Goal: Communication & Community: Share content

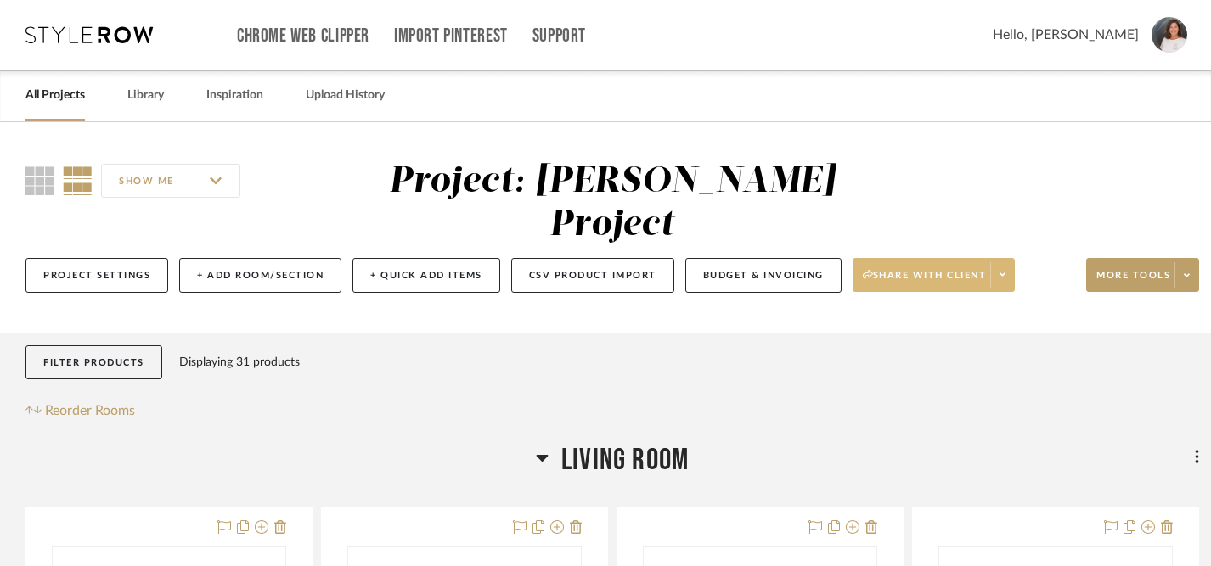
click at [959, 269] on span "Share with client" at bounding box center [925, 281] width 124 height 25
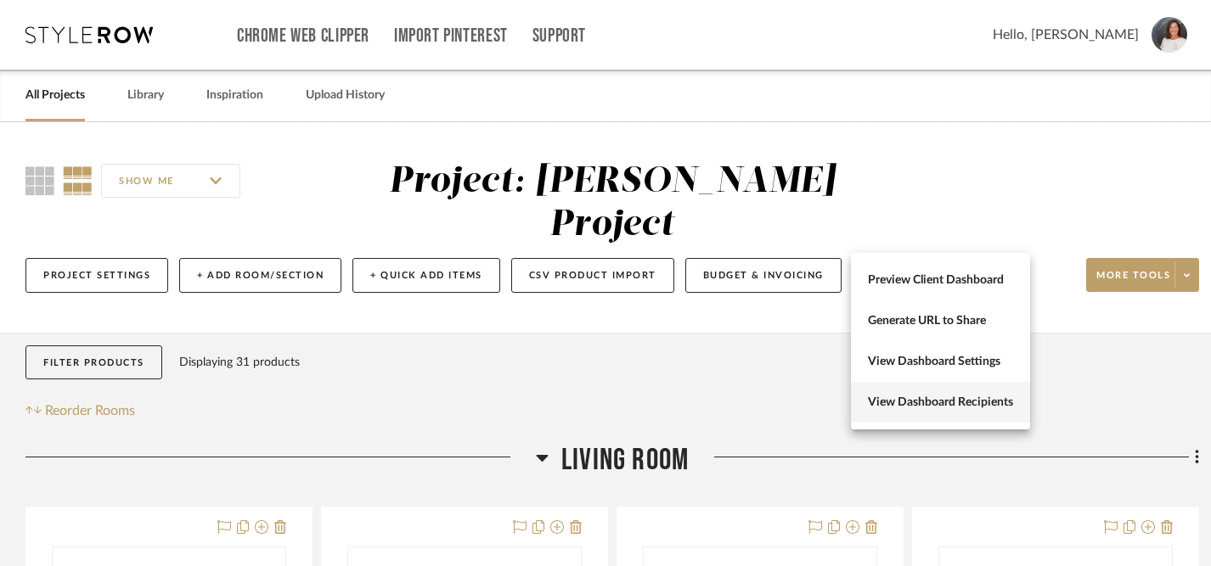
click at [927, 408] on span "View Dashboard Recipients" at bounding box center [940, 403] width 145 height 14
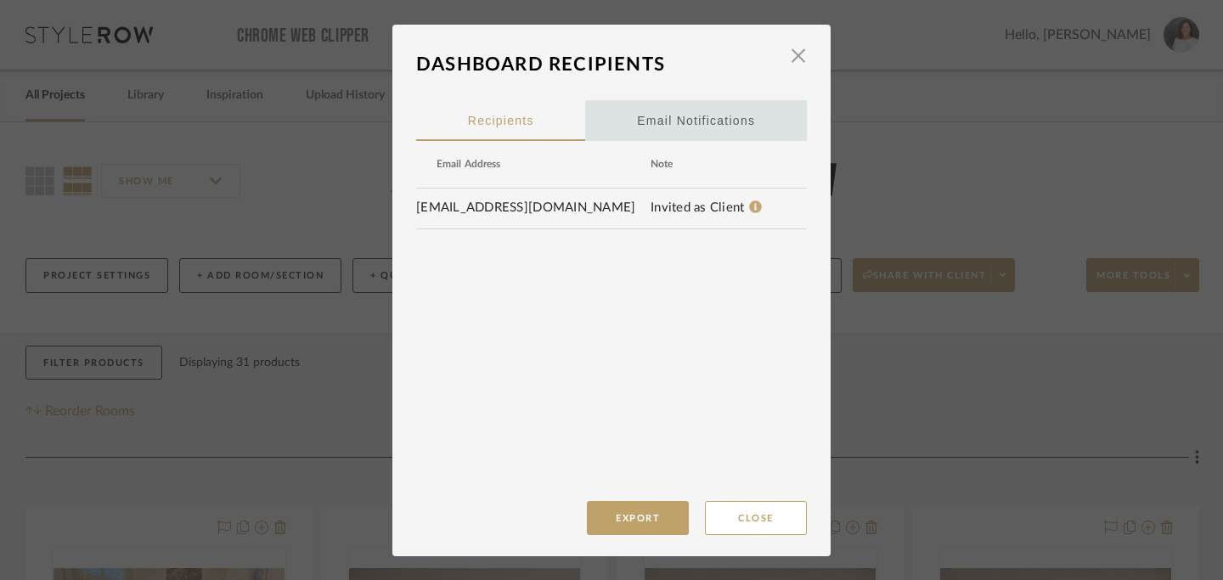
click at [703, 124] on div "Email Notifications" at bounding box center [696, 120] width 118 height 42
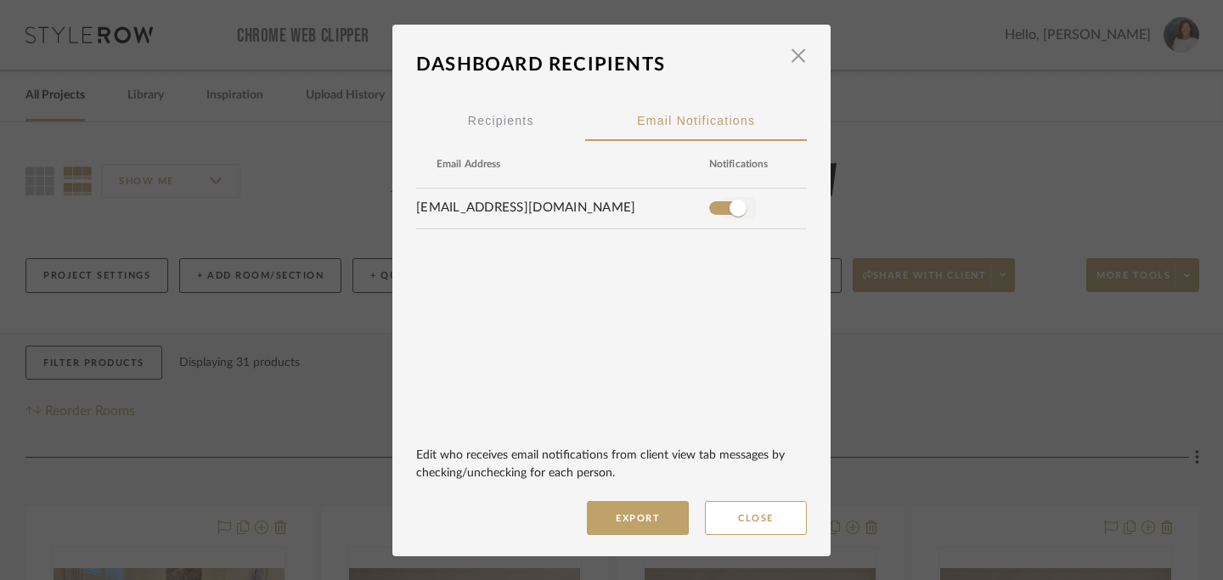
click at [735, 208] on span "button" at bounding box center [737, 208] width 17 height 17
click at [495, 115] on span "Recipients" at bounding box center [501, 121] width 66 height 12
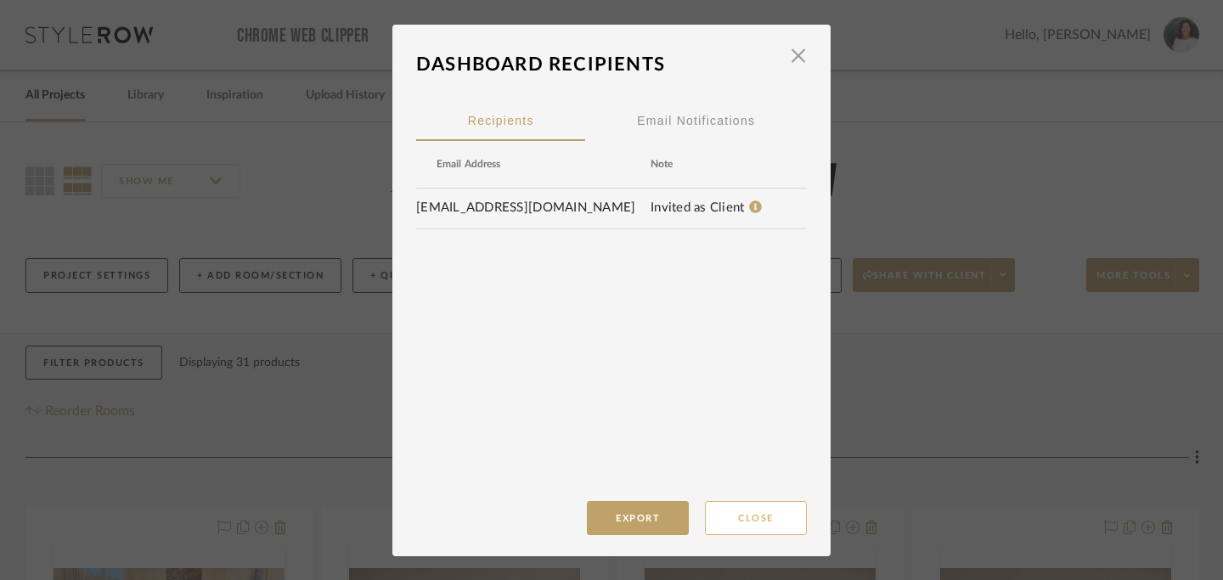
click at [748, 517] on button "Close" at bounding box center [756, 518] width 102 height 34
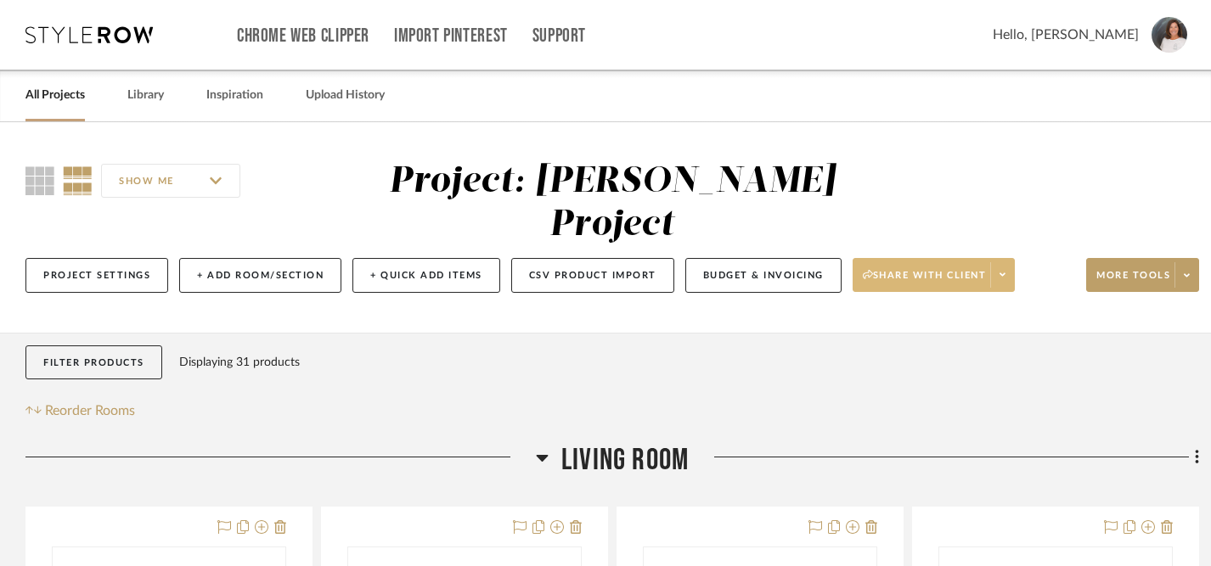
click at [1004, 270] on icon at bounding box center [1002, 274] width 6 height 9
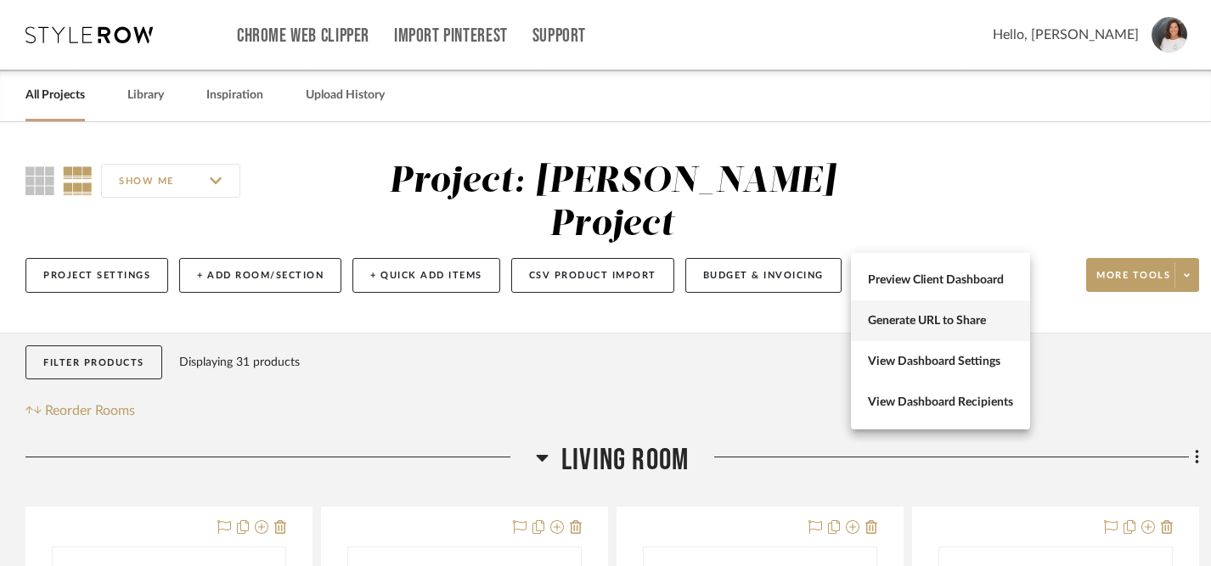
click at [933, 316] on span "Generate URL to Share" at bounding box center [940, 321] width 145 height 14
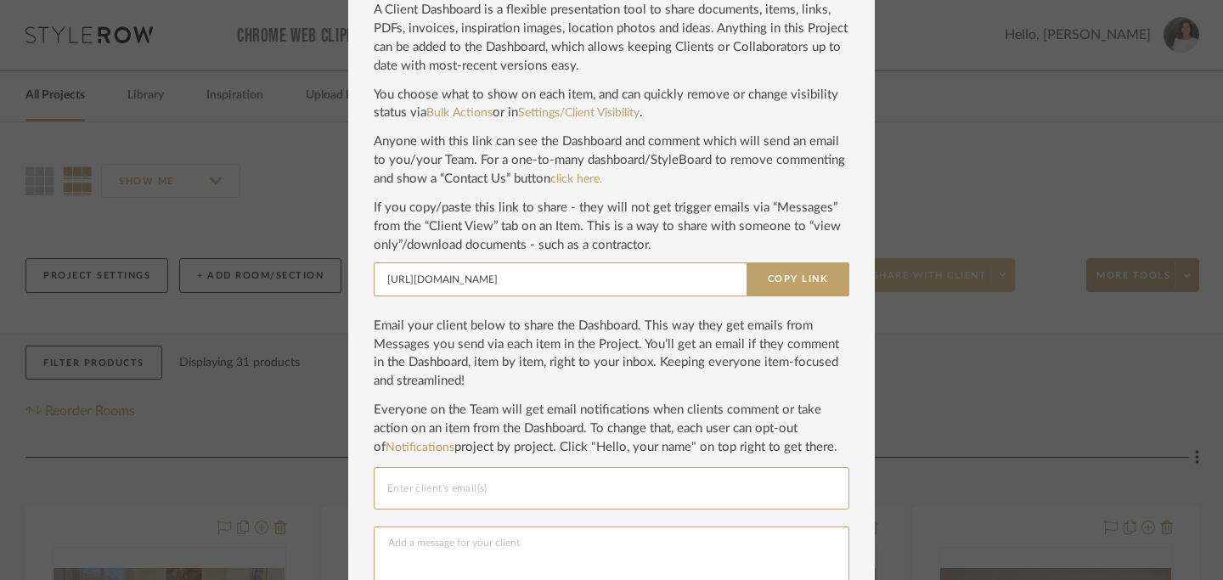
scroll to position [144, 0]
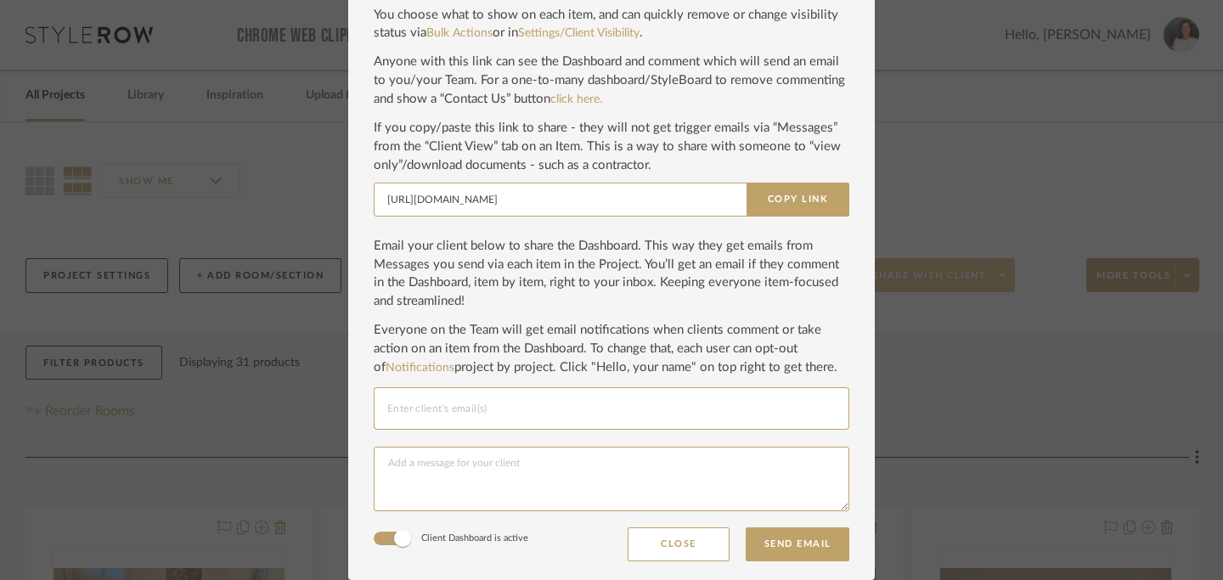
click at [651, 407] on input "Email selection" at bounding box center [611, 408] width 448 height 20
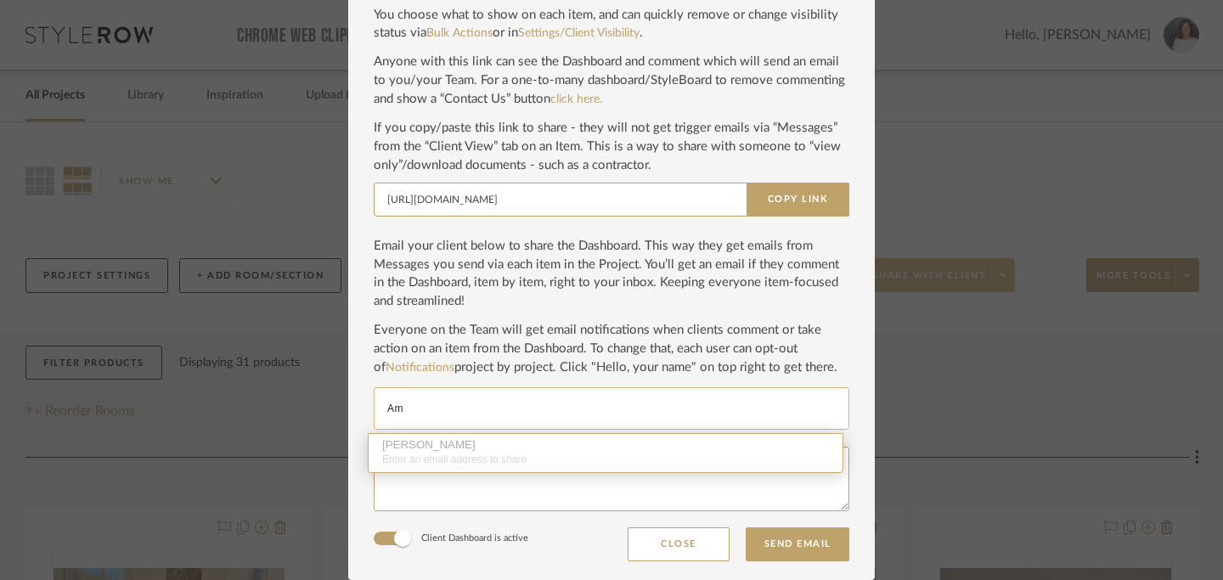
type input "A"
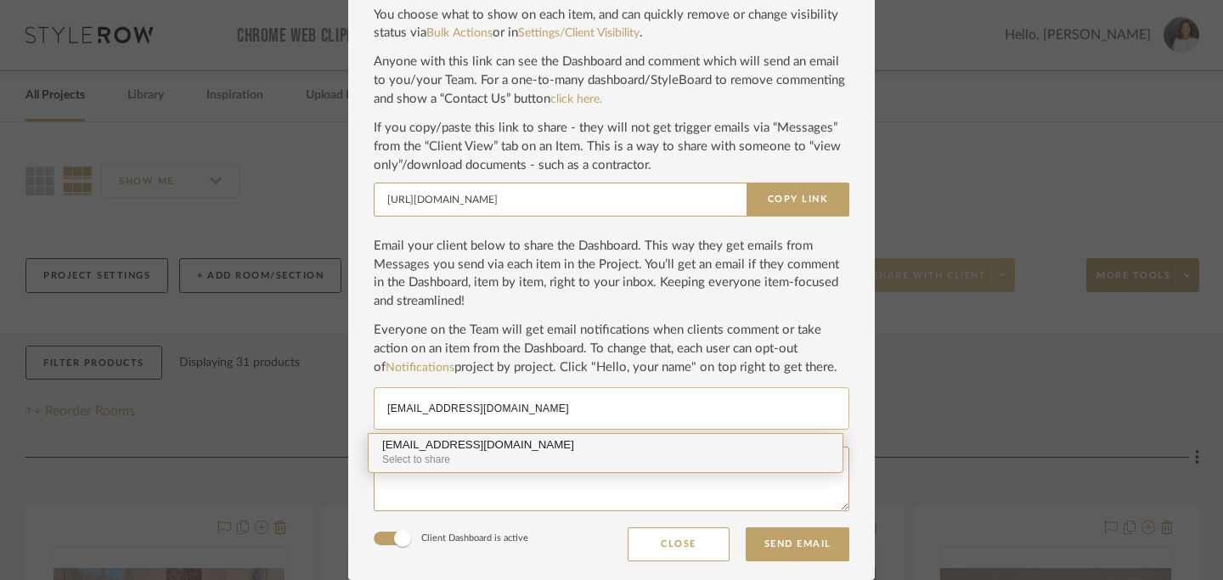
type input "[EMAIL_ADDRESS][DOMAIN_NAME]"
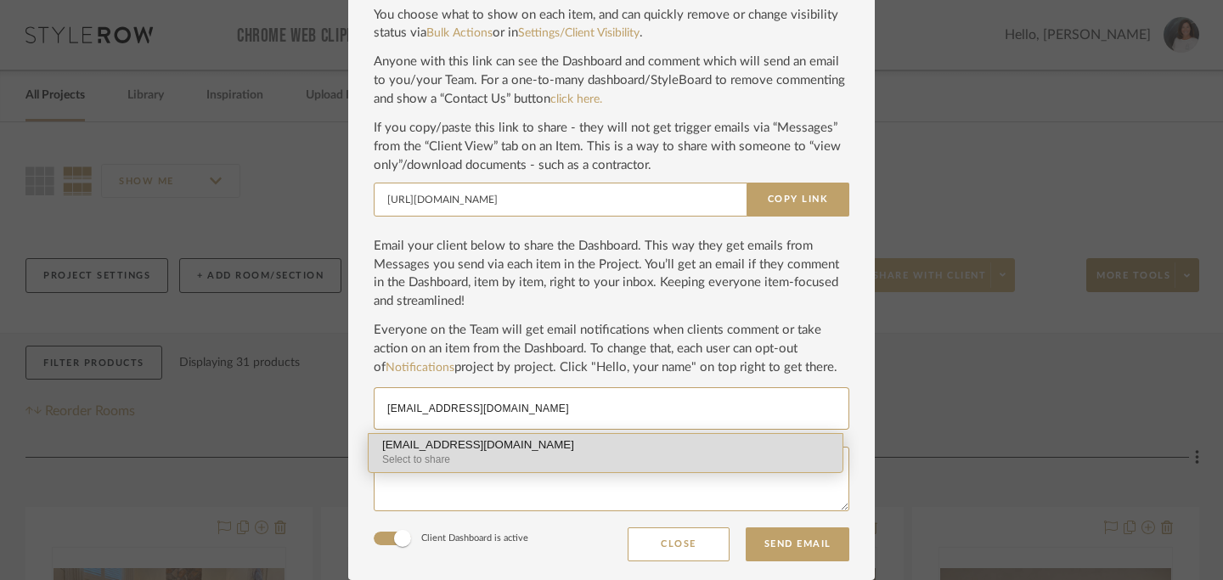
click at [569, 447] on div "[EMAIL_ADDRESS][DOMAIN_NAME]" at bounding box center [605, 445] width 447 height 13
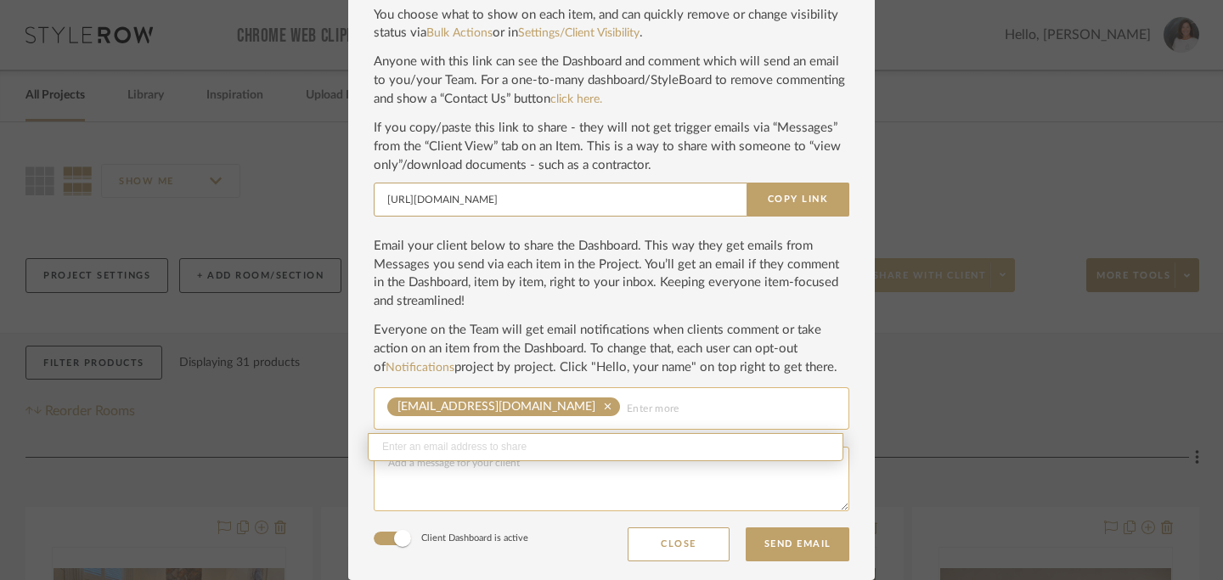
click at [495, 469] on textarea at bounding box center [611, 479] width 475 height 65
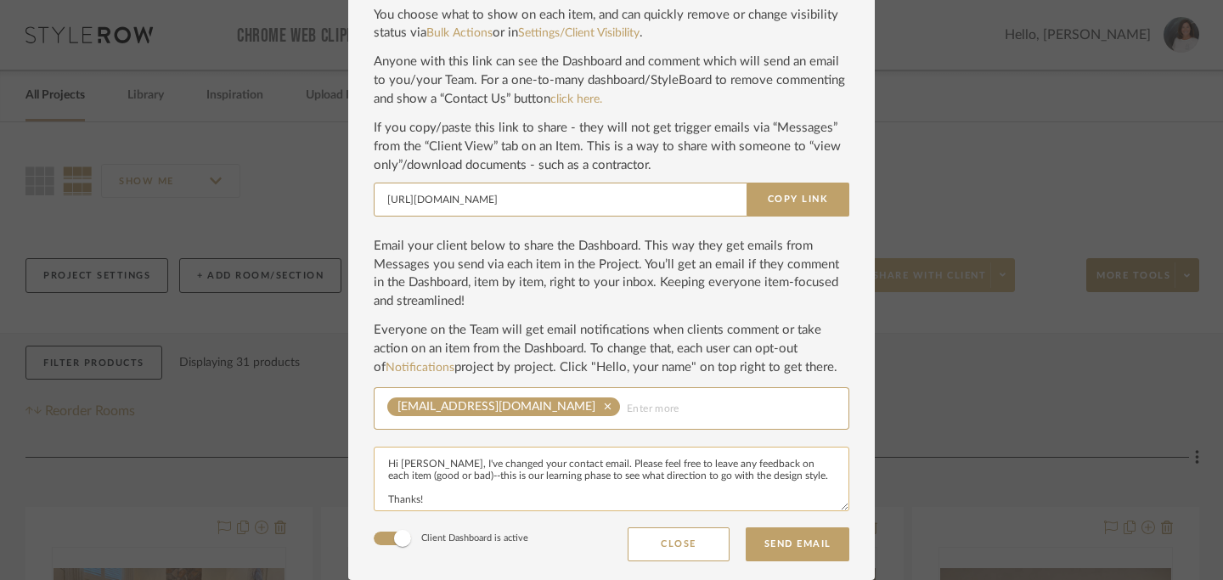
scroll to position [8, 0]
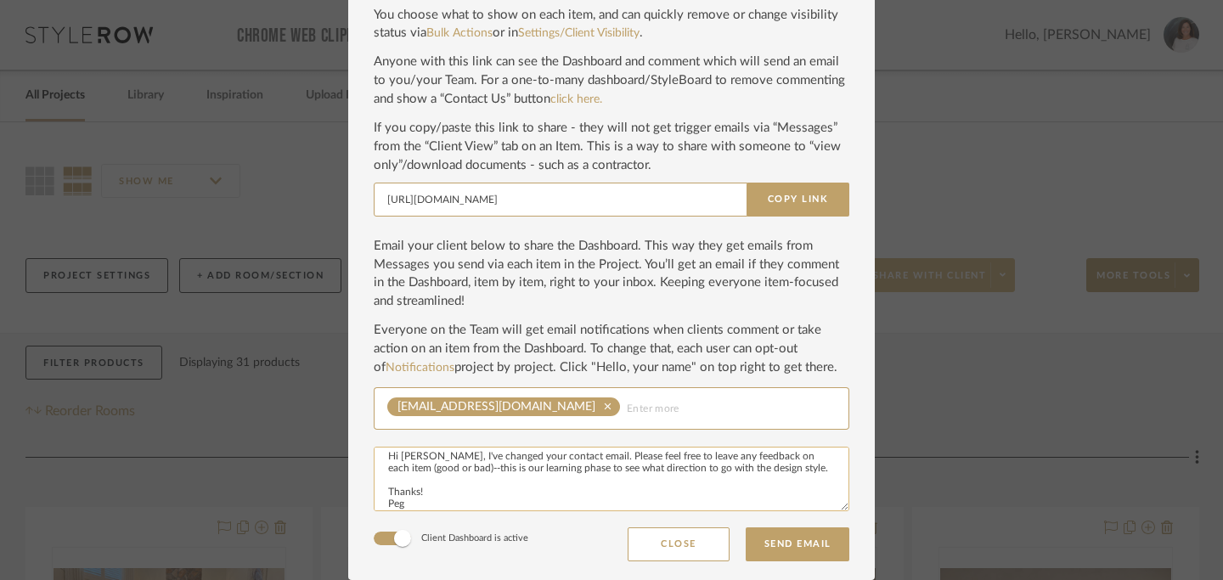
click at [418, 458] on textarea "Hi [PERSON_NAME], I've changed your contact email. Please feel free to leave an…" at bounding box center [611, 479] width 475 height 65
click at [408, 470] on textarea "Hi [PERSON_NAME], I've changed your contact email. Please feel free to leave an…" at bounding box center [611, 479] width 475 height 65
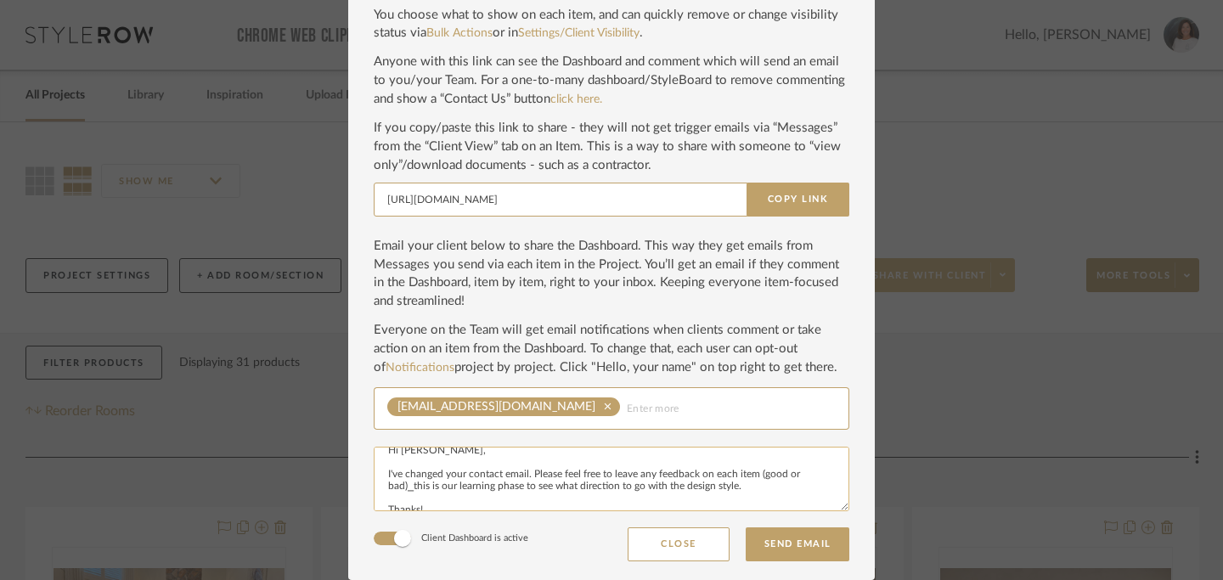
scroll to position [20, 0]
click at [655, 474] on textarea "Hi [PERSON_NAME], I've changed your contact email. Please feel free to leave an…" at bounding box center [611, 479] width 475 height 65
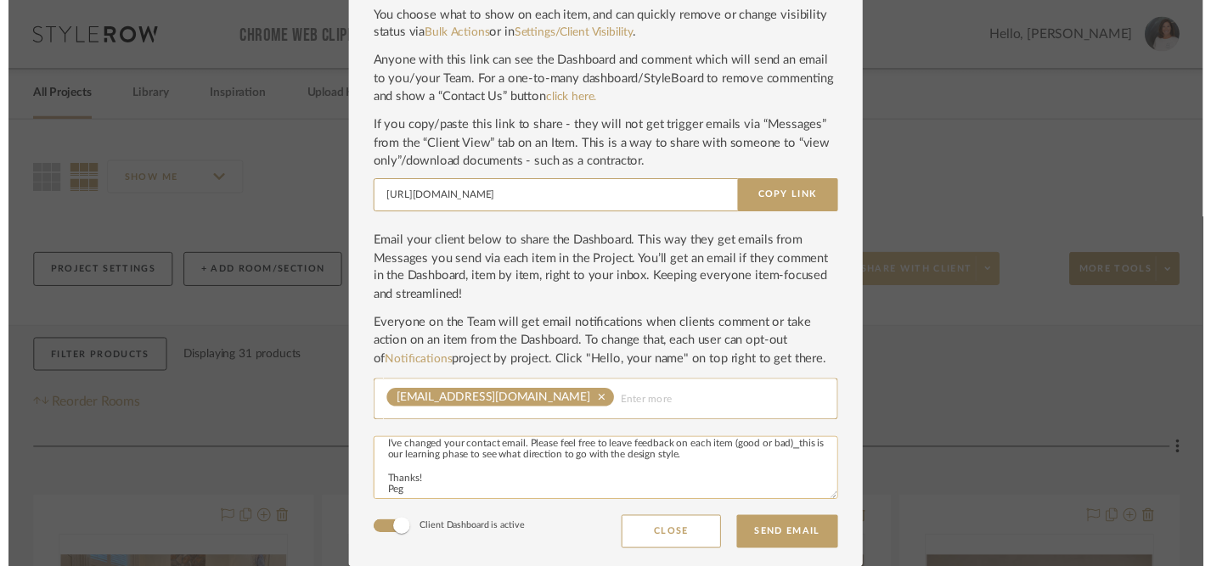
scroll to position [37, 0]
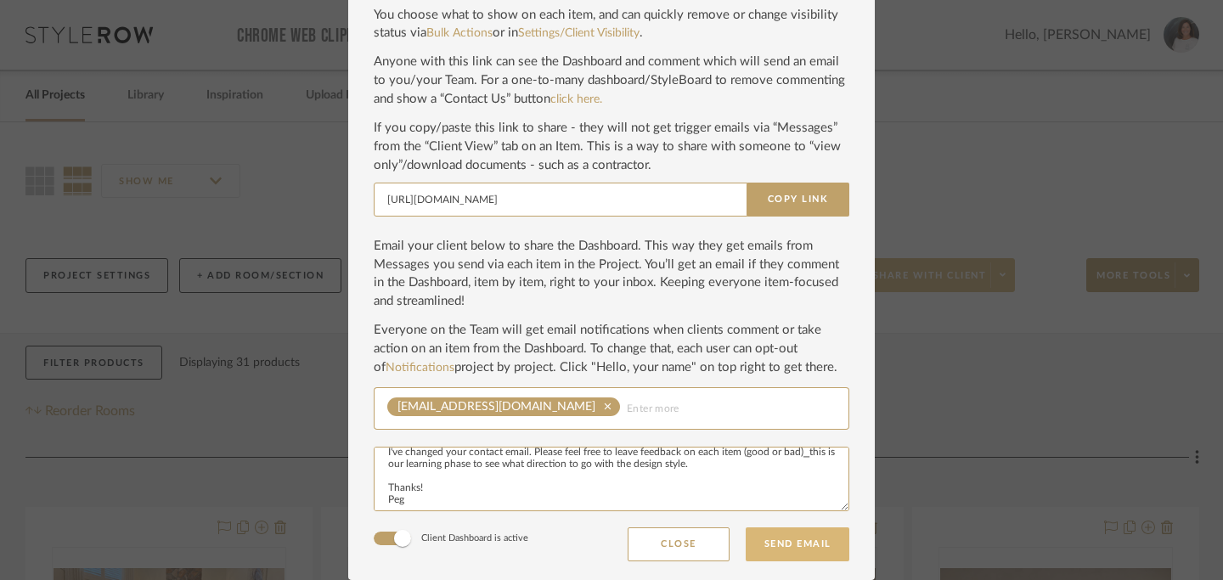
type textarea "Hi [PERSON_NAME], I've changed your contact email. Please feel free to leave fe…"
click at [794, 544] on button "Send Email" at bounding box center [797, 544] width 104 height 34
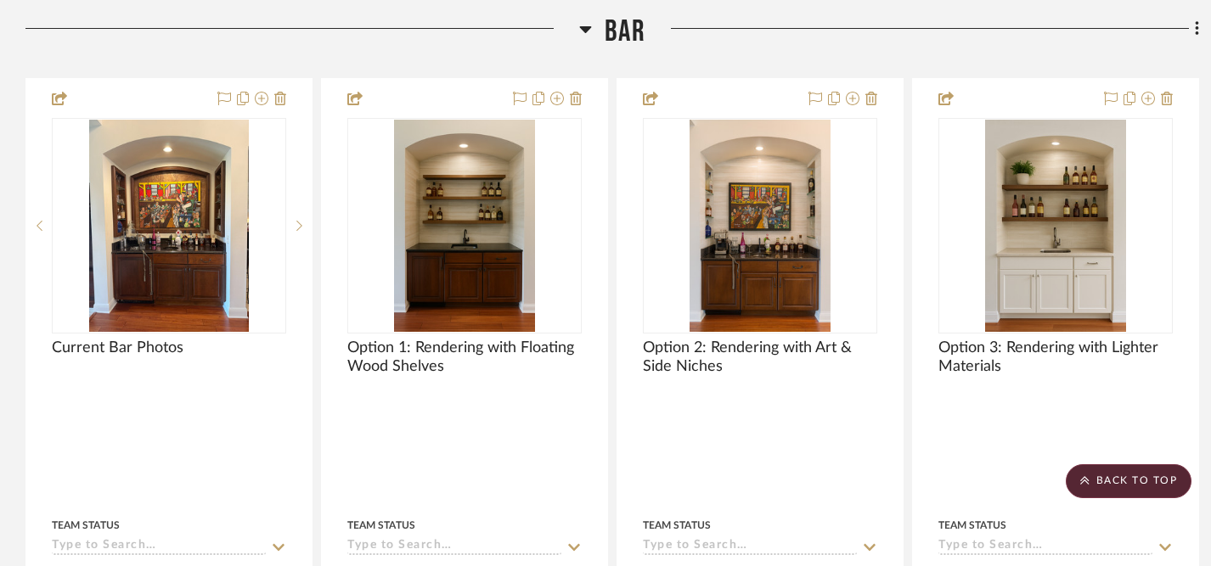
scroll to position [1336, 0]
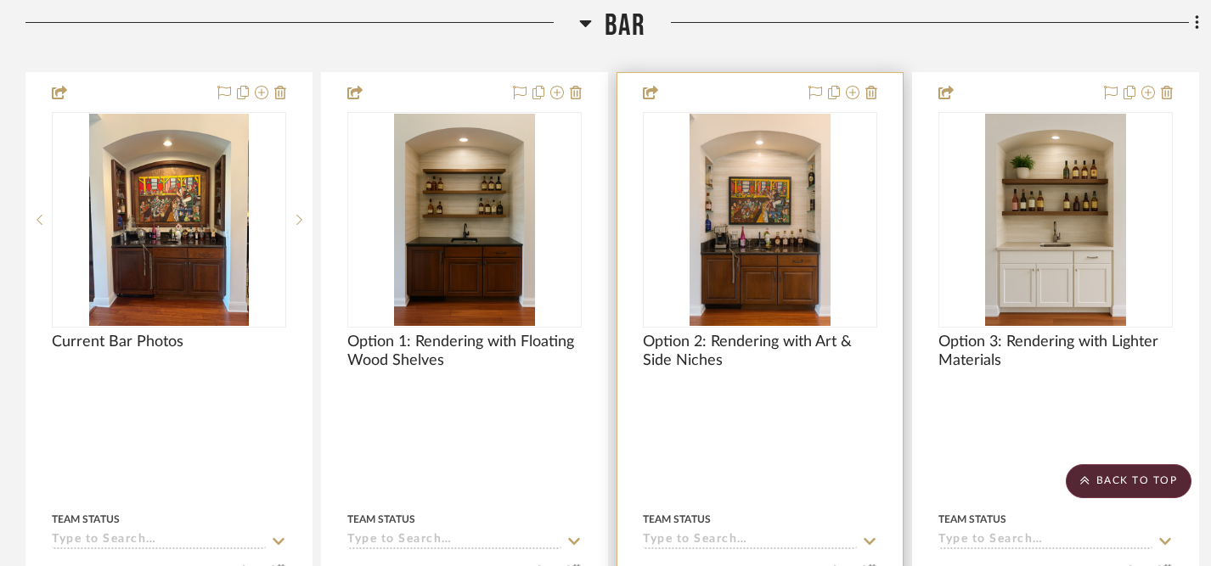
click at [770, 233] on img "0" at bounding box center [759, 220] width 141 height 212
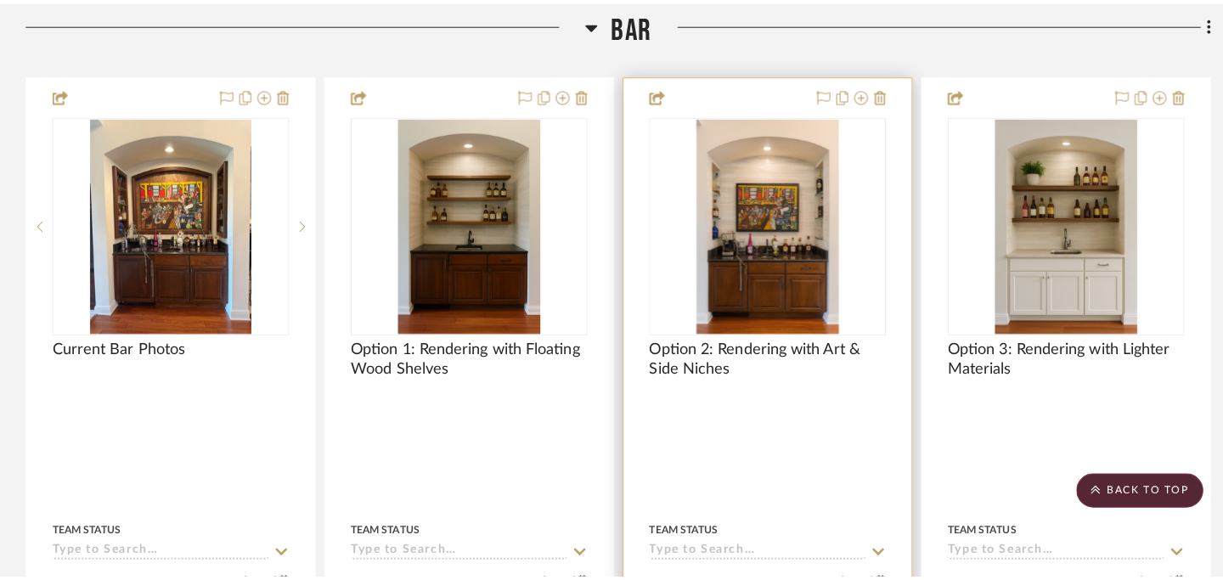
scroll to position [0, 0]
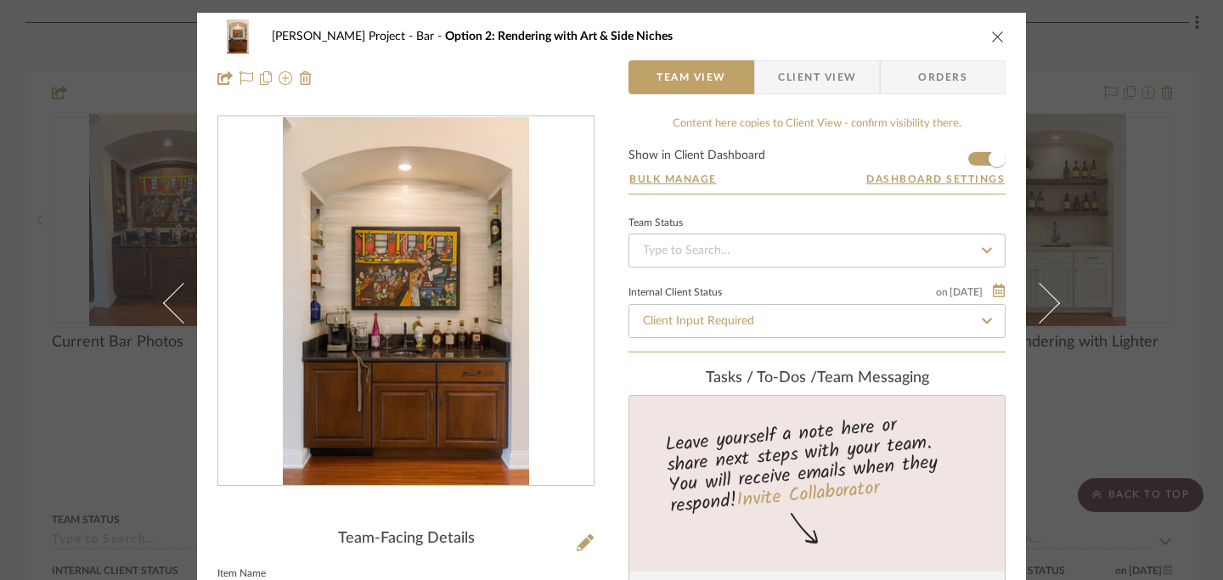
click at [991, 37] on icon "close" at bounding box center [998, 37] width 14 height 14
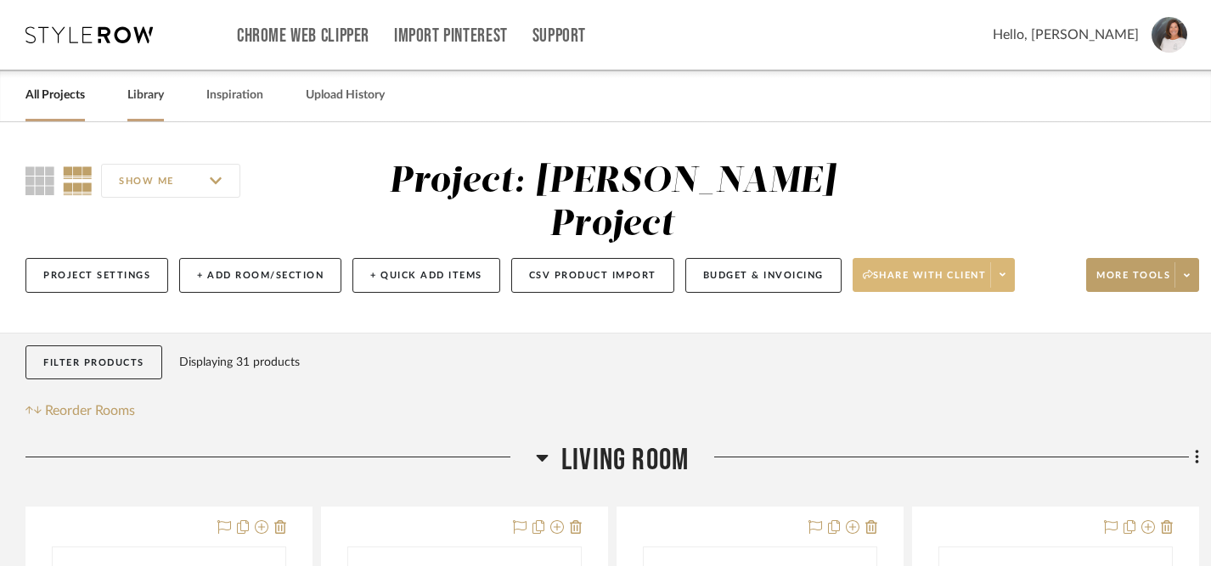
click at [143, 95] on link "Library" at bounding box center [145, 95] width 37 height 23
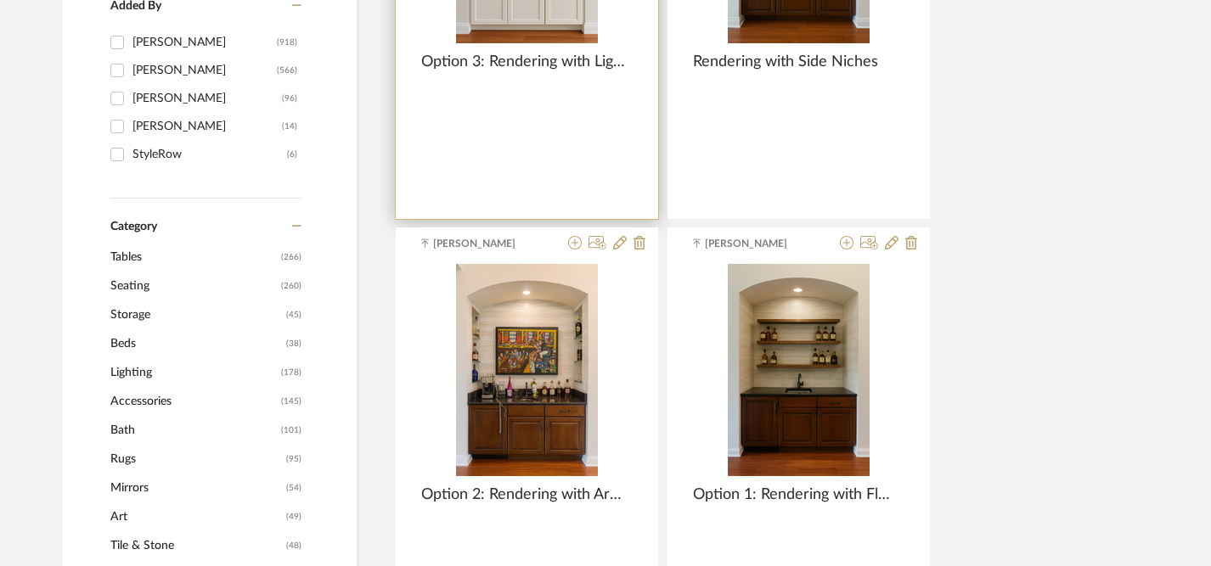
scroll to position [532, 0]
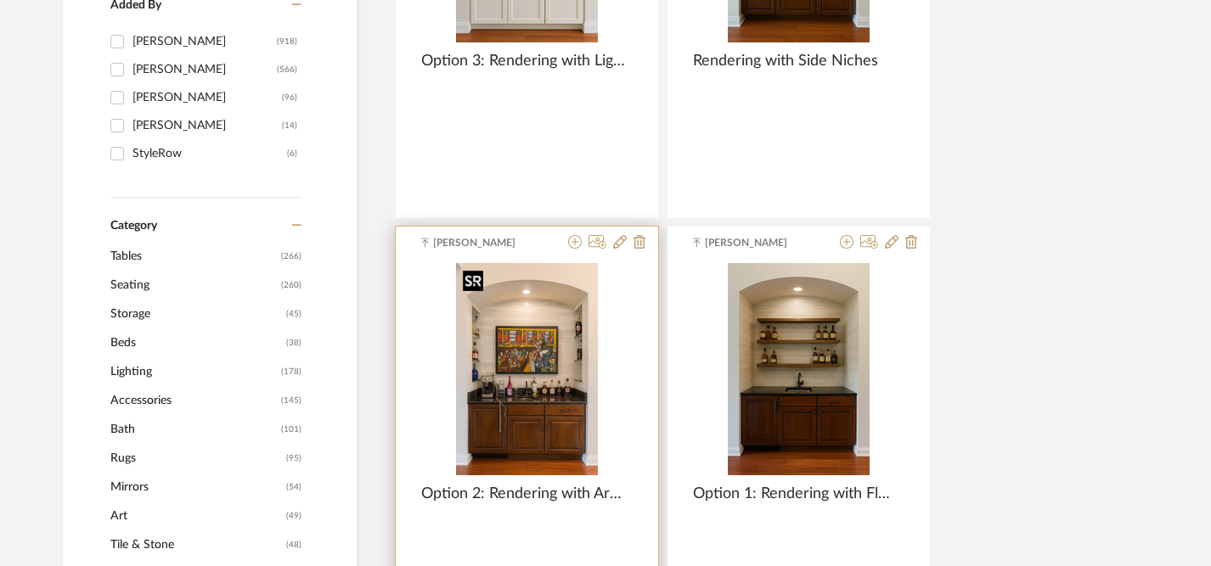
click at [540, 402] on img "0" at bounding box center [527, 369] width 142 height 212
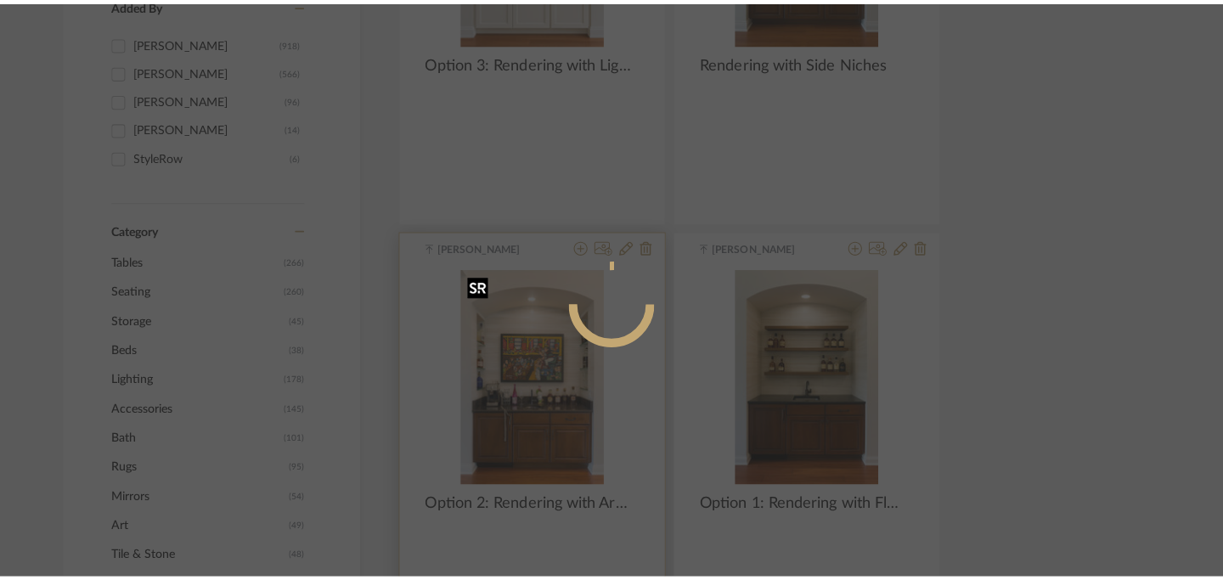
scroll to position [0, 0]
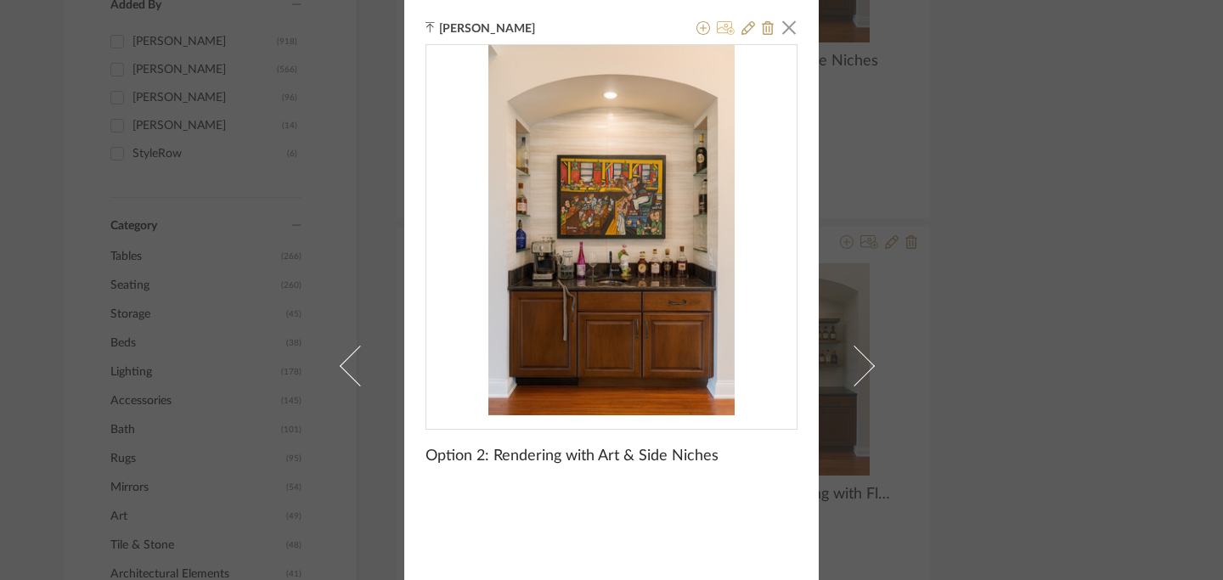
click at [723, 30] on icon at bounding box center [726, 28] width 18 height 14
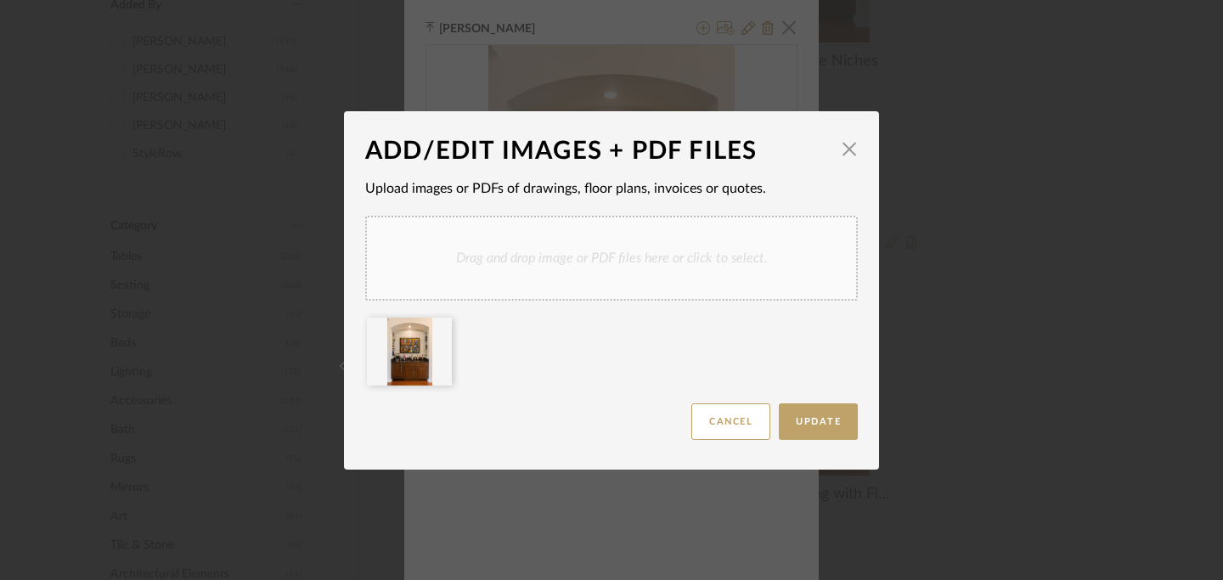
click at [555, 266] on div "Drag and drop image or PDF files here or click to select." at bounding box center [611, 258] width 492 height 85
click at [560, 260] on div "Drag and drop image or PDF files here or click to select." at bounding box center [611, 258] width 492 height 85
click at [433, 329] on icon at bounding box center [439, 329] width 12 height 14
click at [812, 420] on span "Update" at bounding box center [818, 421] width 45 height 9
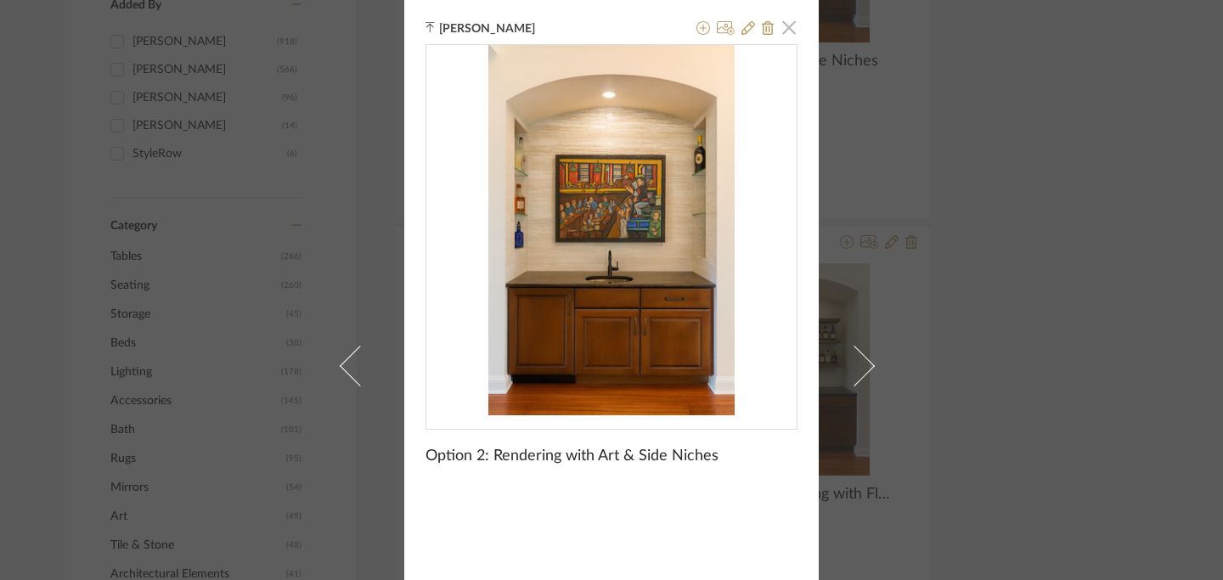
click at [785, 31] on span "button" at bounding box center [789, 27] width 34 height 34
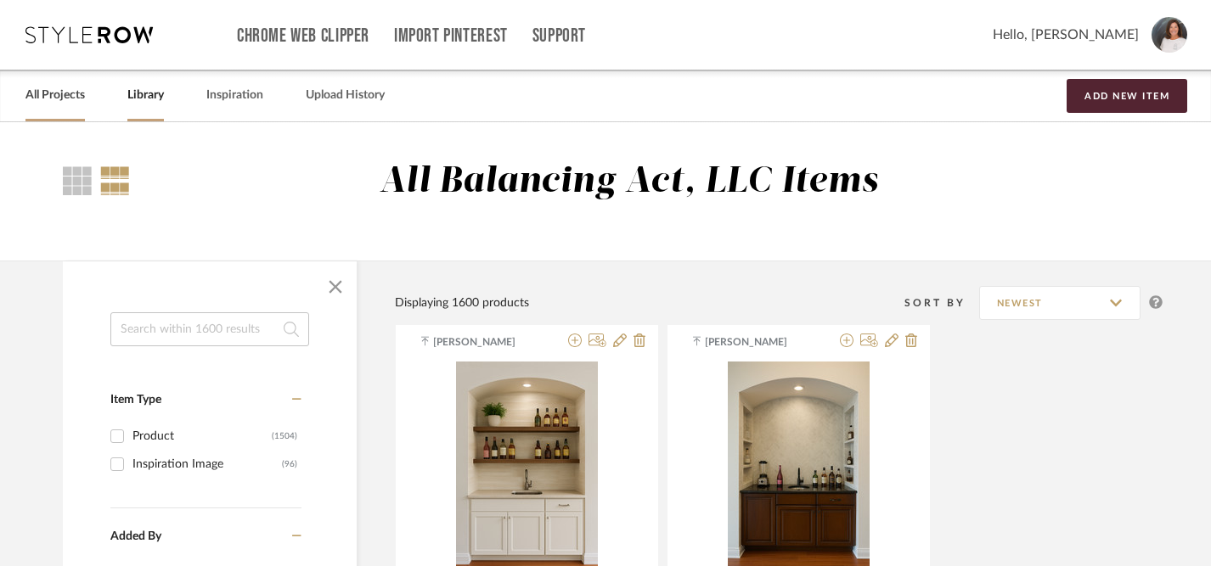
click at [46, 96] on link "All Projects" at bounding box center [54, 95] width 59 height 23
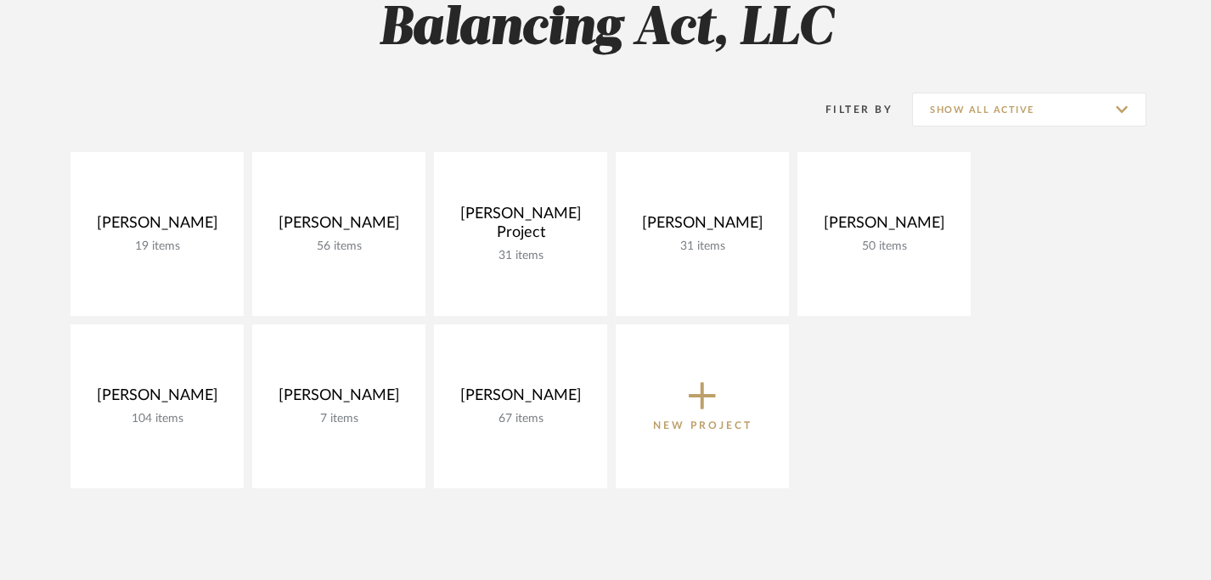
scroll to position [208, 0]
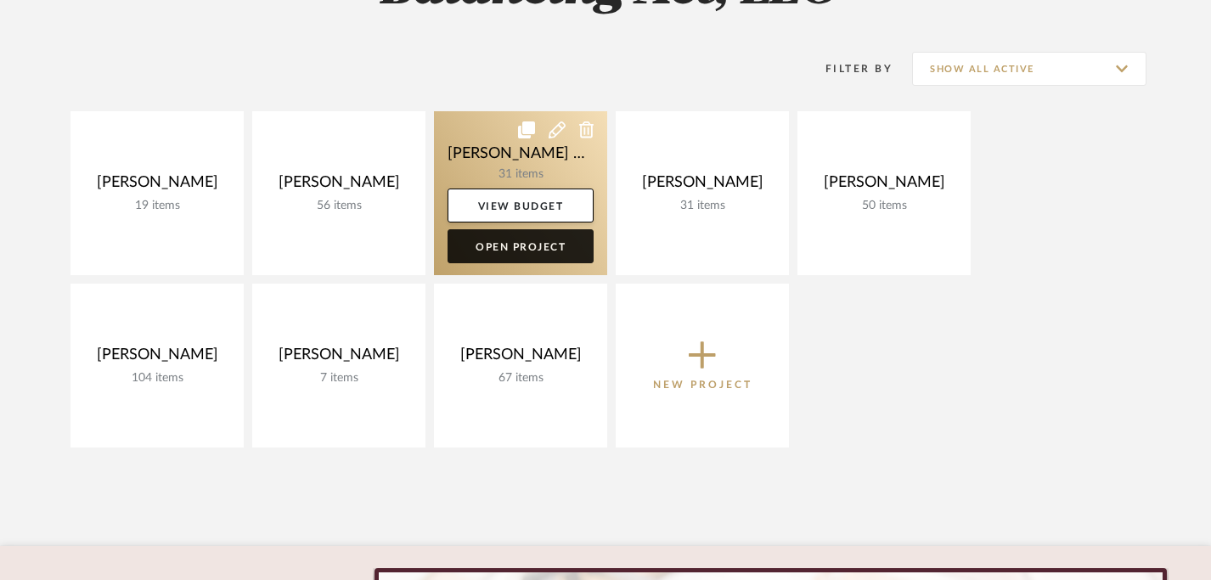
click at [509, 250] on link "Open Project" at bounding box center [520, 246] width 146 height 34
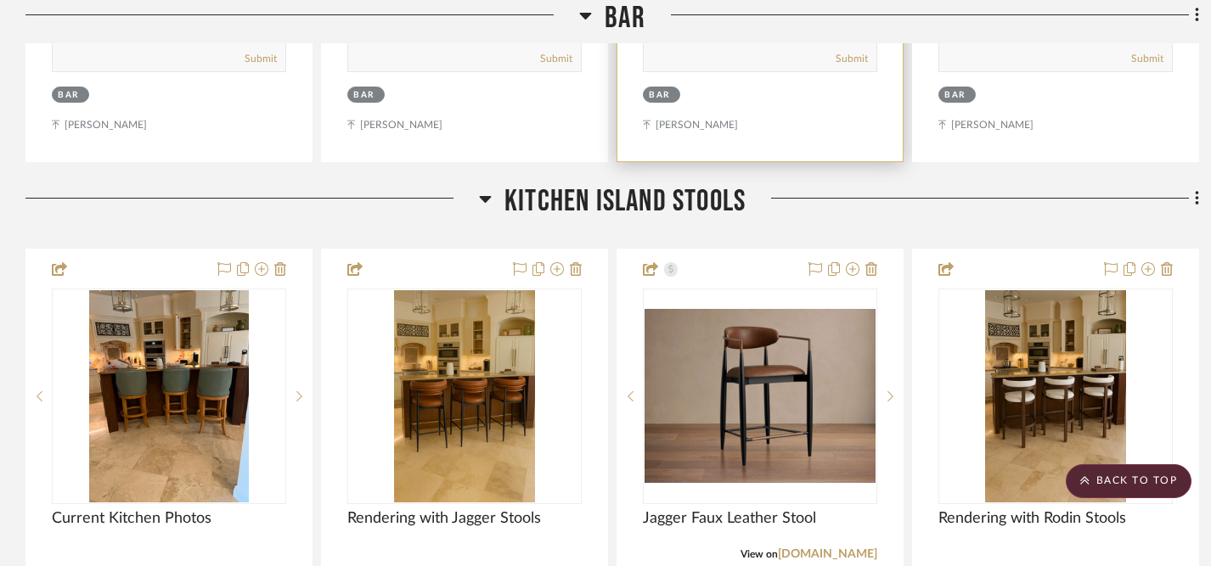
scroll to position [1993, 0]
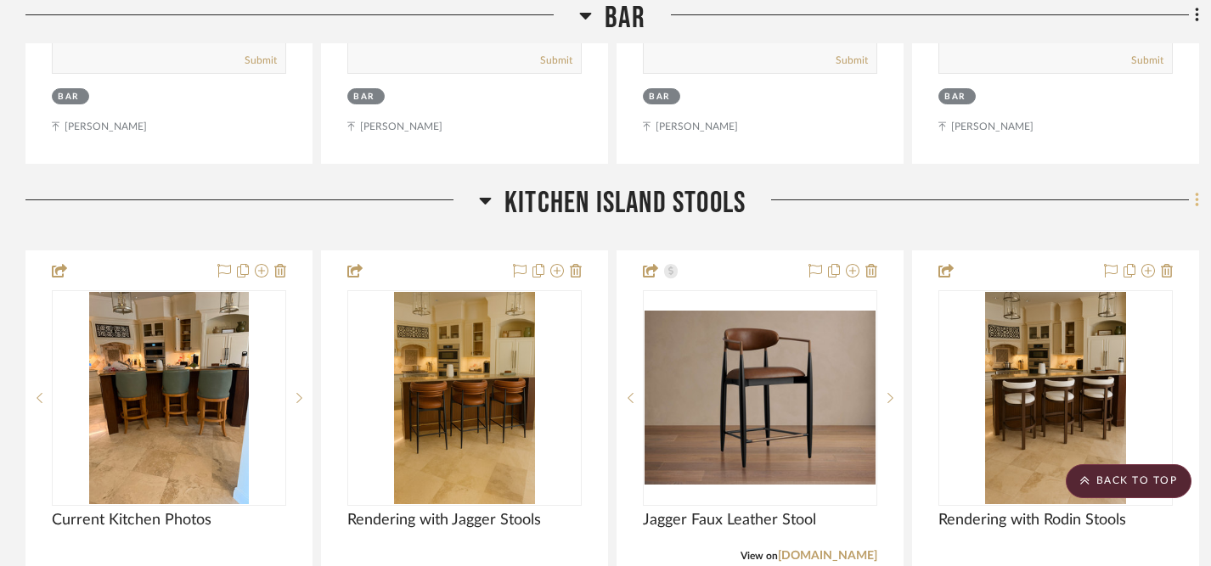
click at [1197, 194] on icon at bounding box center [1196, 201] width 3 height 14
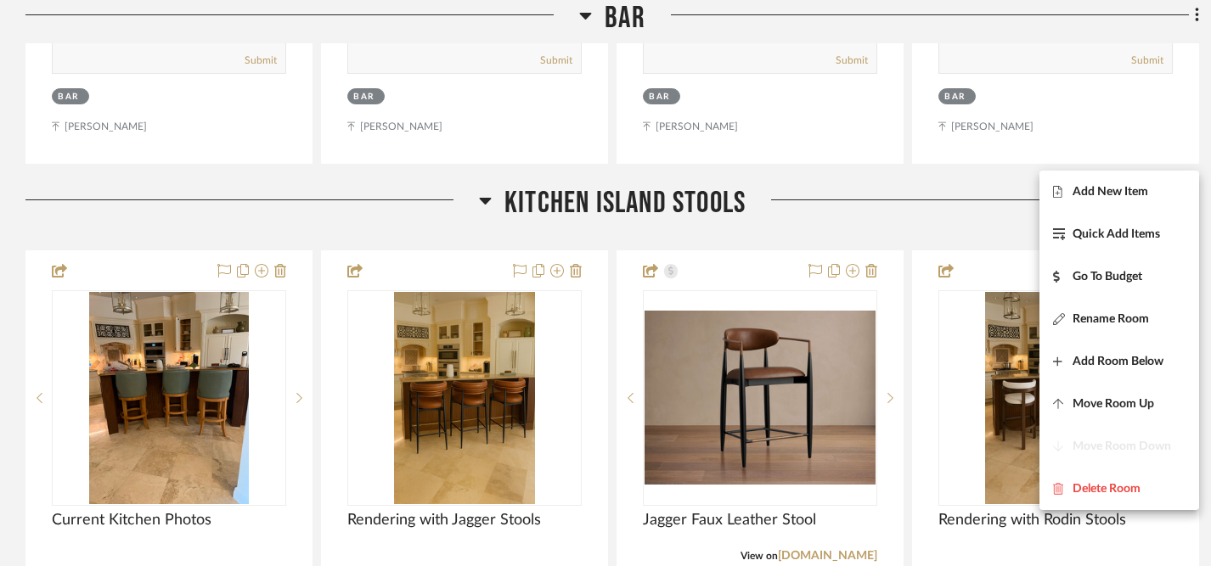
click at [972, 174] on div at bounding box center [605, 283] width 1211 height 566
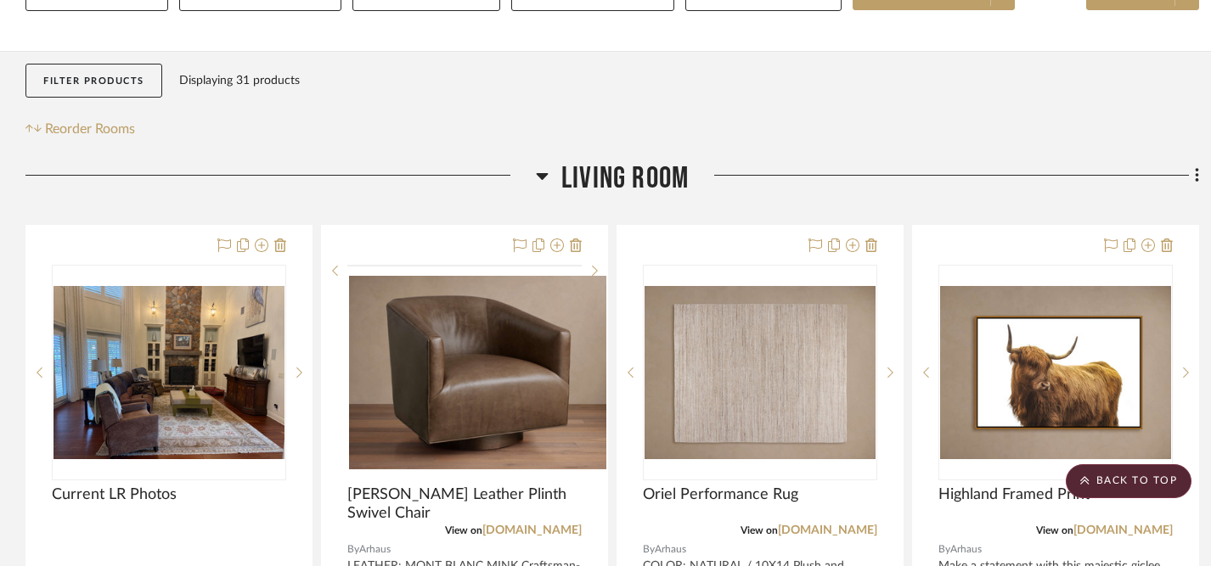
scroll to position [0, 0]
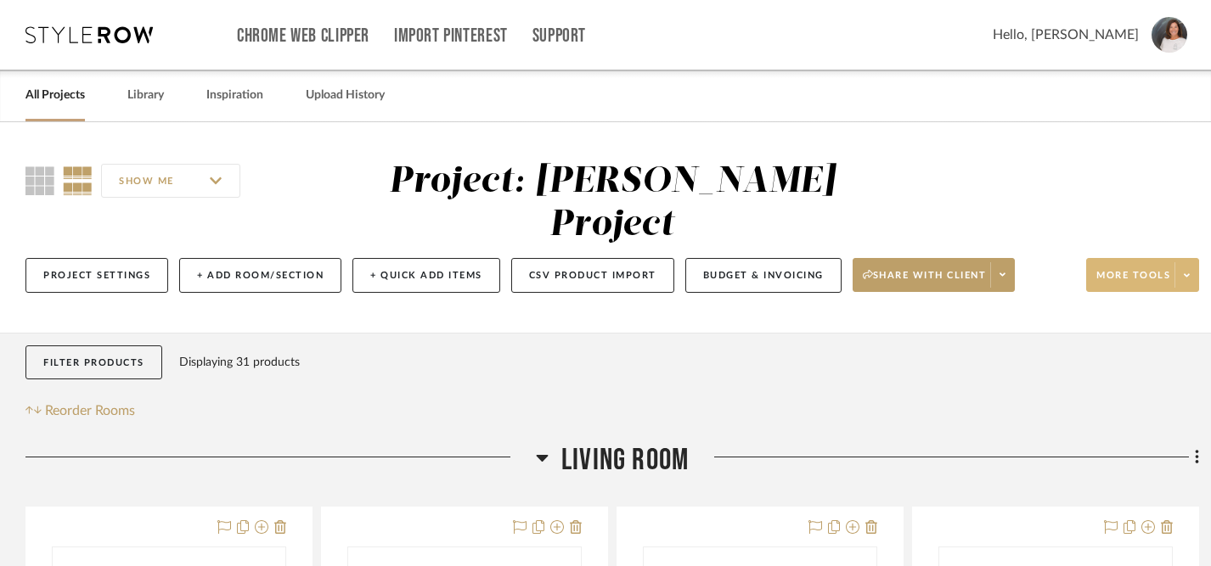
click at [1169, 269] on span "More tools" at bounding box center [1133, 281] width 74 height 25
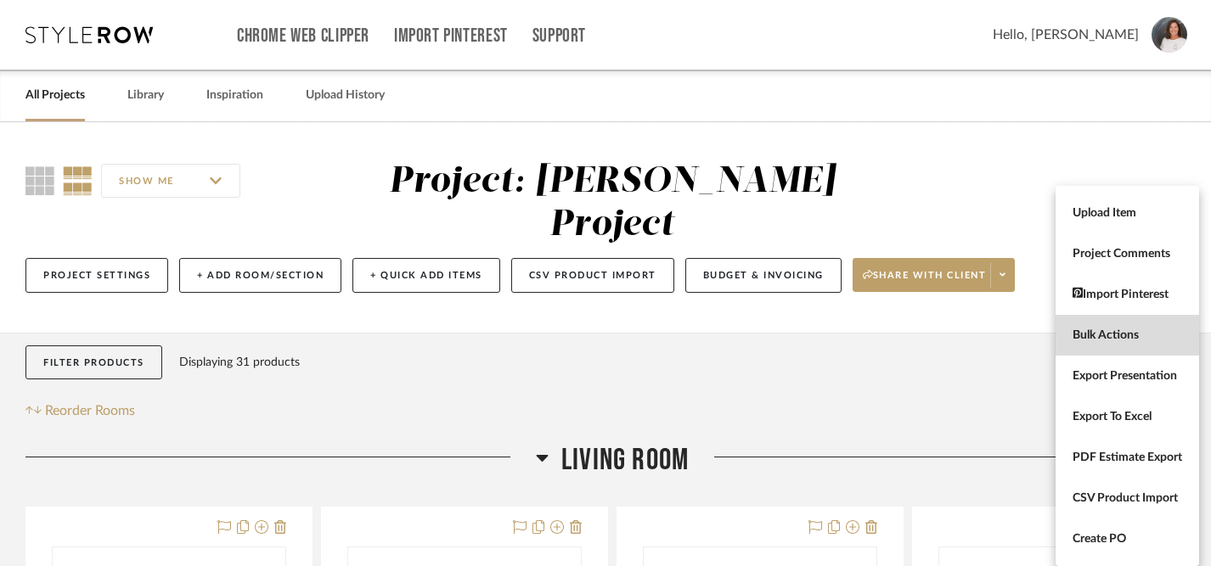
click at [1093, 340] on span "Bulk Actions" at bounding box center [1127, 336] width 110 height 14
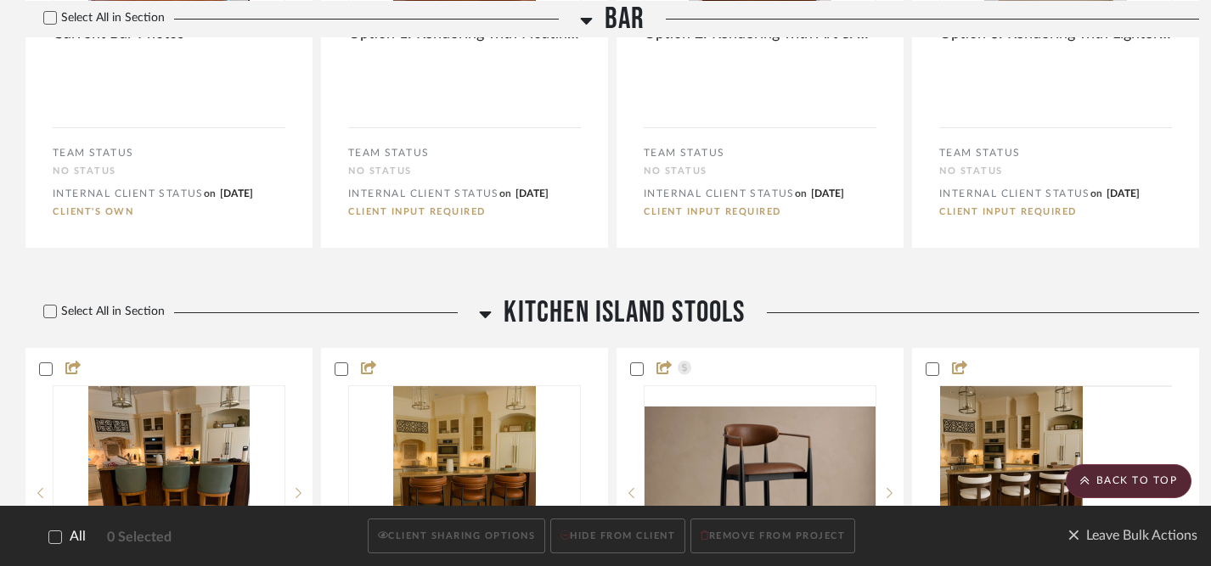
scroll to position [3340, 0]
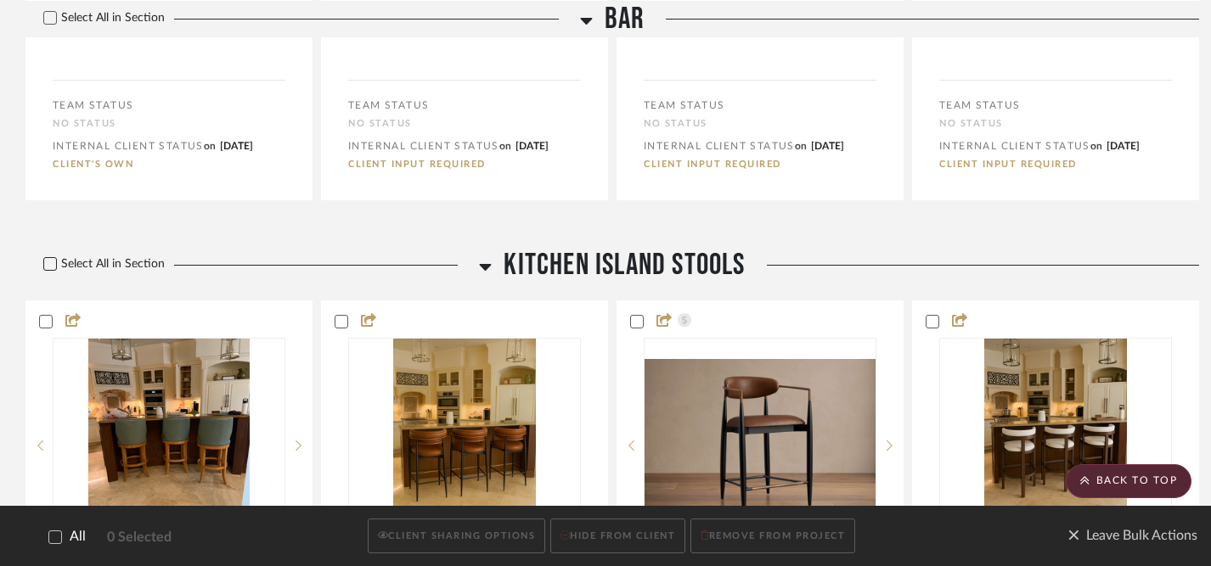
click at [49, 258] on icon at bounding box center [50, 264] width 12 height 12
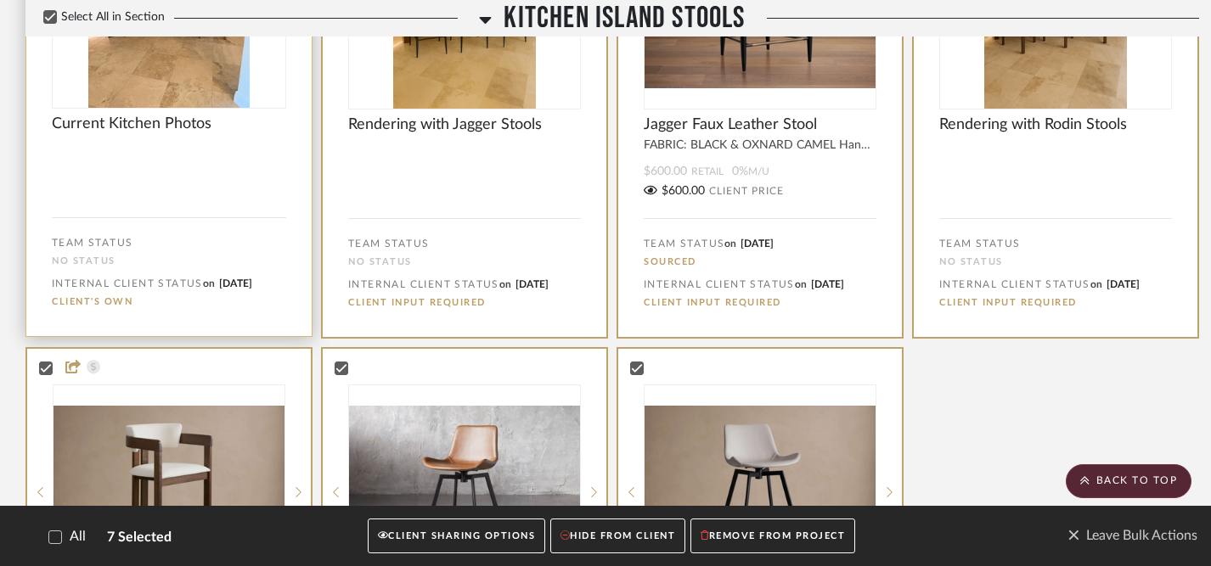
scroll to position [3821, 0]
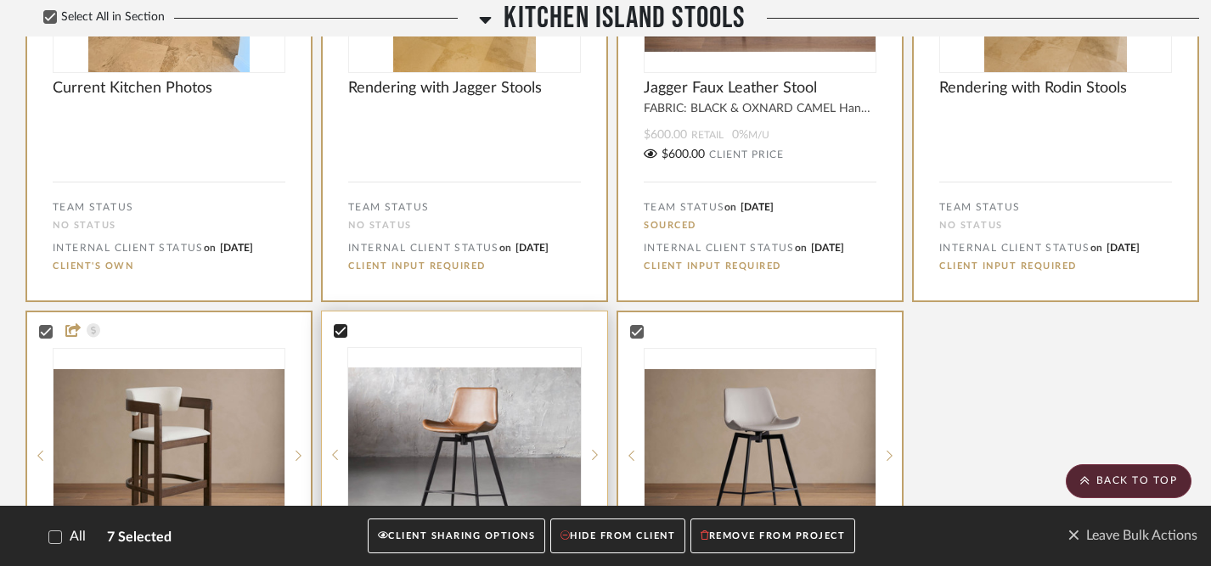
click at [340, 325] on icon at bounding box center [341, 331] width 12 height 12
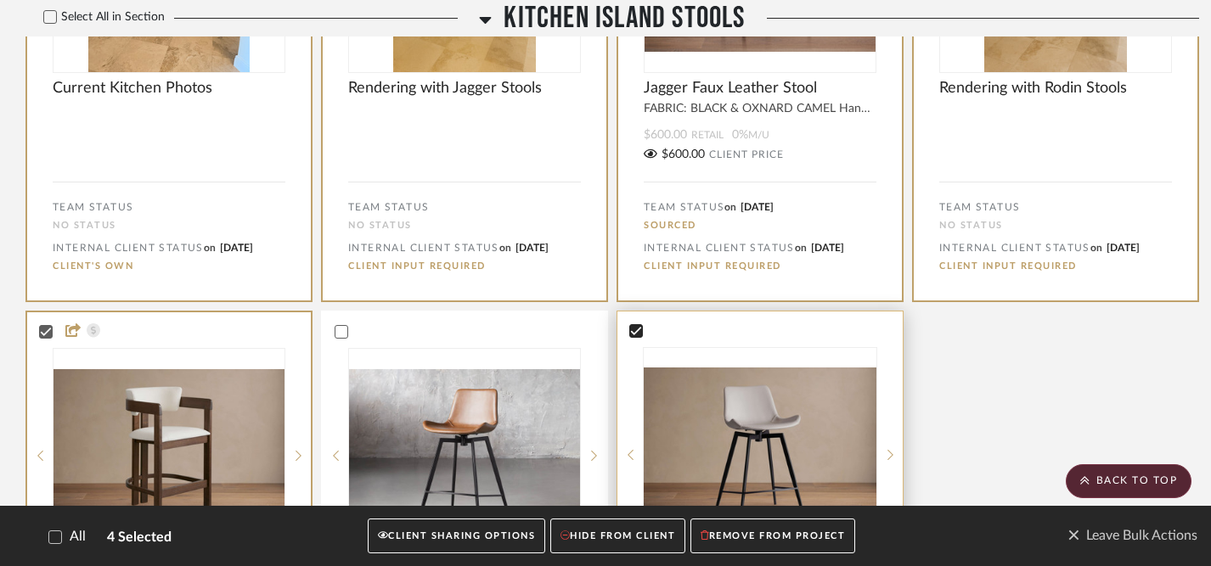
click at [638, 327] on icon at bounding box center [636, 331] width 11 height 8
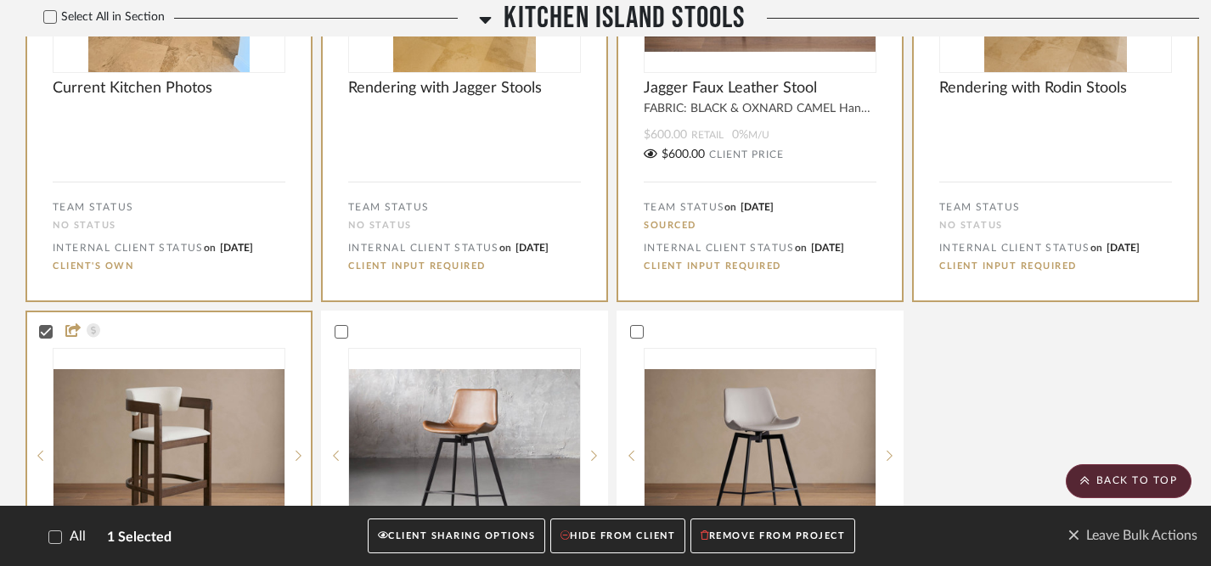
click at [468, 534] on button "CLIENT SHARING OPTIONS" at bounding box center [456, 537] width 177 height 35
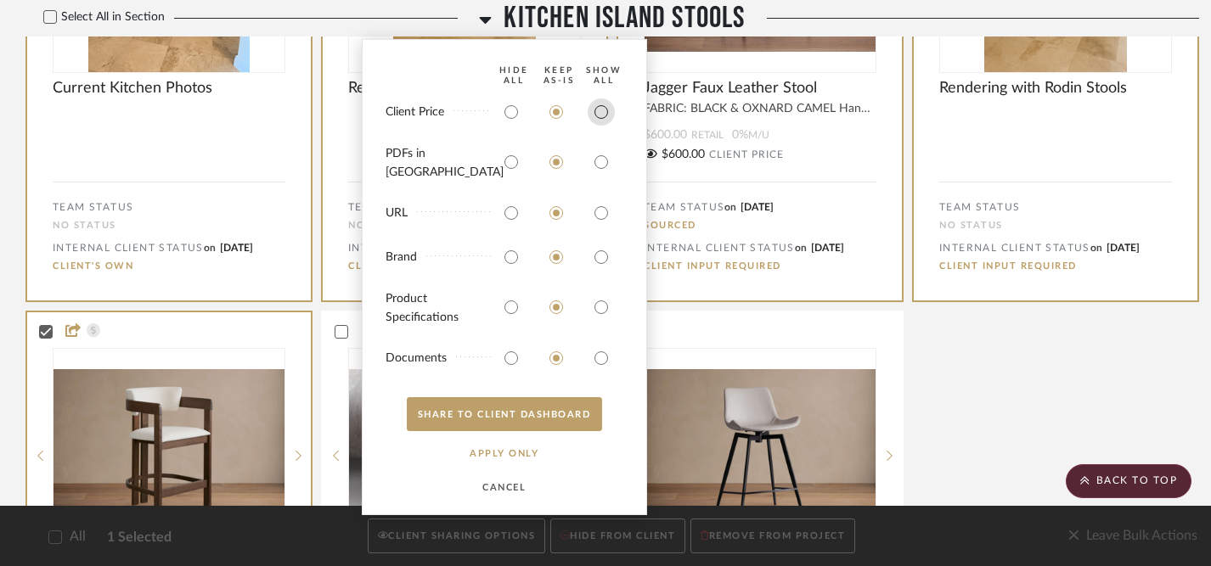
click at [605, 126] on input "radio" at bounding box center [601, 111] width 27 height 27
radio input "true"
click at [601, 168] on input "radio" at bounding box center [601, 162] width 27 height 27
radio input "true"
click at [600, 218] on input "radio" at bounding box center [601, 213] width 27 height 27
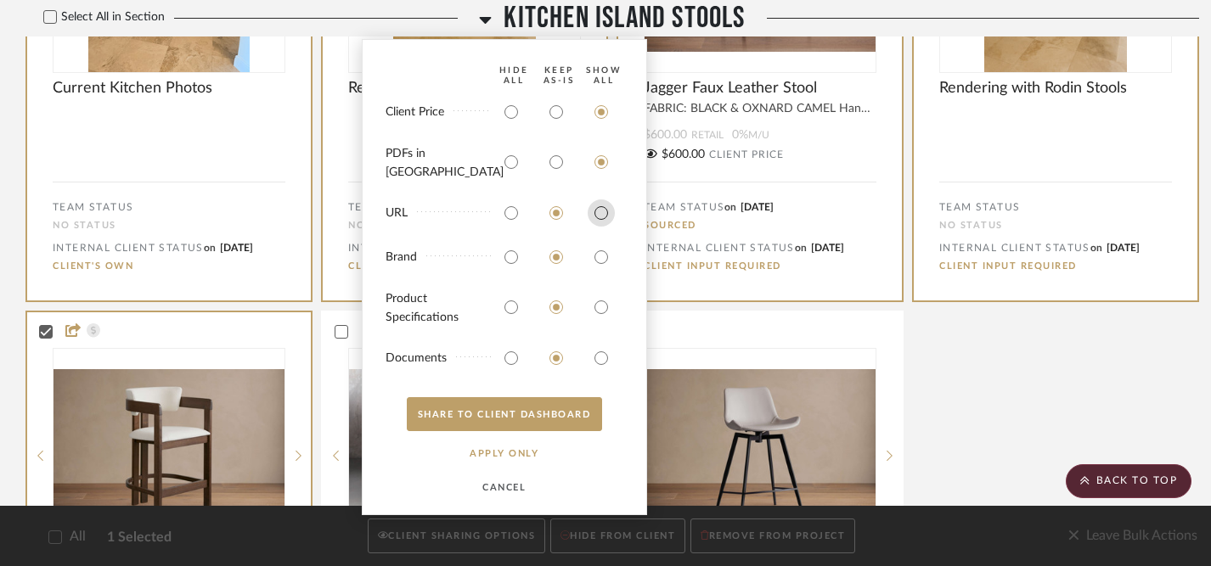
radio input "true"
click at [599, 256] on input "radio" at bounding box center [601, 257] width 27 height 27
radio input "true"
click at [602, 305] on input "radio" at bounding box center [601, 307] width 27 height 27
radio input "true"
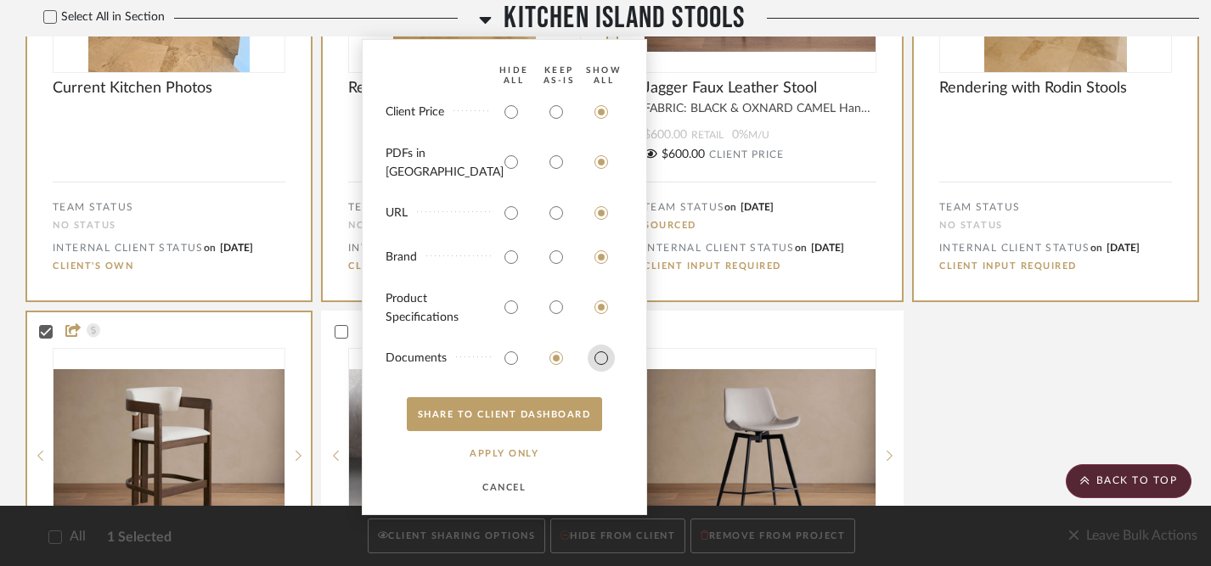
click at [600, 352] on input "radio" at bounding box center [601, 358] width 27 height 27
radio input "true"
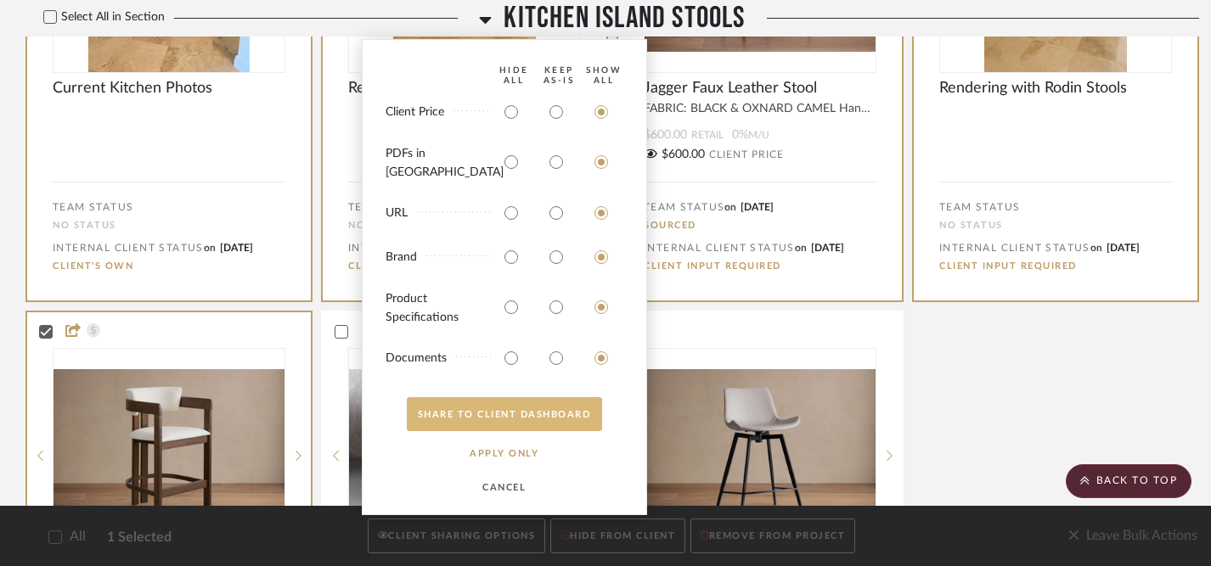
click at [521, 414] on button "SHARE TO CLIENT Dashboard" at bounding box center [504, 414] width 195 height 34
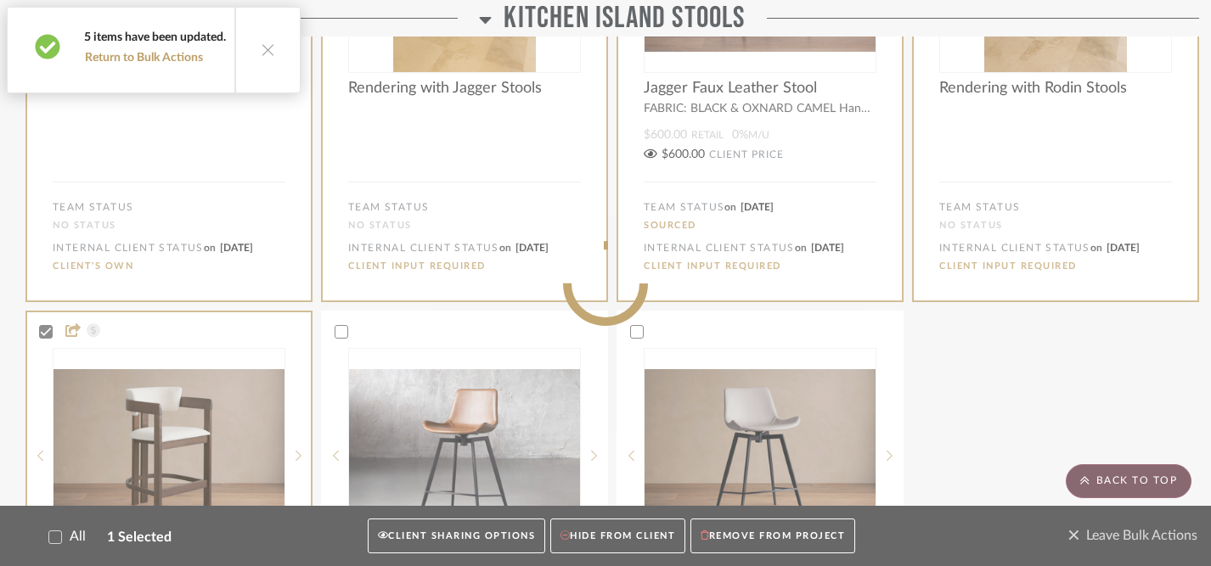
scroll to position [2479, 0]
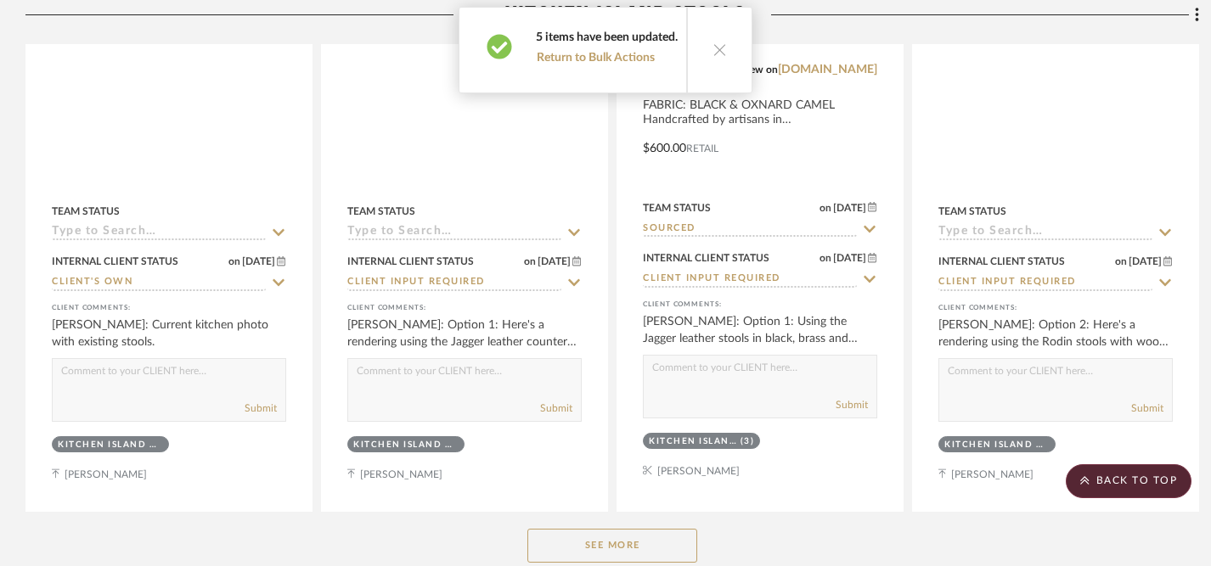
click at [717, 53] on icon at bounding box center [719, 49] width 14 height 14
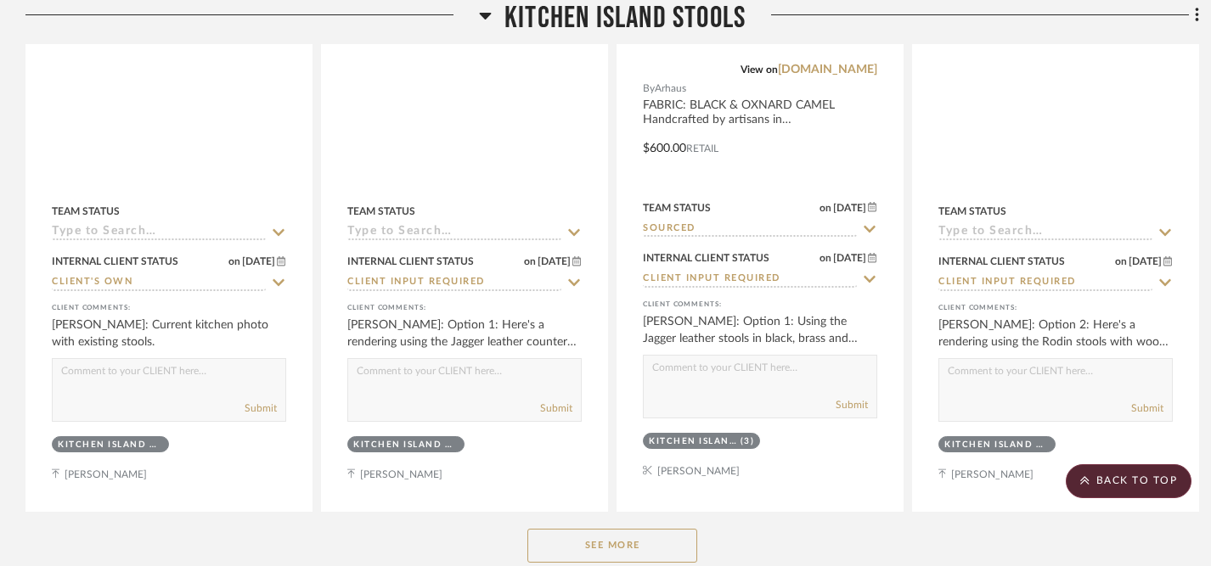
click at [617, 529] on button "See More" at bounding box center [612, 546] width 170 height 34
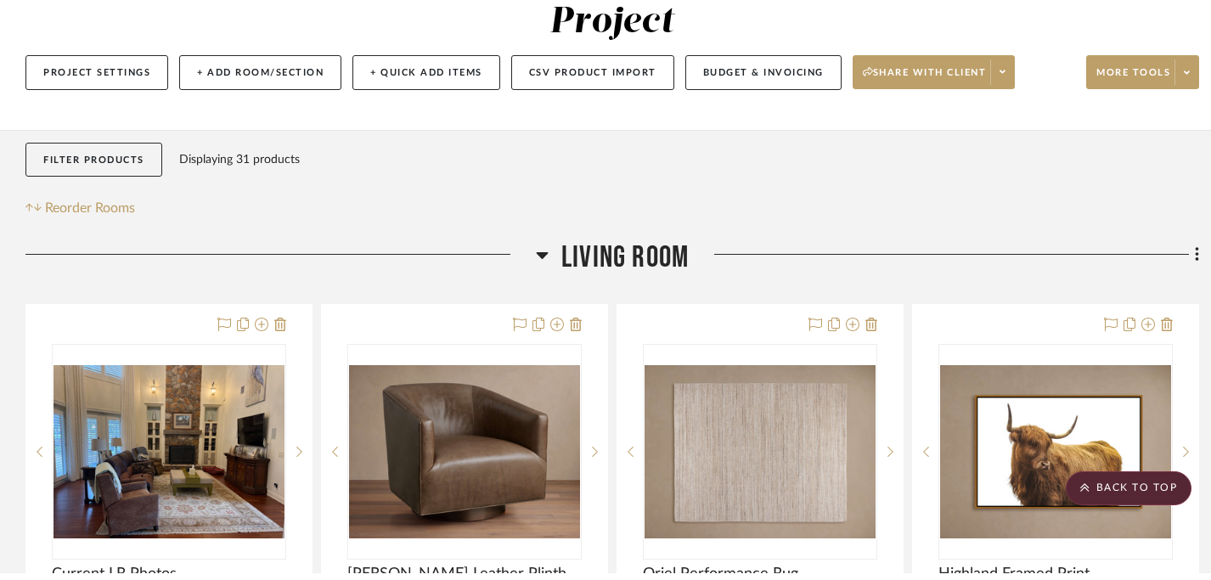
scroll to position [0, 0]
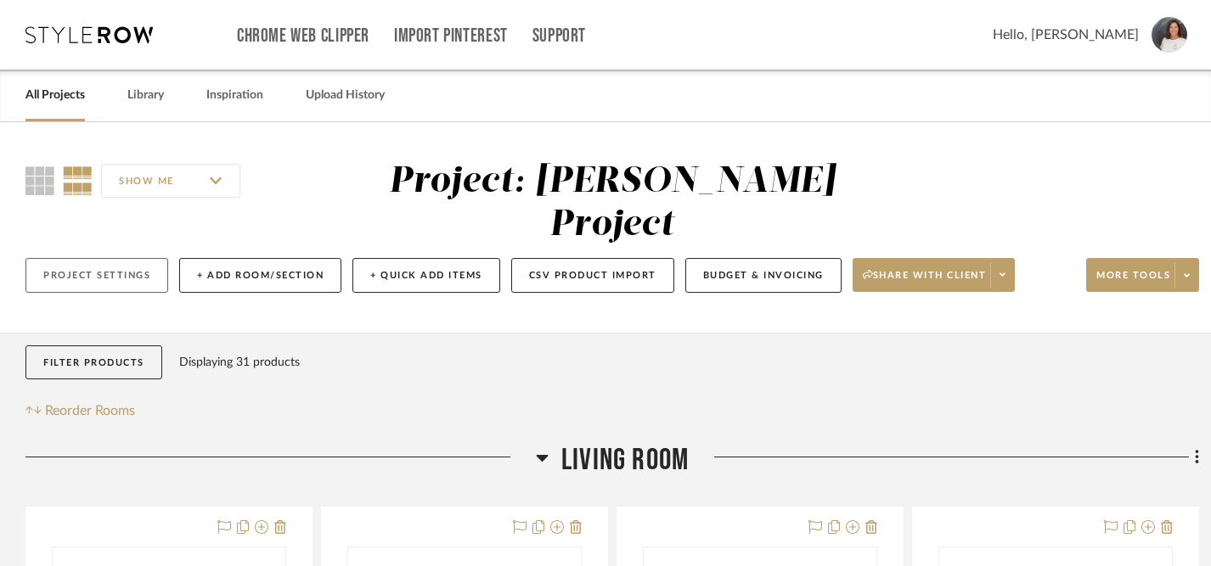
click at [94, 258] on button "Project Settings" at bounding box center [96, 275] width 143 height 35
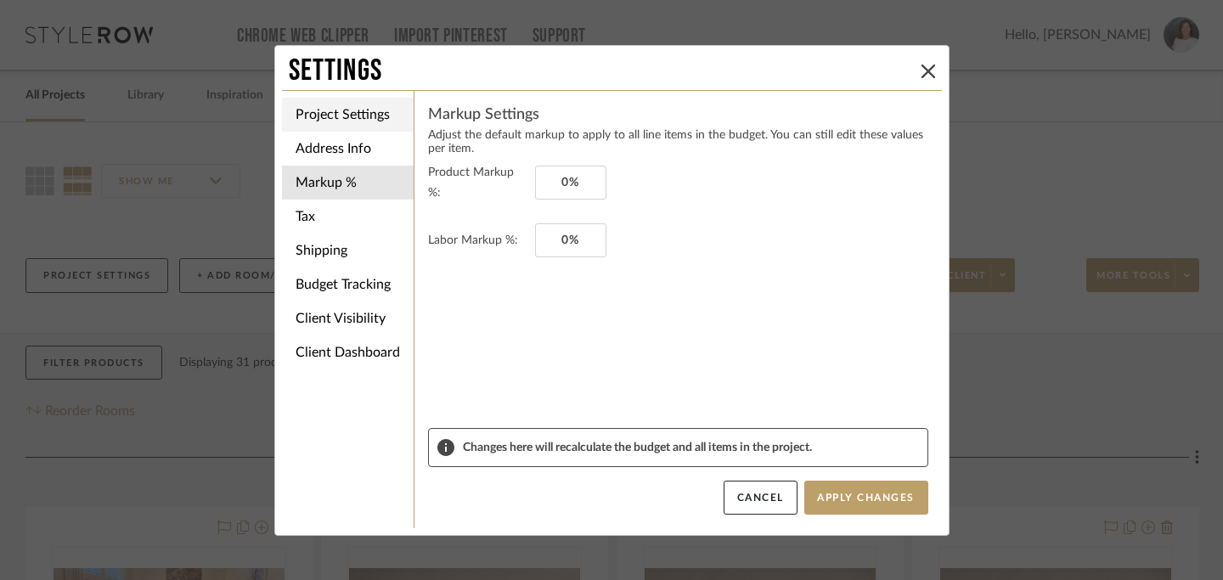
click at [340, 115] on li "Project Settings" at bounding box center [348, 115] width 132 height 34
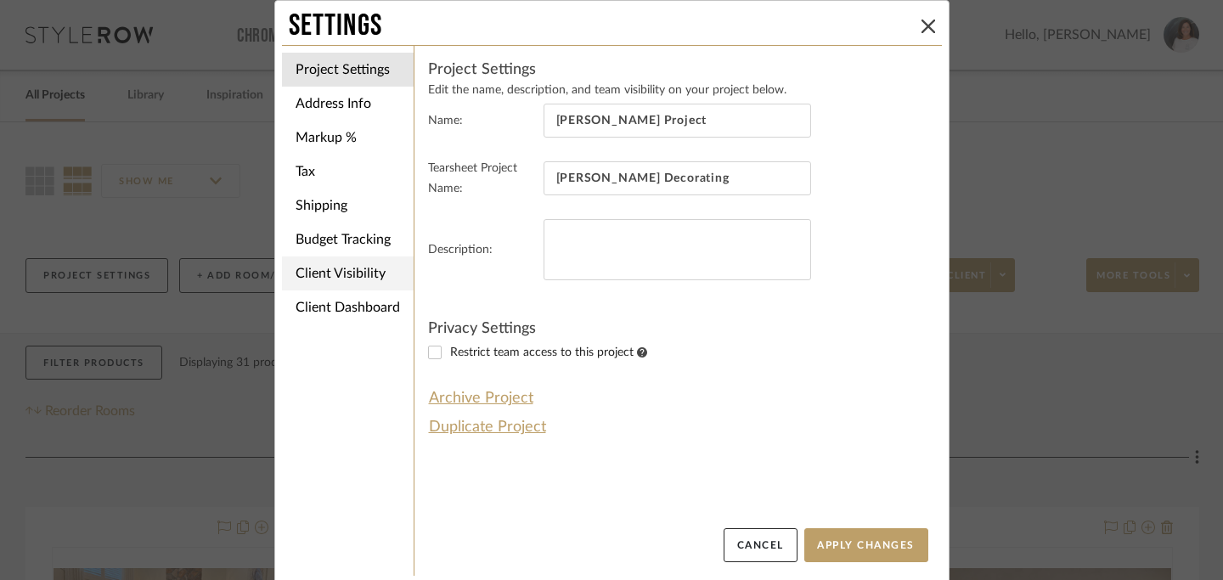
click at [344, 278] on li "Client Visibility" at bounding box center [348, 273] width 132 height 34
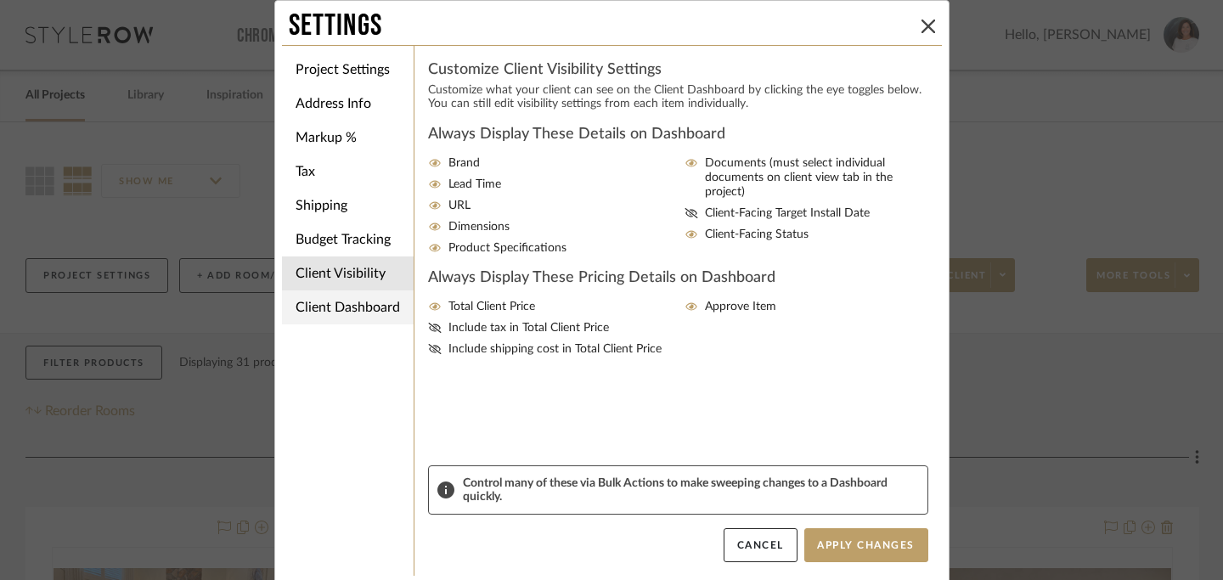
click at [341, 307] on li "Client Dashboard" at bounding box center [348, 307] width 132 height 34
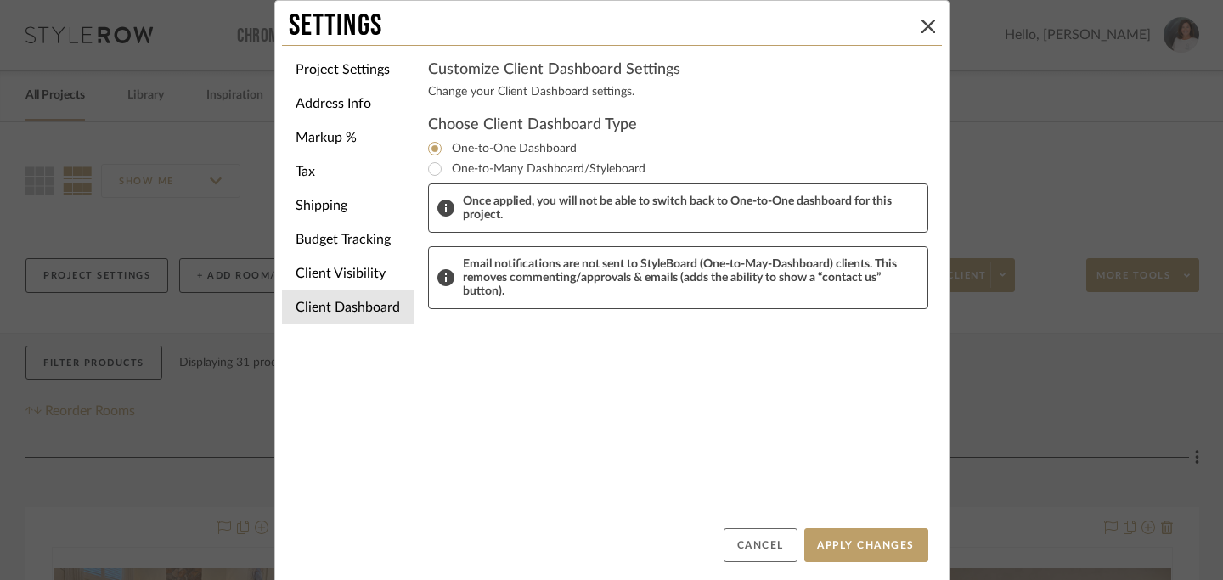
click at [756, 548] on button "Cancel" at bounding box center [760, 545] width 74 height 34
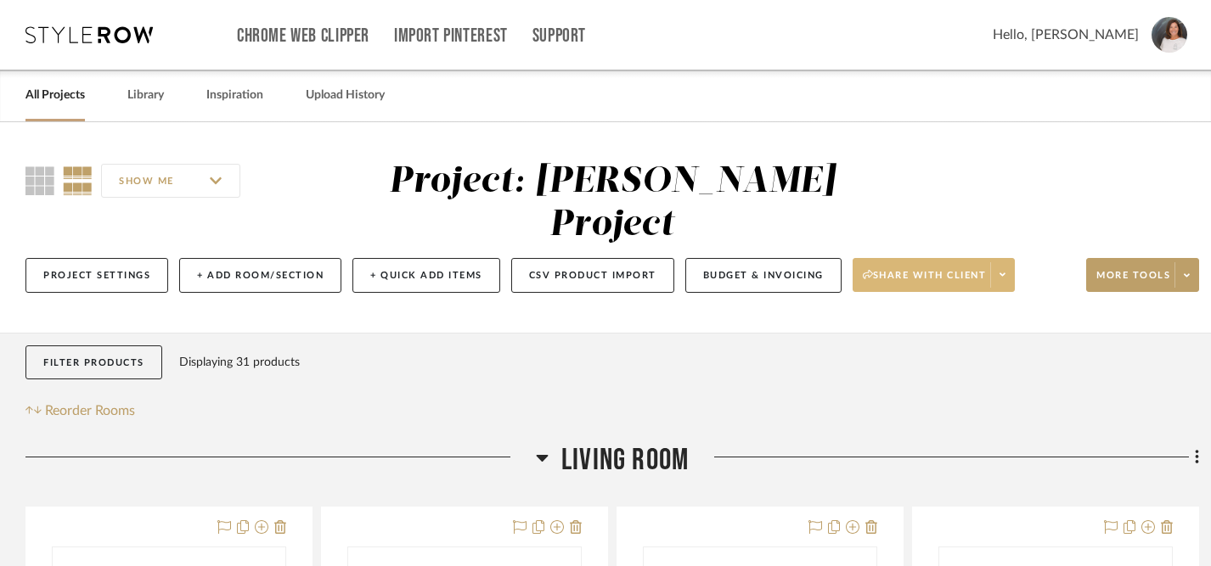
click at [897, 269] on span "Share with client" at bounding box center [925, 281] width 124 height 25
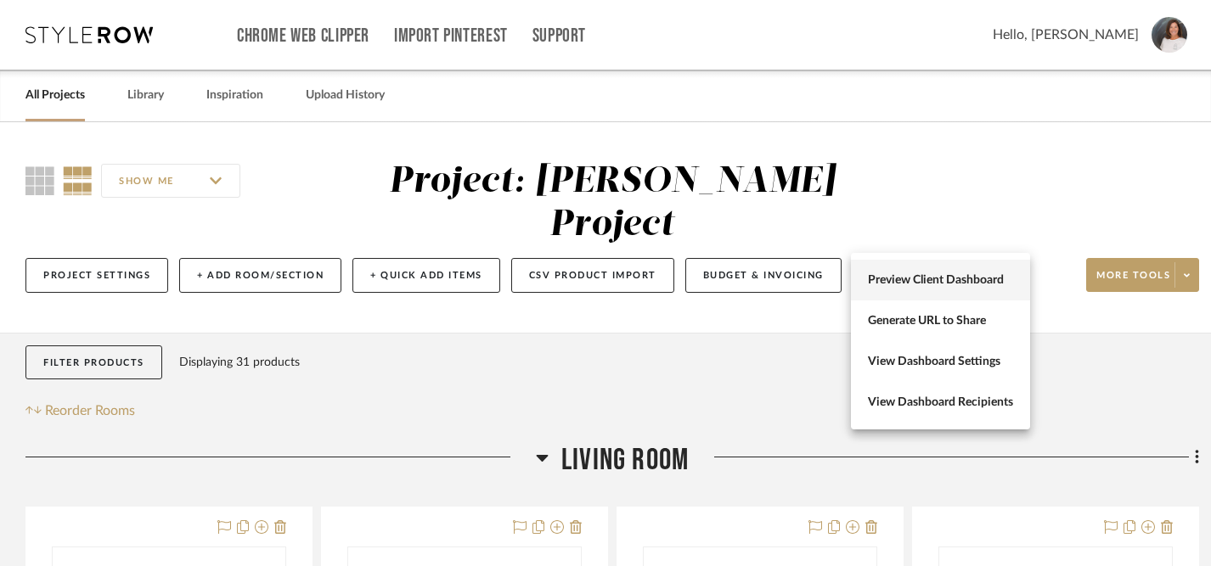
click at [893, 283] on span "Preview Client Dashboard" at bounding box center [940, 280] width 145 height 14
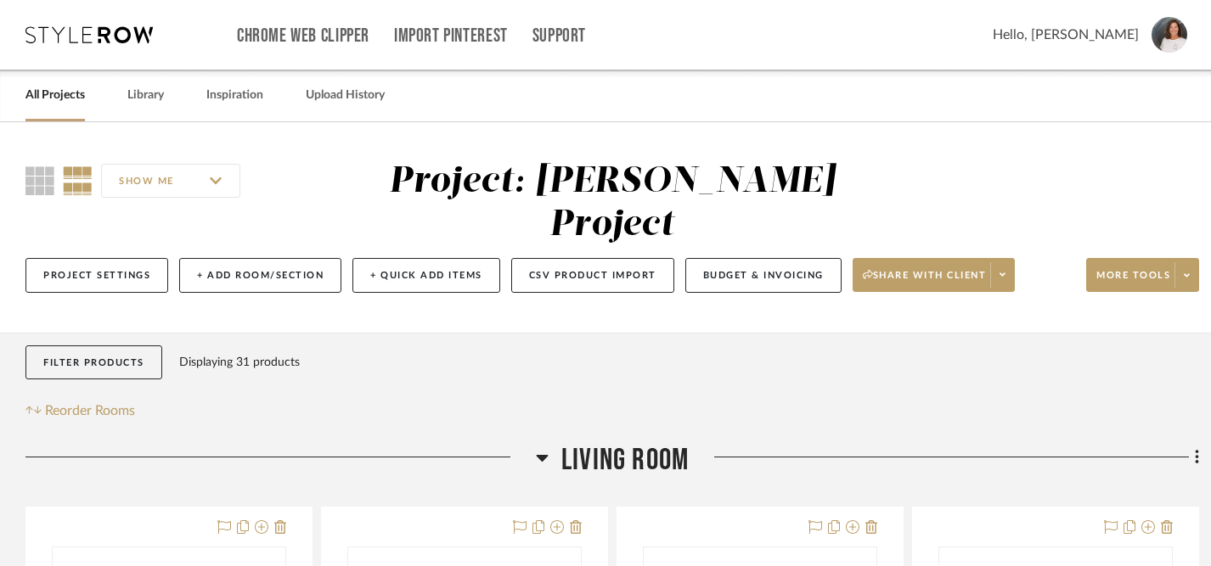
click at [70, 95] on link "All Projects" at bounding box center [54, 95] width 59 height 23
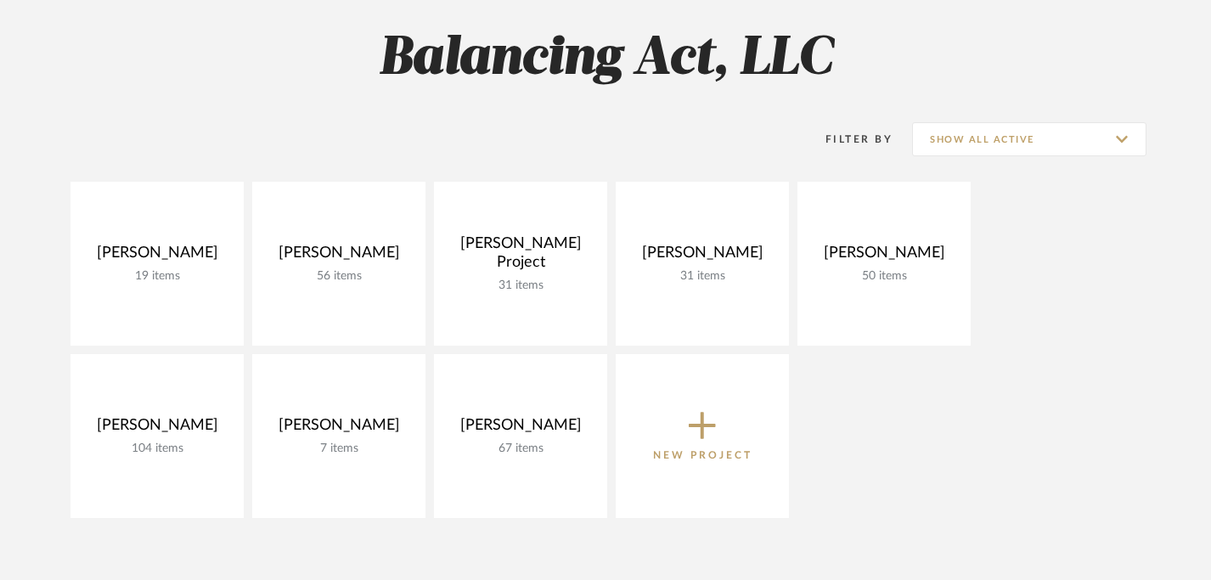
scroll to position [286, 0]
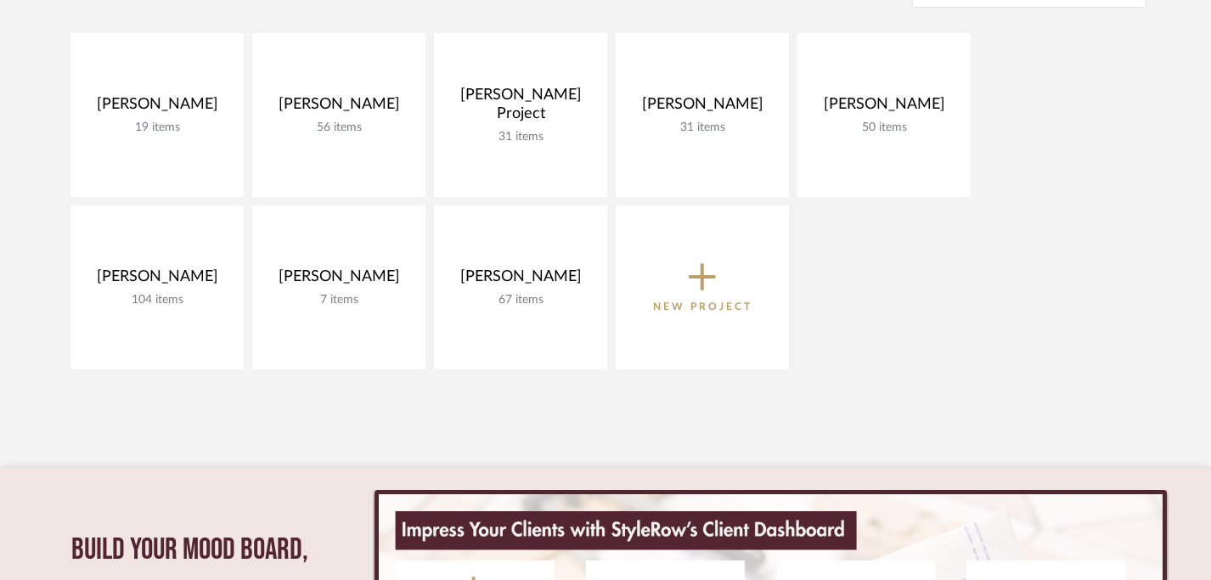
click at [706, 268] on icon at bounding box center [702, 277] width 27 height 36
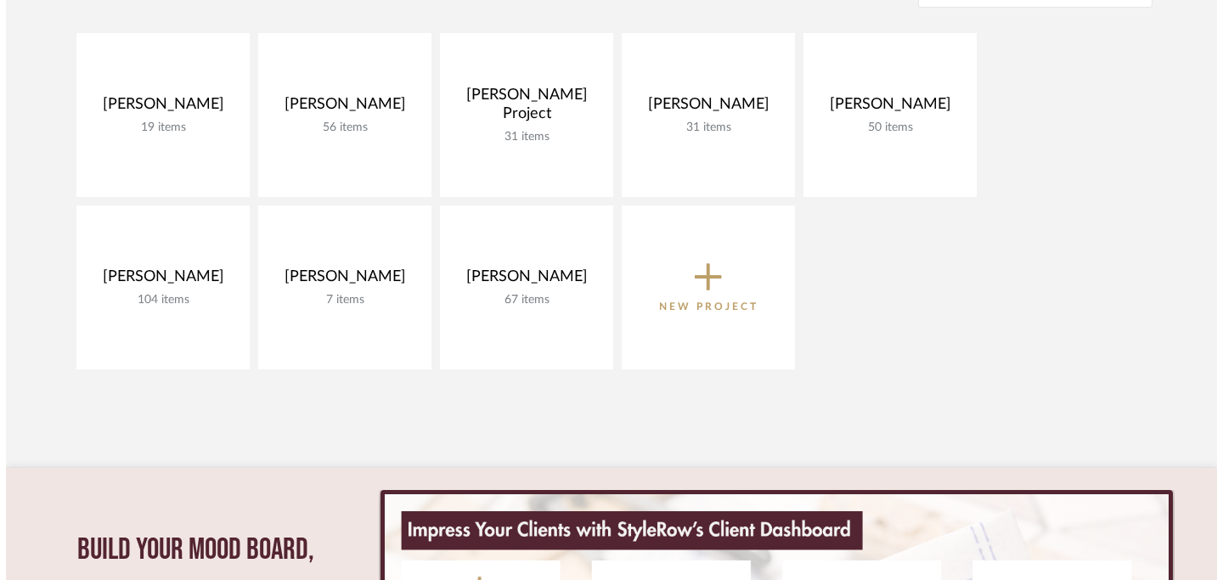
scroll to position [0, 0]
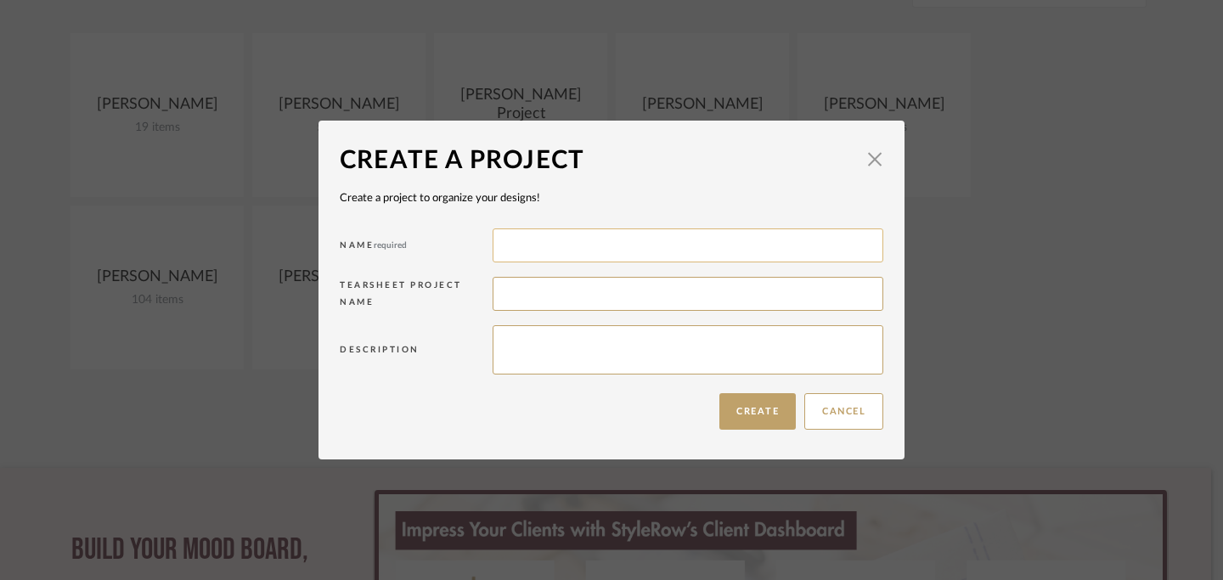
click at [695, 252] on input at bounding box center [687, 245] width 391 height 34
type input "Marybeth Marcus"
click at [688, 296] on input at bounding box center [687, 294] width 391 height 34
type input "Marybeth Marcus"
click at [717, 248] on input "Marybeth Marcus" at bounding box center [687, 245] width 391 height 34
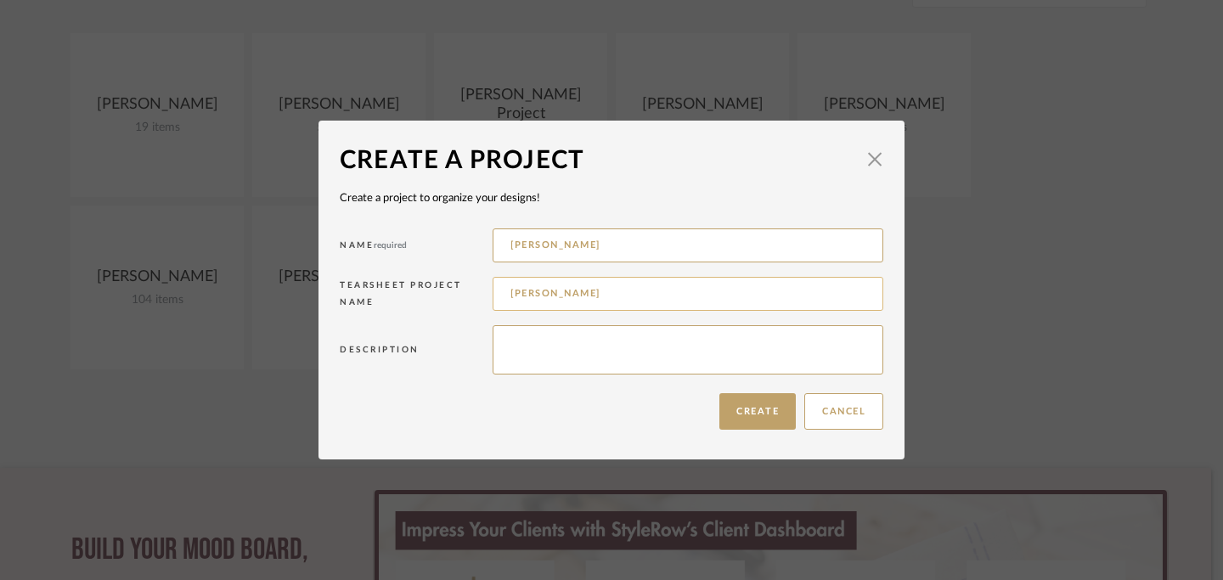
type input "Marybeth Marcus"
click at [682, 287] on input "Marybeth Marcus" at bounding box center [687, 294] width 391 height 34
click at [676, 299] on input "Marybeth Marcus" at bounding box center [687, 294] width 391 height 34
type input "Marybeth Marcus 400 Central Condo"
click at [720, 352] on textarea at bounding box center [687, 349] width 391 height 49
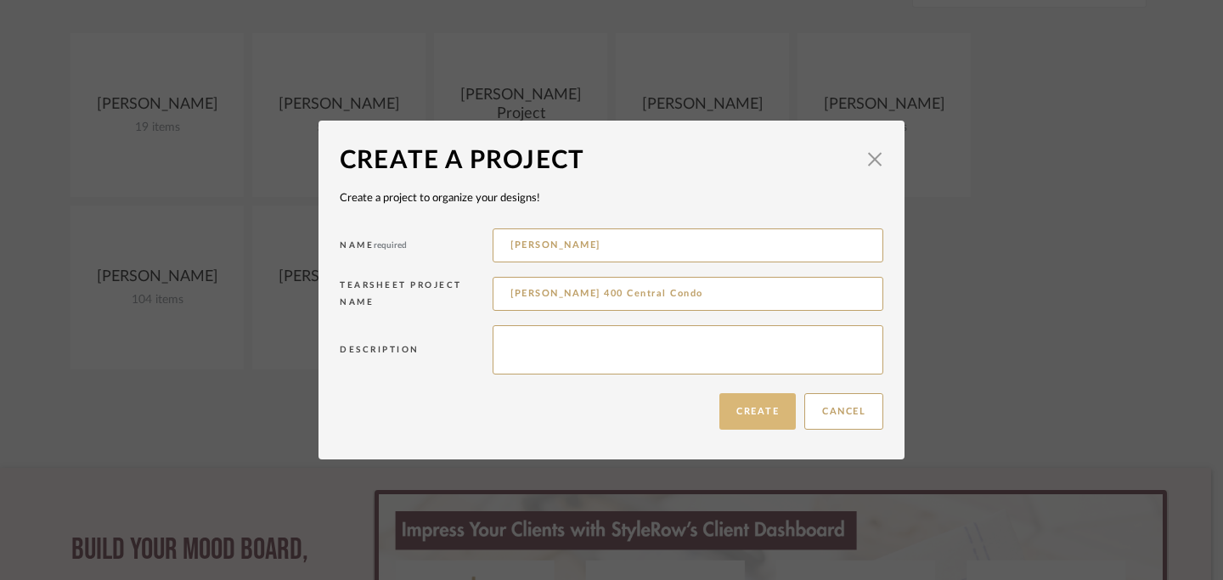
click at [744, 408] on button "Create" at bounding box center [757, 411] width 76 height 37
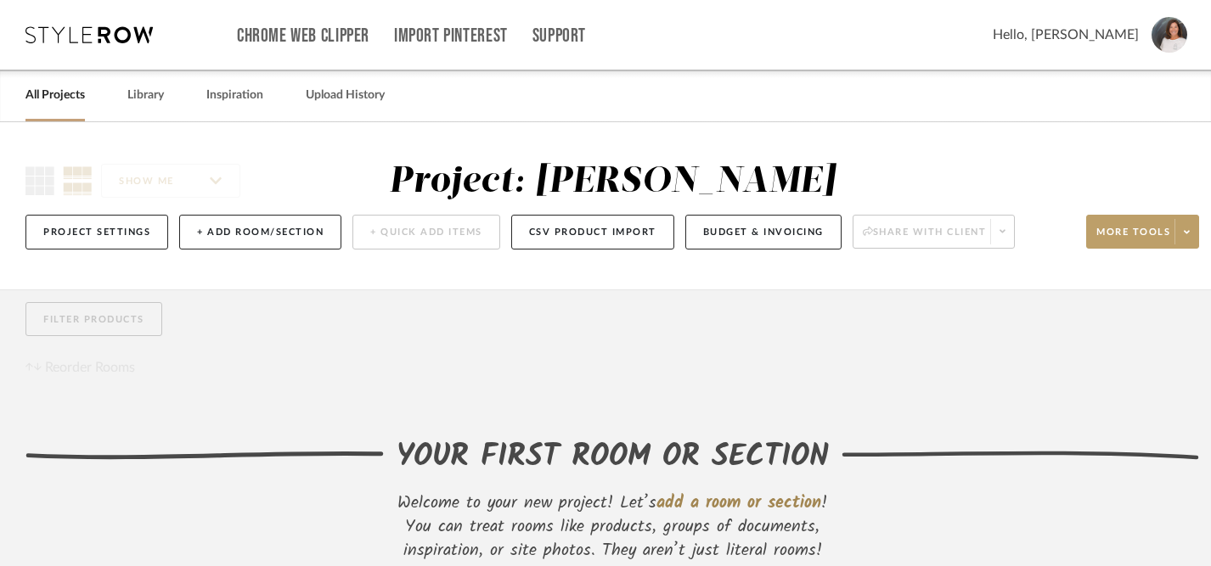
scroll to position [119, 0]
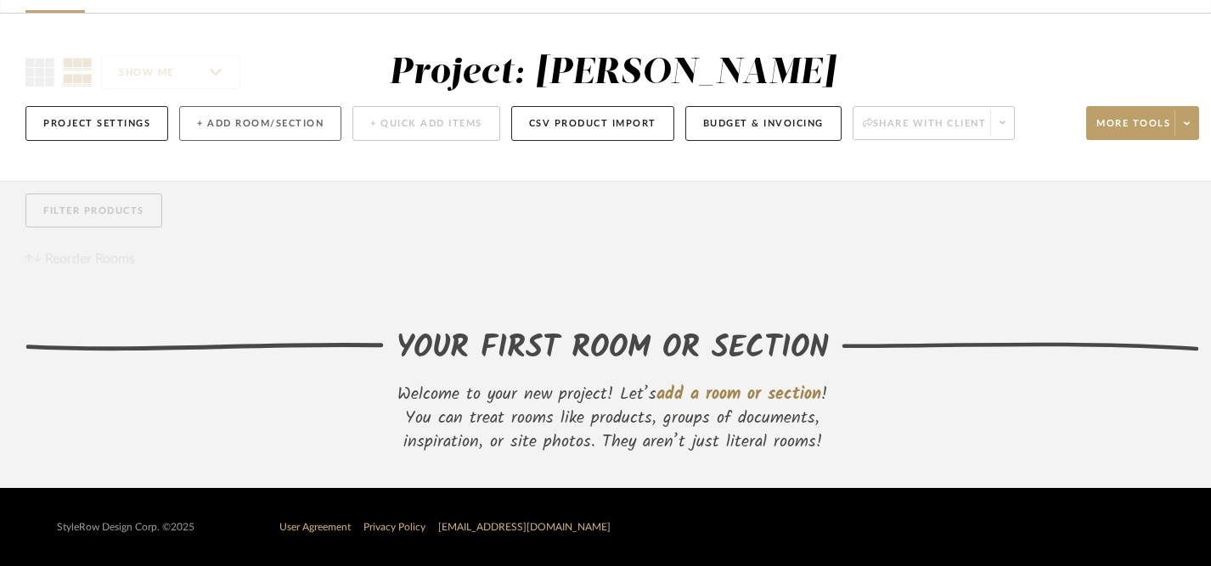
click at [254, 111] on button "+ Add Room/Section" at bounding box center [260, 123] width 162 height 35
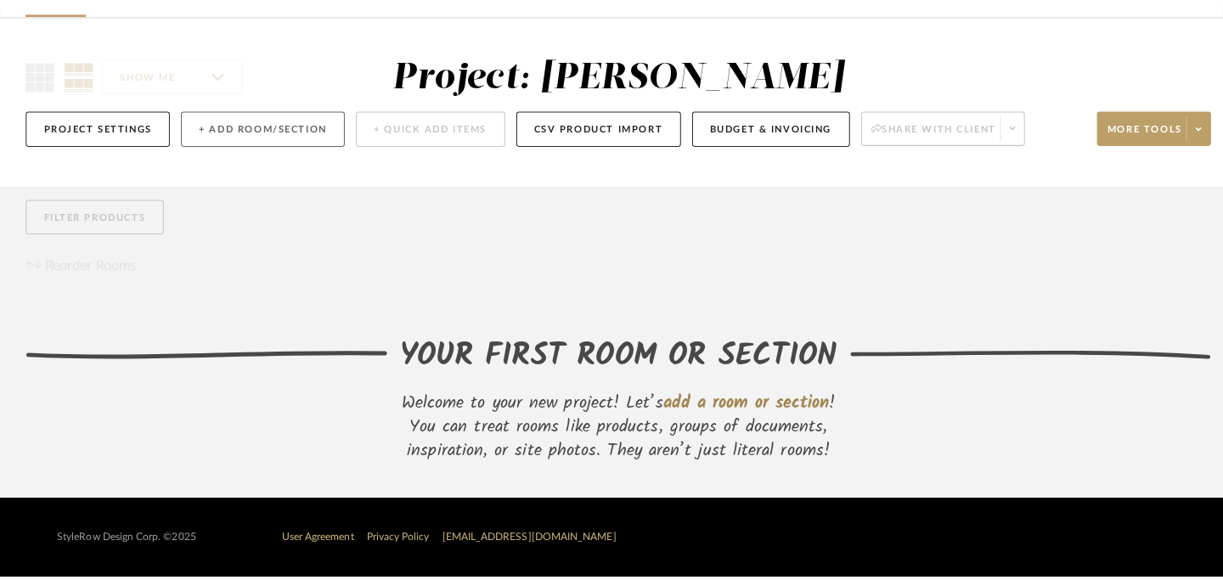
scroll to position [0, 0]
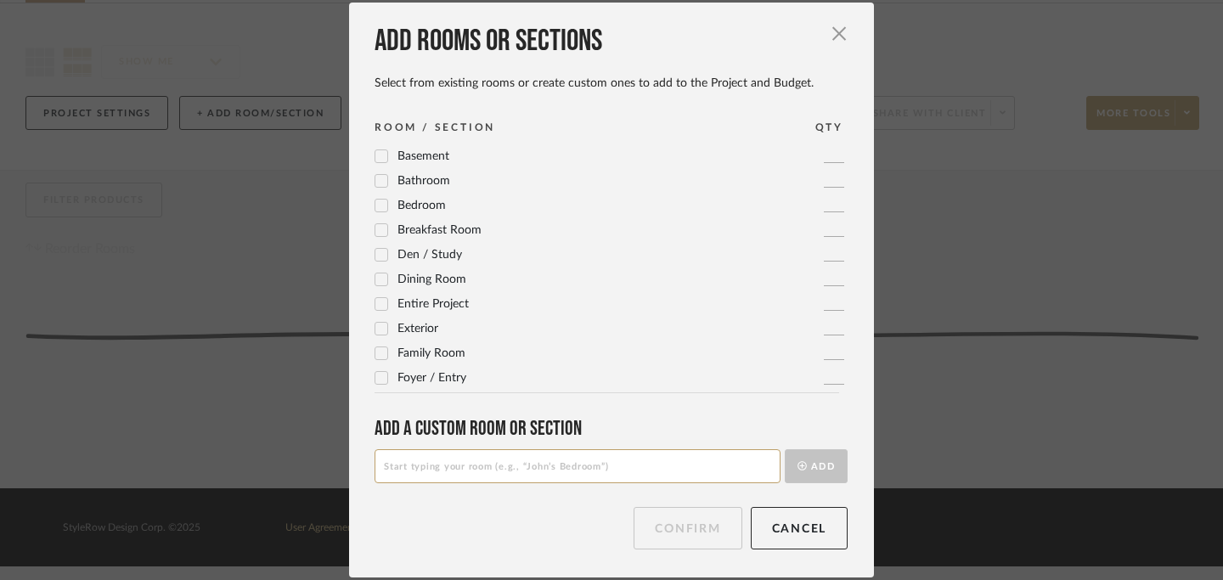
click at [450, 468] on input at bounding box center [577, 466] width 406 height 34
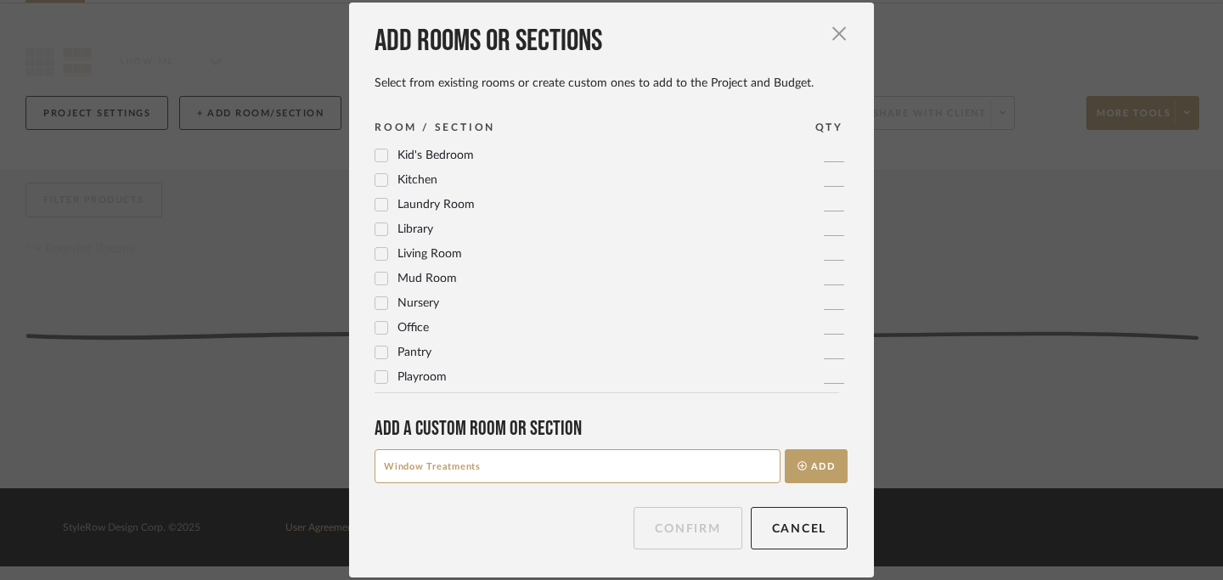
scroll to position [566, 0]
type input "Window Treatments"
click at [813, 466] on button "Add" at bounding box center [816, 466] width 63 height 34
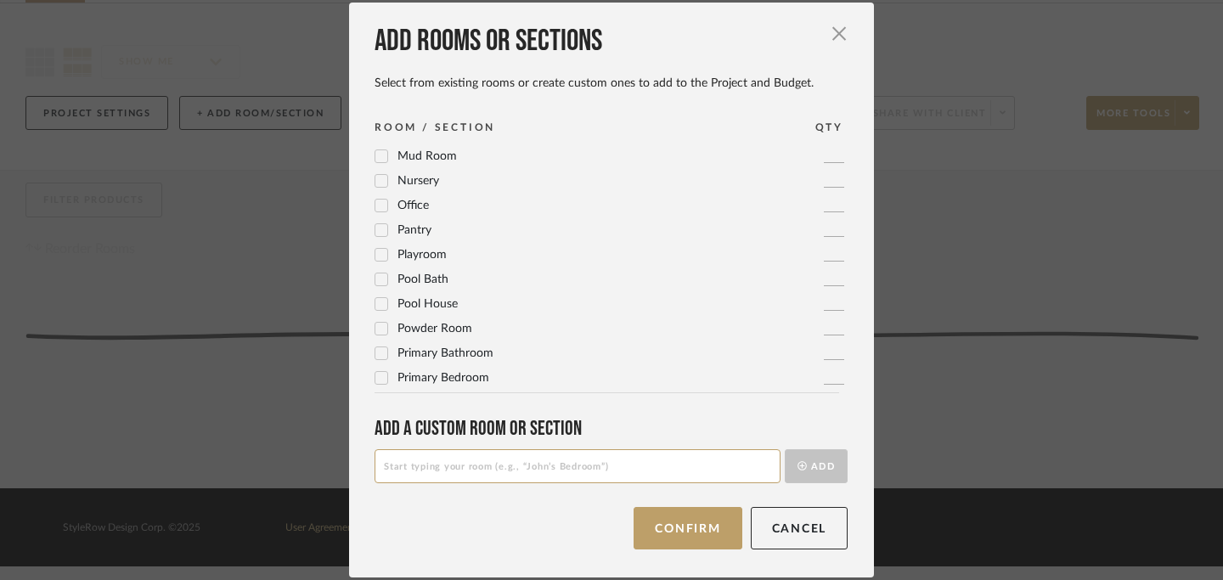
scroll to position [0, 0]
click at [554, 472] on input at bounding box center [577, 466] width 406 height 34
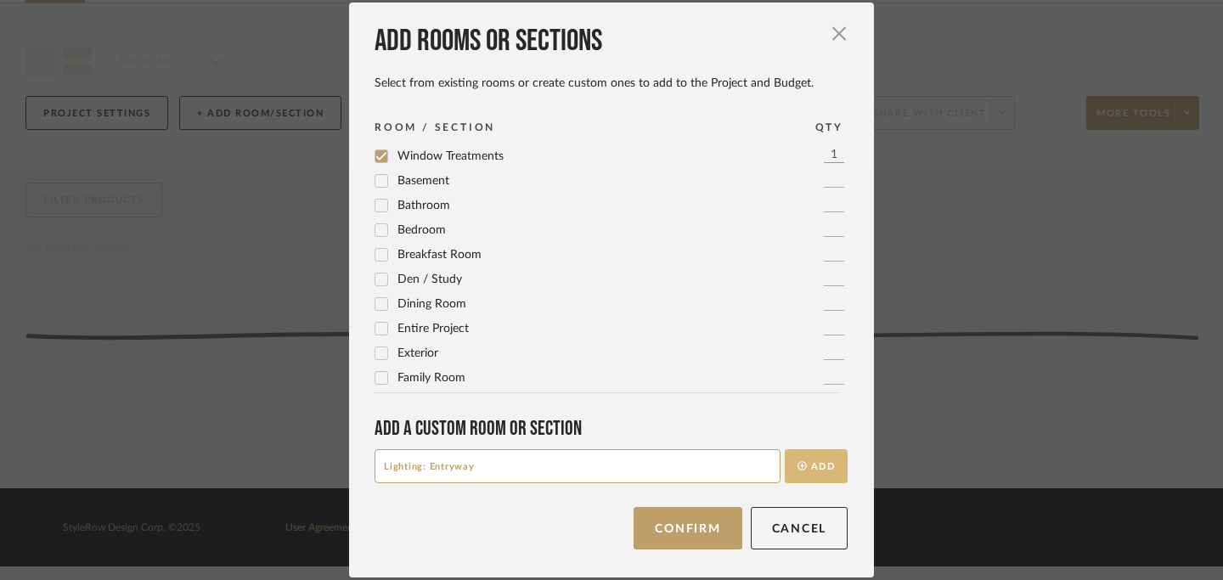
type input "Lighting: Entryway"
click at [816, 459] on button "Add" at bounding box center [816, 466] width 63 height 34
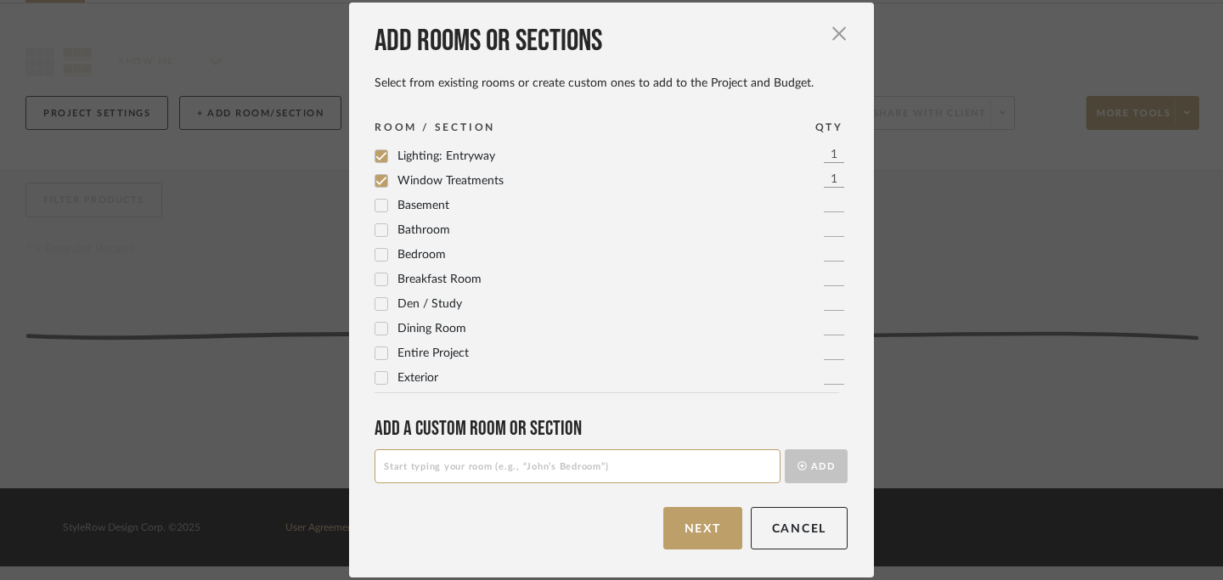
click at [699, 473] on input at bounding box center [577, 466] width 406 height 34
type input "Lighting: Kitchen Island"
click at [817, 464] on button "Add" at bounding box center [816, 466] width 63 height 34
click at [659, 464] on input at bounding box center [577, 466] width 406 height 34
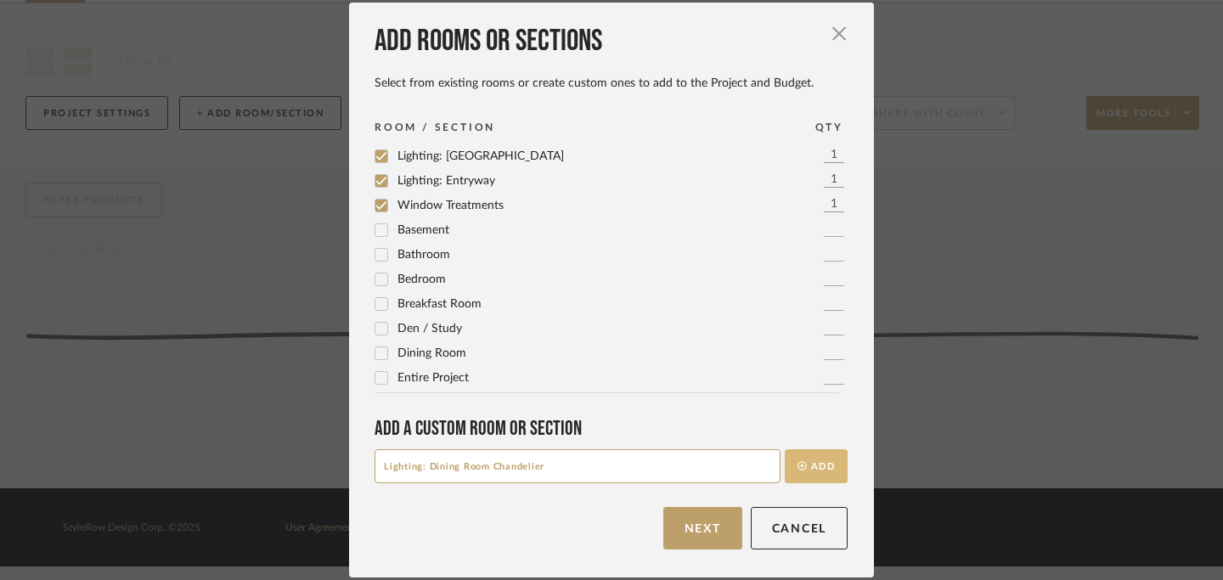
type input "Lighting: Dining Room Chandelier"
click at [811, 466] on button "Add" at bounding box center [816, 466] width 63 height 34
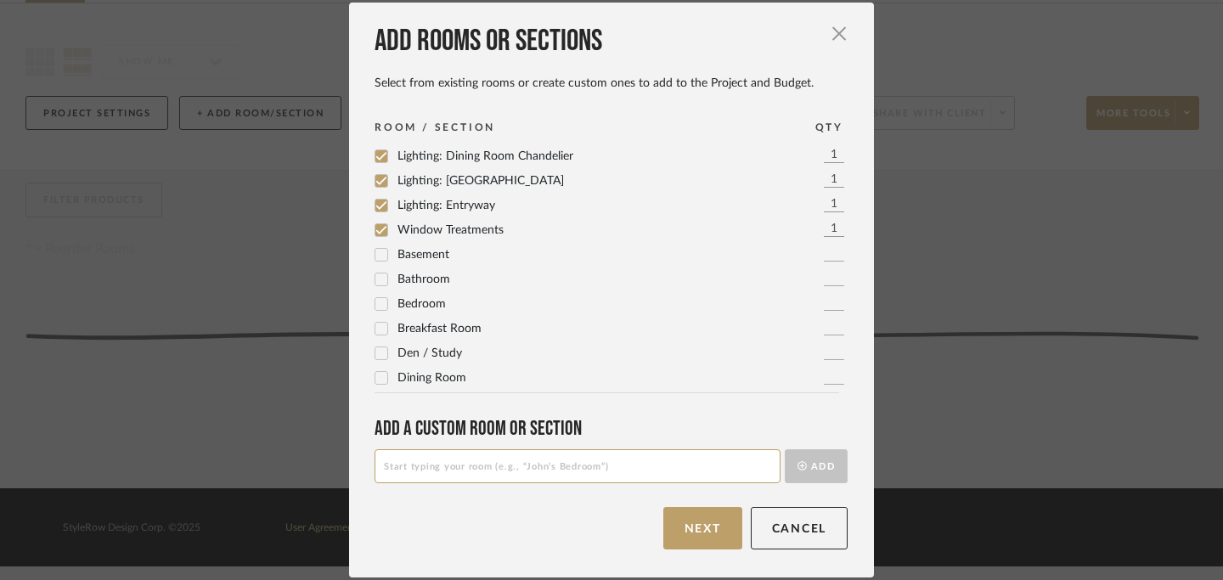
click at [550, 473] on input at bounding box center [577, 466] width 406 height 34
type input "Lighting: Living Room Chandelier"
click at [809, 470] on button "Add" at bounding box center [816, 466] width 63 height 34
click at [590, 469] on input at bounding box center [577, 466] width 406 height 34
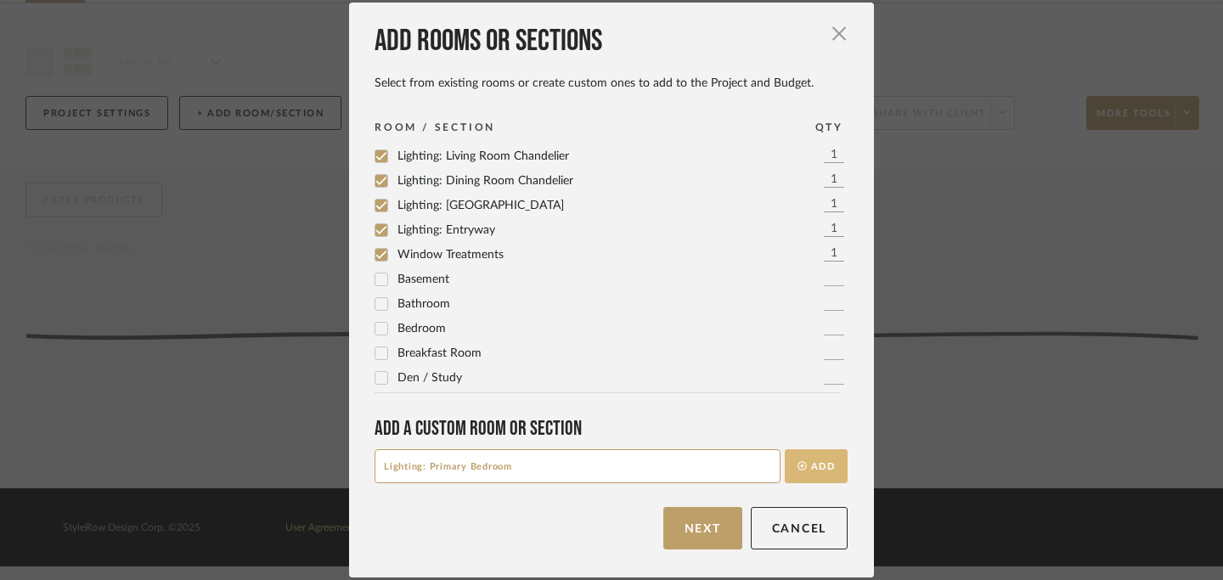
type input "Lighting: Primary Bedroom"
click at [811, 461] on button "Add" at bounding box center [816, 466] width 63 height 34
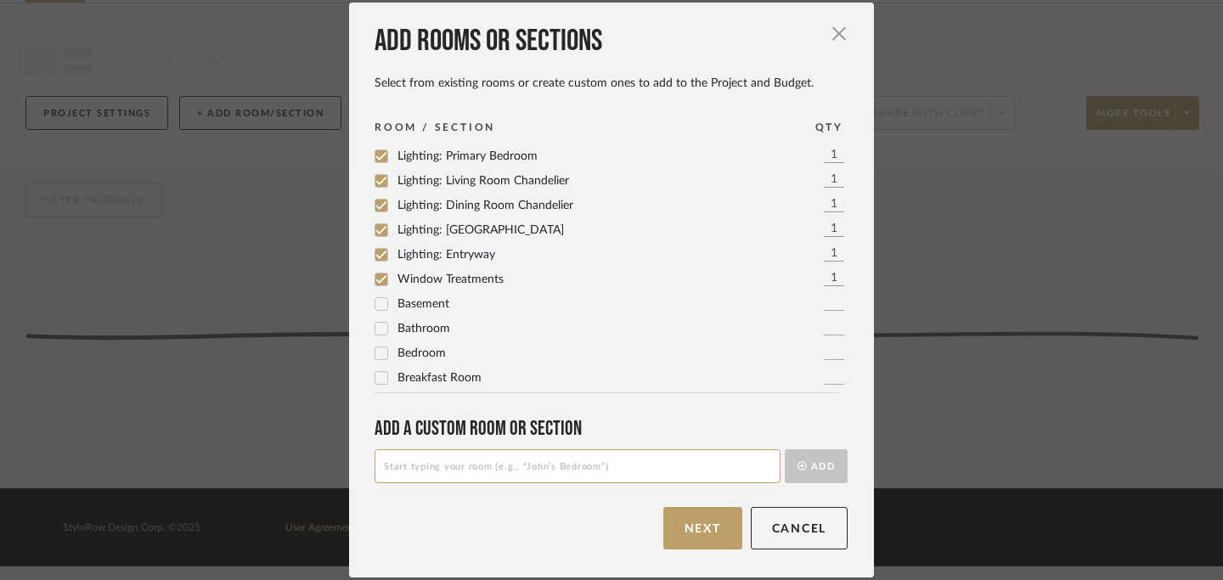
click at [568, 475] on input at bounding box center [577, 466] width 406 height 34
type input "Lighting: Jill's Bedroom Nightstand Lamps"
click at [815, 465] on button "Add" at bounding box center [816, 466] width 63 height 34
click at [637, 466] on input at bounding box center [577, 466] width 406 height 34
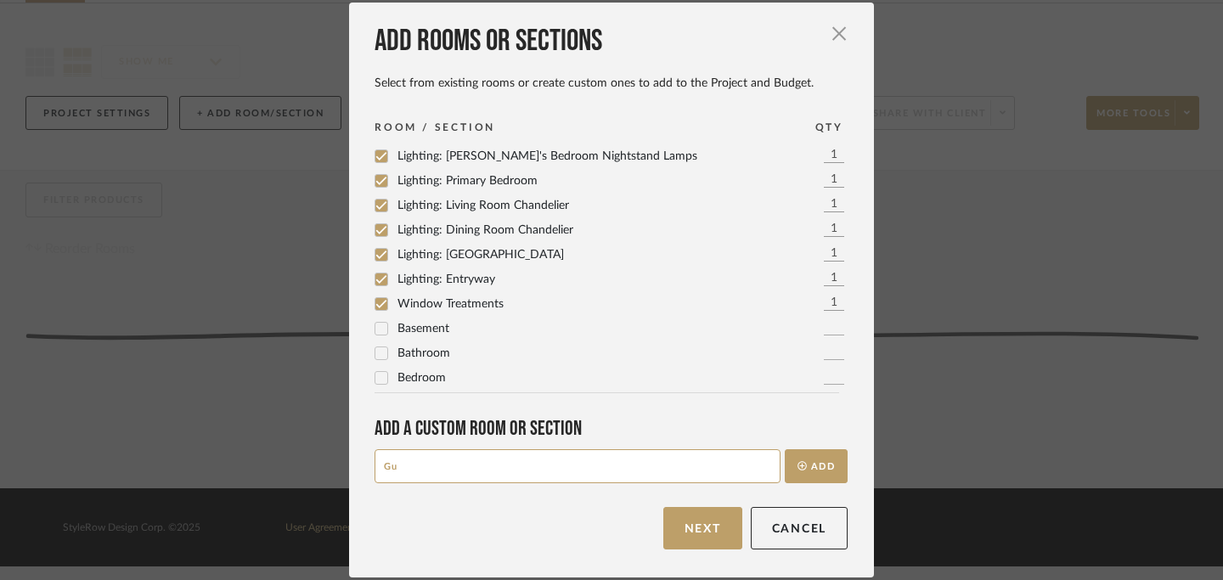
type input "G"
type input "Lighting: Guest Bedroom Nightstand Lamps"
click at [703, 532] on button "Next" at bounding box center [702, 528] width 79 height 42
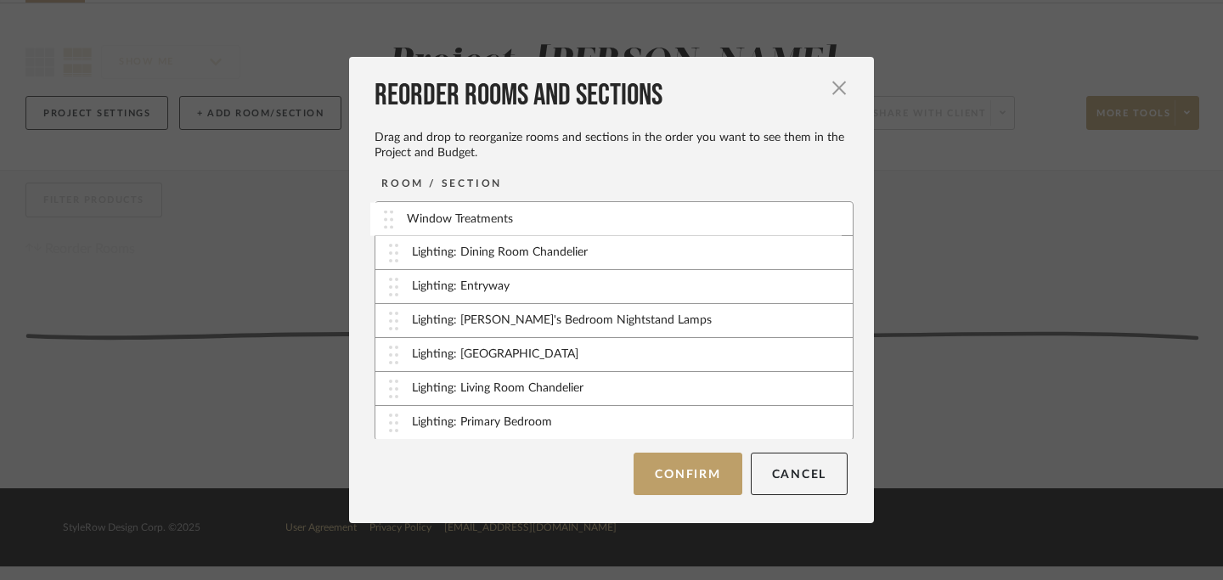
drag, startPoint x: 384, startPoint y: 428, endPoint x: 385, endPoint y: 225, distance: 202.9
click at [684, 477] on button "Confirm" at bounding box center [687, 474] width 108 height 42
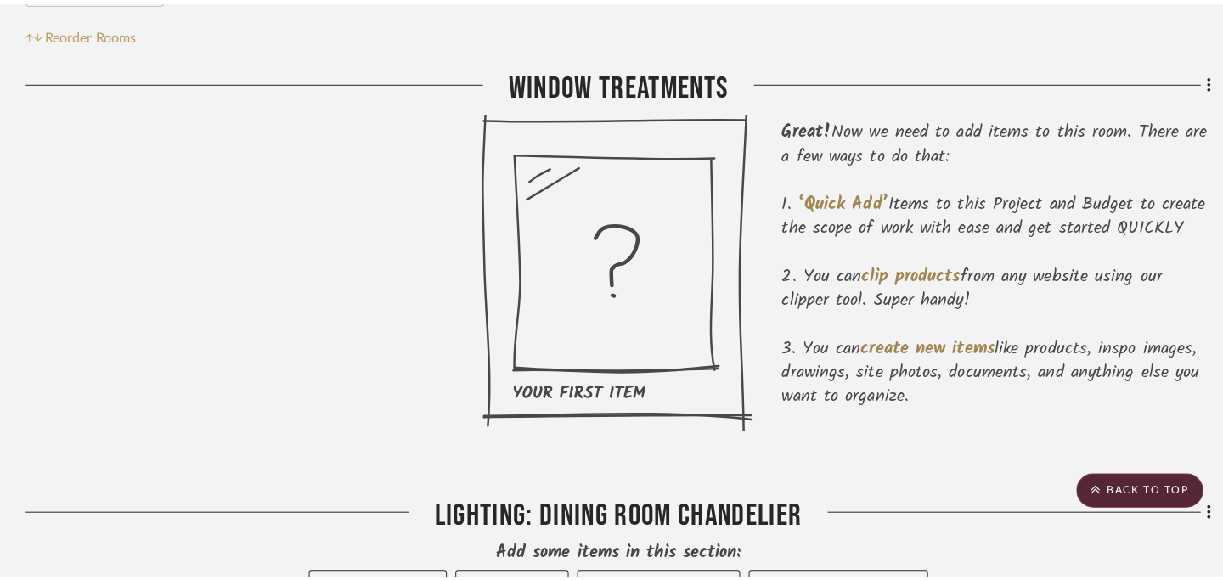
scroll to position [0, 0]
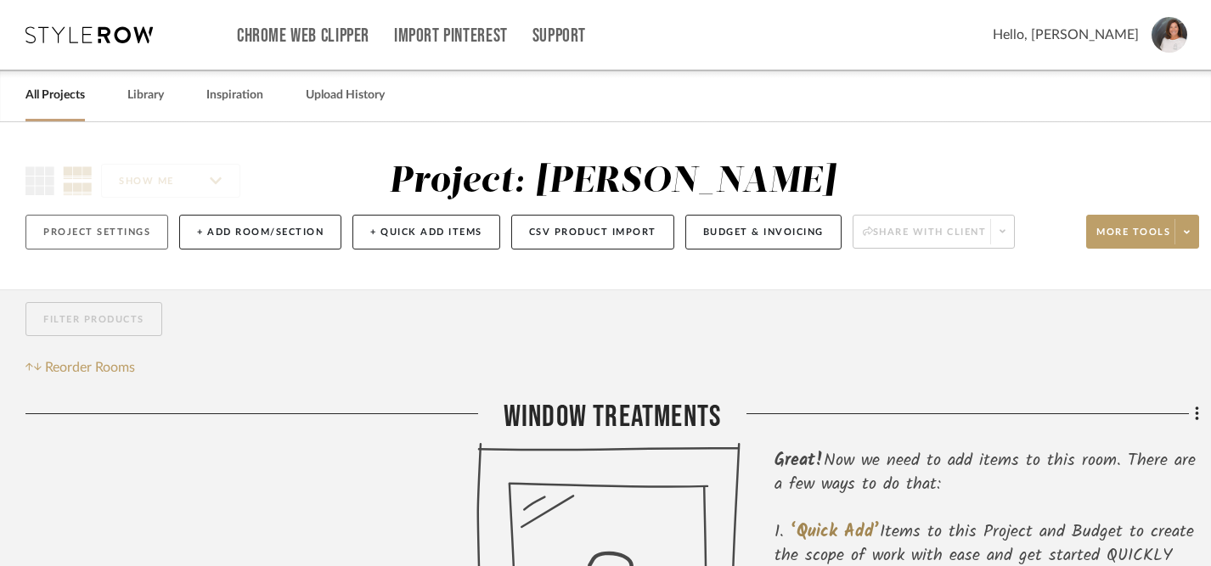
click at [94, 235] on button "Project Settings" at bounding box center [96, 232] width 143 height 35
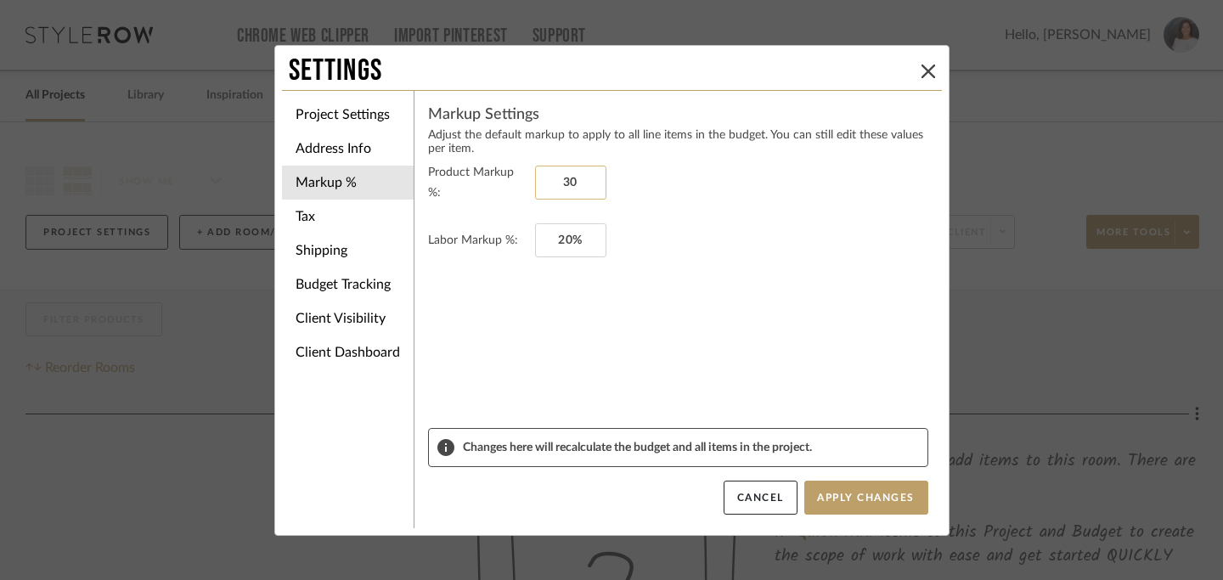
drag, startPoint x: 582, startPoint y: 181, endPoint x: 543, endPoint y: 179, distance: 38.2
click at [543, 179] on input "30" at bounding box center [570, 183] width 71 height 34
type input "0%"
drag, startPoint x: 578, startPoint y: 232, endPoint x: 534, endPoint y: 232, distance: 44.2
click at [535, 232] on input "20" at bounding box center [570, 240] width 71 height 34
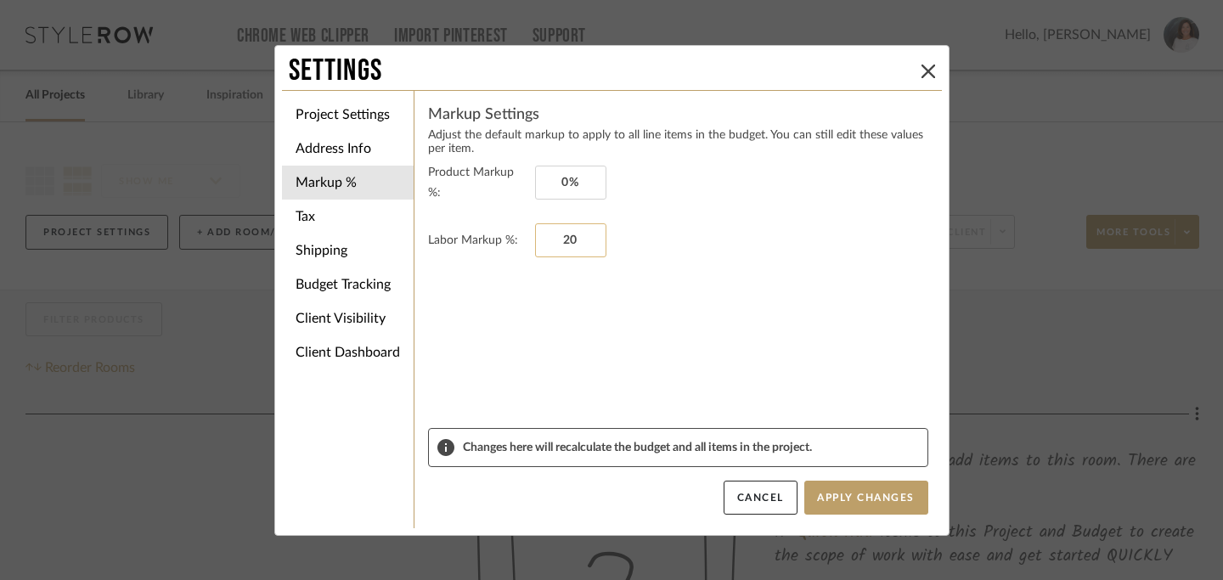
drag, startPoint x: 574, startPoint y: 233, endPoint x: 547, endPoint y: 233, distance: 27.2
click at [547, 233] on input "20" at bounding box center [570, 240] width 71 height 34
type input "0%"
click at [340, 149] on li "Address Info" at bounding box center [348, 149] width 132 height 34
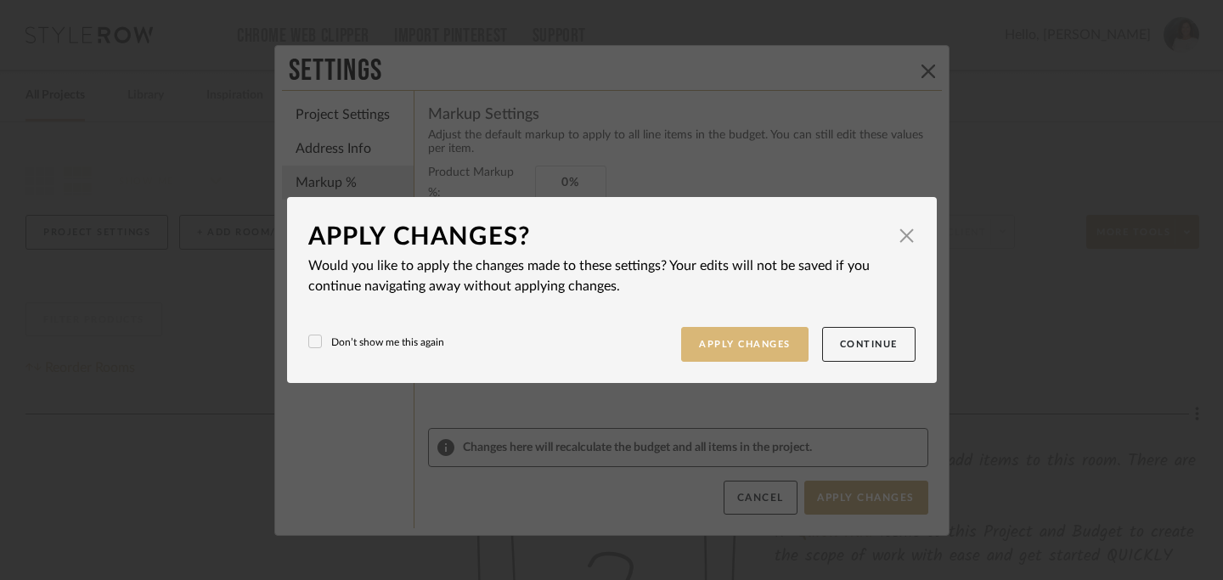
click at [766, 354] on button "Apply Changes" at bounding box center [744, 344] width 127 height 35
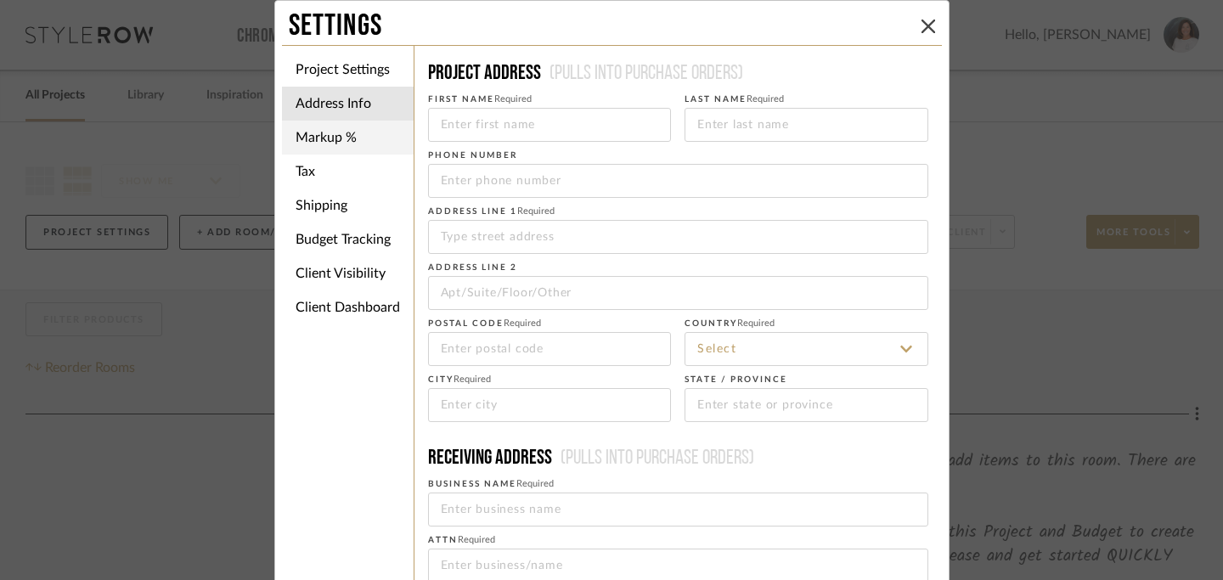
click at [329, 132] on li "Markup %" at bounding box center [348, 138] width 132 height 34
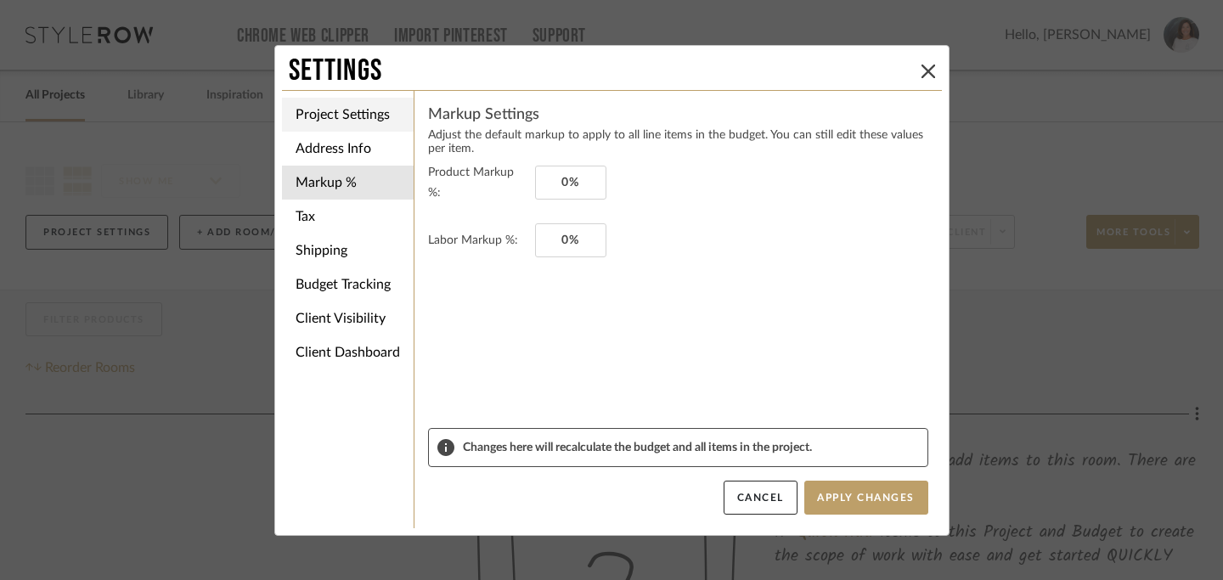
click at [336, 117] on li "Project Settings" at bounding box center [348, 115] width 132 height 34
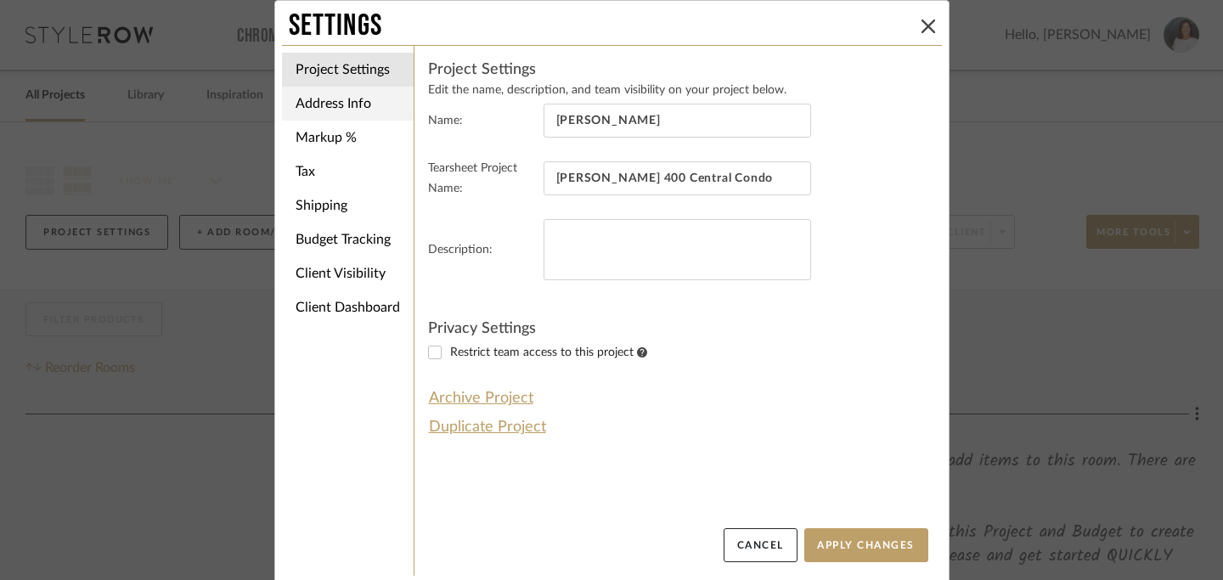
click at [322, 110] on li "Address Info" at bounding box center [348, 104] width 132 height 34
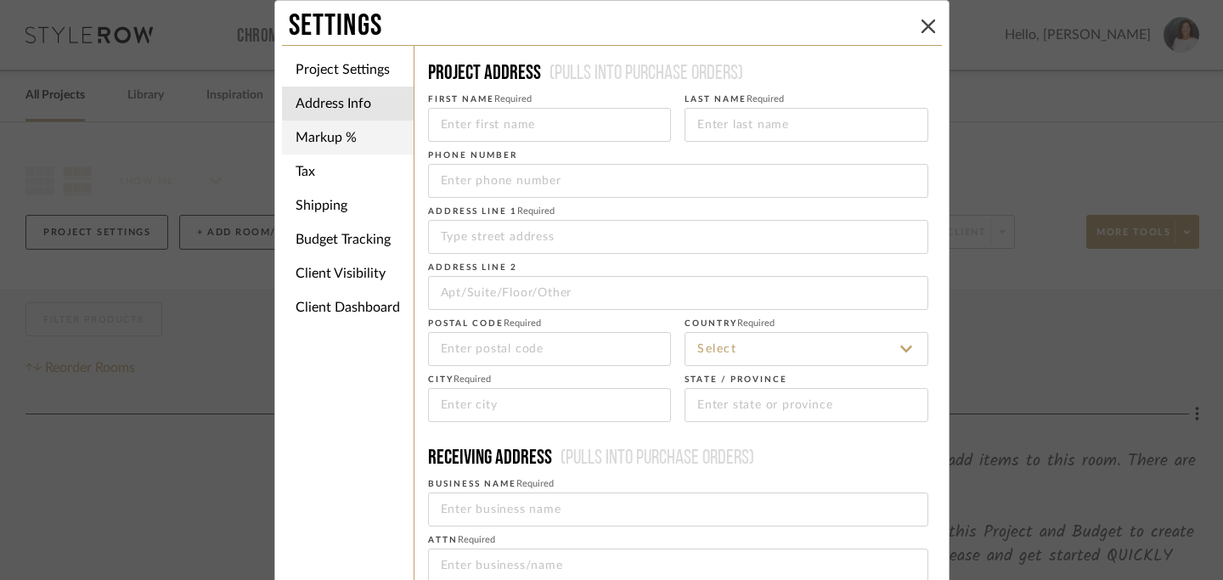
click at [325, 143] on li "Markup %" at bounding box center [348, 138] width 132 height 34
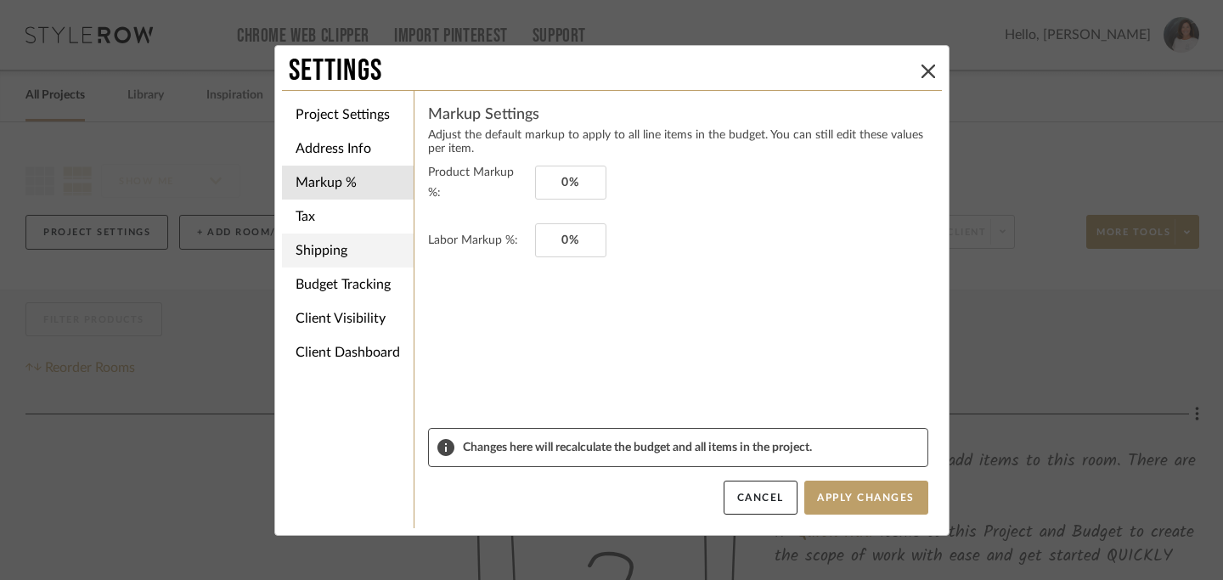
click at [312, 249] on li "Shipping" at bounding box center [348, 250] width 132 height 34
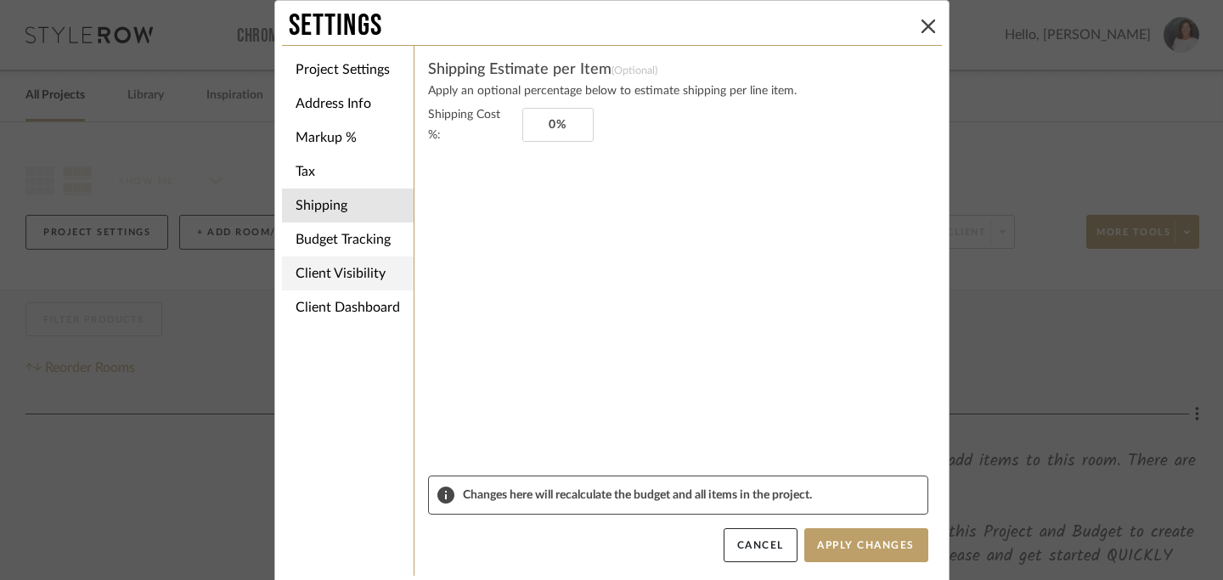
click at [311, 273] on li "Client Visibility" at bounding box center [348, 273] width 132 height 34
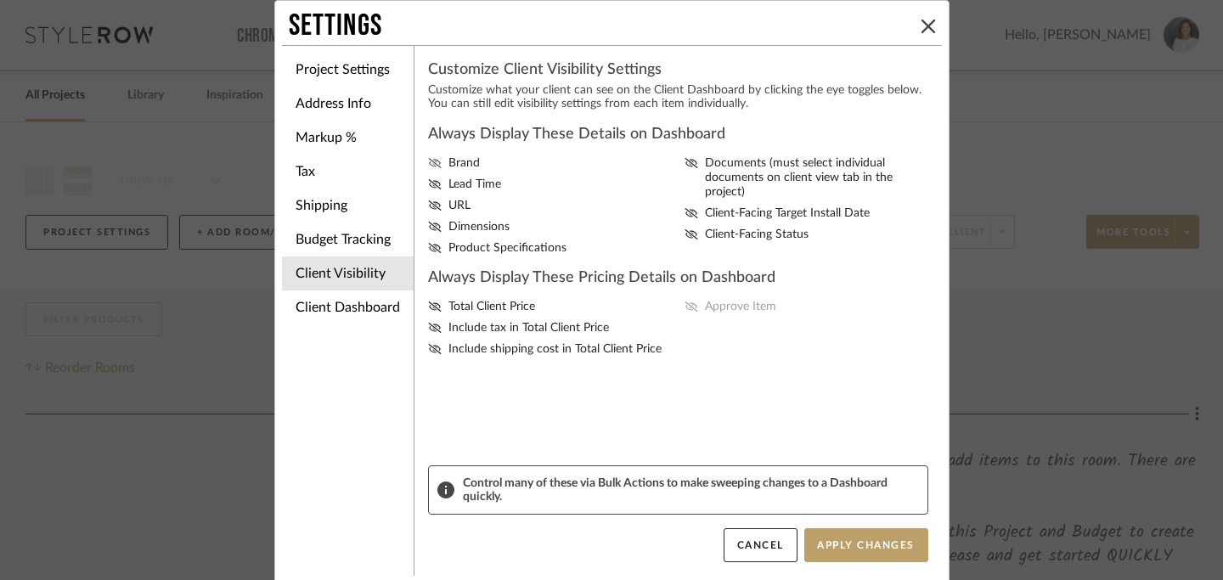
click at [428, 164] on icon at bounding box center [434, 163] width 13 height 10
click at [0, 0] on input "Brand" at bounding box center [0, 0] width 0 height 0
click at [428, 183] on icon at bounding box center [435, 184] width 14 height 10
click at [0, 0] on input "Lead Time" at bounding box center [0, 0] width 0 height 0
click at [428, 211] on icon at bounding box center [435, 205] width 14 height 10
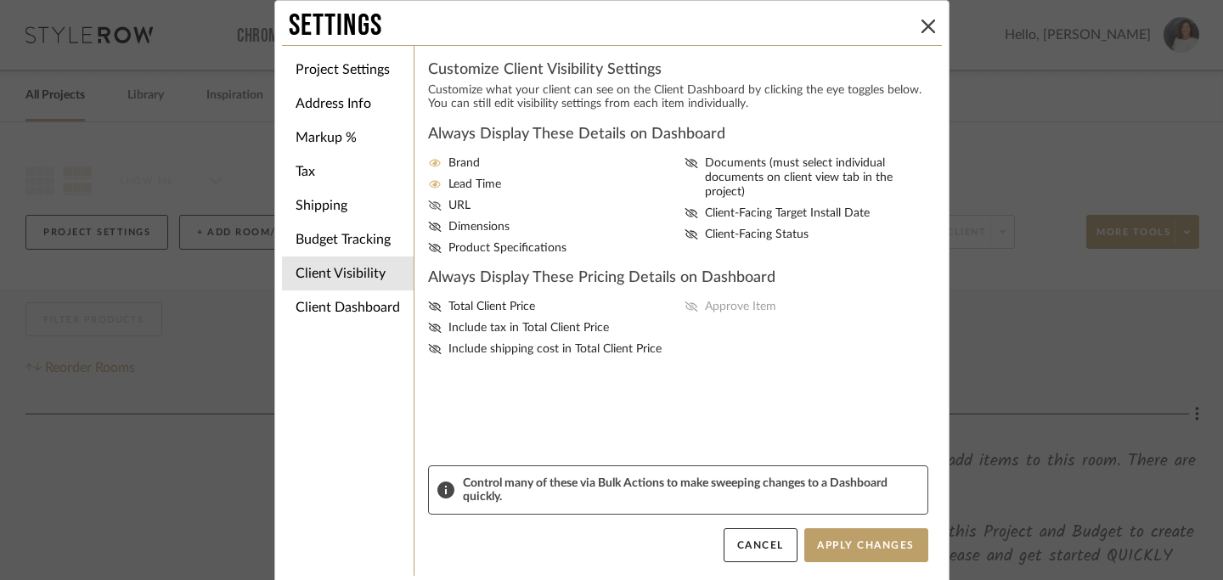
click at [0, 0] on input "URL" at bounding box center [0, 0] width 0 height 0
click at [428, 229] on icon at bounding box center [434, 227] width 13 height 10
click at [0, 0] on input "Dimensions" at bounding box center [0, 0] width 0 height 0
click at [429, 249] on fa-icon at bounding box center [435, 248] width 14 height 14
click at [0, 0] on input "Product Specifications" at bounding box center [0, 0] width 0 height 0
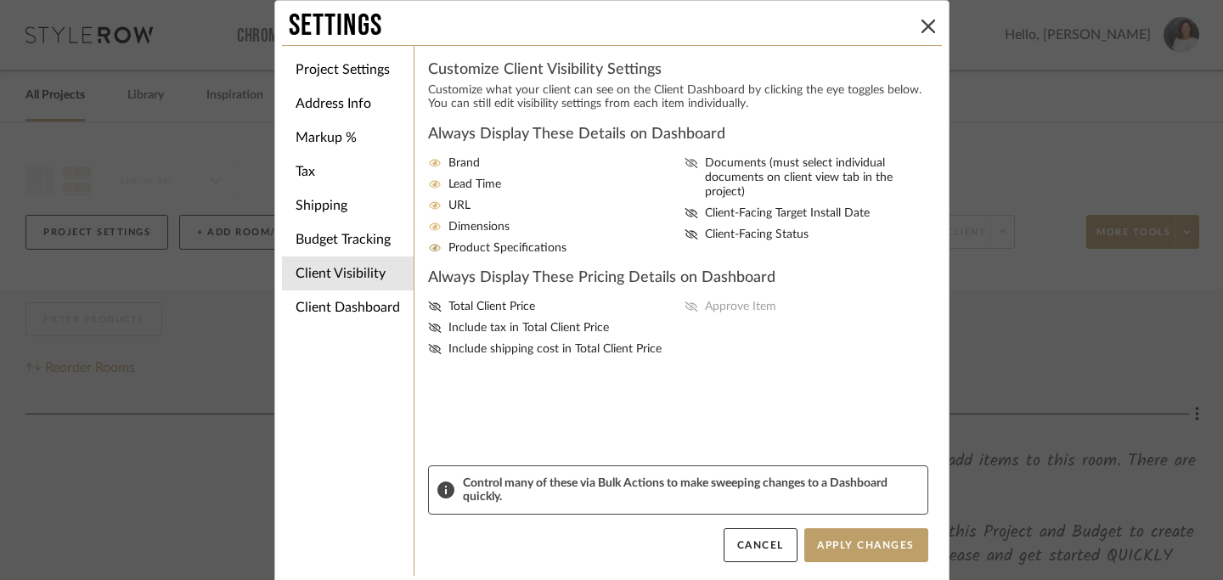
click at [688, 162] on icon at bounding box center [691, 163] width 14 height 10
click at [0, 0] on input "Documents (must select individual documents on client view tab in the project)" at bounding box center [0, 0] width 0 height 0
click at [689, 229] on icon at bounding box center [691, 234] width 14 height 10
click at [0, 0] on input "Client-Facing Status" at bounding box center [0, 0] width 0 height 0
click at [428, 312] on icon at bounding box center [435, 306] width 14 height 10
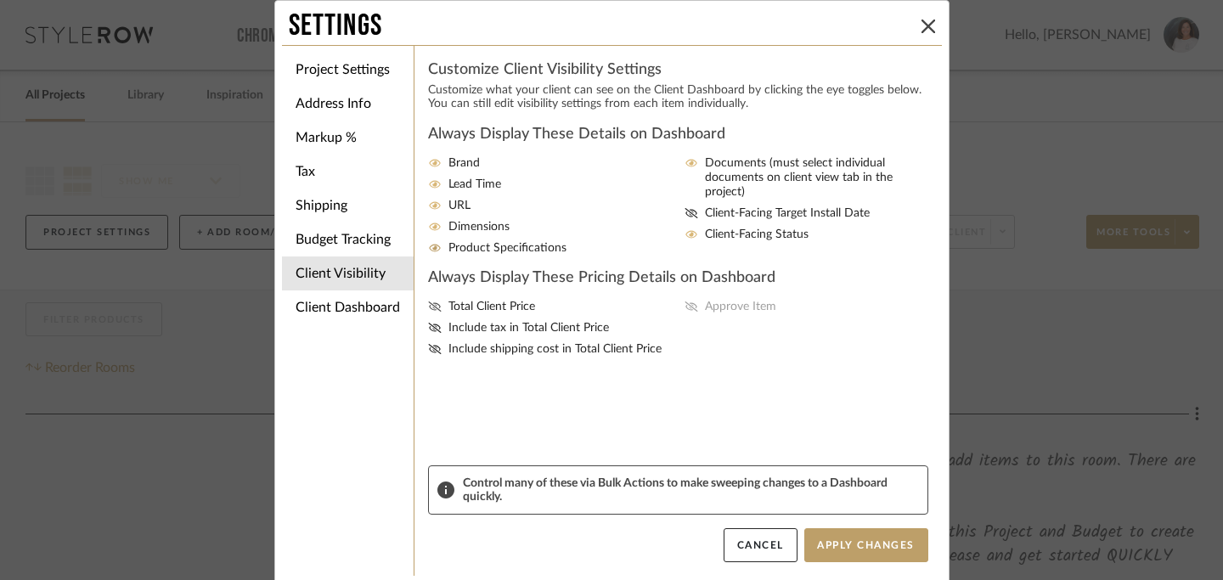
click at [0, 0] on input "Total Client Price" at bounding box center [0, 0] width 0 height 0
click at [684, 312] on icon at bounding box center [690, 306] width 13 height 10
click at [0, 0] on input "Approve Item" at bounding box center [0, 0] width 0 height 0
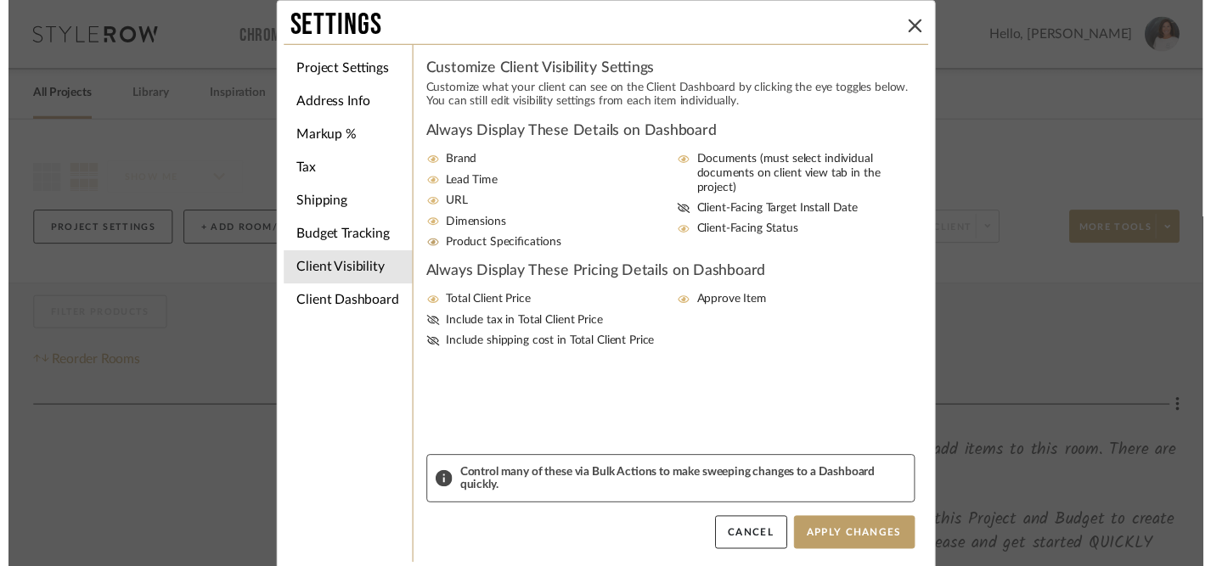
scroll to position [3, 0]
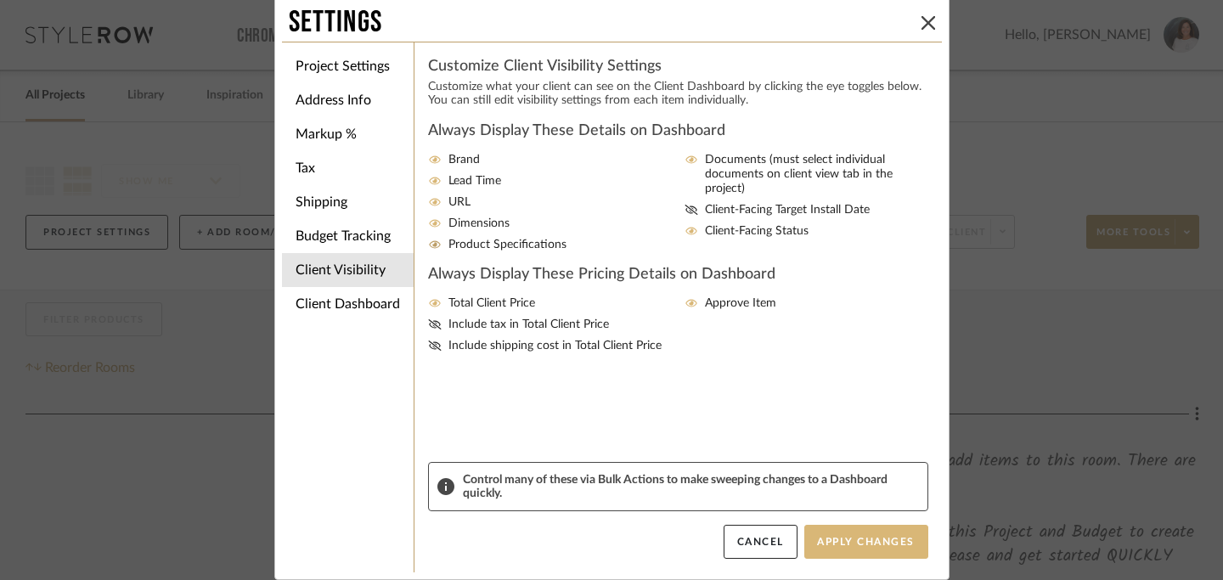
click at [854, 542] on button "Apply Changes" at bounding box center [866, 542] width 124 height 34
click at [921, 20] on icon at bounding box center [928, 23] width 14 height 14
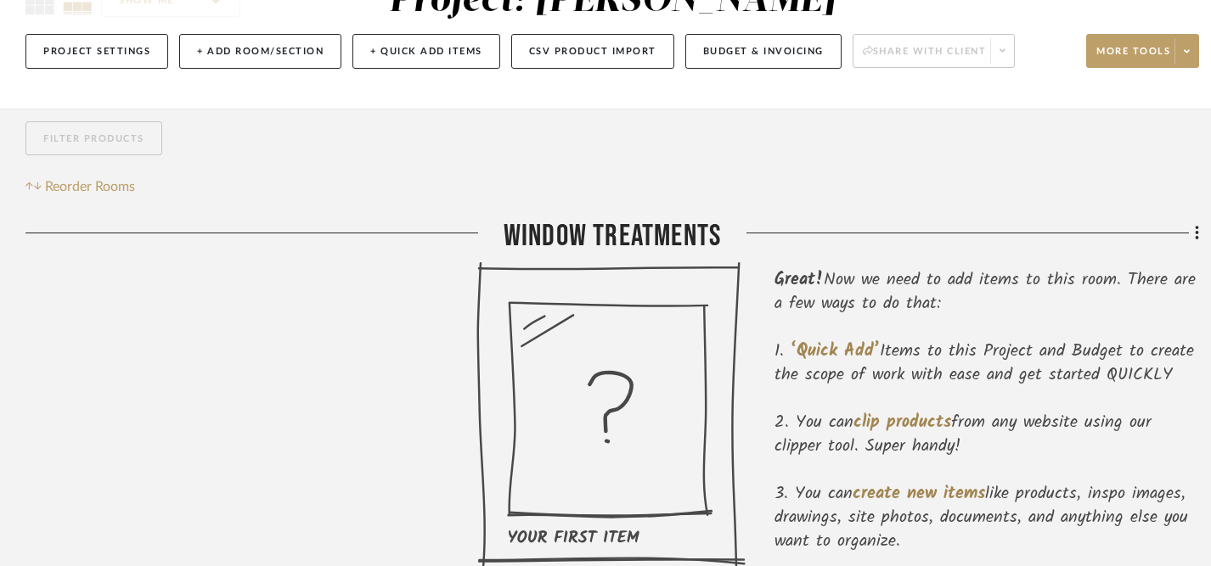
scroll to position [0, 0]
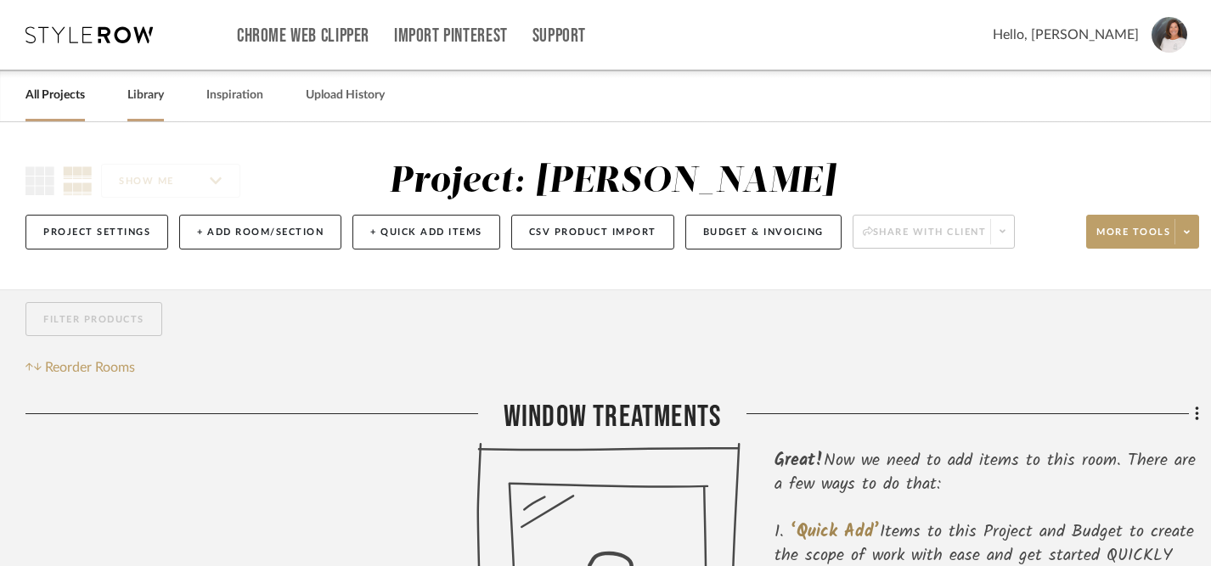
click at [146, 96] on link "Library" at bounding box center [145, 95] width 37 height 23
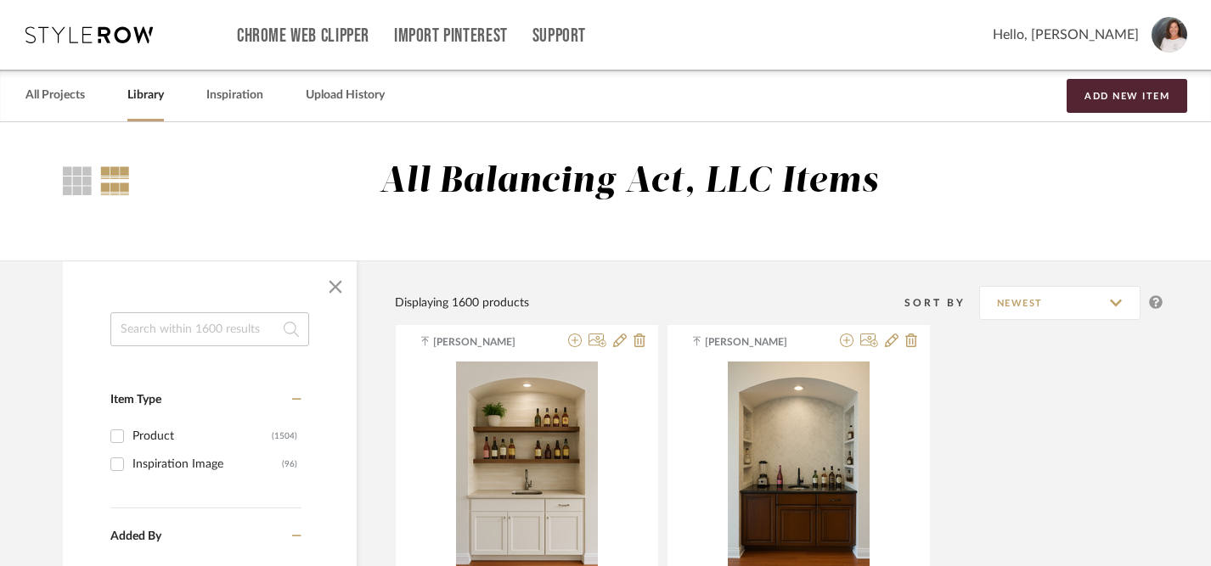
click at [217, 334] on input at bounding box center [209, 329] width 199 height 34
type input "chandelier"
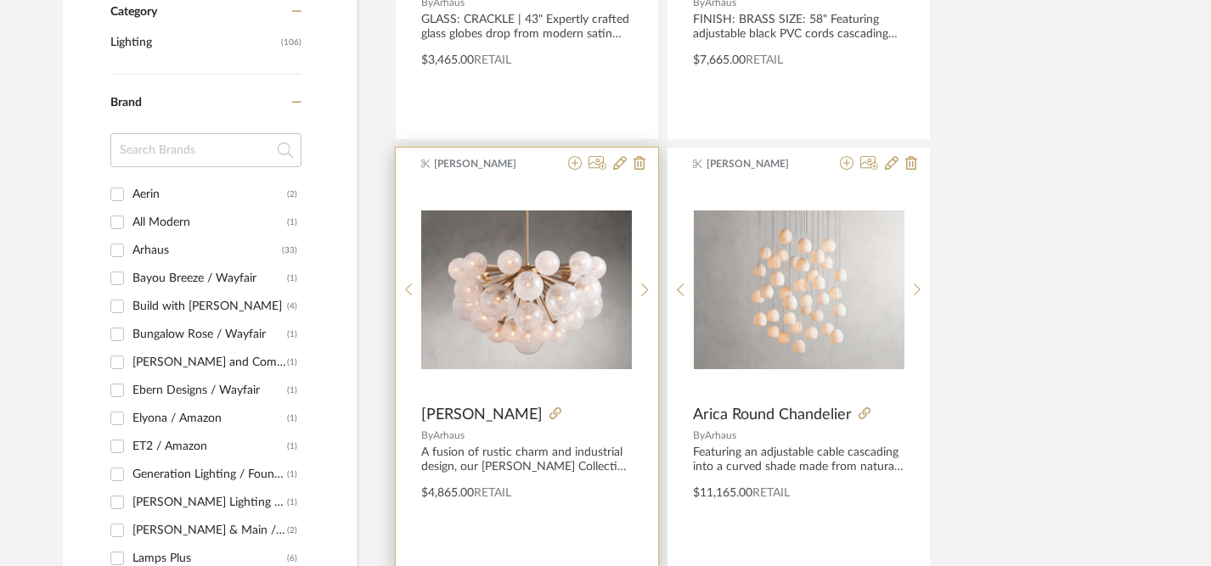
scroll to position [663, 0]
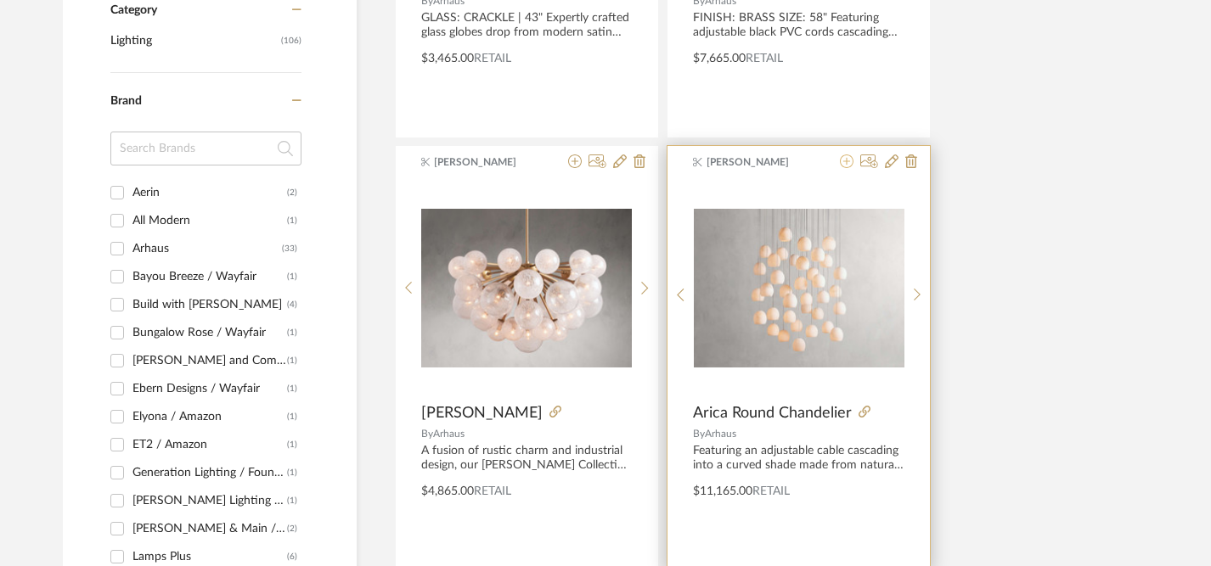
click at [847, 164] on icon at bounding box center [847, 162] width 14 height 14
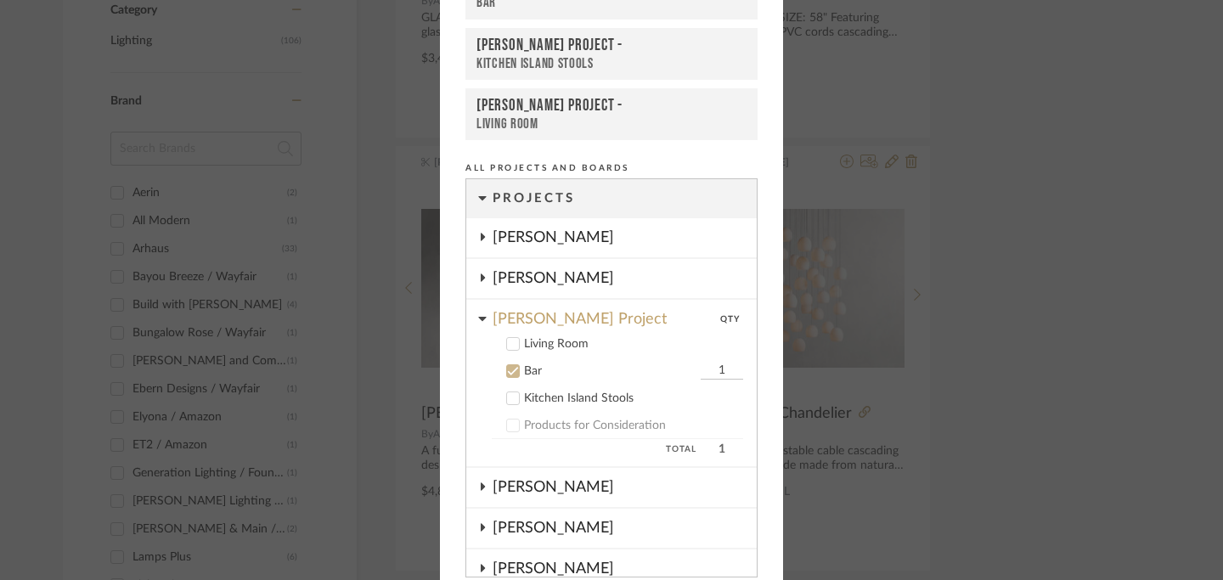
scroll to position [177, 0]
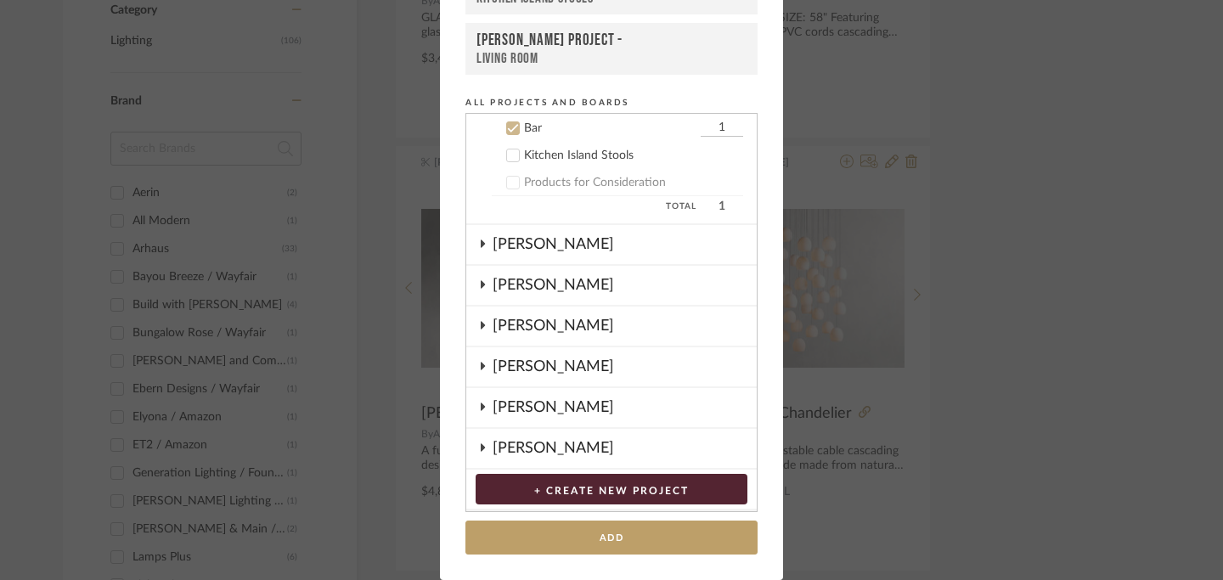
click at [481, 367] on icon at bounding box center [483, 366] width 4 height 8
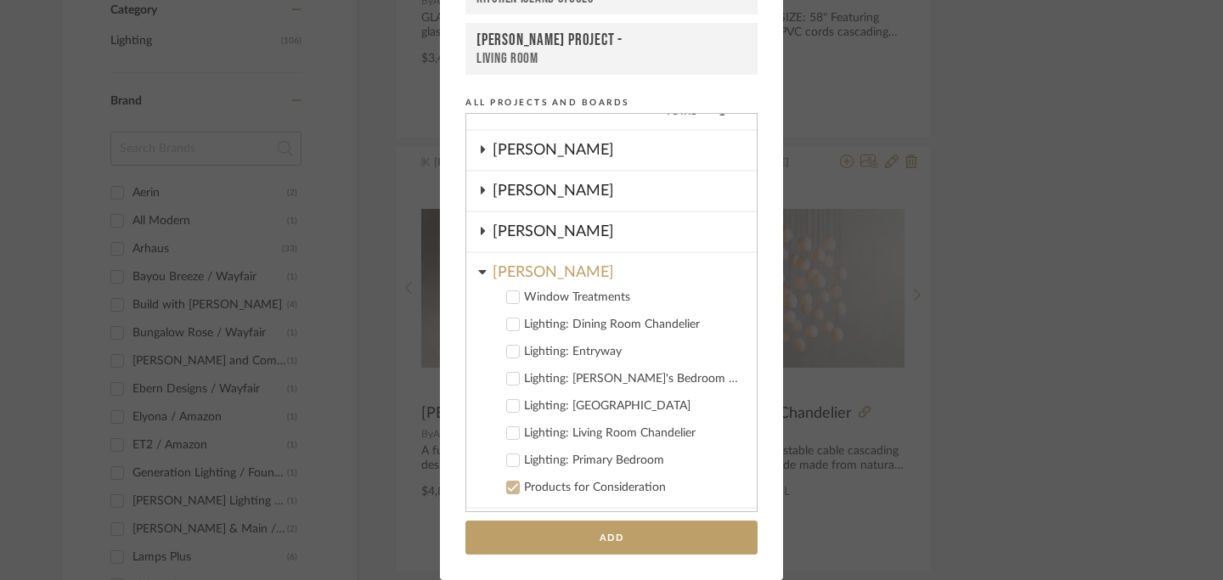
scroll to position [294, 0]
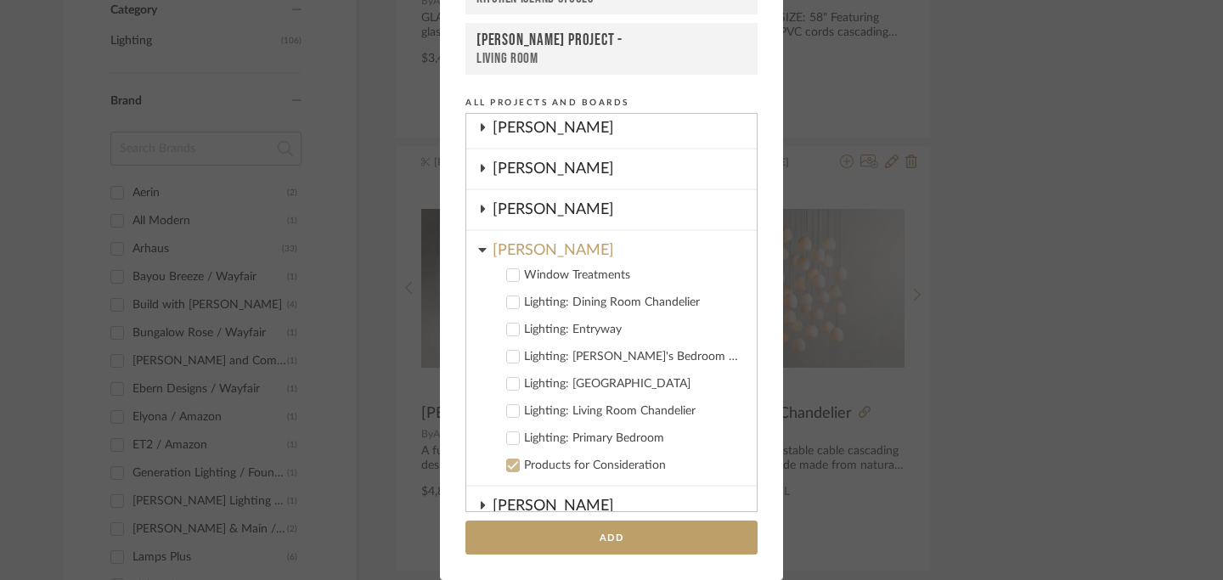
click at [507, 409] on icon at bounding box center [513, 411] width 12 height 12
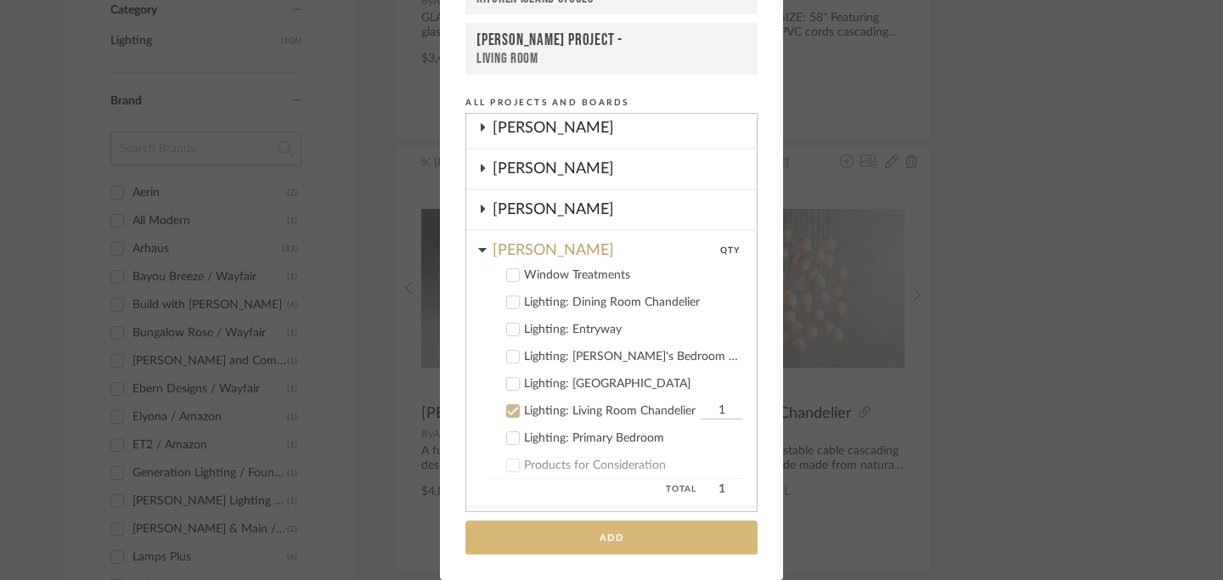
click at [616, 540] on button "Add" at bounding box center [611, 537] width 292 height 35
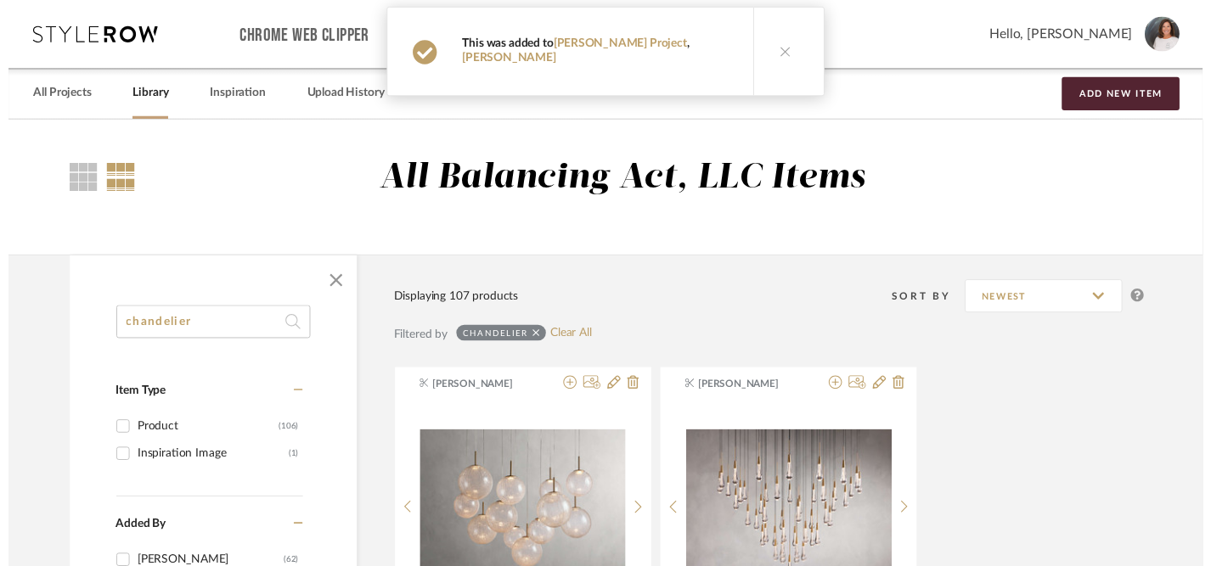
scroll to position [663, 0]
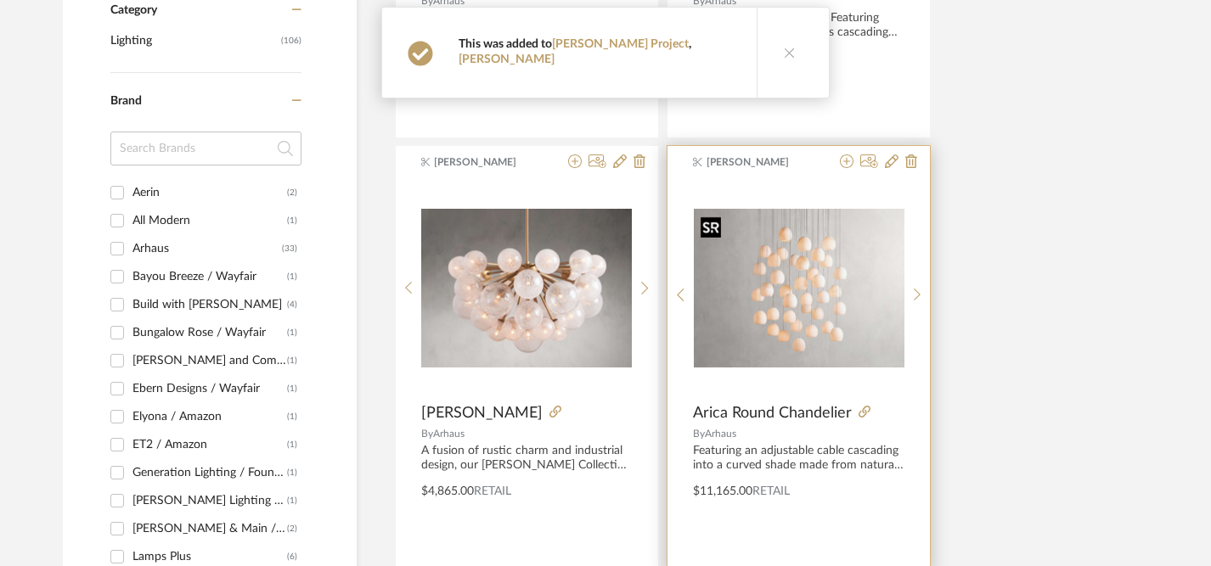
click at [810, 305] on img "0" at bounding box center [799, 288] width 211 height 158
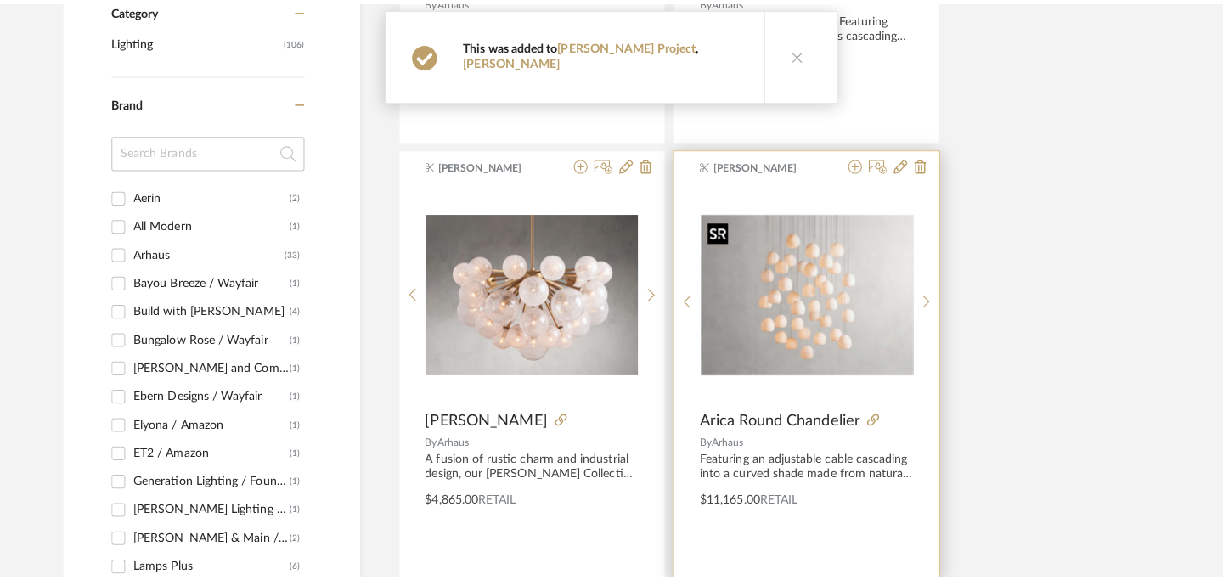
scroll to position [0, 0]
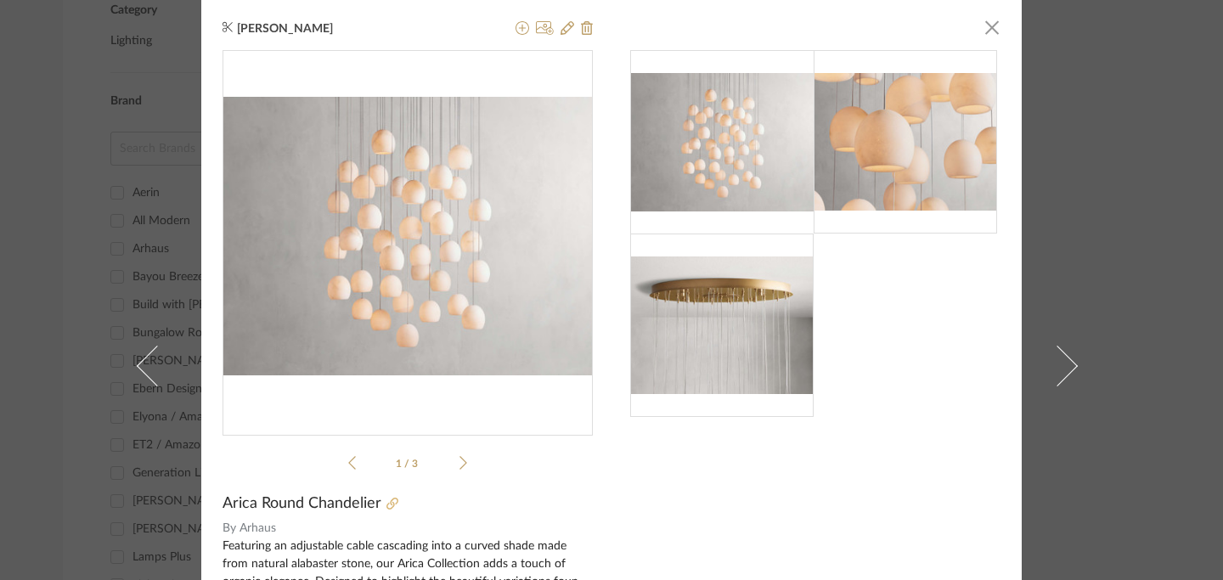
click at [386, 502] on icon at bounding box center [392, 504] width 12 height 12
click at [979, 29] on span "button" at bounding box center [992, 27] width 34 height 34
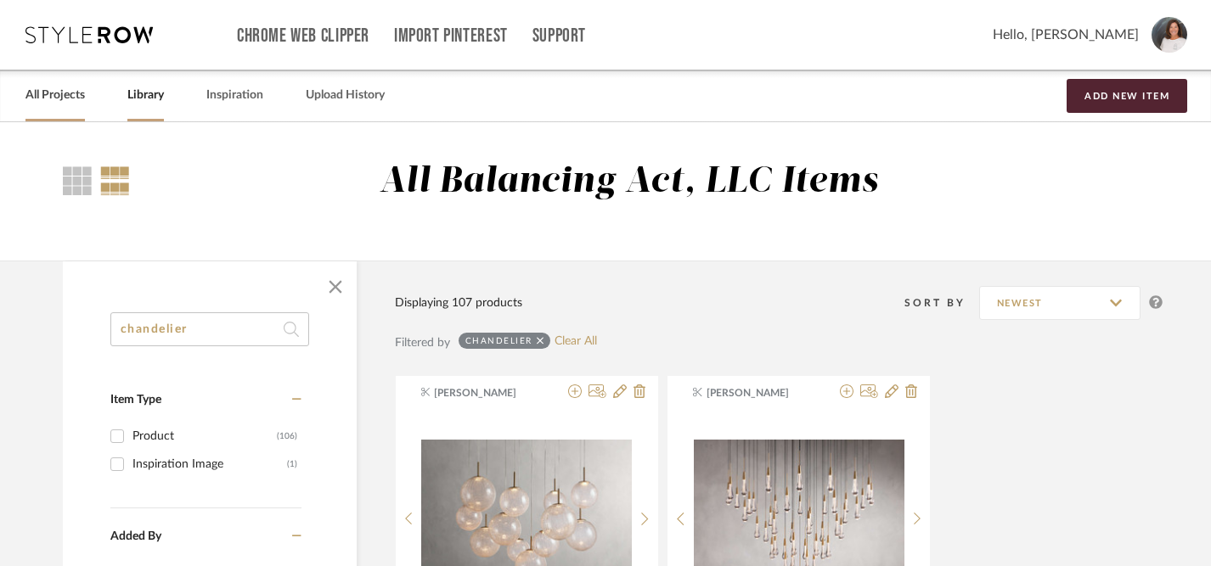
click at [51, 103] on link "All Projects" at bounding box center [54, 95] width 59 height 23
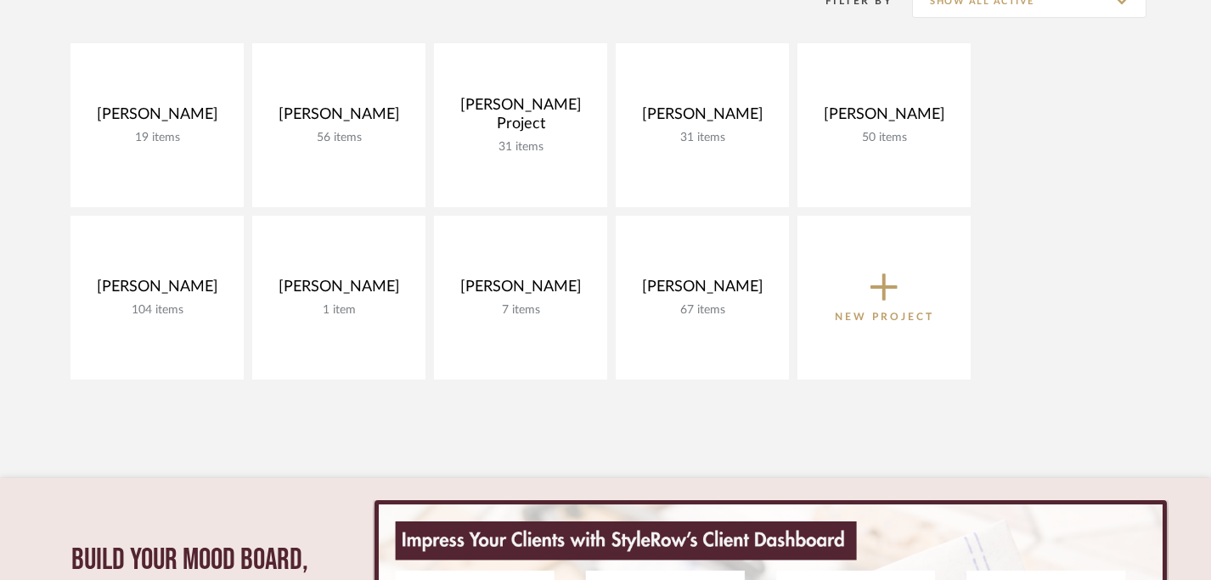
scroll to position [278, 0]
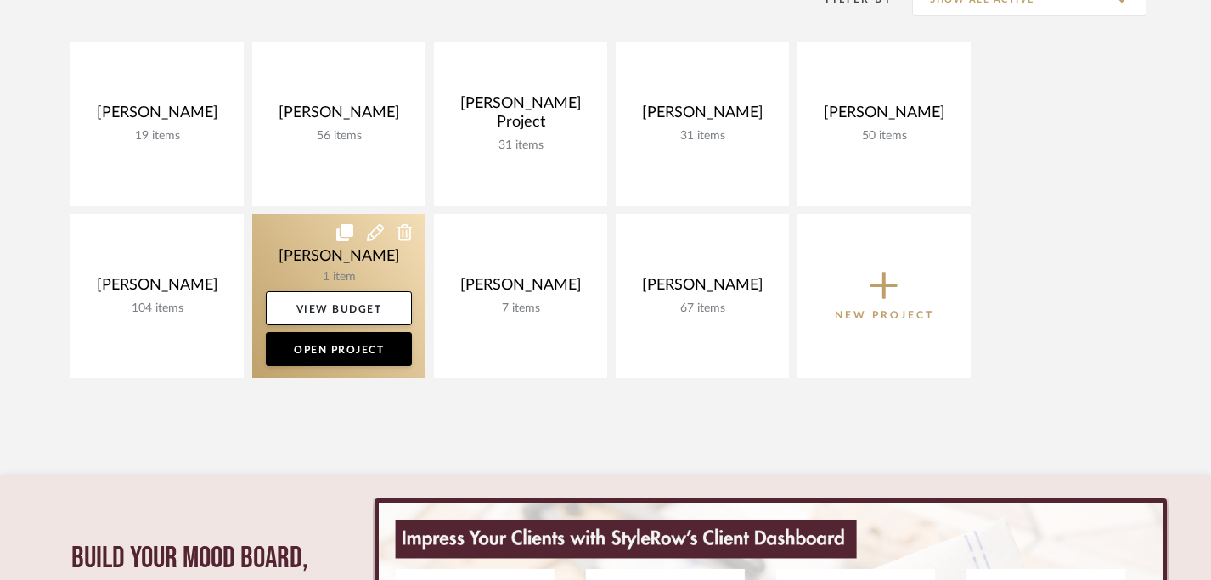
click at [361, 326] on link at bounding box center [338, 296] width 173 height 164
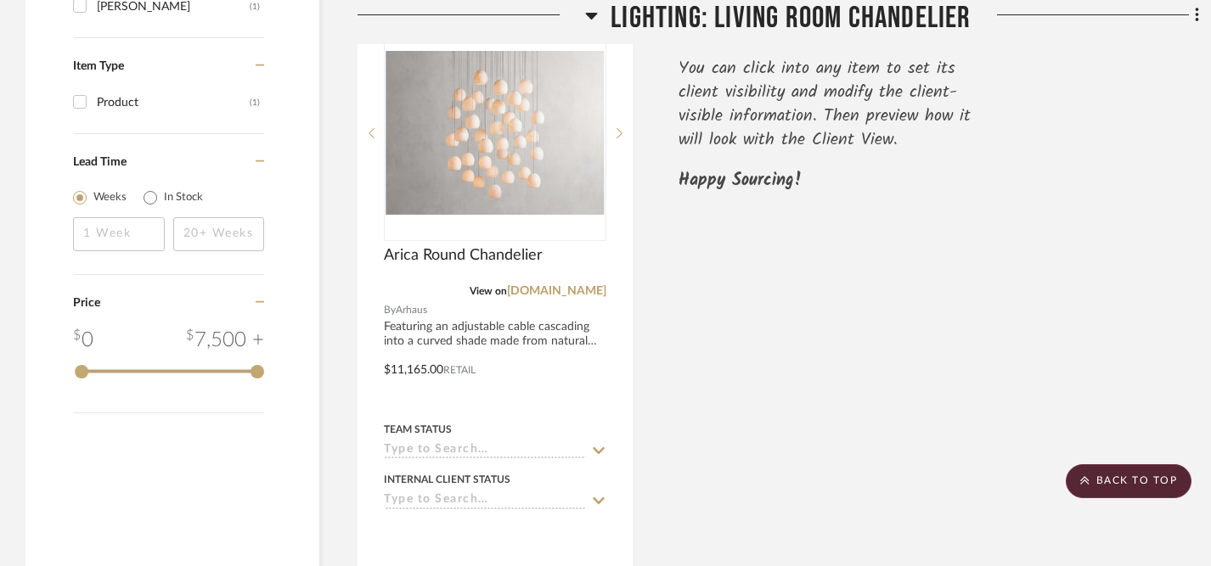
scroll to position [1317, 0]
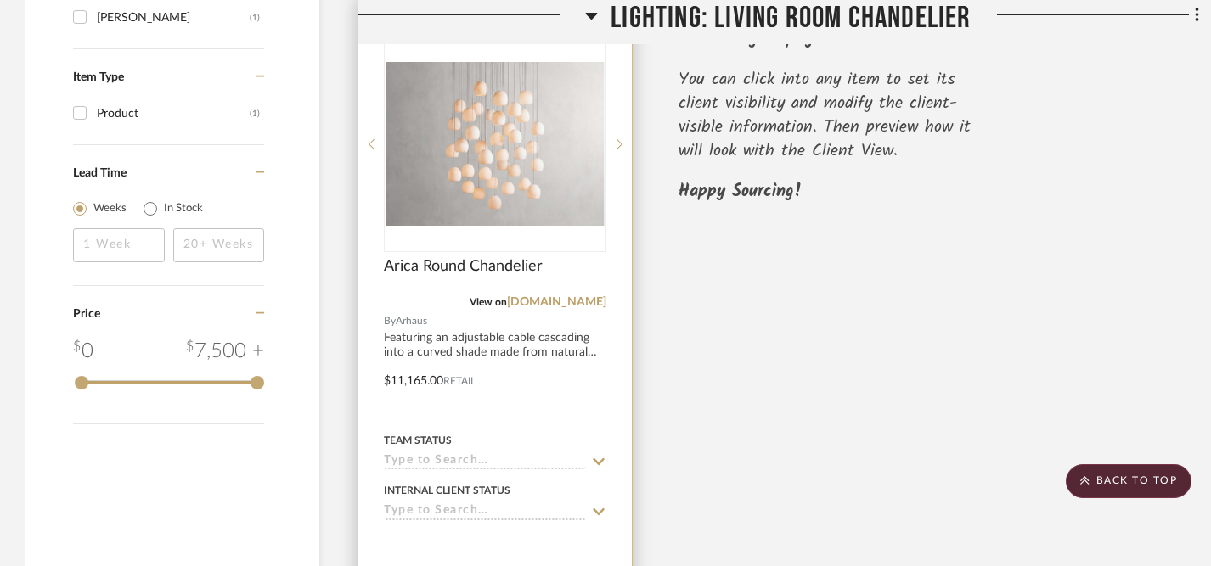
click at [597, 459] on icon at bounding box center [598, 462] width 15 height 14
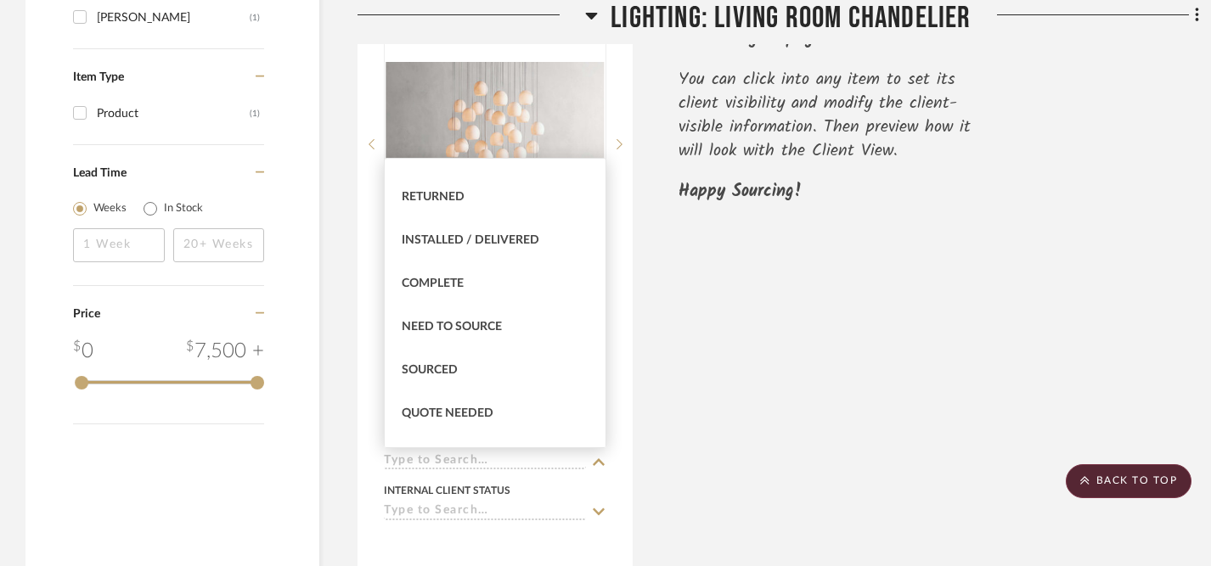
scroll to position [423, 0]
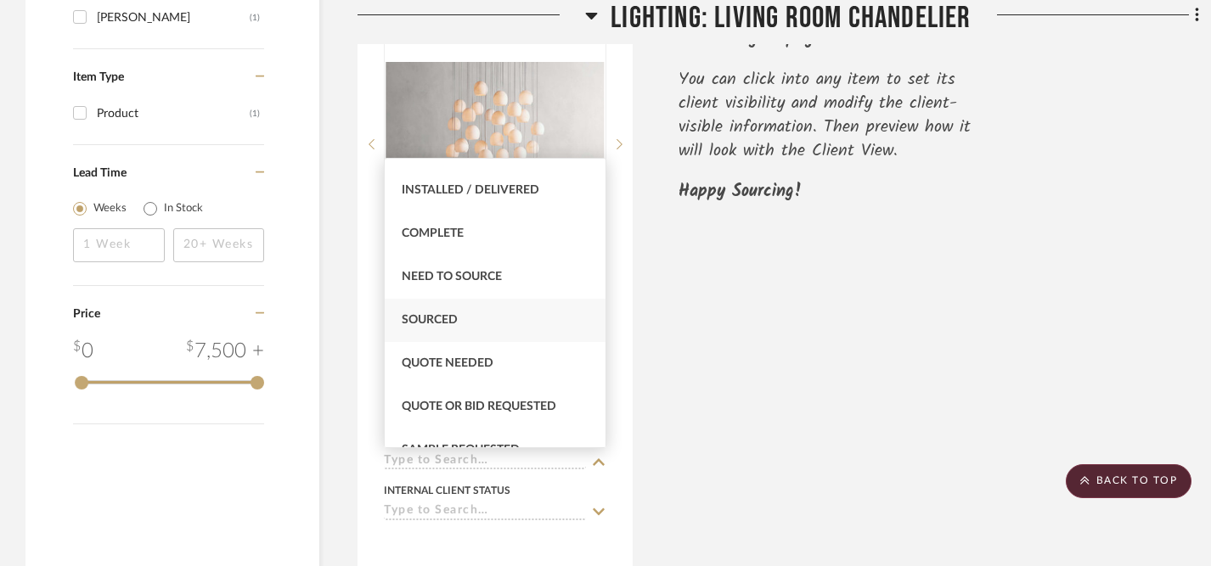
click at [455, 317] on span "Sourced" at bounding box center [430, 320] width 56 height 12
type input "9/15/2025"
type input "Sourced"
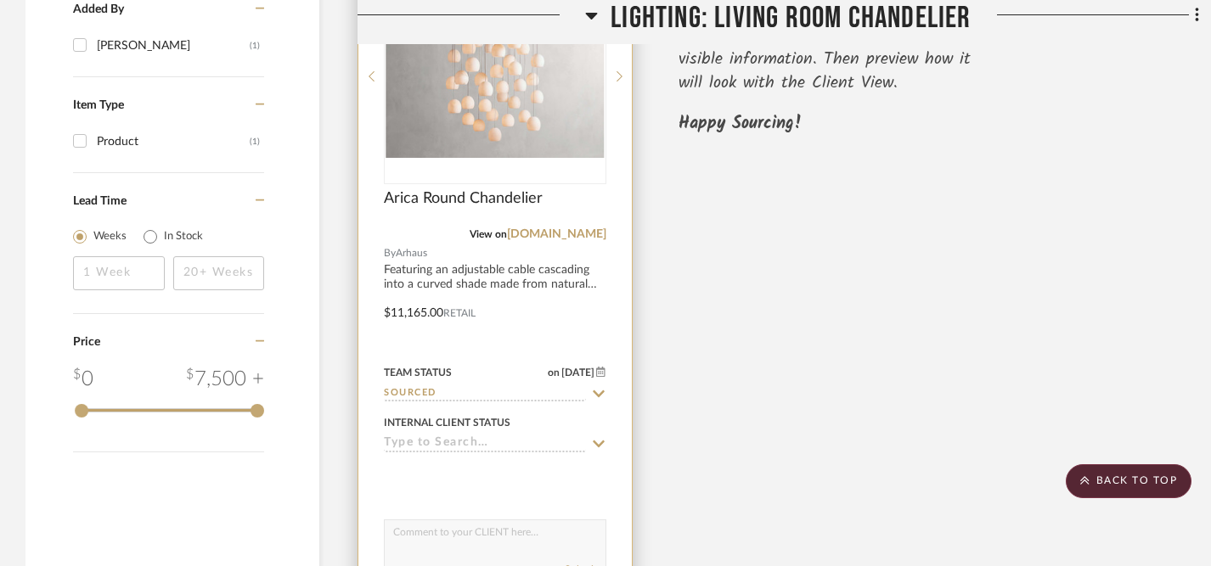
scroll to position [1413, 0]
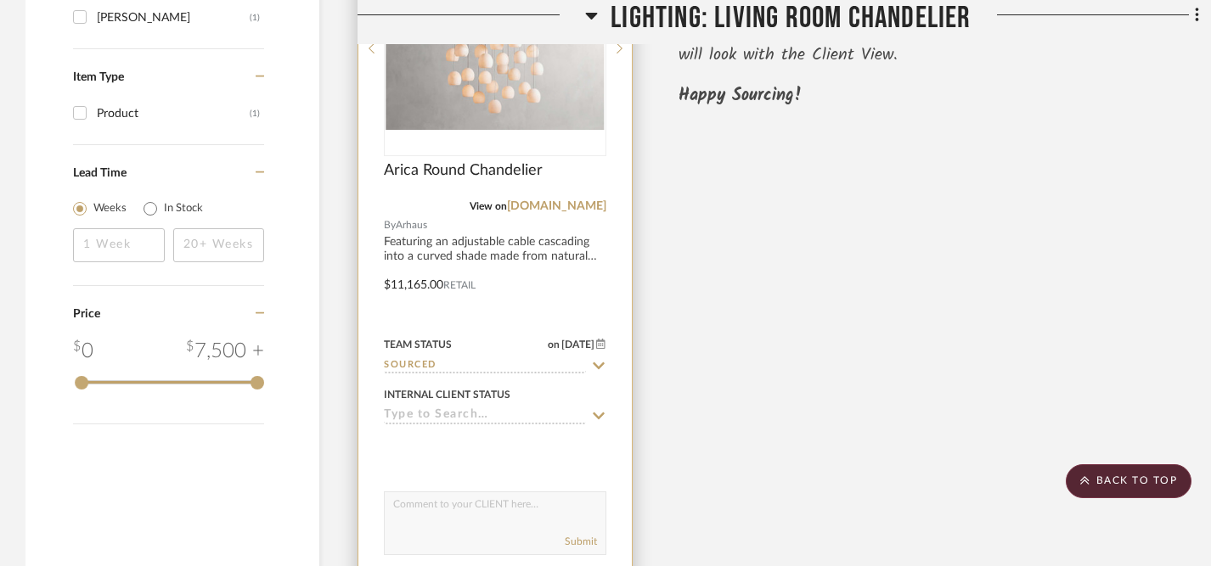
click at [601, 414] on icon at bounding box center [598, 416] width 15 height 14
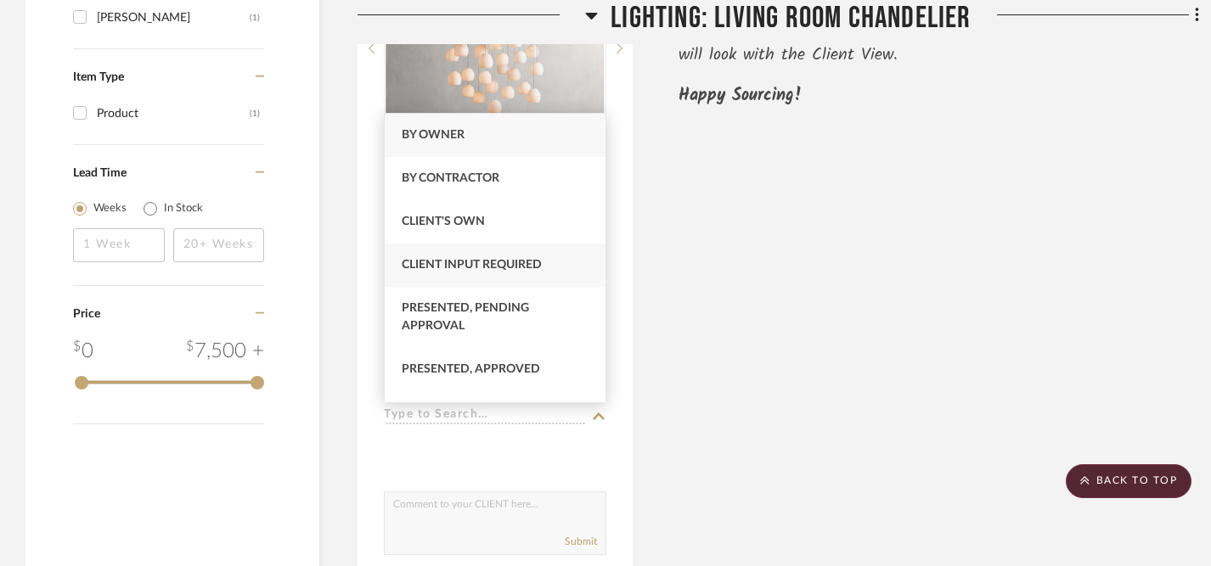
click at [521, 265] on span "Client Input Required" at bounding box center [472, 265] width 140 height 12
type input "9/15/2025"
type input "Client Input Required"
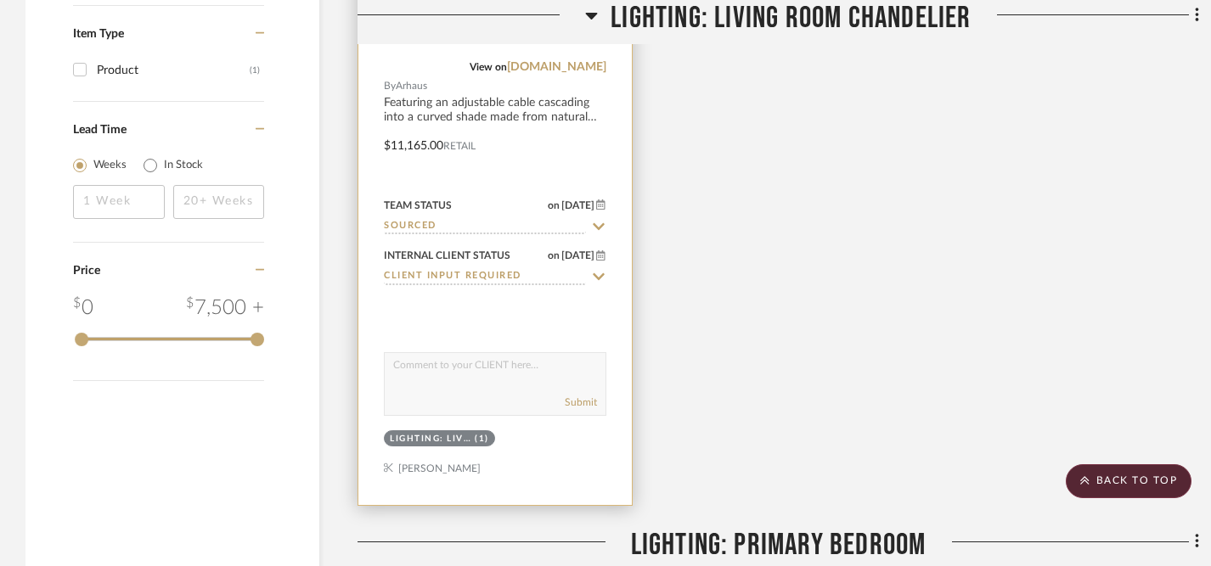
scroll to position [1554, 0]
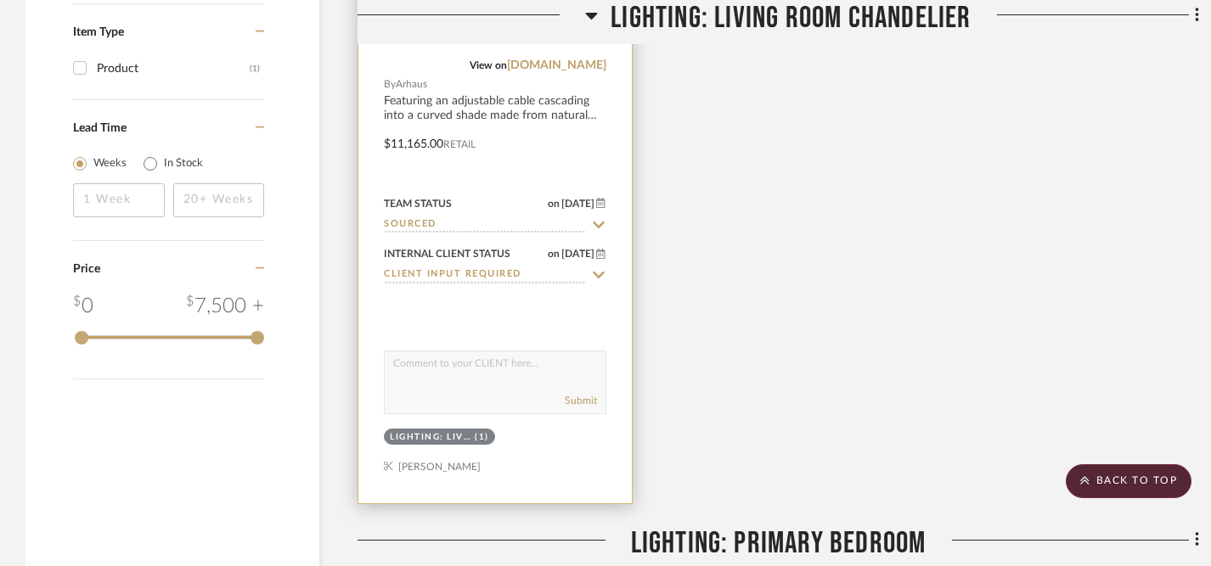
click at [522, 374] on textarea at bounding box center [495, 368] width 221 height 32
click at [527, 363] on textarea "This chandelier is beautiful and even better in person! I'll be sending some di…" at bounding box center [495, 368] width 221 height 32
click at [536, 363] on textarea "This chandelier is beautiful and even better in person! I'll be sharing some di…" at bounding box center [495, 368] width 221 height 32
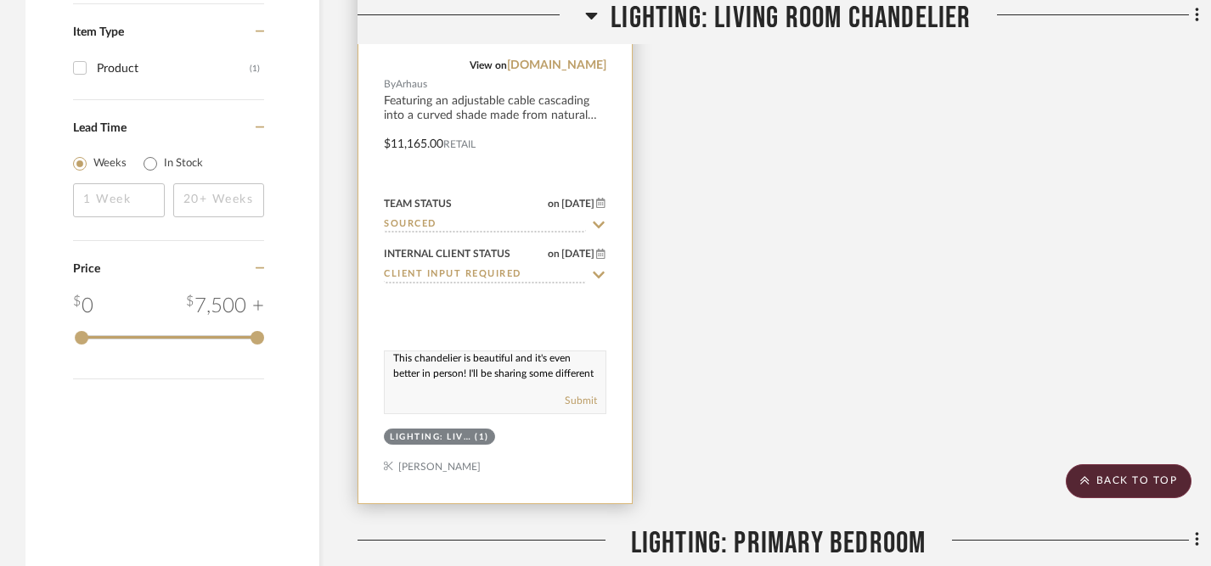
click at [511, 365] on textarea "This chandelier is beautiful and it's even better in person! I'll be sharing so…" at bounding box center [495, 368] width 221 height 32
click at [567, 374] on textarea "This chandelier is beautiful, and it's even better in person! I'll be sharing s…" at bounding box center [495, 368] width 221 height 32
click at [476, 381] on textarea "This chandelier is beautiful, and it's even better in person! I'll be sharing s…" at bounding box center [495, 368] width 221 height 32
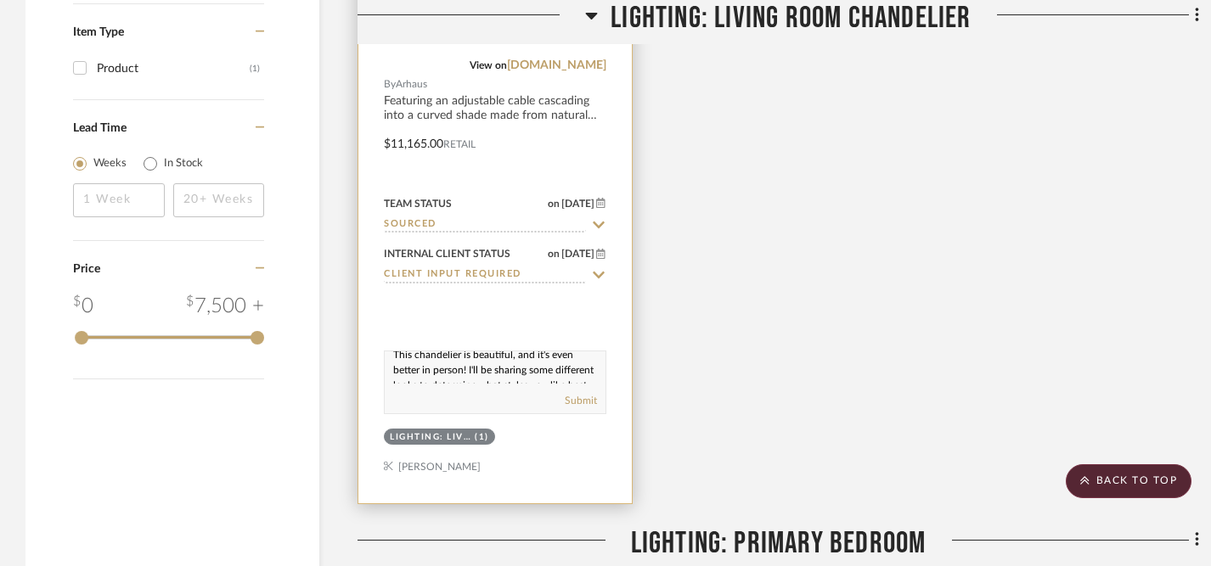
drag, startPoint x: 391, startPoint y: 363, endPoint x: 434, endPoint y: 380, distance: 45.7
click at [392, 358] on textarea "This chandelier is beautiful, and it's even better in person! I'll be sharing s…" at bounding box center [495, 368] width 221 height 32
drag, startPoint x: 392, startPoint y: 358, endPoint x: 500, endPoint y: 407, distance: 118.2
click at [500, 407] on div "This chandelier is beautiful, and it's even better in person! I'll be sharing s…" at bounding box center [495, 383] width 222 height 64
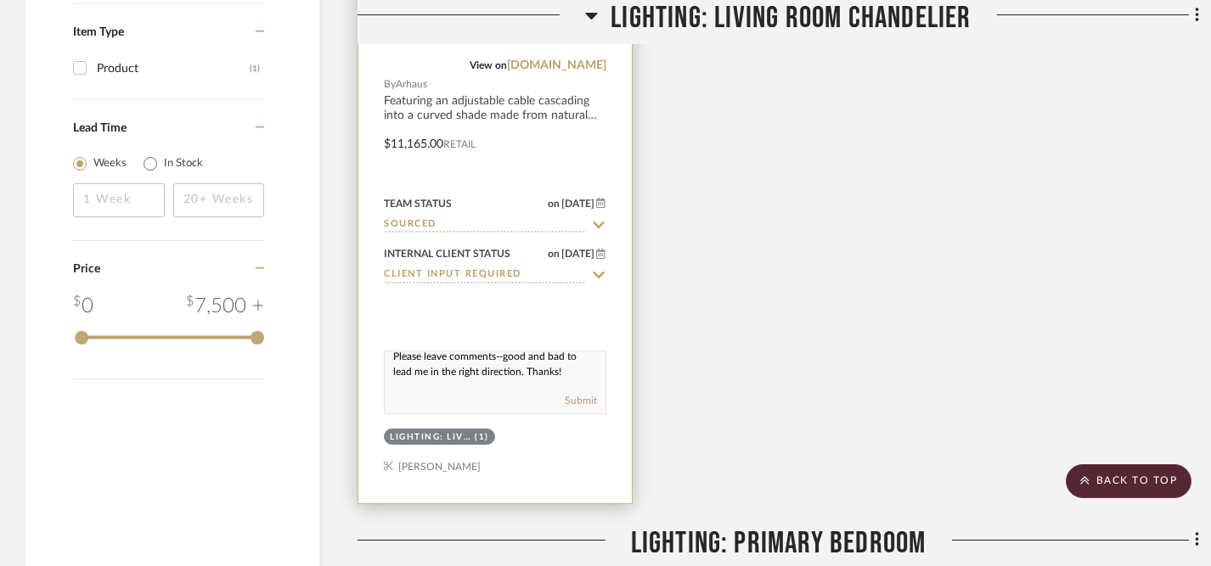
paste textarea "—and even better in person! I’ll be sharing a few different looks so we can nar…"
type textarea "This chandelier is beautiful—and even better in person! I’ll be sharing a few d…"
click at [582, 401] on button "Submit" at bounding box center [581, 400] width 32 height 15
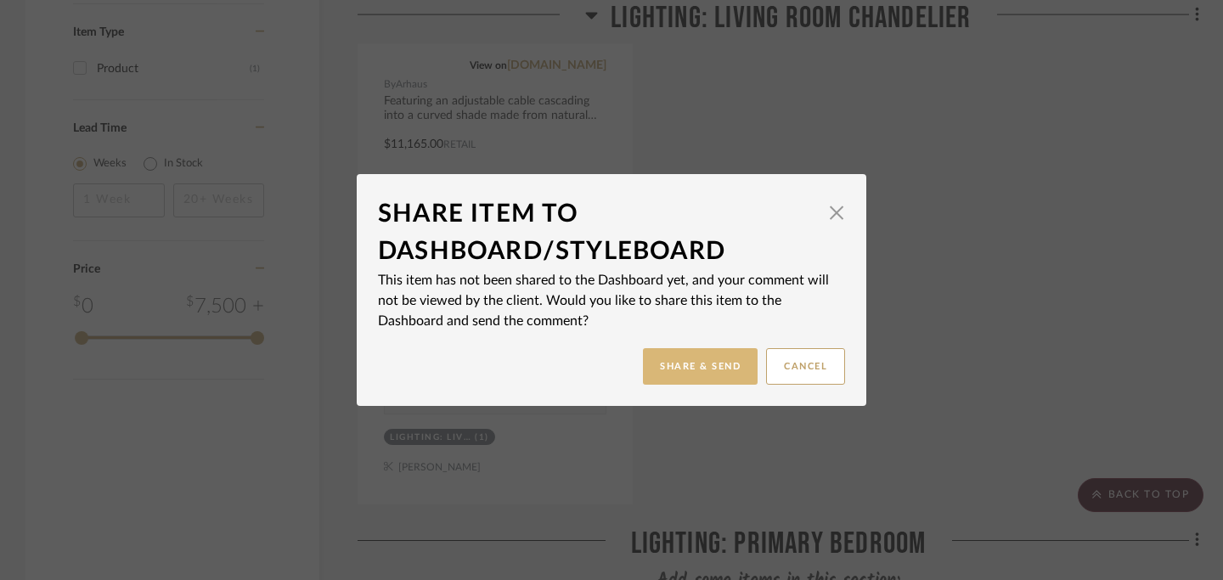
click at [709, 373] on button "Share & Send" at bounding box center [700, 366] width 115 height 37
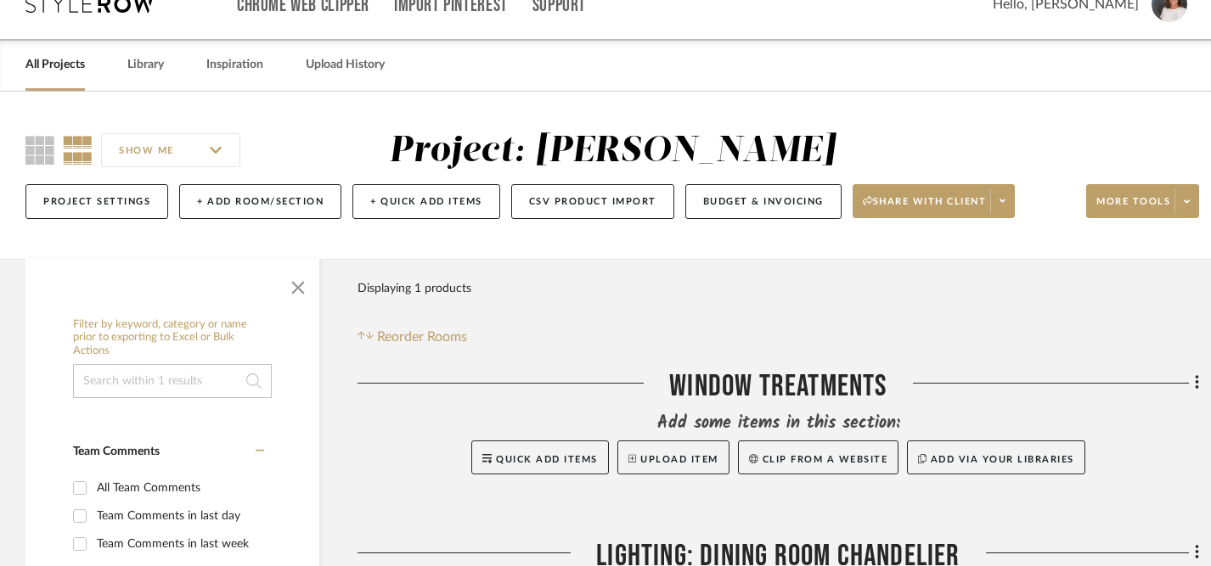
scroll to position [16, 0]
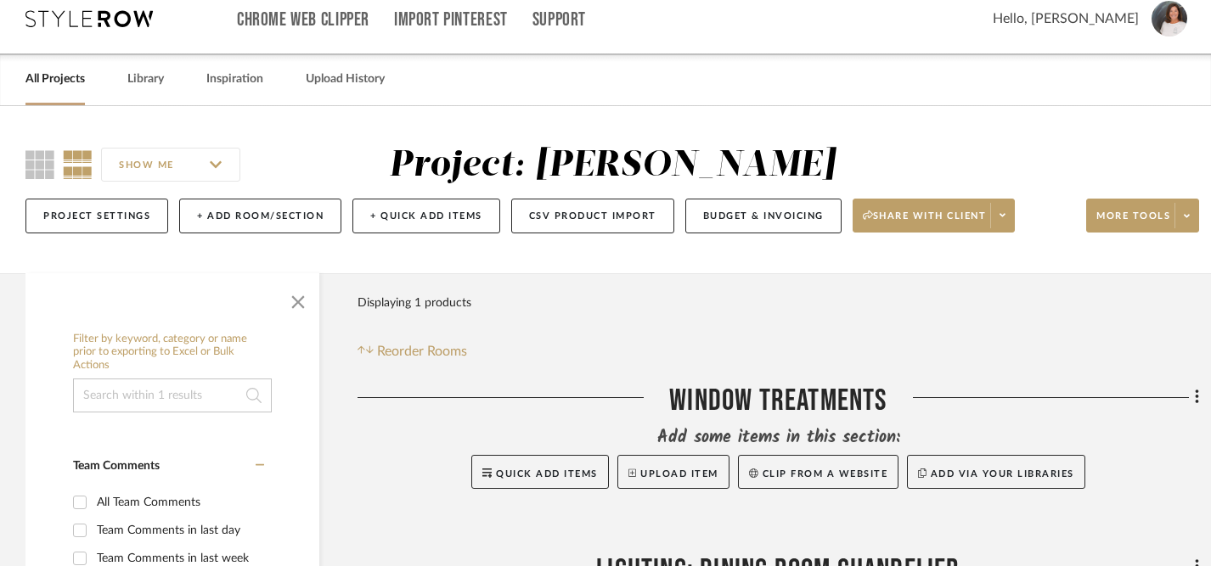
click at [151, 81] on link "Library" at bounding box center [145, 79] width 37 height 23
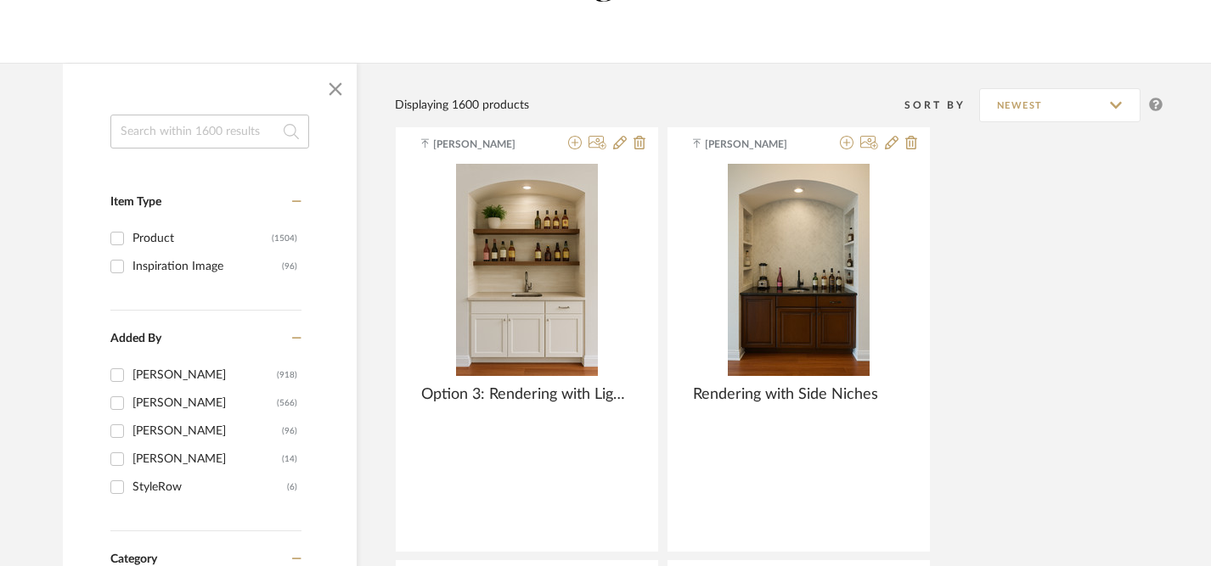
scroll to position [81, 0]
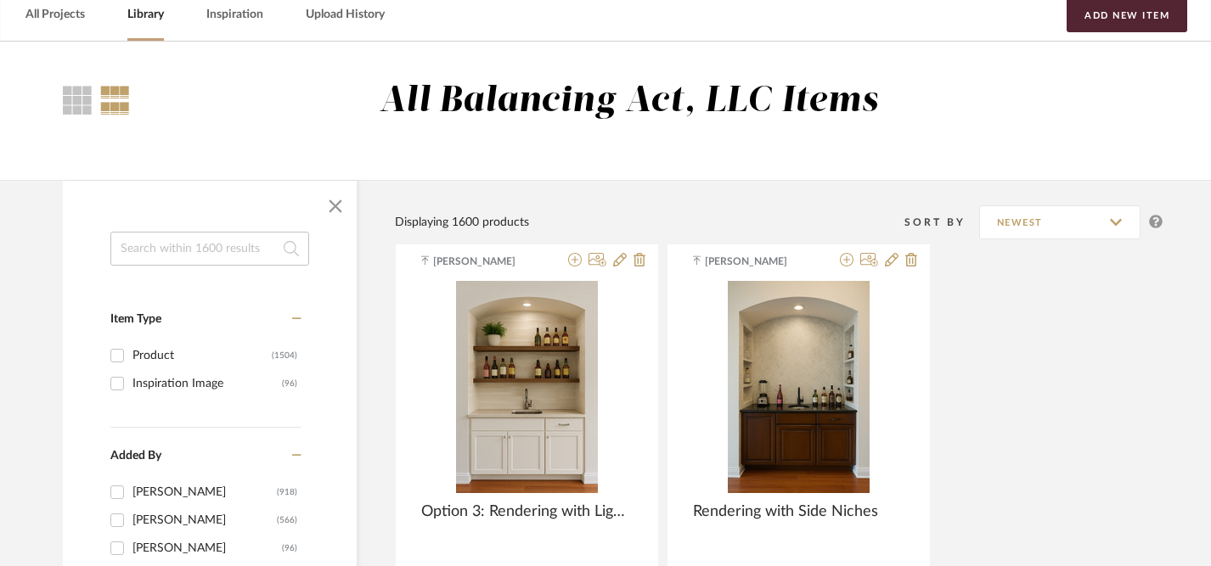
click at [177, 248] on input at bounding box center [209, 249] width 199 height 34
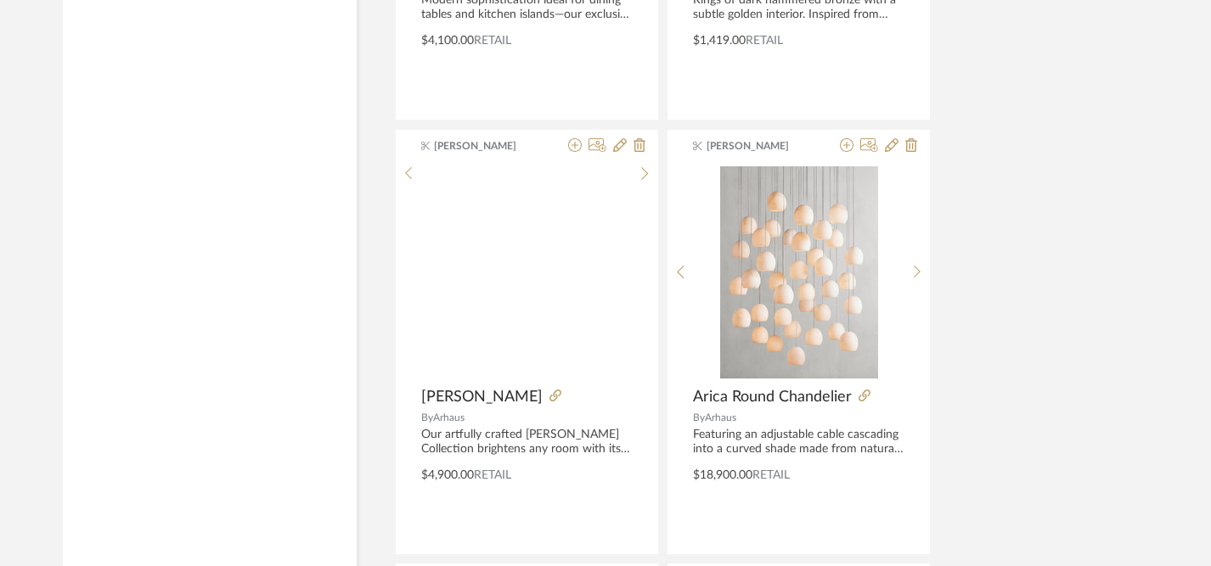
scroll to position [6761, 0]
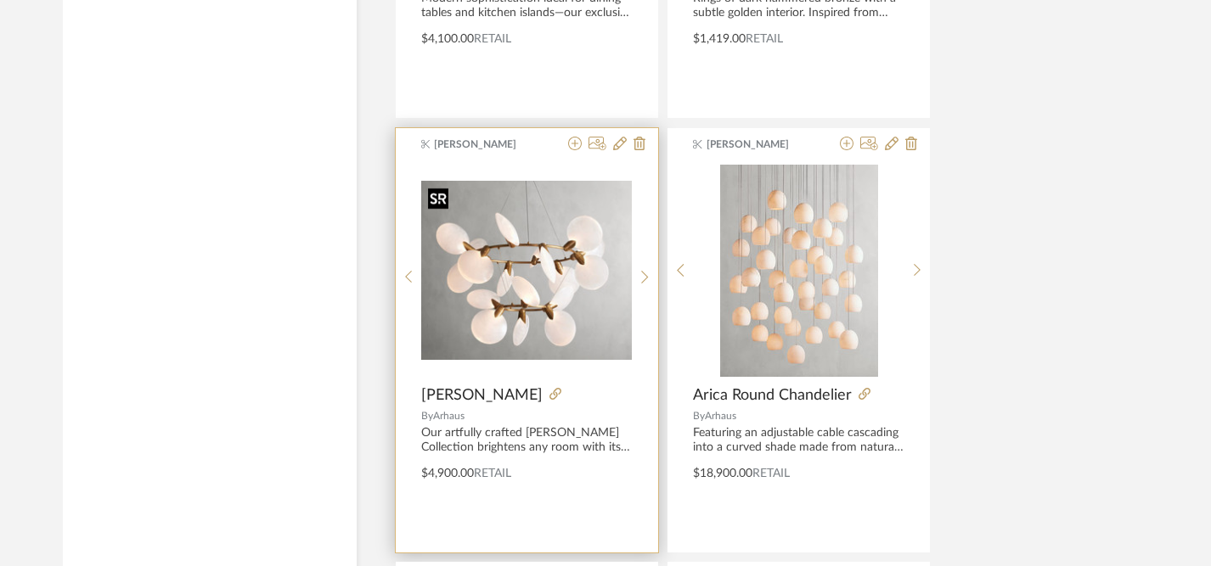
type input "chandeliers"
click at [538, 298] on img "0" at bounding box center [526, 270] width 211 height 179
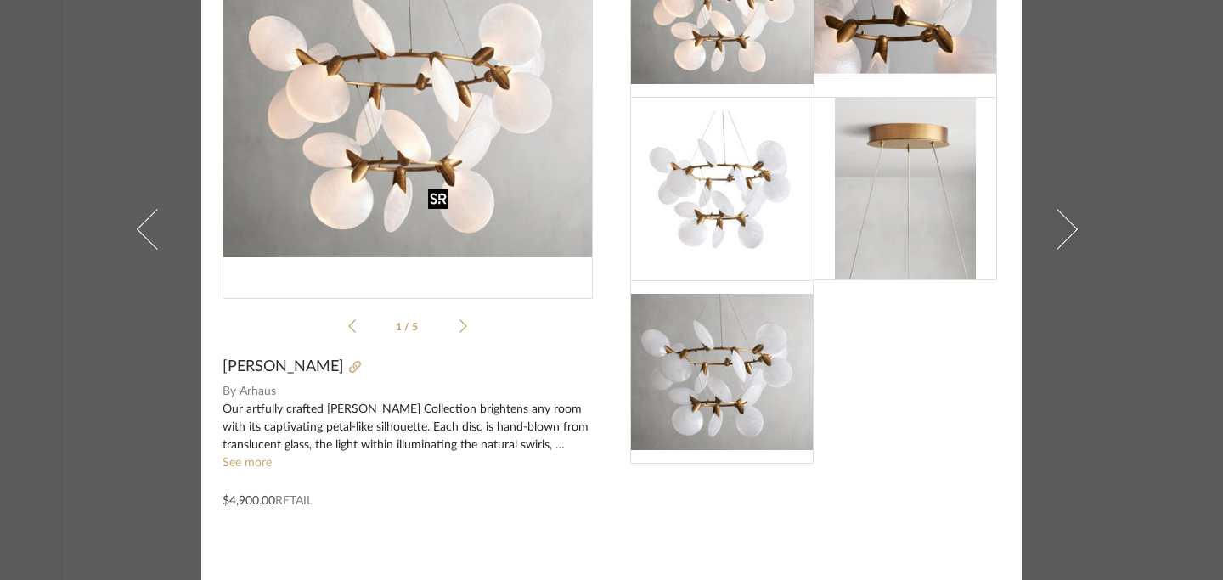
scroll to position [151, 0]
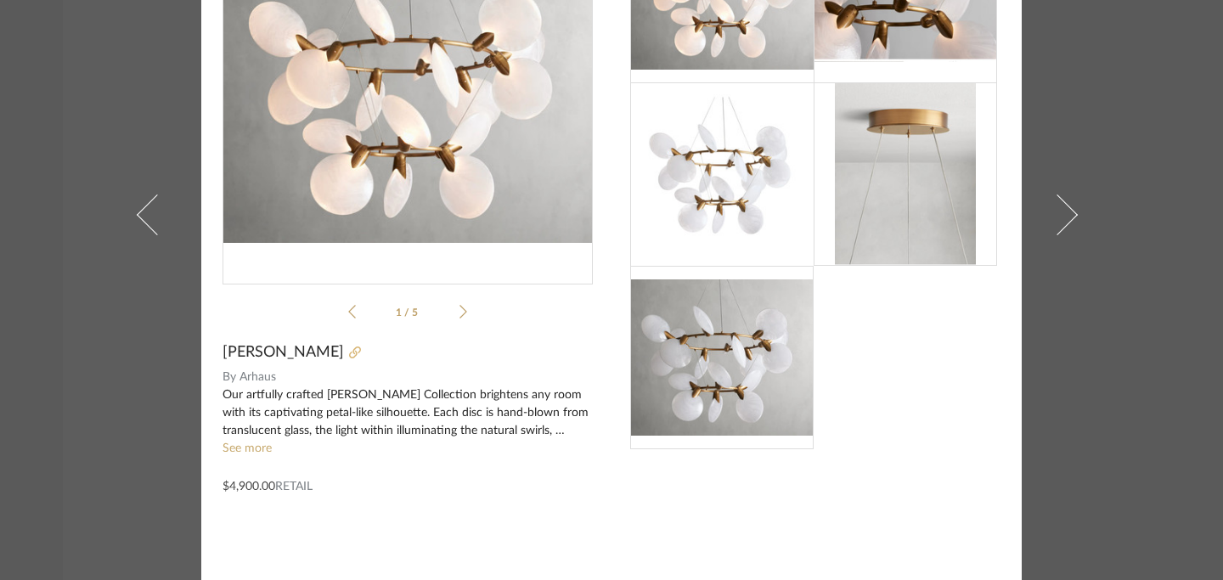
click at [349, 353] on icon at bounding box center [355, 352] width 12 height 12
click at [248, 451] on link "See more" at bounding box center [246, 448] width 49 height 12
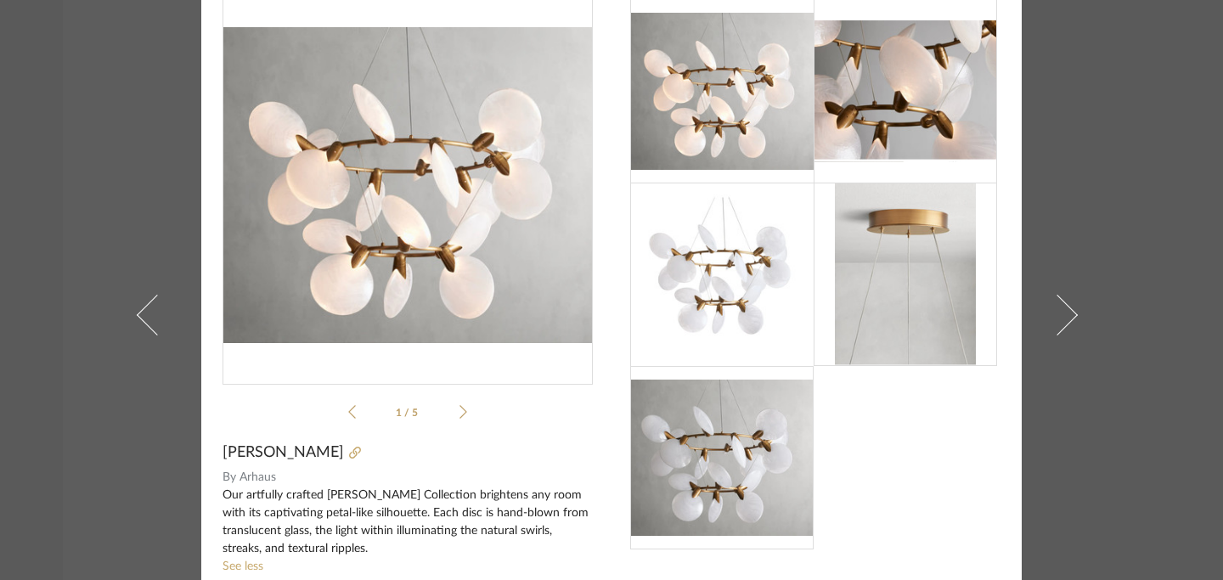
scroll to position [35, 0]
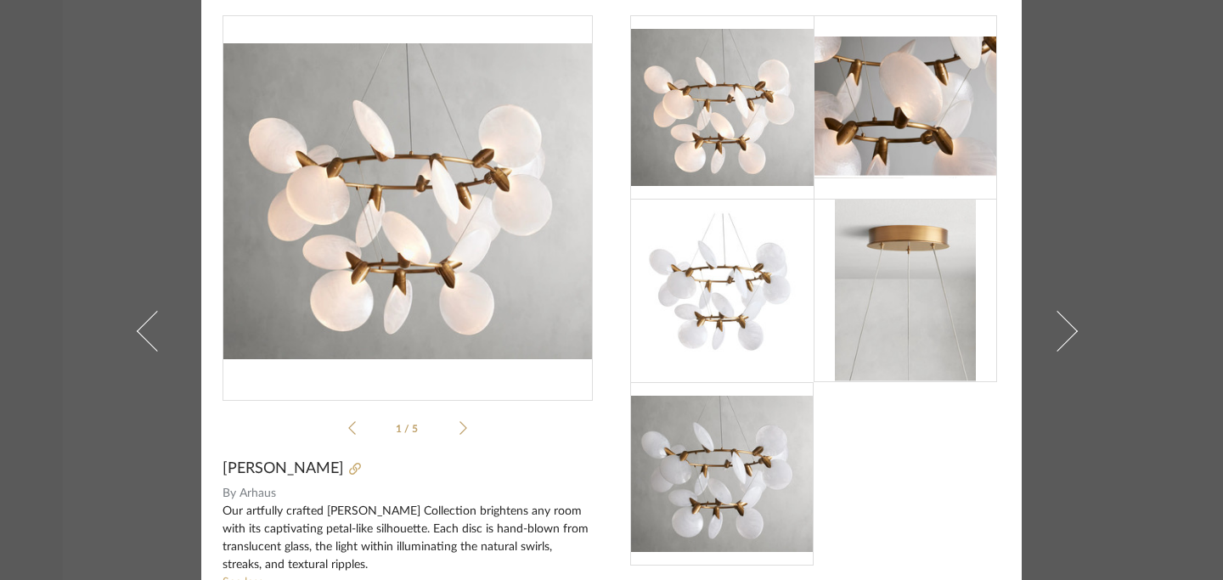
click at [407, 243] on img "0" at bounding box center [407, 201] width 370 height 316
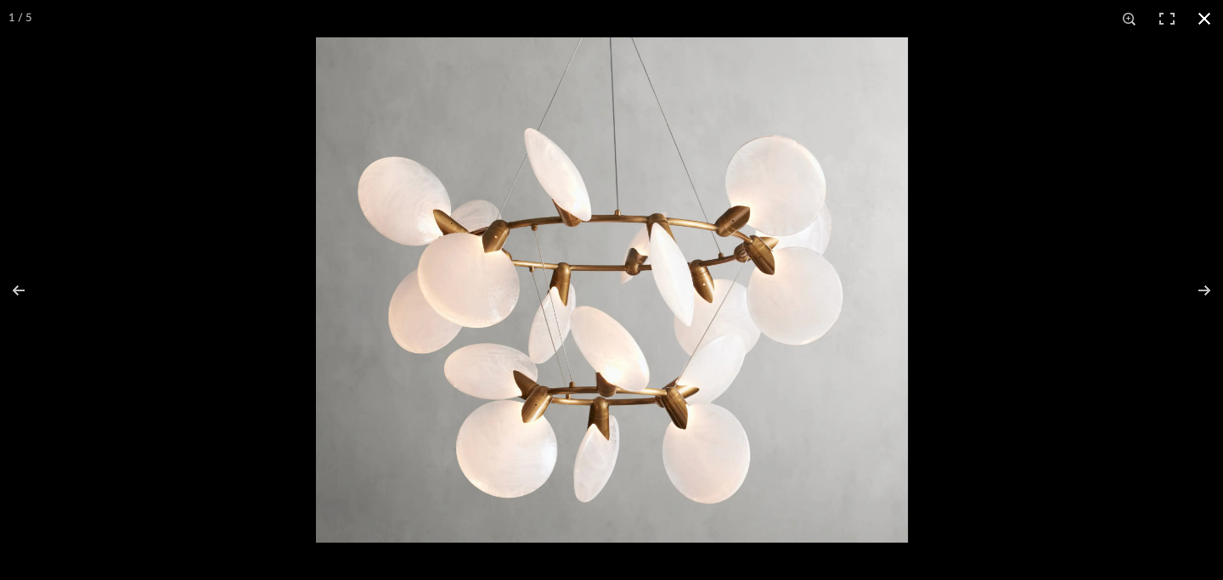
click at [1207, 14] on button at bounding box center [1203, 18] width 37 height 37
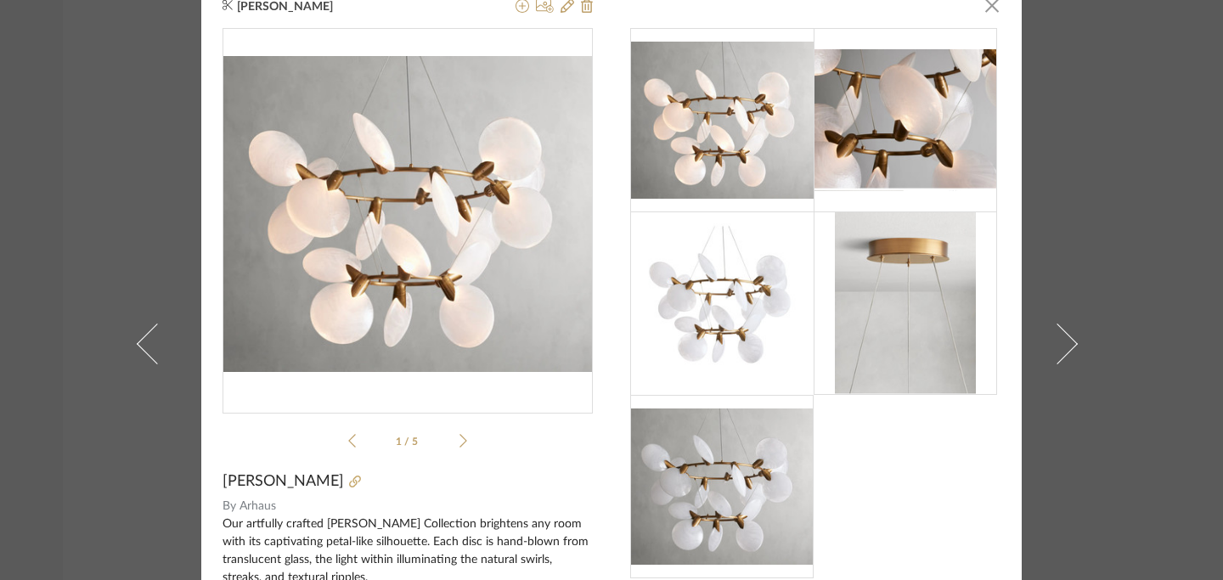
scroll to position [0, 0]
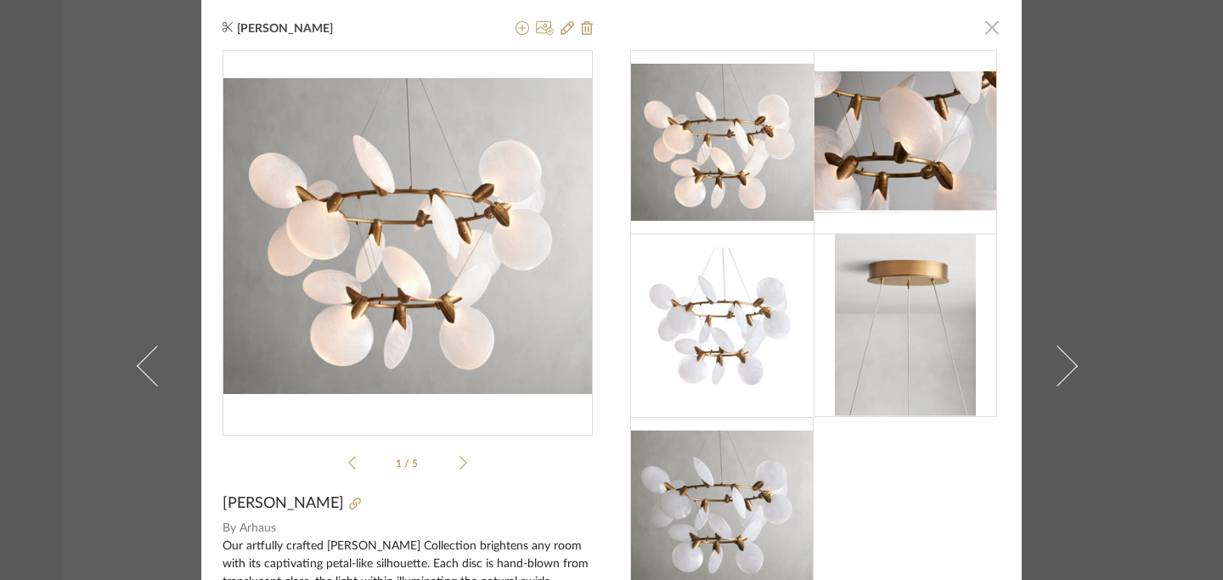
click at [981, 34] on span "button" at bounding box center [992, 27] width 34 height 34
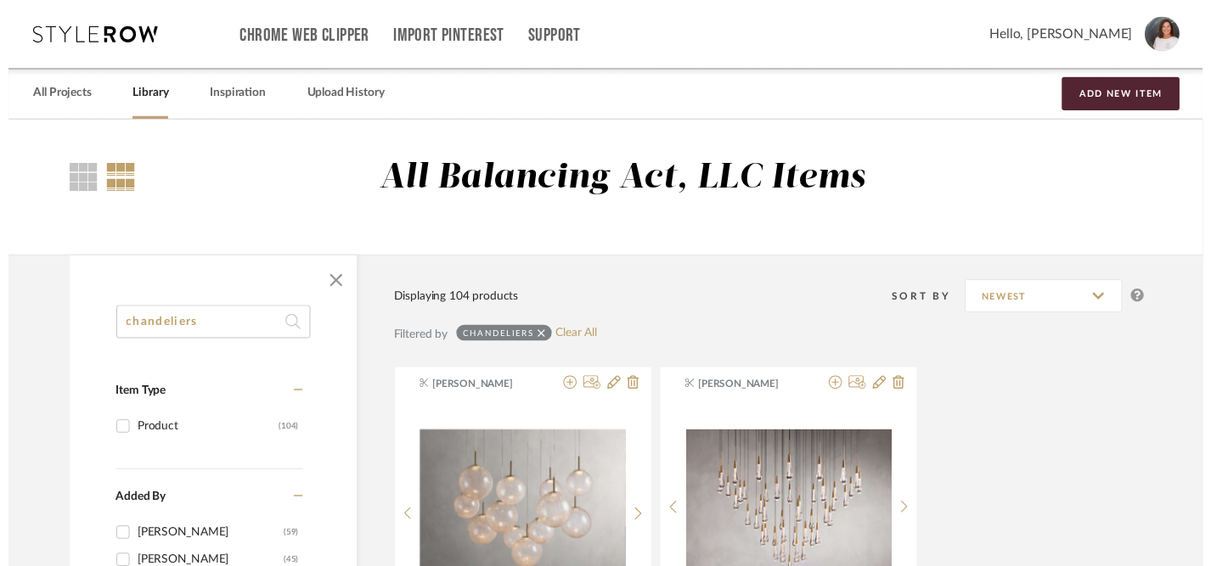
scroll to position [6761, 0]
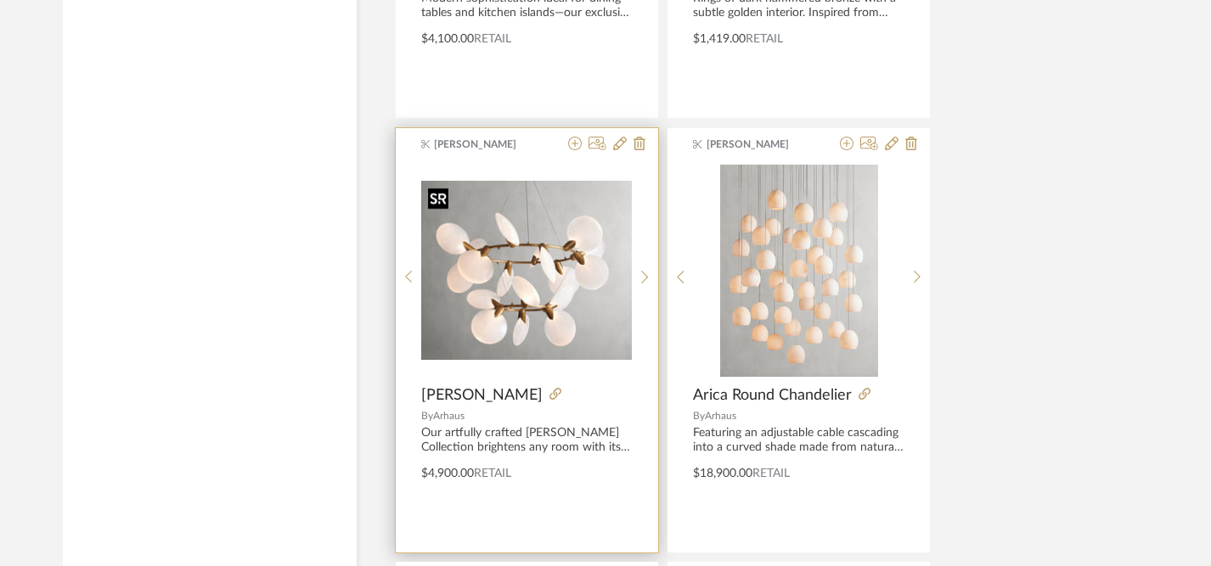
click at [561, 291] on img "0" at bounding box center [526, 270] width 211 height 179
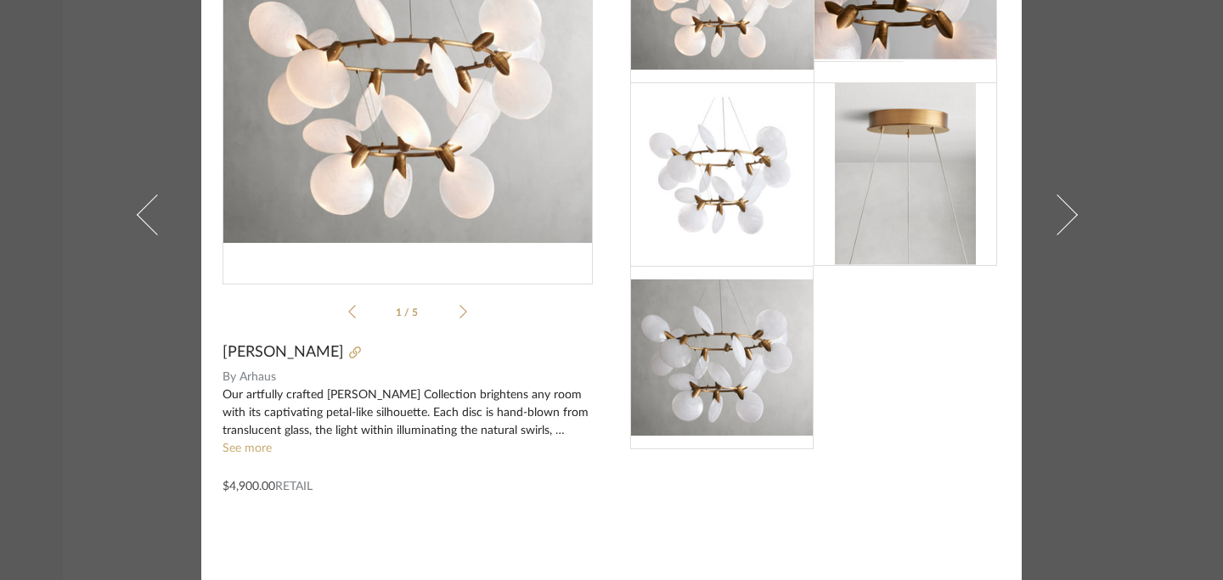
scroll to position [0, 0]
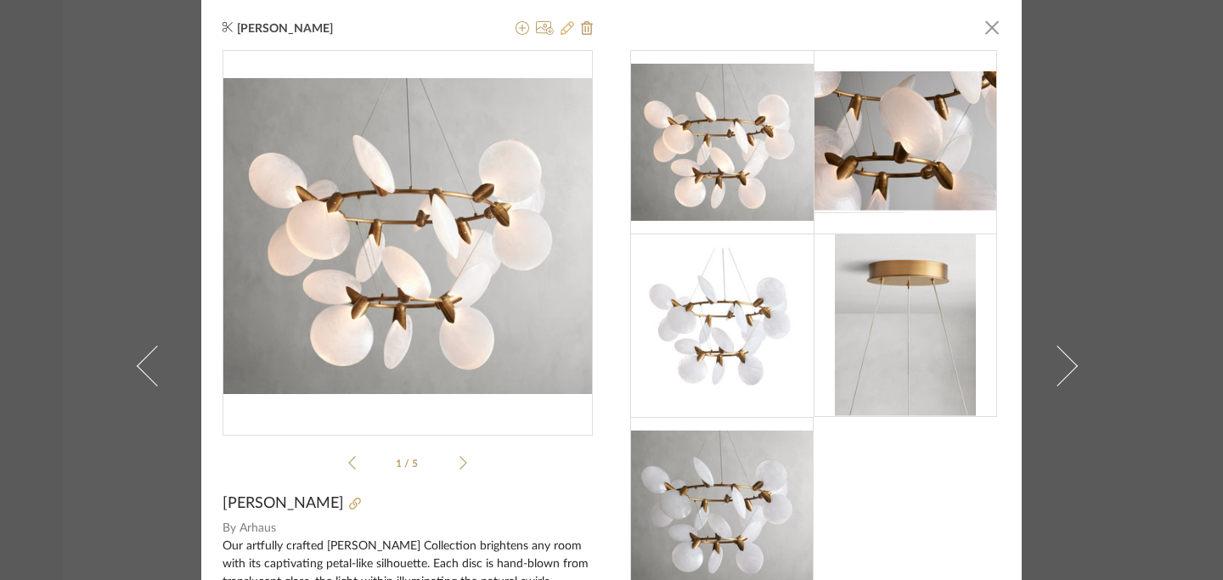
click at [563, 30] on icon at bounding box center [567, 28] width 14 height 14
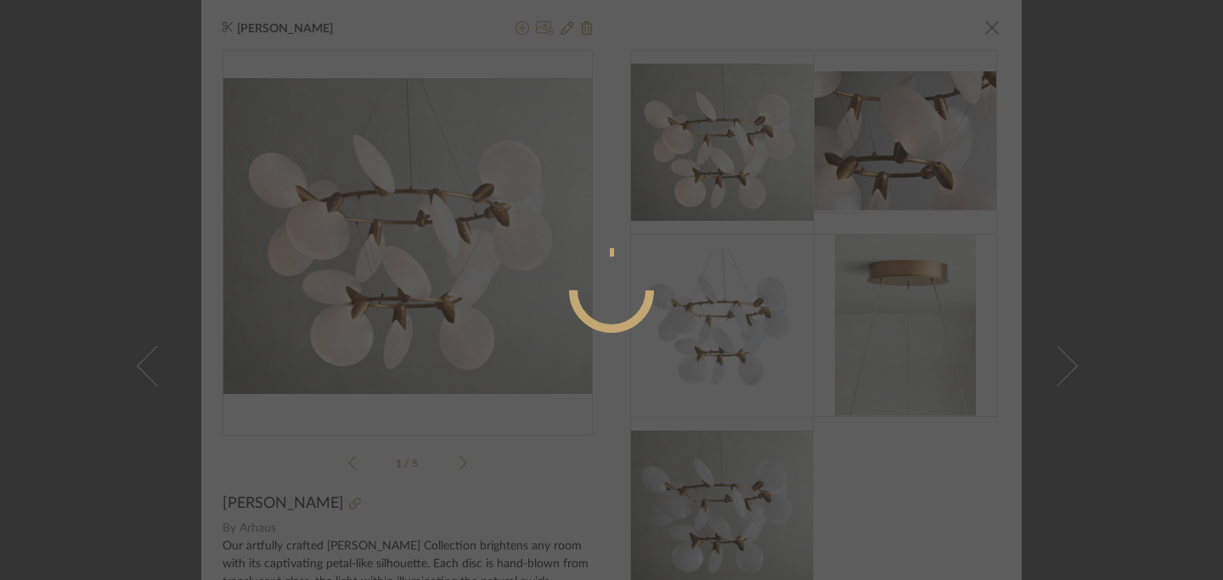
radio input "true"
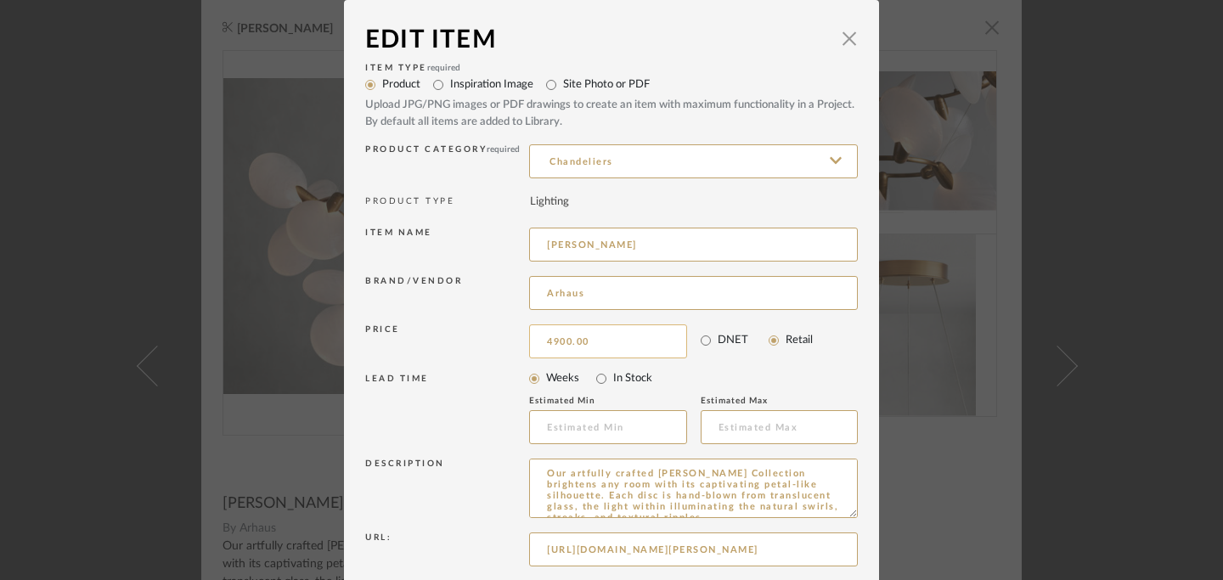
drag, startPoint x: 547, startPoint y: 340, endPoint x: 600, endPoint y: 340, distance: 53.5
click at [600, 340] on input "4900.00" at bounding box center [608, 341] width 158 height 34
paste input "865"
type input "$4,865.00"
click at [721, 293] on input "Arhaus" at bounding box center [693, 293] width 329 height 34
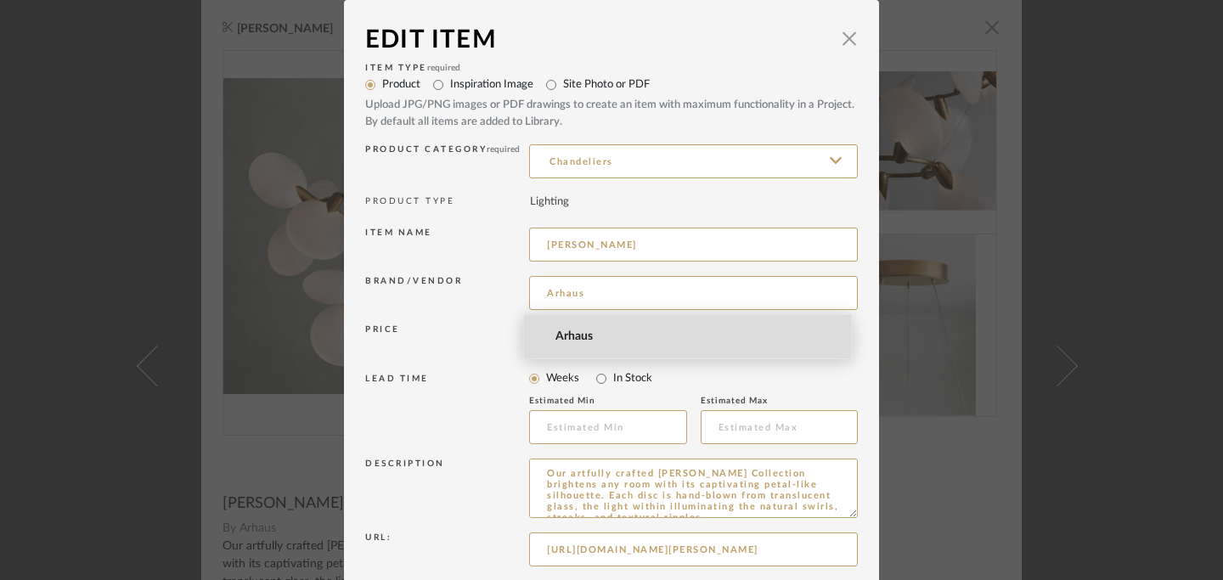
click at [748, 346] on mat-option "Arhaus" at bounding box center [687, 336] width 327 height 43
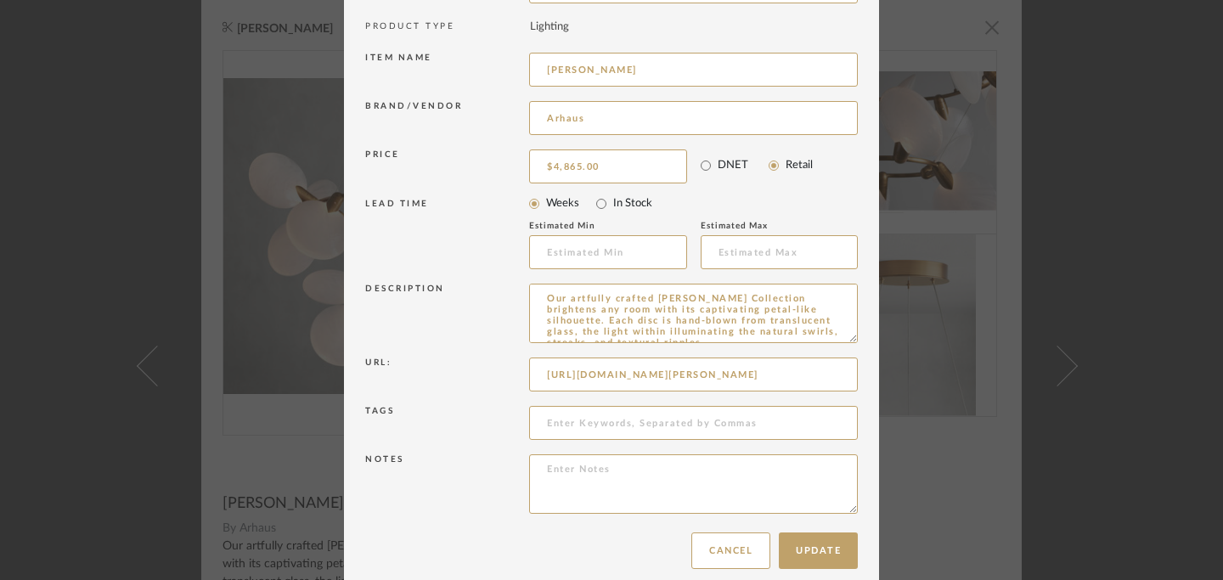
scroll to position [194, 0]
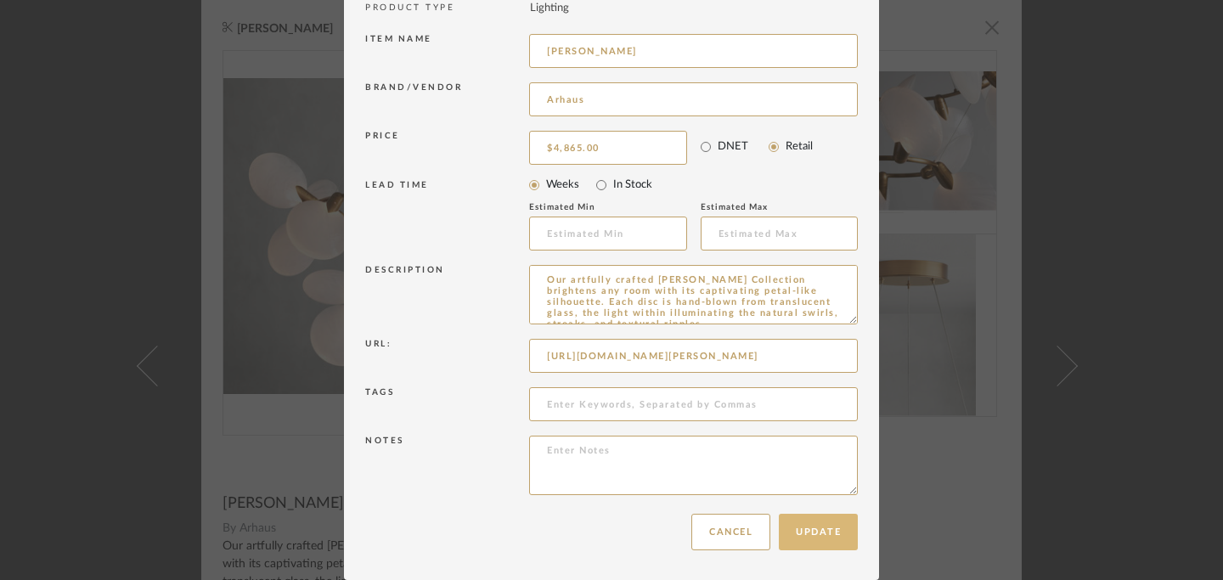
click at [822, 532] on button "Update" at bounding box center [818, 532] width 79 height 37
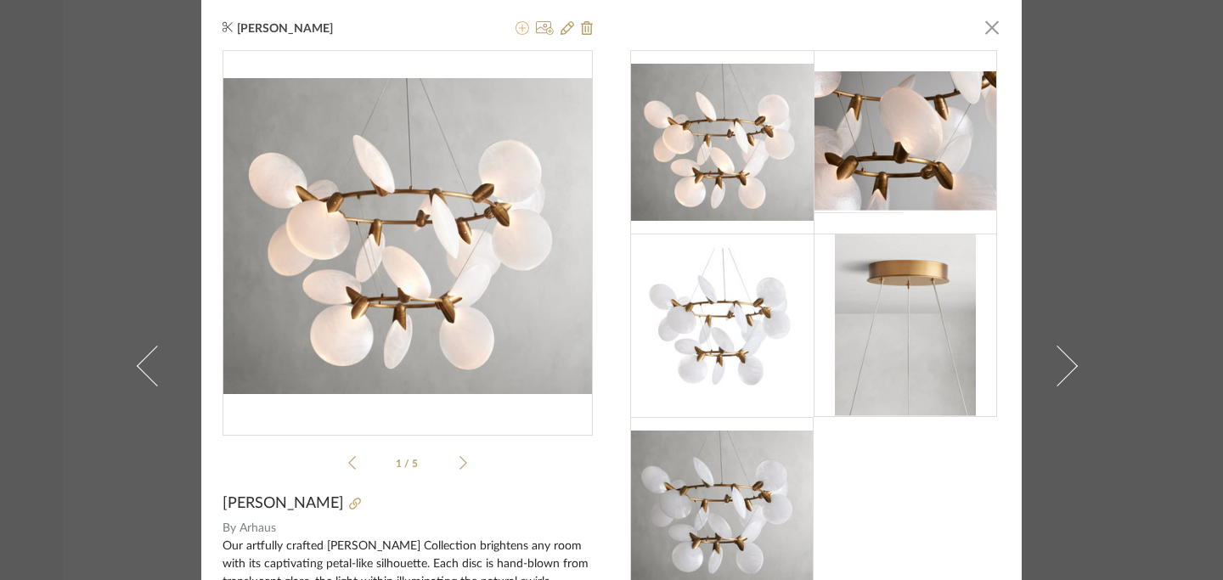
click at [517, 28] on icon at bounding box center [522, 28] width 14 height 14
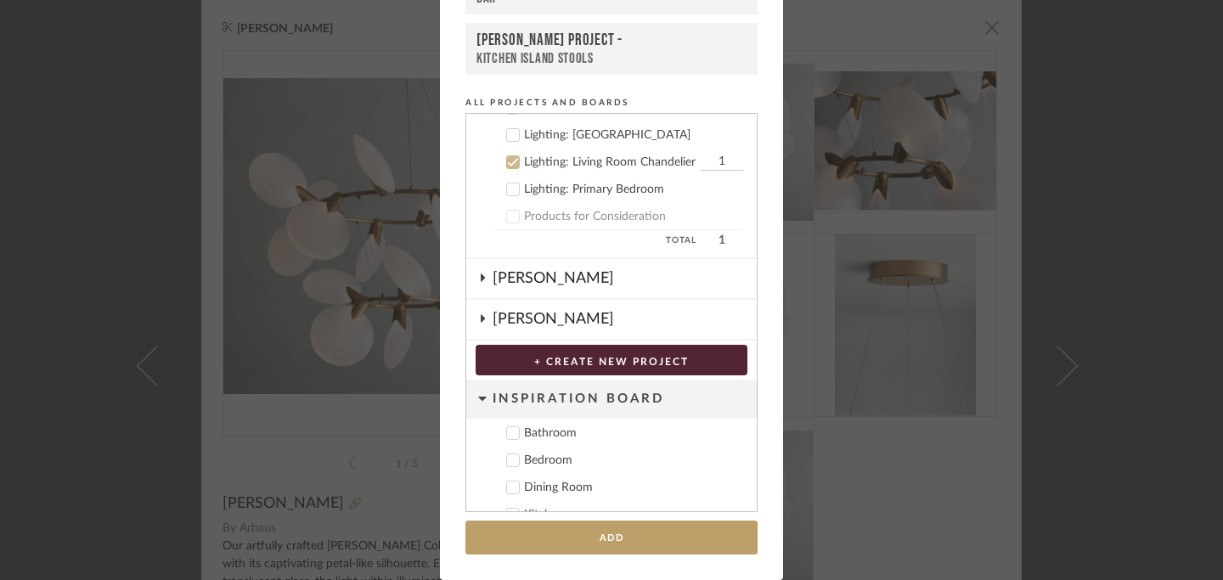
scroll to position [417, 0]
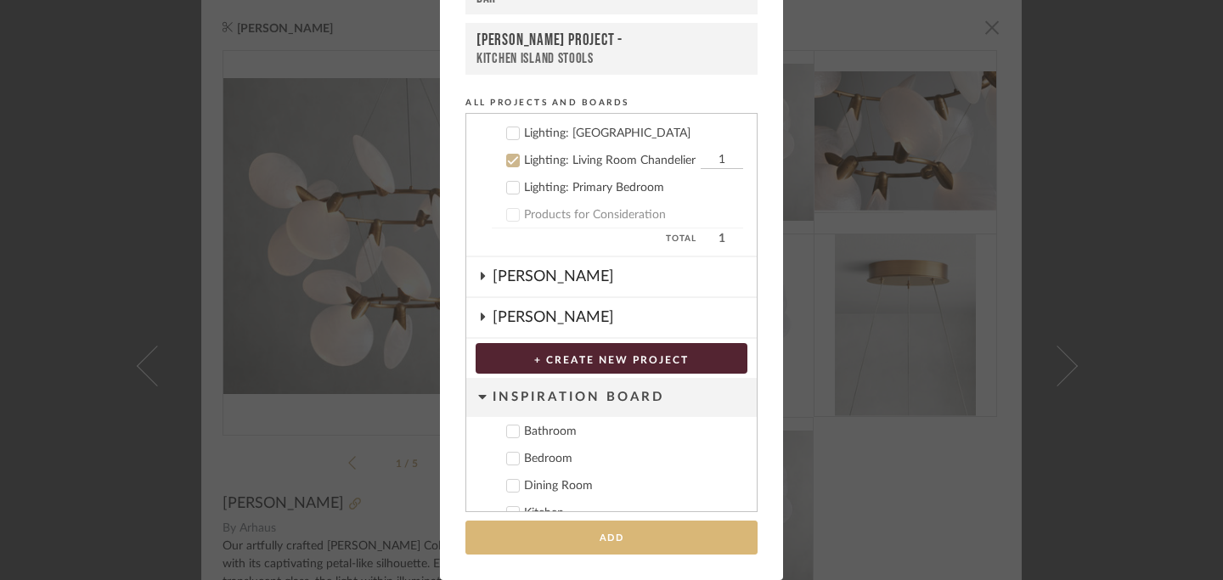
click at [606, 540] on button "Add" at bounding box center [611, 537] width 292 height 35
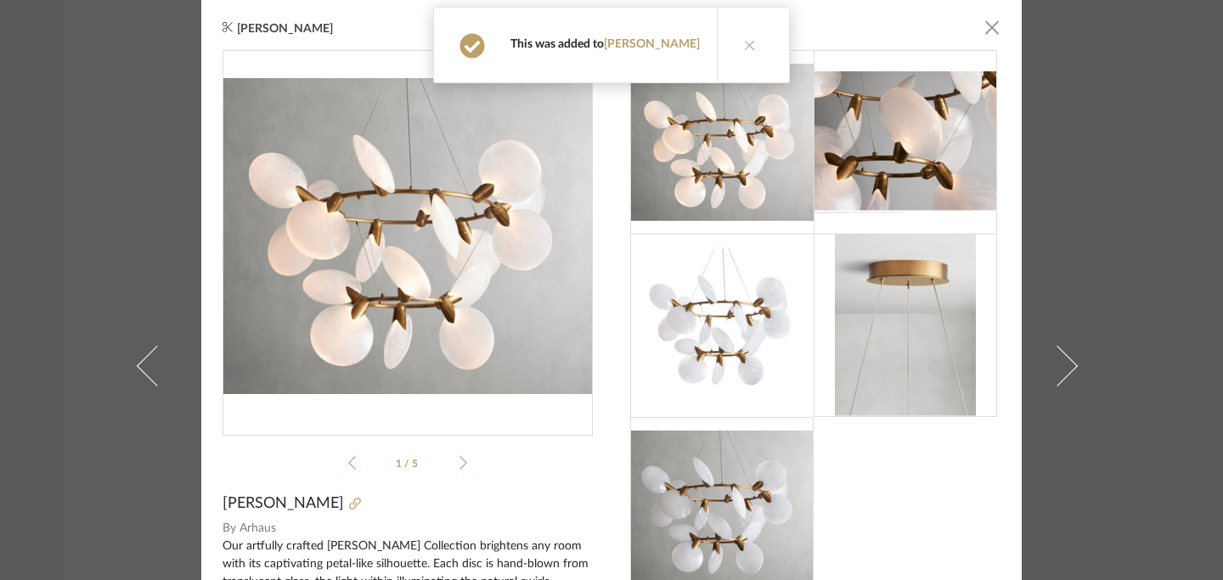
click at [750, 51] on button at bounding box center [749, 45] width 65 height 75
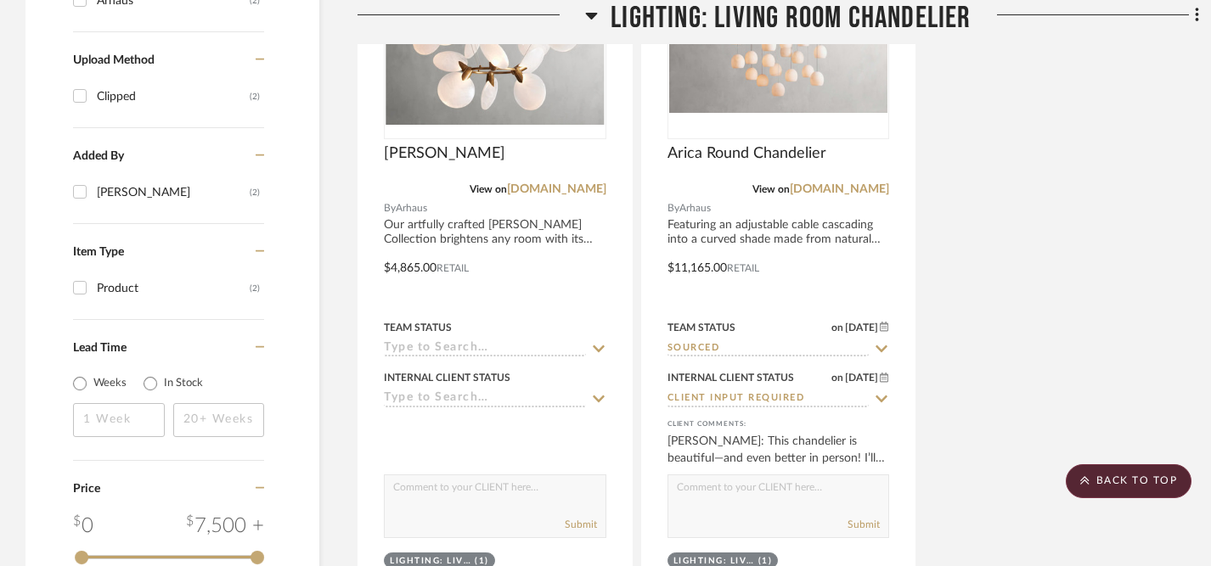
scroll to position [1428, 0]
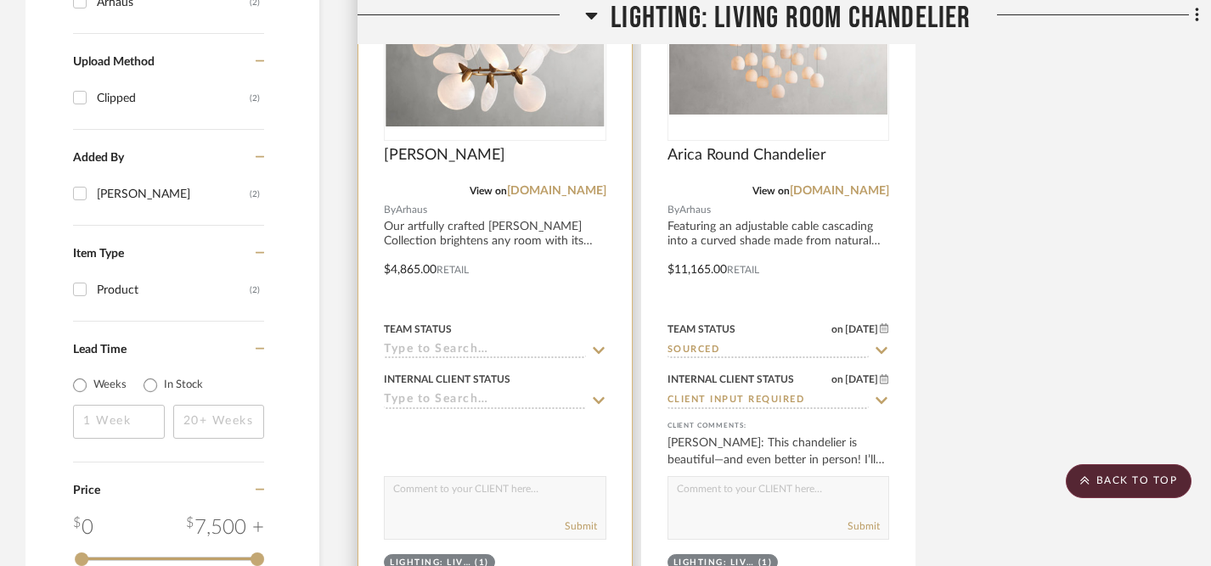
click at [595, 346] on icon at bounding box center [598, 351] width 15 height 14
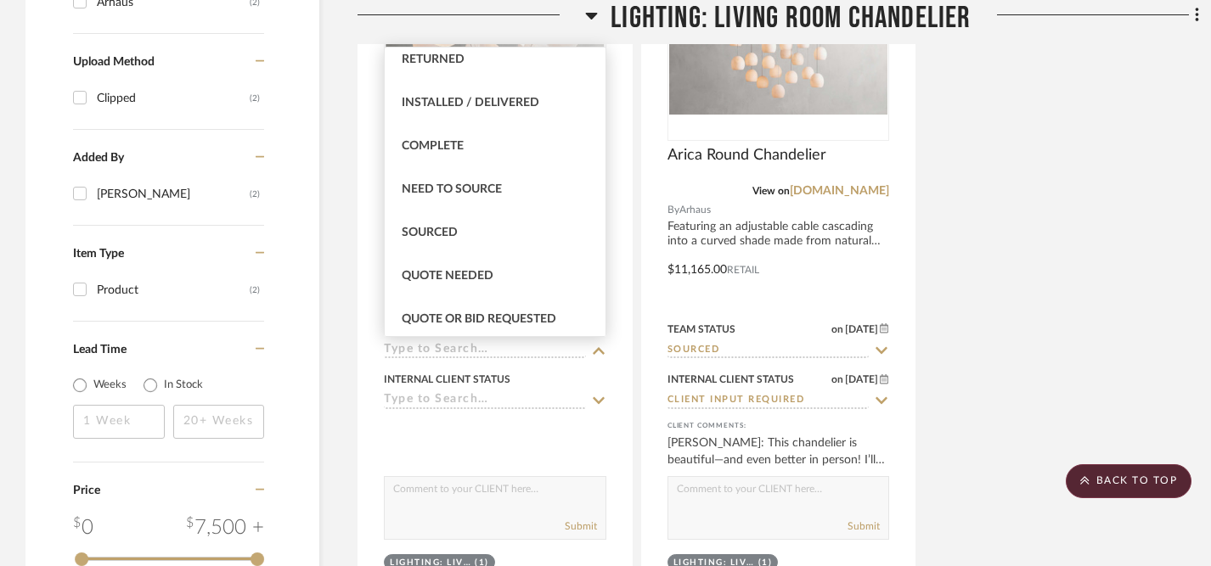
scroll to position [404, 0]
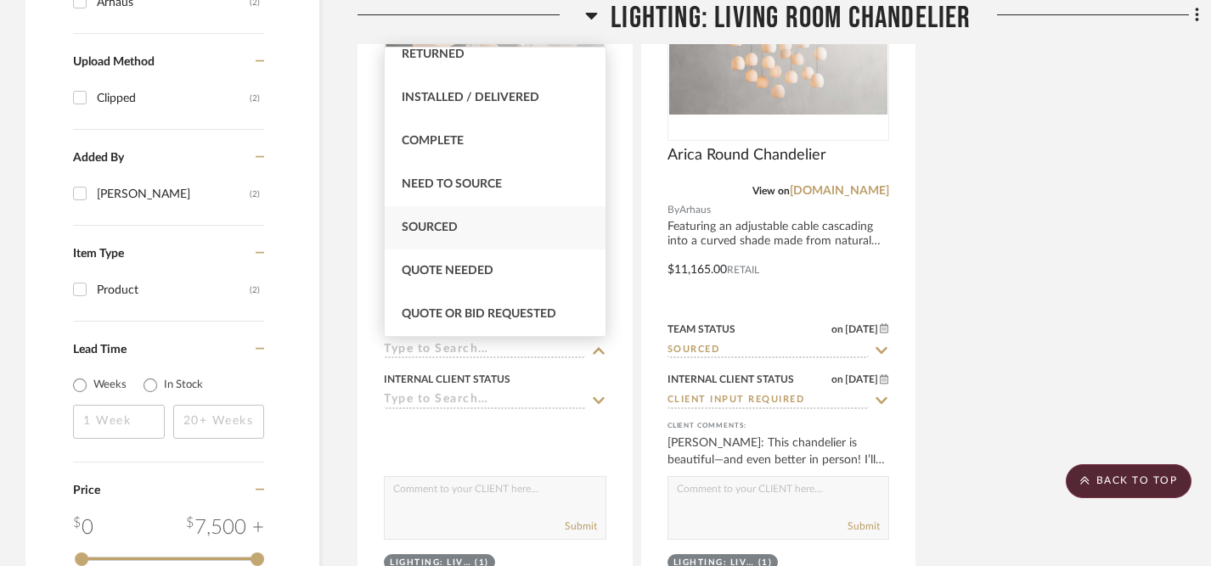
click at [422, 229] on span "Sourced" at bounding box center [430, 228] width 56 height 12
type input "9/15/2025"
type input "Sourced"
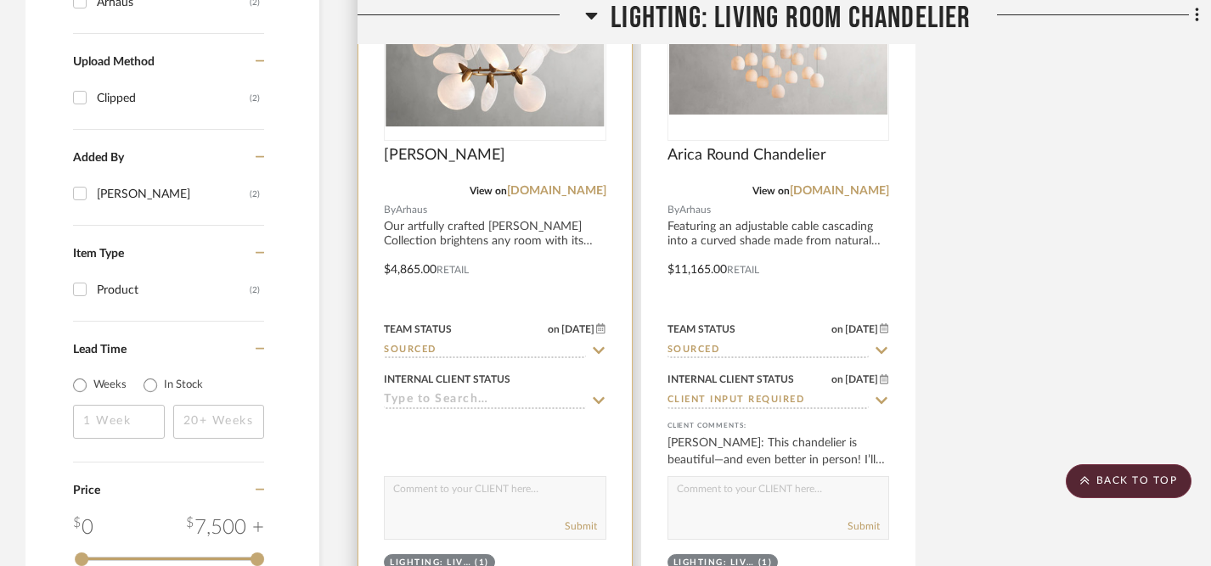
click at [600, 402] on icon at bounding box center [599, 400] width 12 height 7
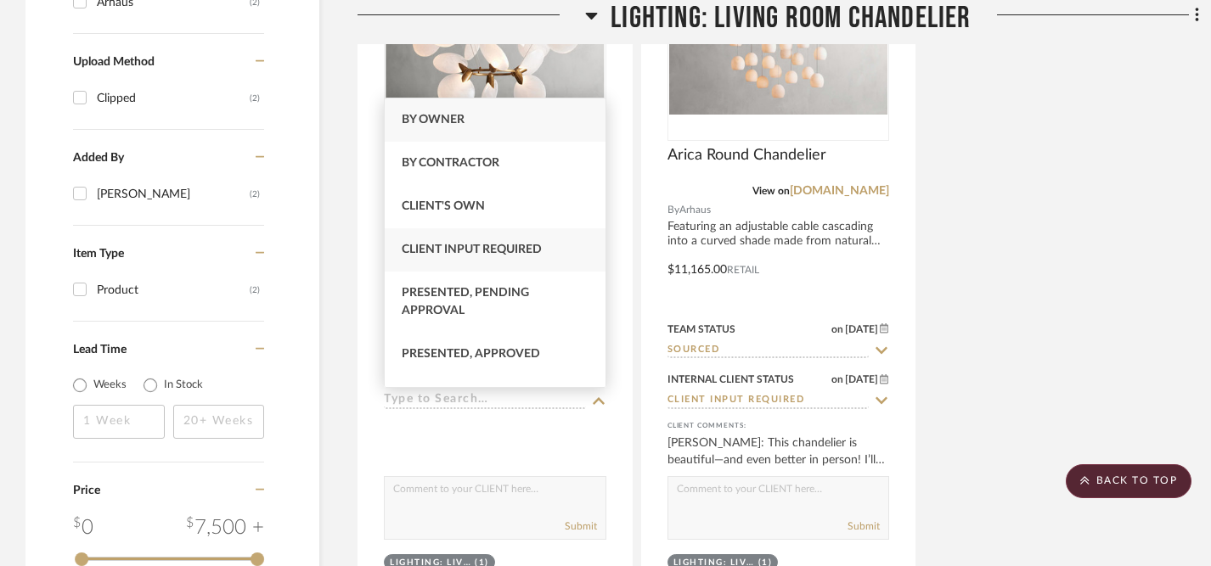
click at [502, 248] on span "Client Input Required" at bounding box center [472, 250] width 140 height 12
type input "9/15/2025"
type input "Client Input Required"
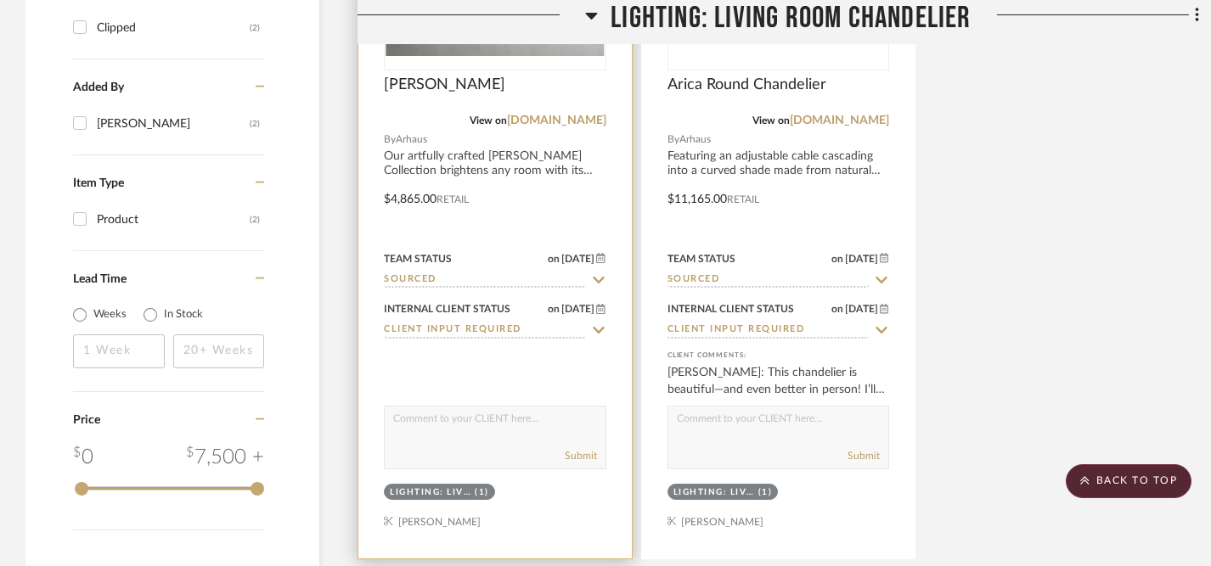
scroll to position [1505, 0]
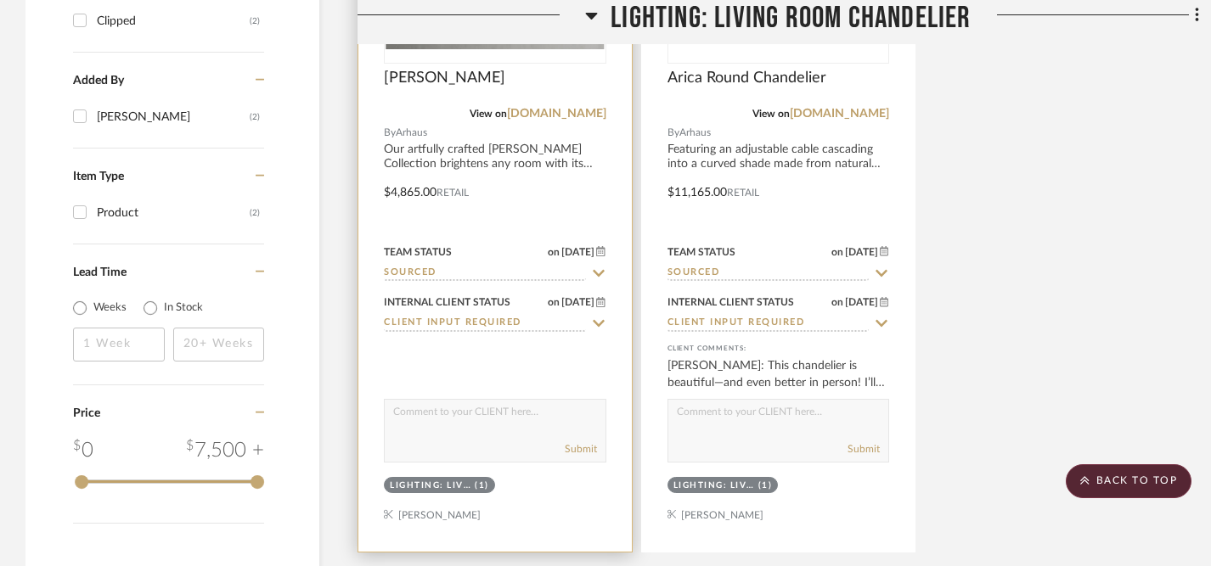
click at [550, 419] on textarea at bounding box center [495, 416] width 221 height 32
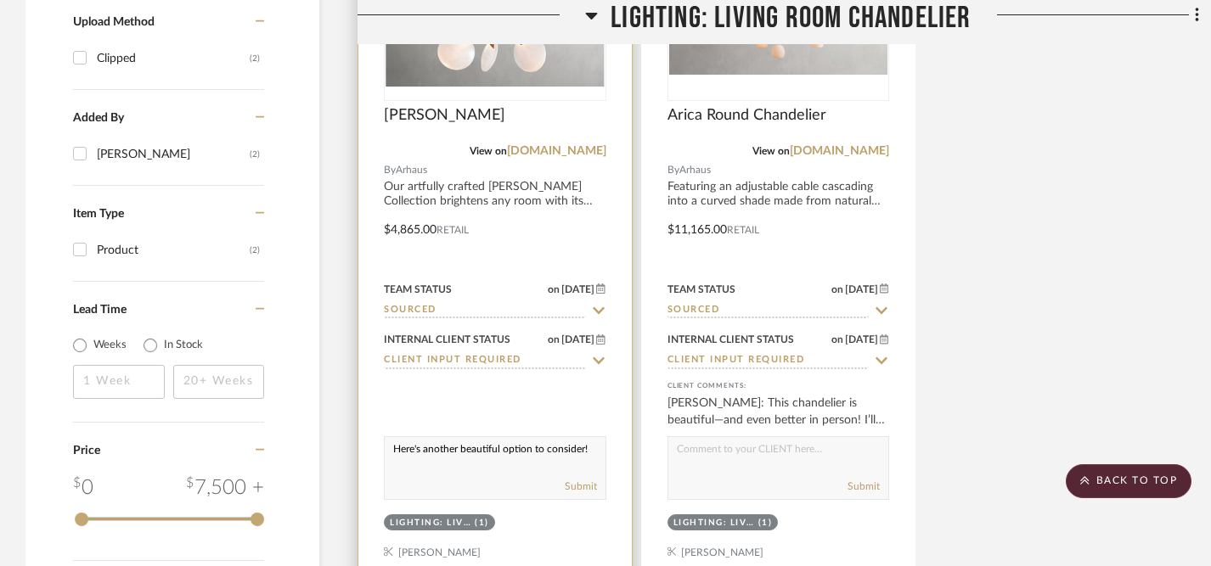
scroll to position [1467, 0]
type textarea "Here's another beautiful option to consider!"
click at [582, 488] on button "Submit" at bounding box center [581, 487] width 32 height 15
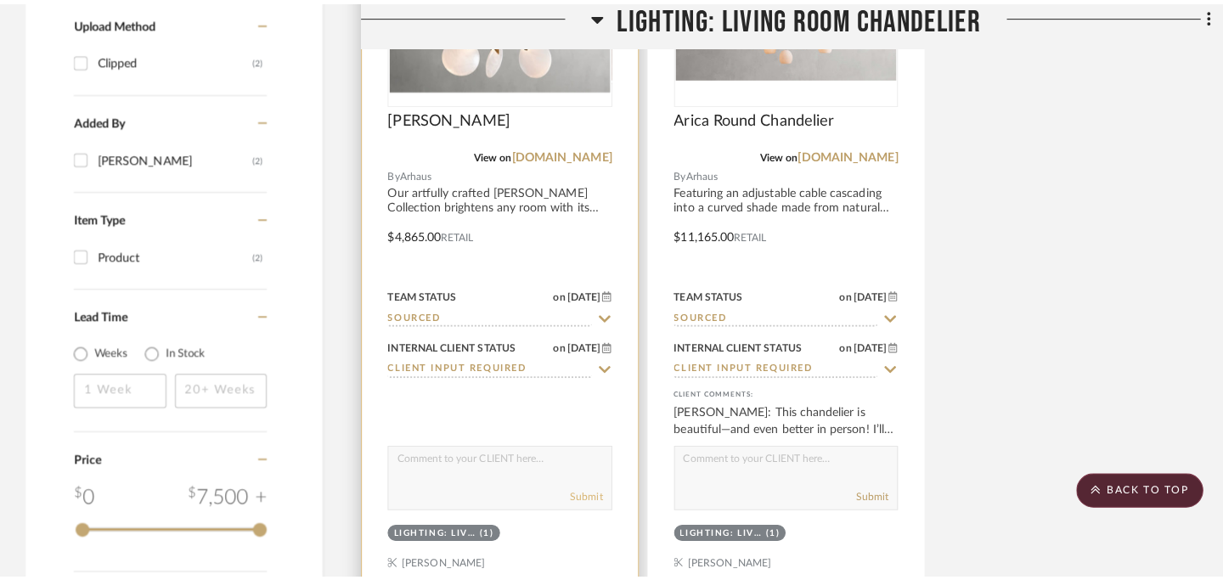
scroll to position [0, 0]
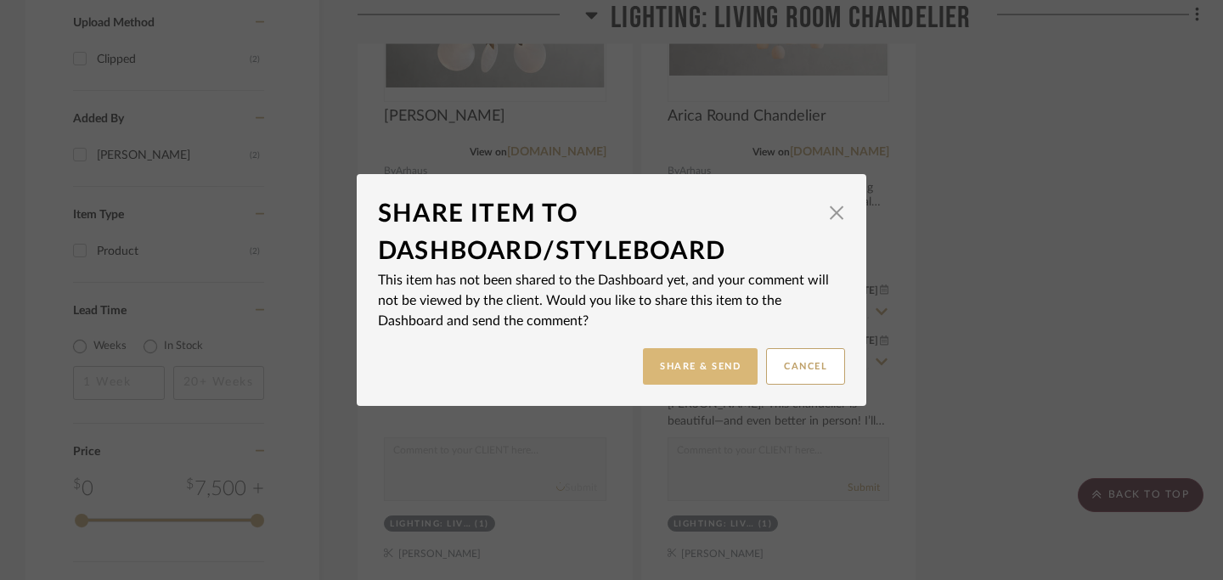
click at [676, 364] on button "Share & Send" at bounding box center [700, 366] width 115 height 37
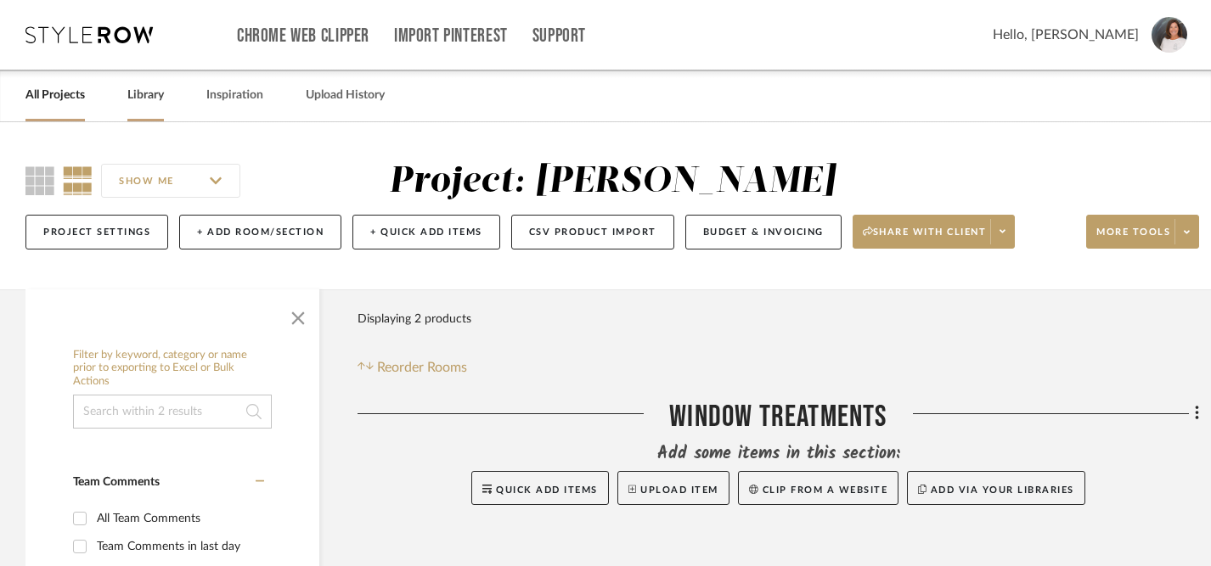
click at [149, 93] on link "Library" at bounding box center [145, 95] width 37 height 23
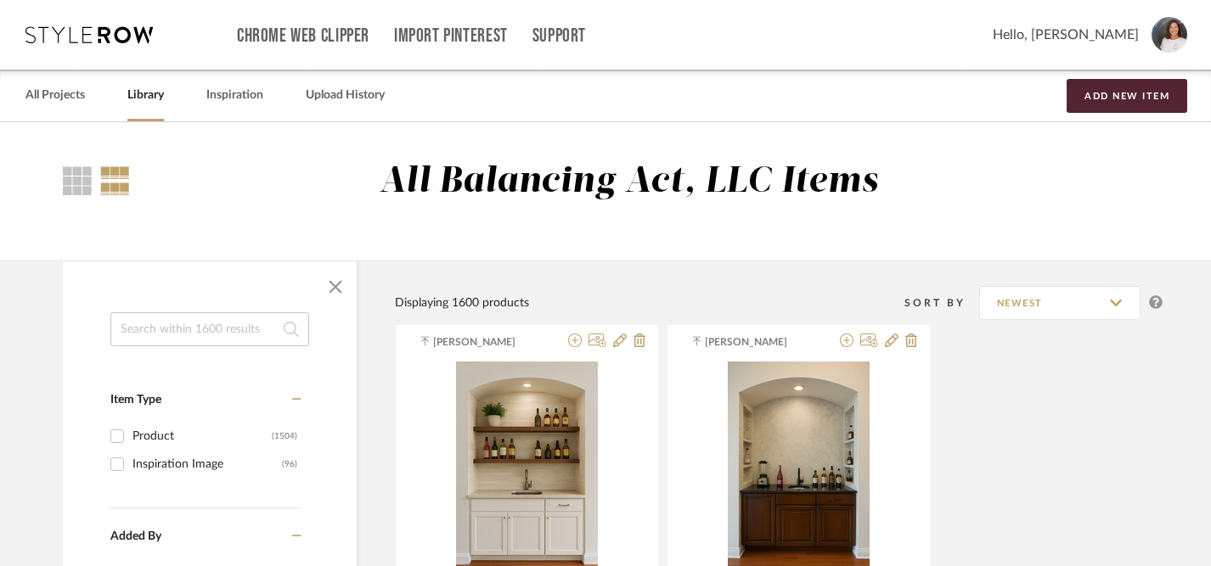
click at [194, 330] on input at bounding box center [209, 329] width 199 height 34
type input "chandeliers"
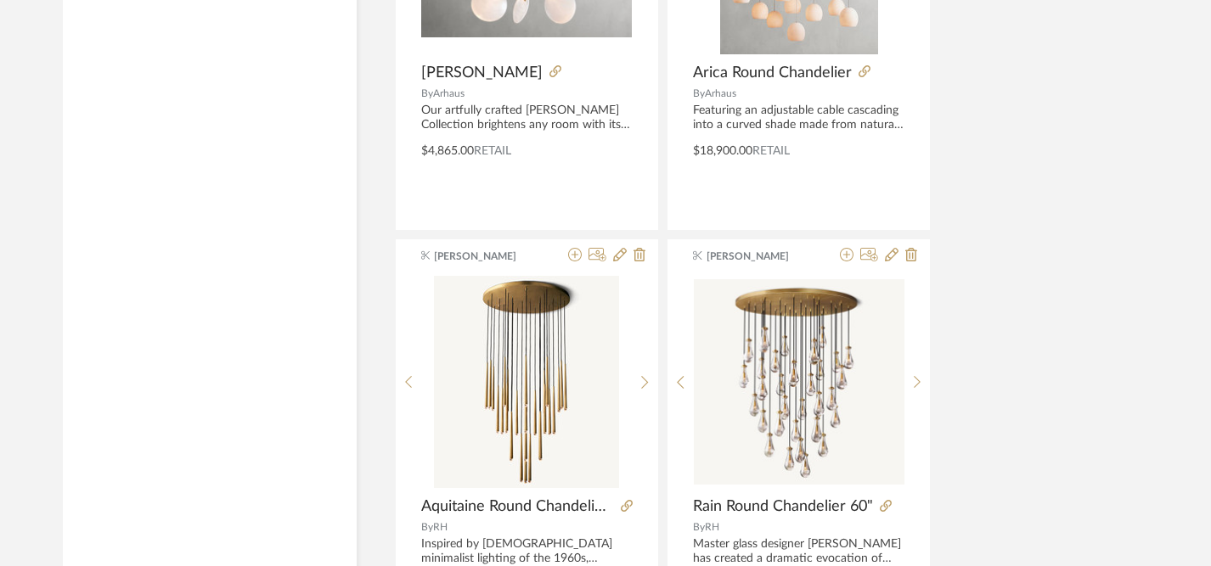
scroll to position [7087, 0]
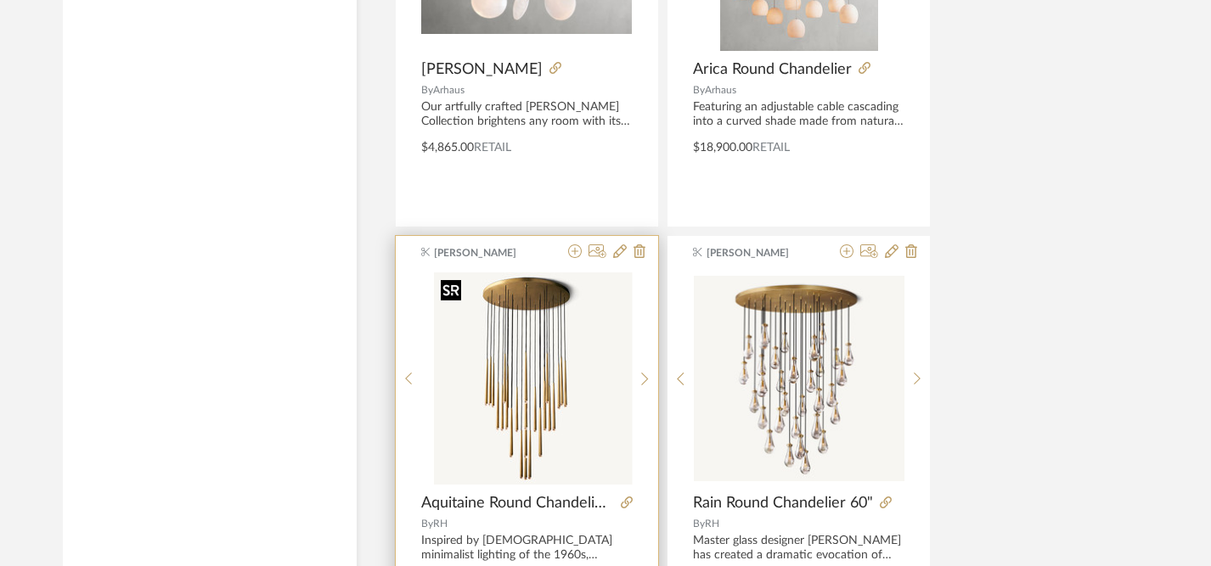
click at [523, 364] on div at bounding box center [526, 379] width 211 height 212
click at [523, 364] on img "0" at bounding box center [526, 379] width 185 height 212
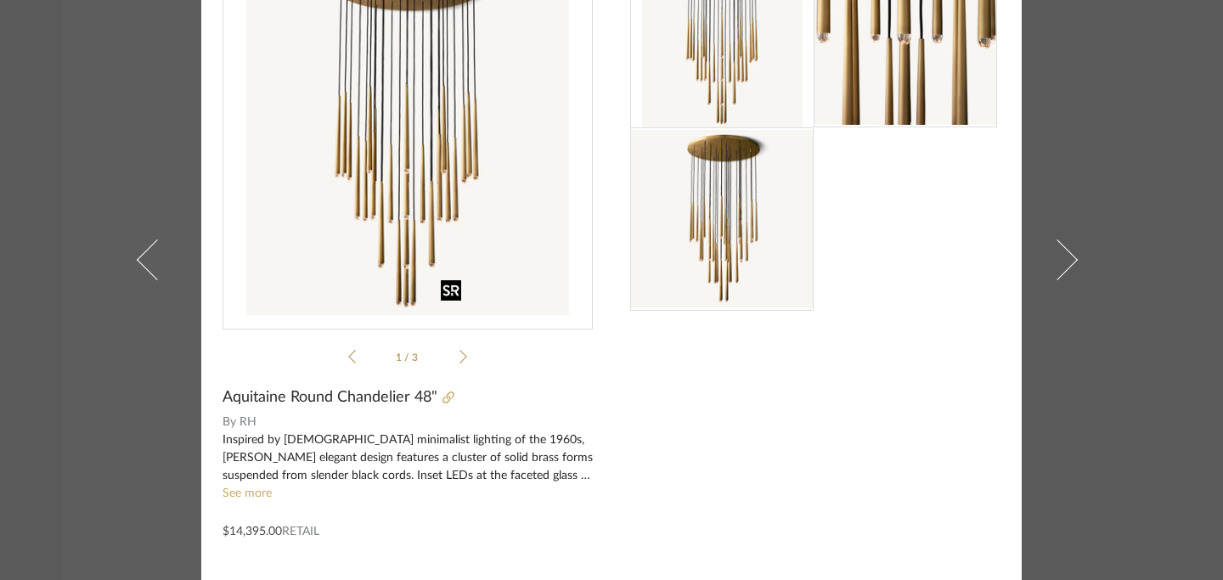
scroll to position [151, 0]
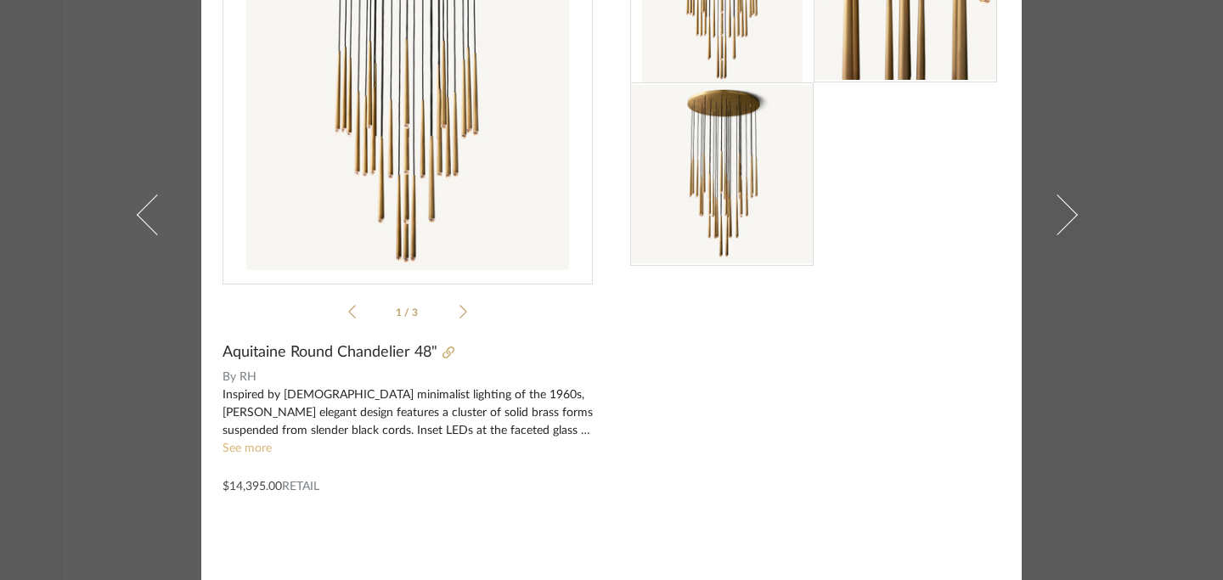
click at [256, 453] on link "See more" at bounding box center [246, 448] width 49 height 12
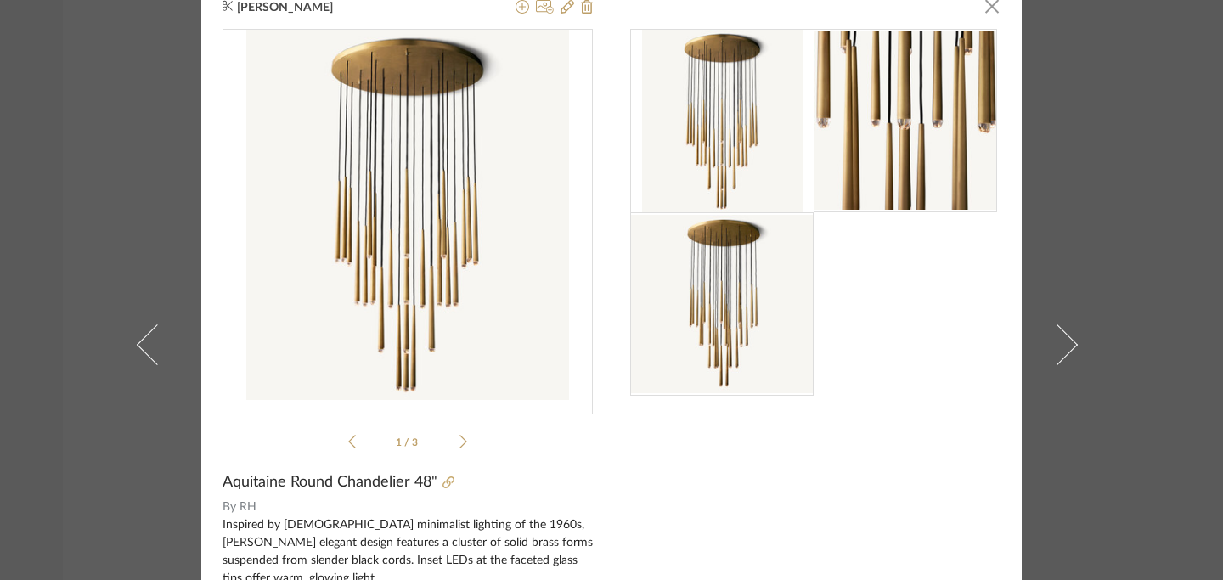
scroll to position [0, 0]
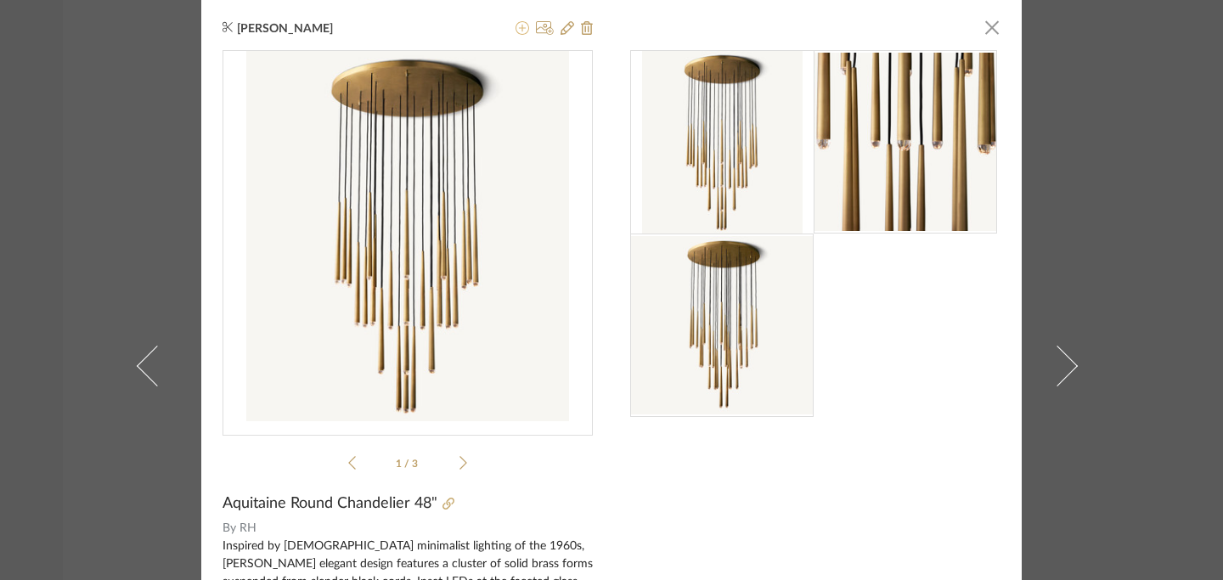
click at [519, 31] on icon at bounding box center [522, 28] width 14 height 14
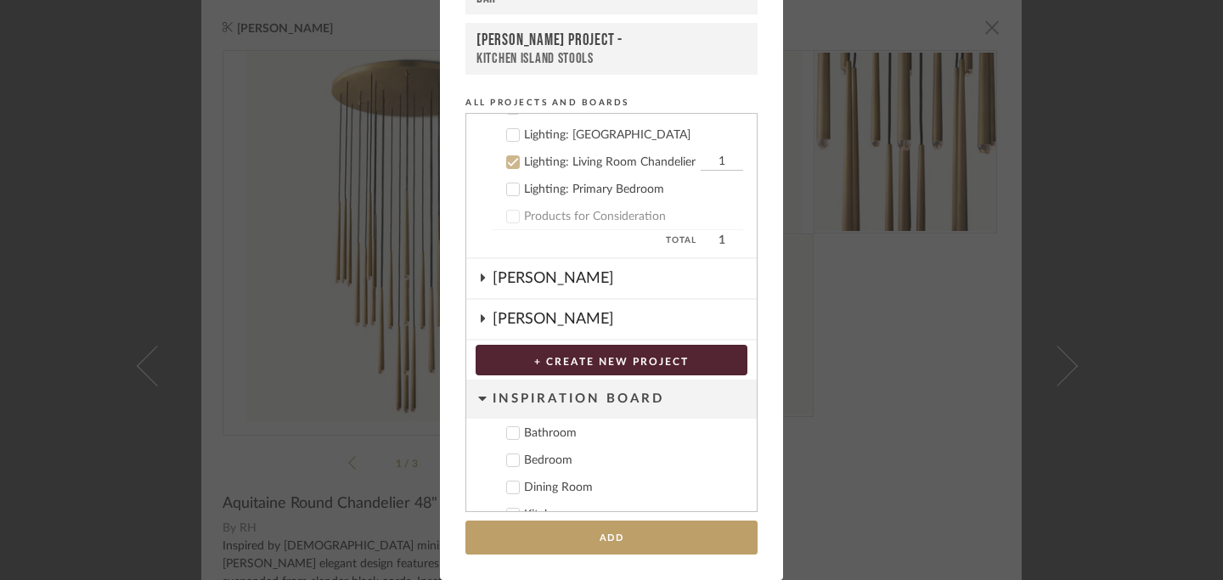
scroll to position [417, 0]
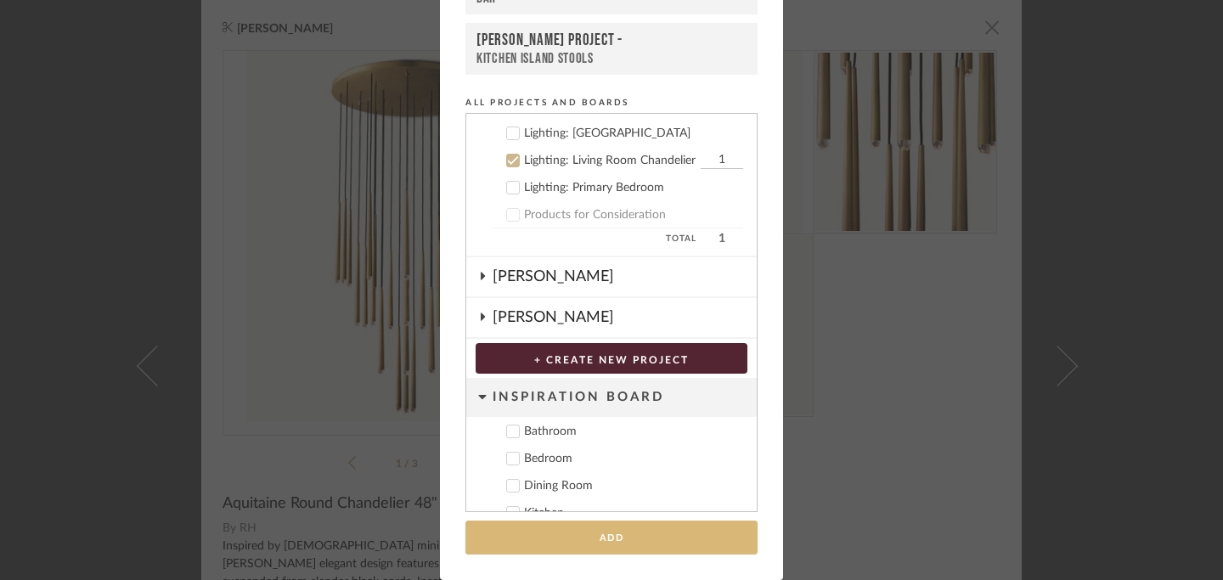
click at [601, 540] on button "Add" at bounding box center [611, 537] width 292 height 35
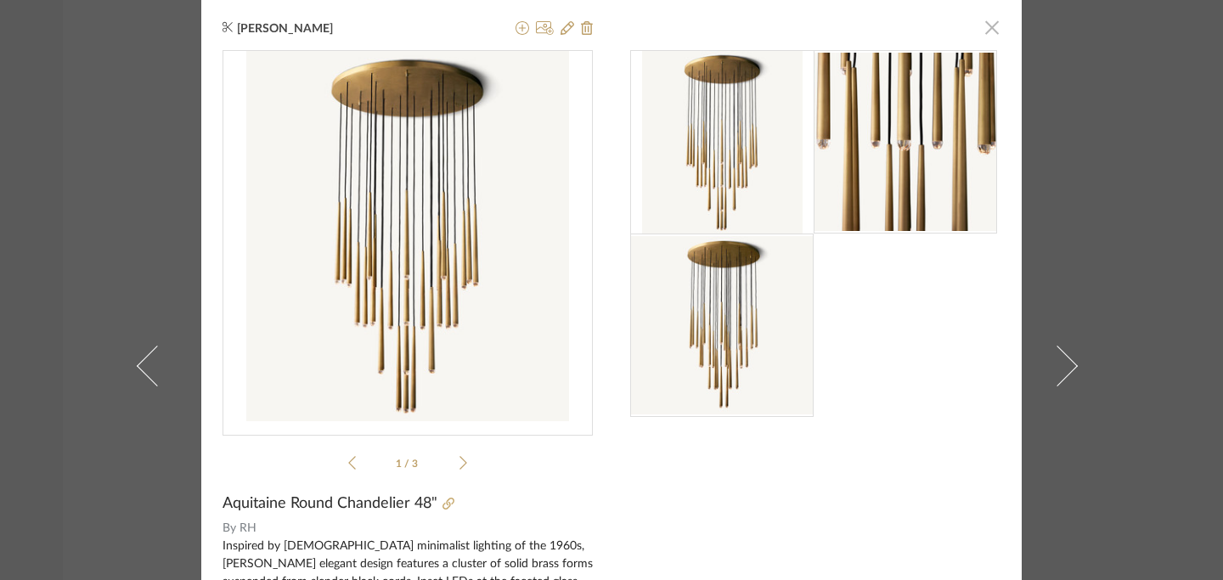
click at [986, 31] on span "button" at bounding box center [992, 27] width 34 height 34
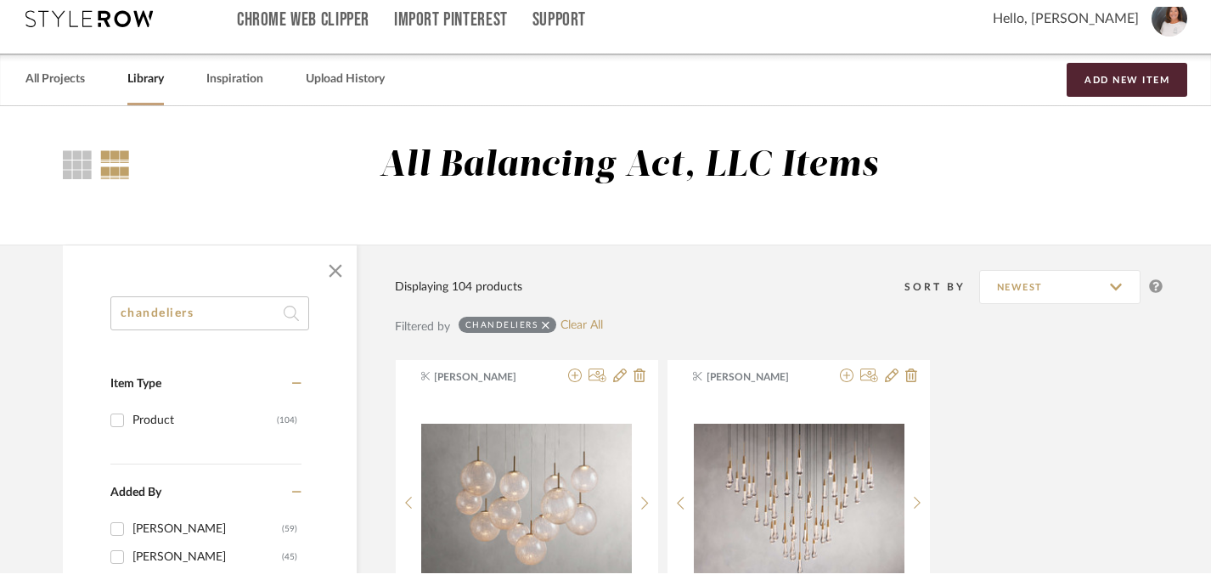
scroll to position [20, 0]
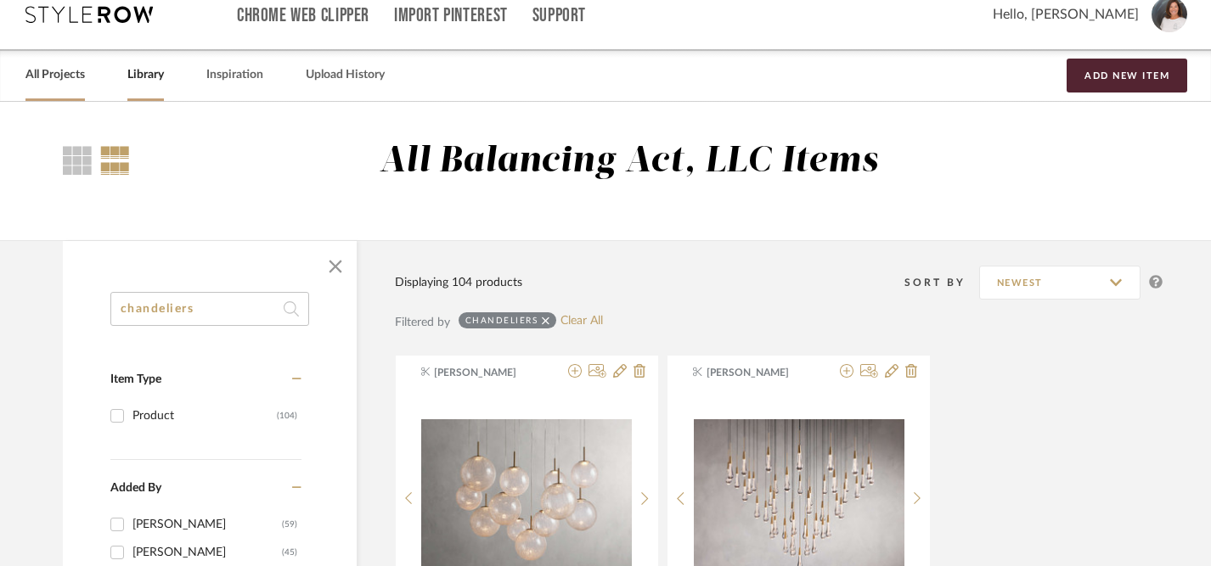
click at [65, 76] on link "All Projects" at bounding box center [54, 75] width 59 height 23
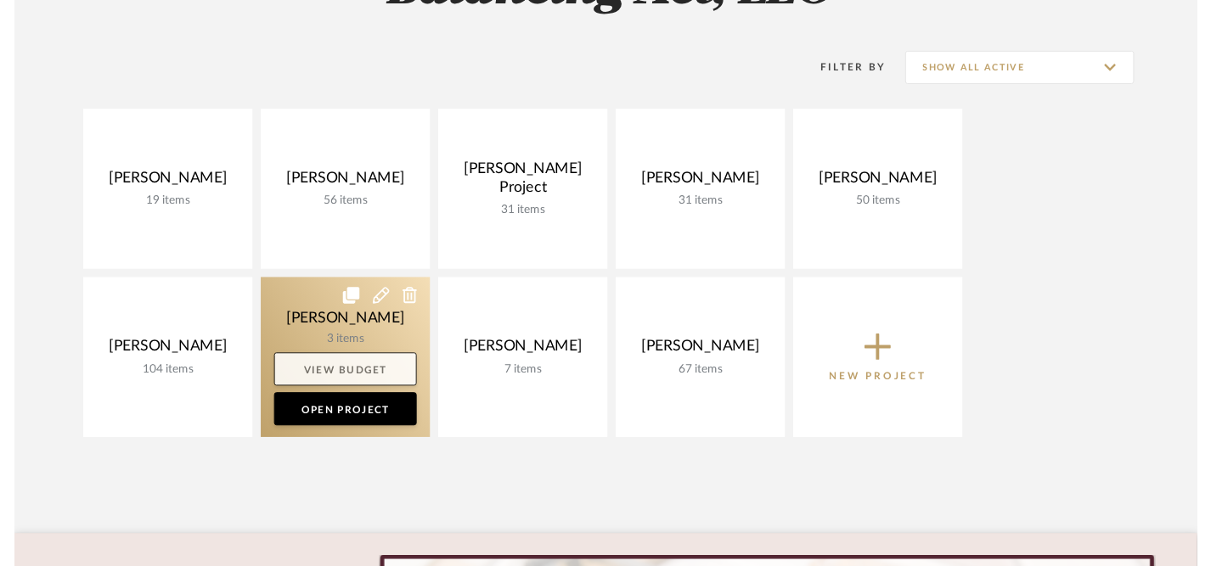
scroll to position [207, 0]
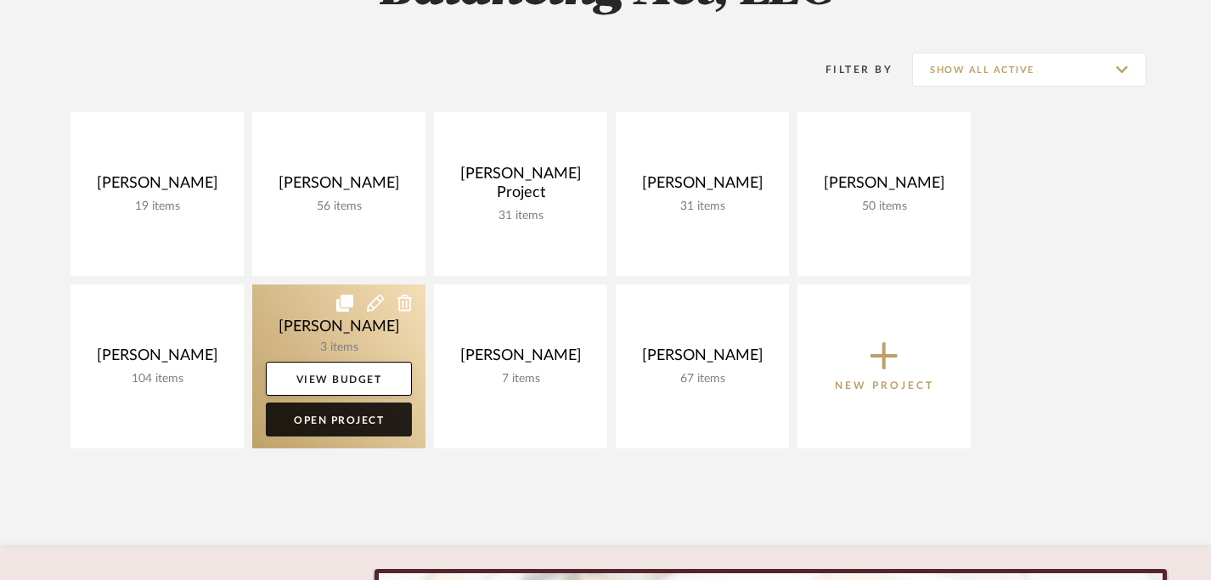
click at [342, 422] on link "Open Project" at bounding box center [339, 419] width 146 height 34
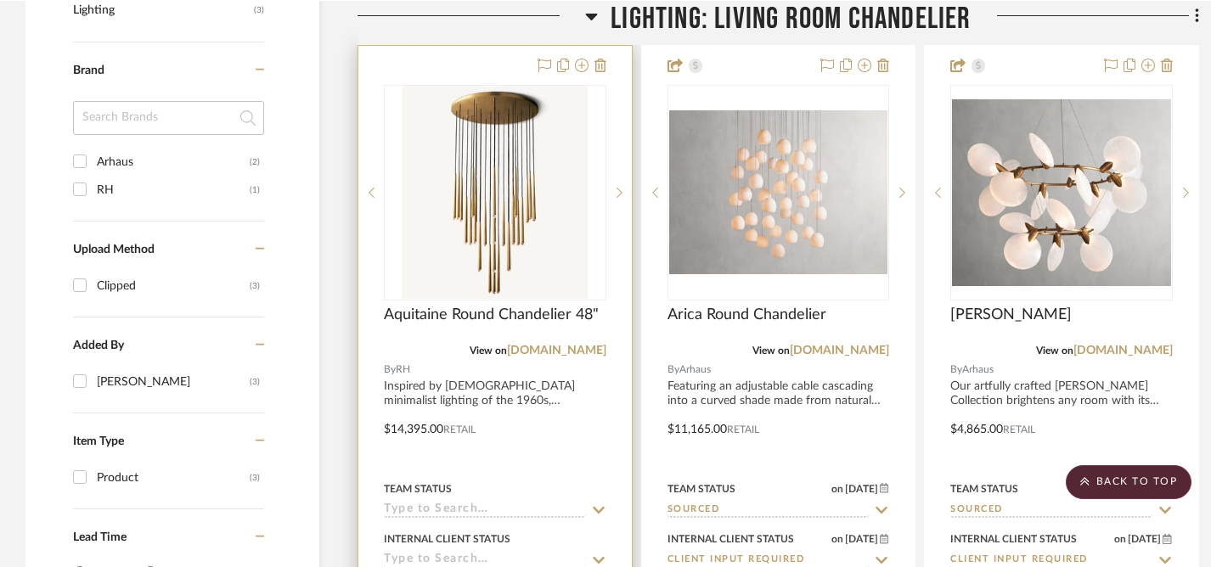
scroll to position [1266, 0]
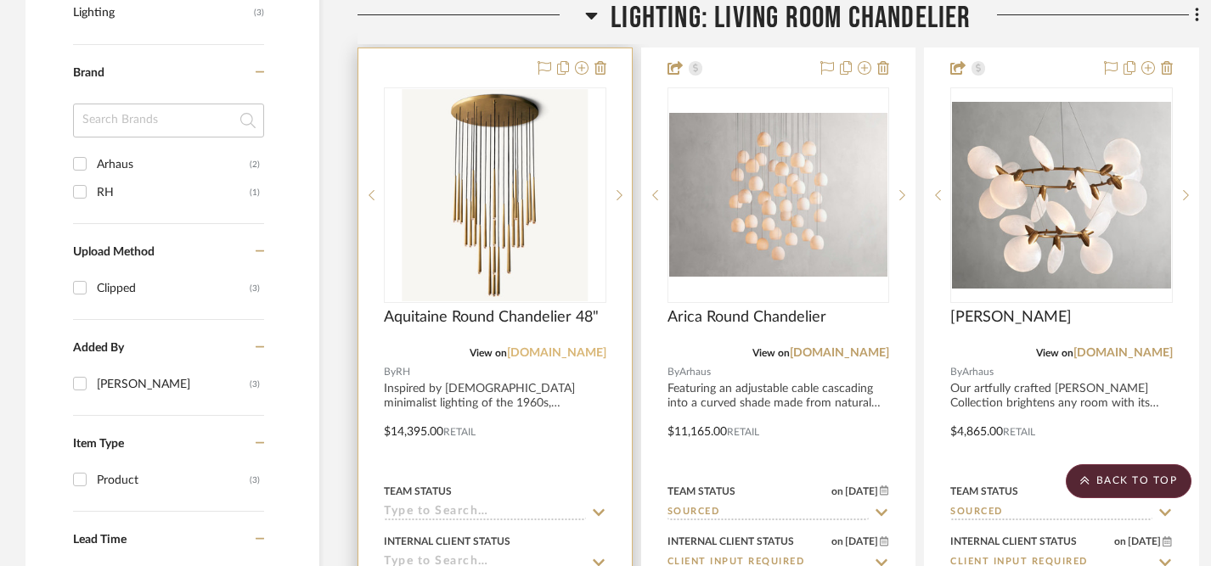
click at [578, 354] on link "rh.com" at bounding box center [556, 353] width 99 height 12
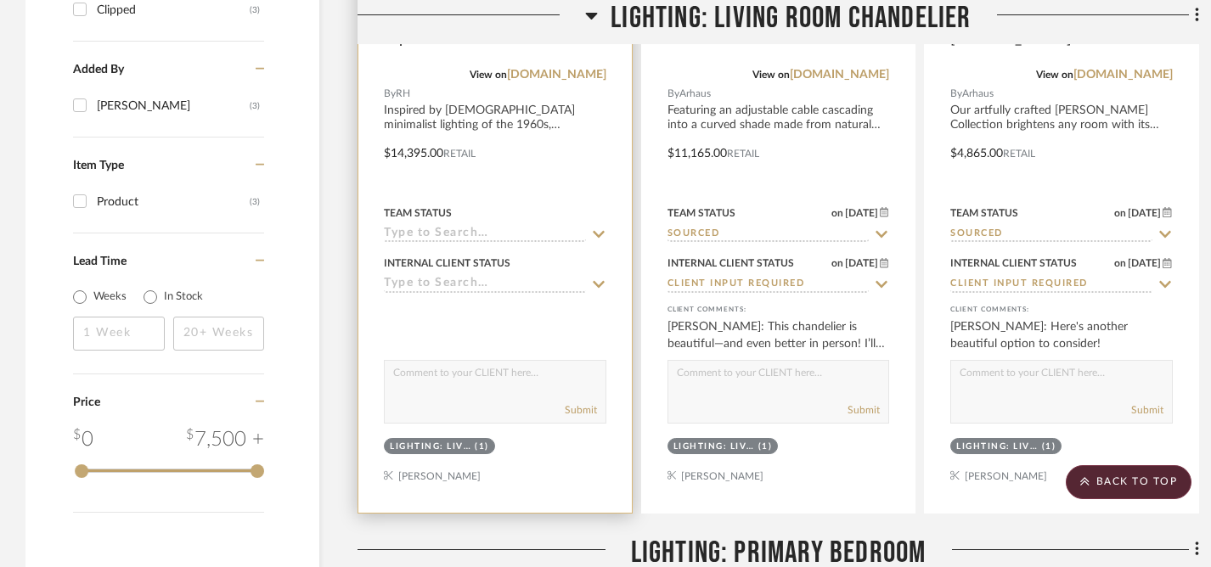
scroll to position [1547, 0]
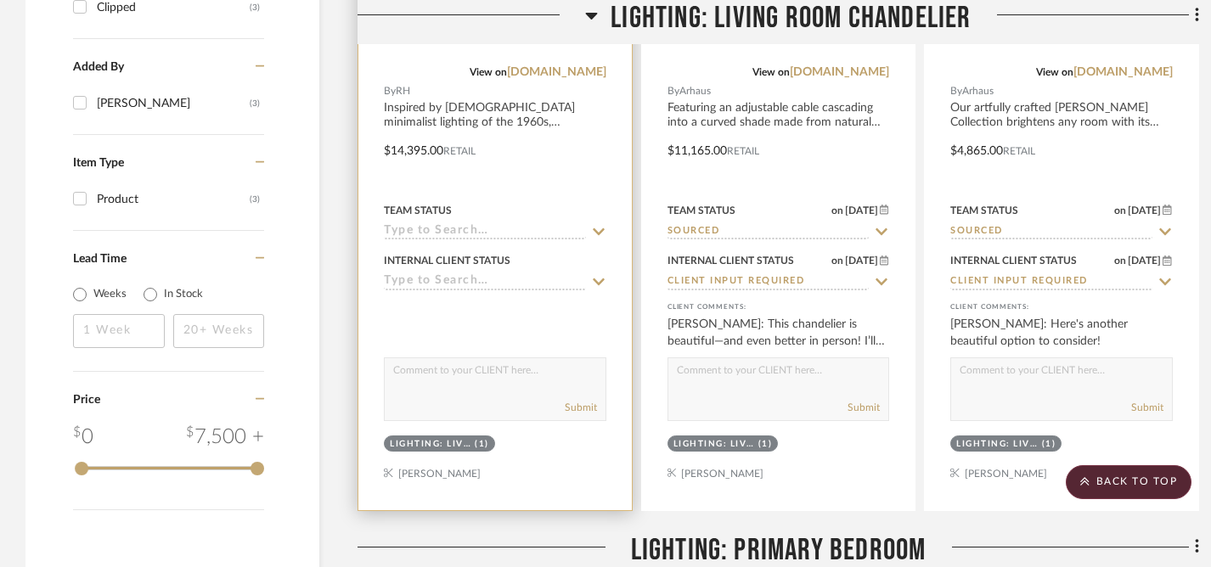
click at [594, 233] on icon at bounding box center [598, 232] width 15 height 14
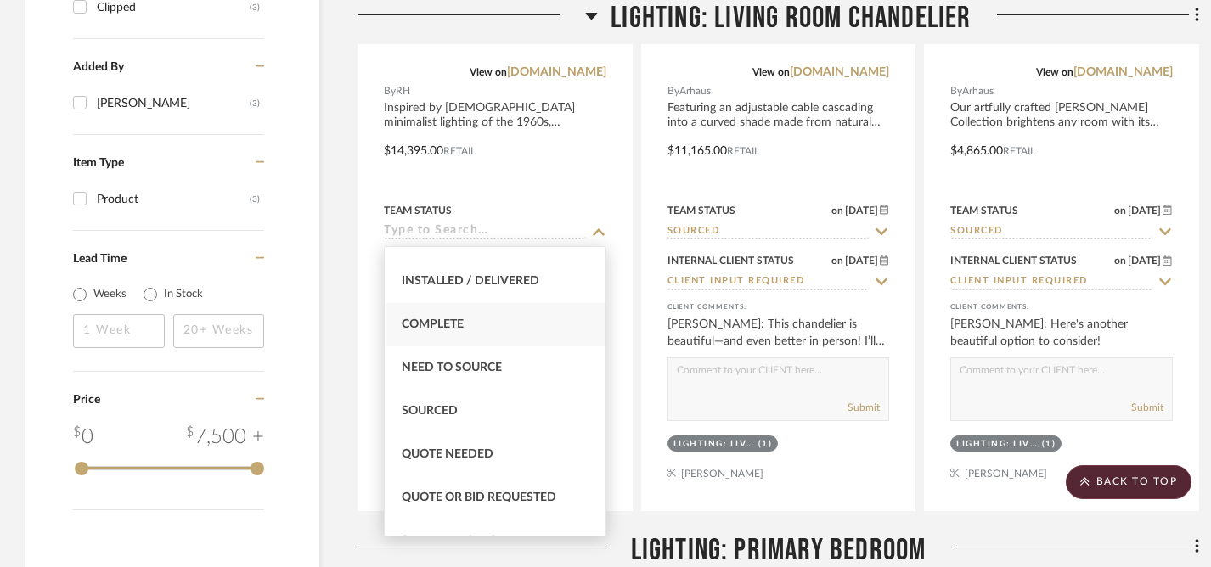
scroll to position [422, 0]
click at [441, 408] on span "Sourced" at bounding box center [430, 409] width 56 height 12
type input "9/15/2025"
type input "Sourced"
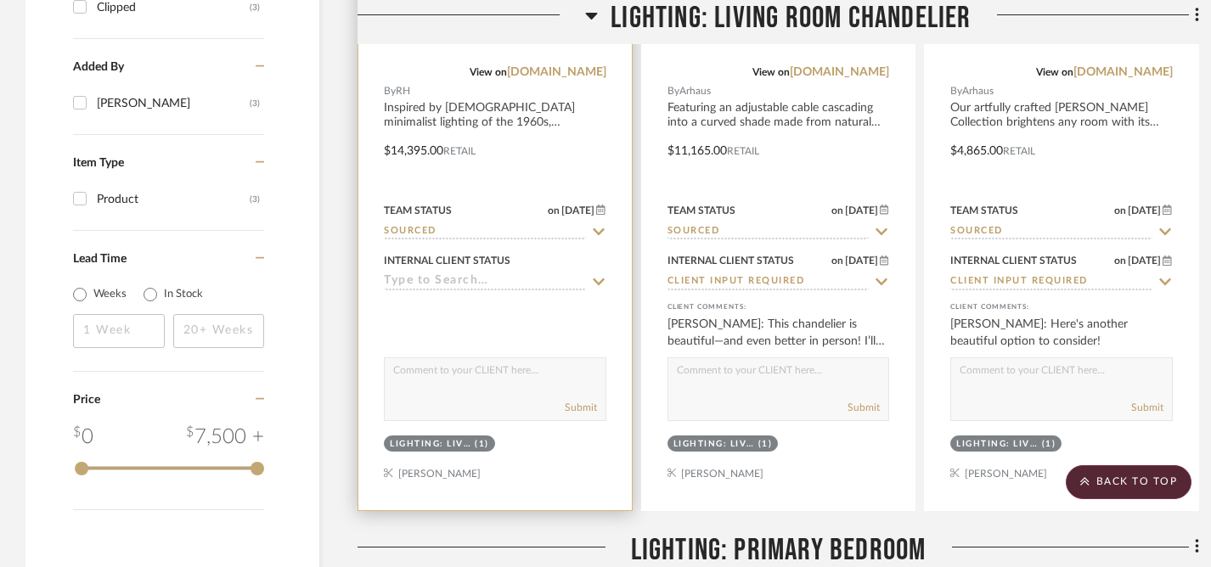
click at [592, 280] on icon at bounding box center [598, 282] width 15 height 14
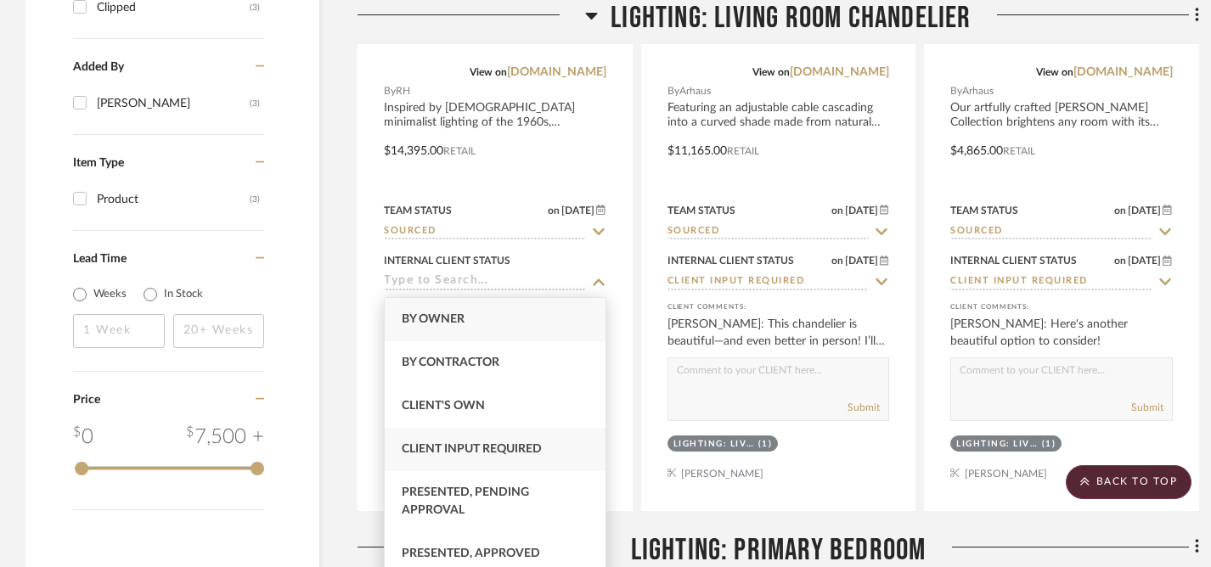
click at [458, 440] on div "Client Input Required" at bounding box center [495, 449] width 221 height 43
type input "9/15/2025"
type input "Client Input Required"
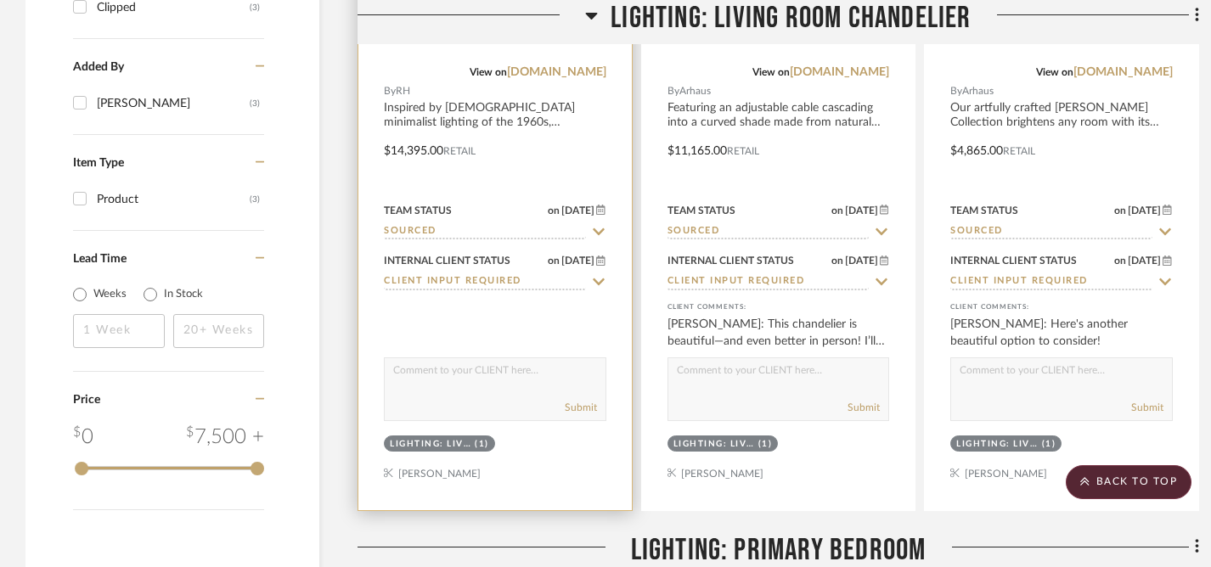
click at [450, 399] on div "Submit" at bounding box center [495, 409] width 221 height 24
click at [459, 384] on textarea at bounding box center [495, 374] width 221 height 32
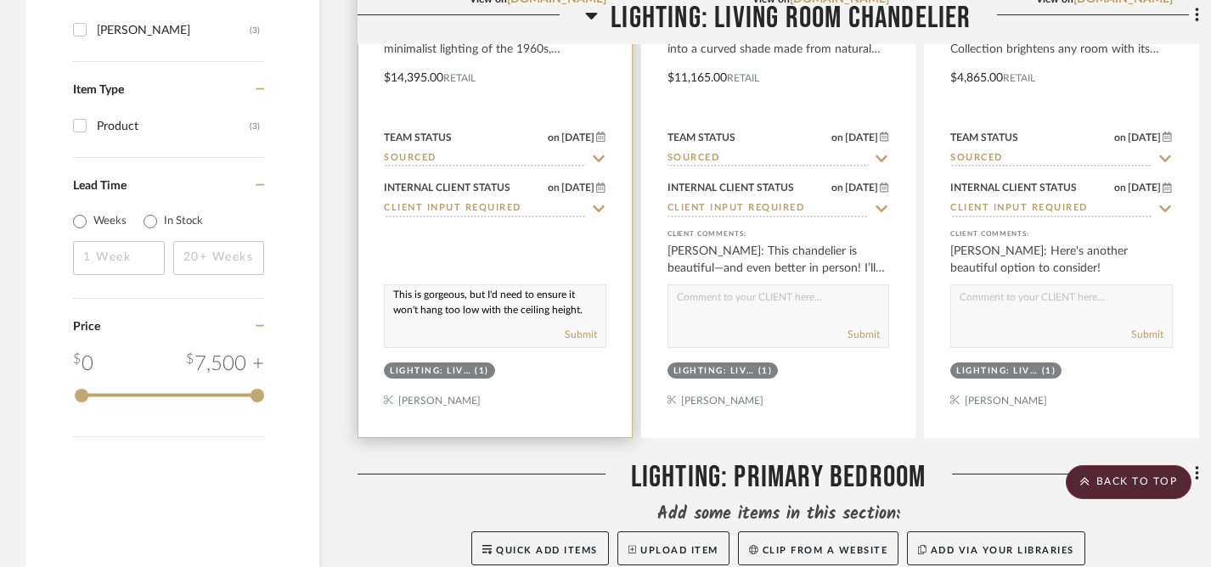
scroll to position [0, 0]
click at [464, 304] on textarea "This is gorgeous, but I'd need to ensure it won't hang too low with the ceiling…" at bounding box center [495, 301] width 221 height 32
click at [464, 302] on textarea "This is gorgeous too, but I'd need to ensure it won't hang too low with the cei…" at bounding box center [495, 301] width 221 height 32
drag, startPoint x: 393, startPoint y: 301, endPoint x: 504, endPoint y: 335, distance: 116.6
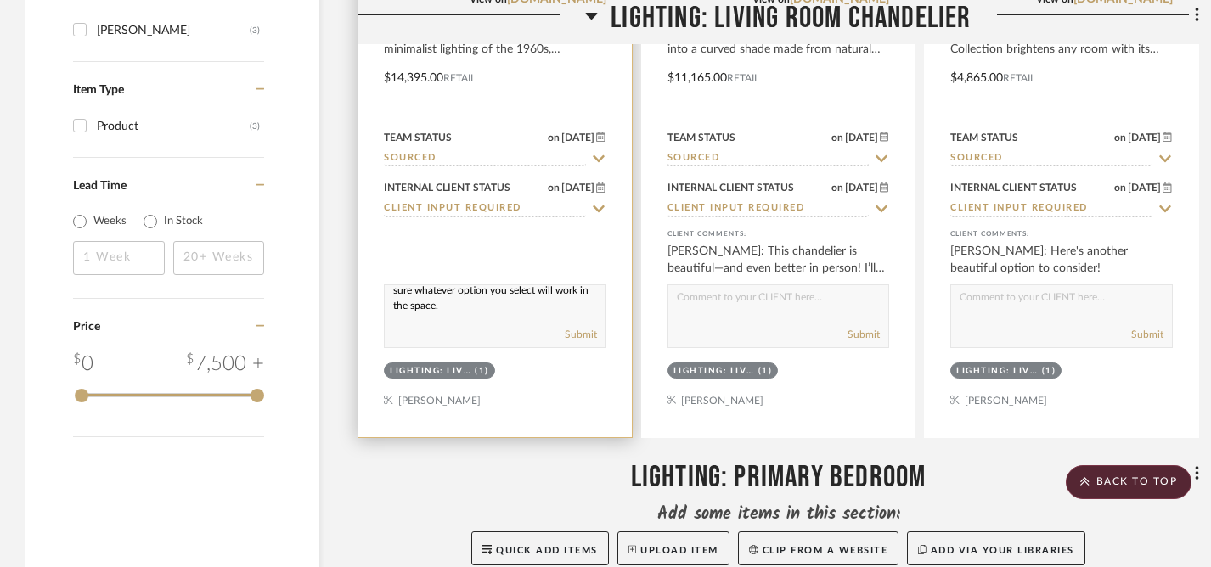
click at [504, 335] on div "This is stunning too, but I'd need to ensure it won't hang too low with the cei…" at bounding box center [495, 316] width 222 height 64
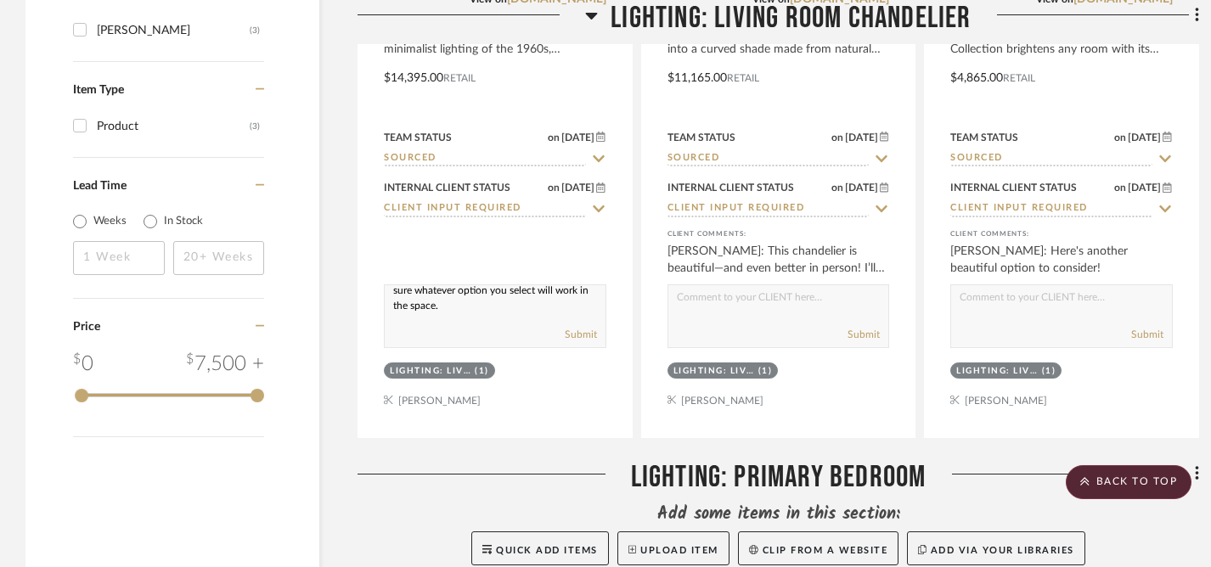
paste textarea "piece is stunning as well, though I’d want to confirm it won’t hang too low for…"
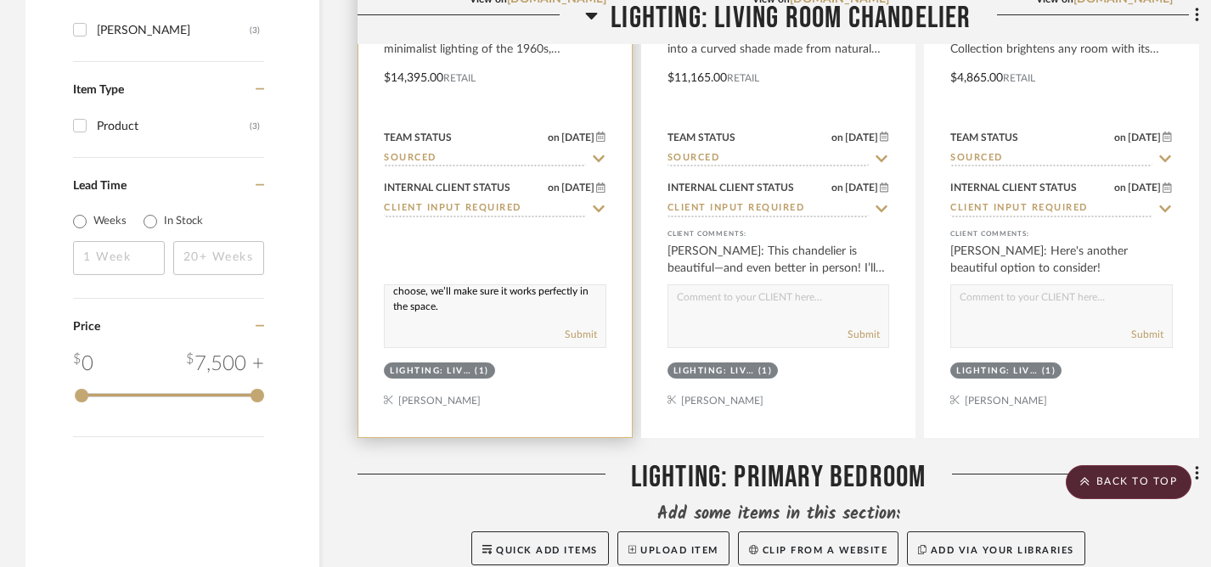
scroll to position [83, 0]
type textarea "This piece is stunning as well, though I’d want to confirm it won’t hang too lo…"
click at [584, 335] on button "Submit" at bounding box center [581, 334] width 32 height 15
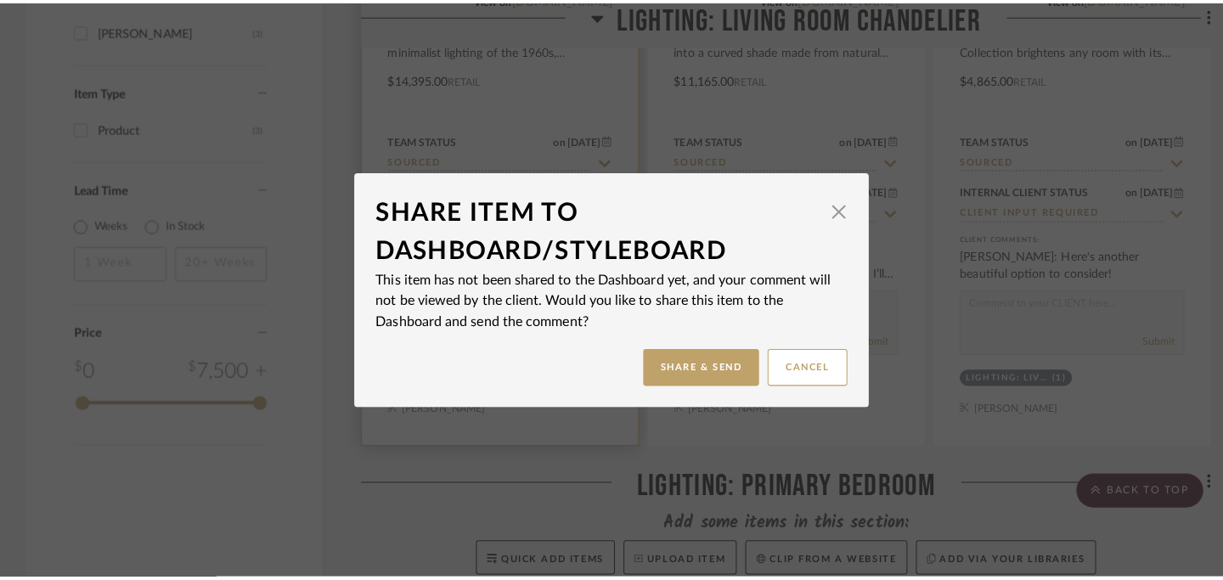
scroll to position [0, 0]
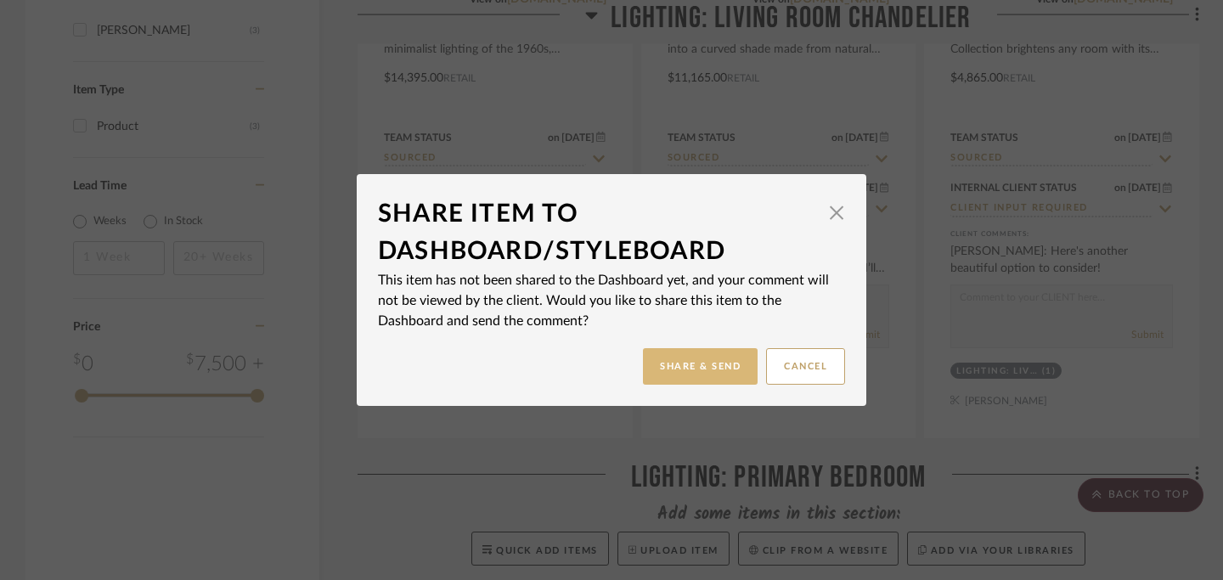
click at [686, 369] on button "Share & Send" at bounding box center [700, 366] width 115 height 37
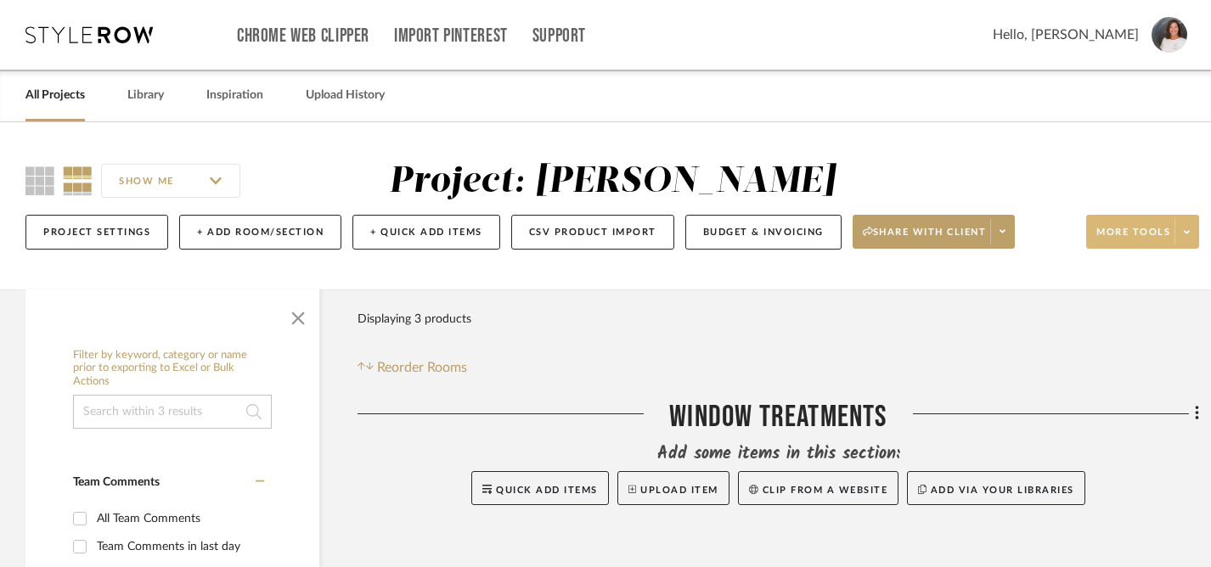
click at [1185, 229] on icon at bounding box center [1187, 232] width 6 height 9
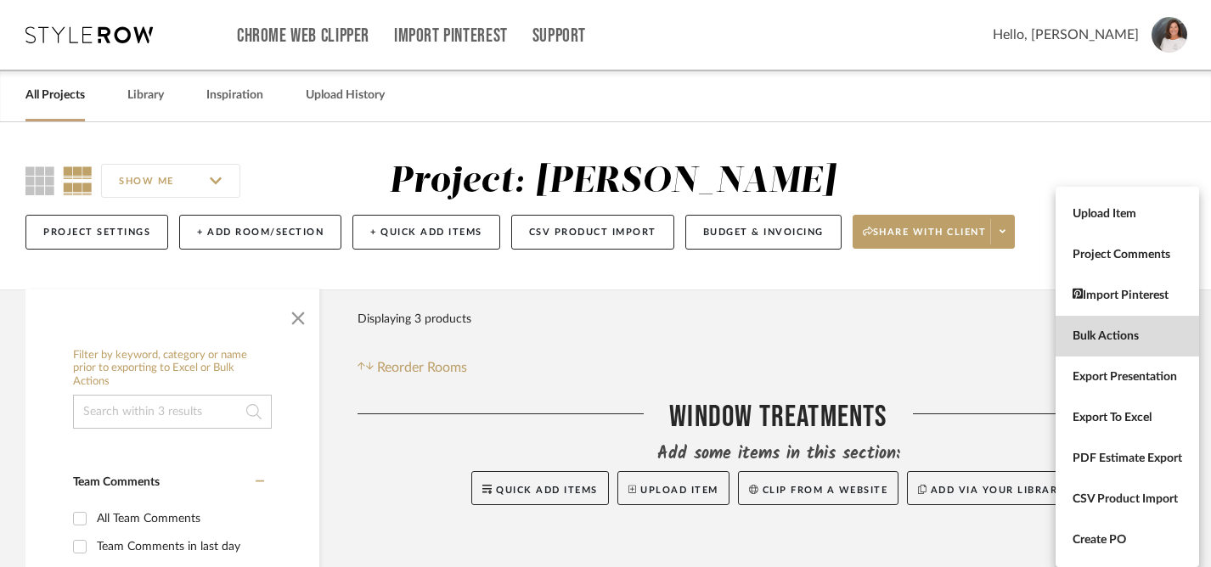
click at [1098, 331] on span "Bulk Actions" at bounding box center [1127, 336] width 110 height 14
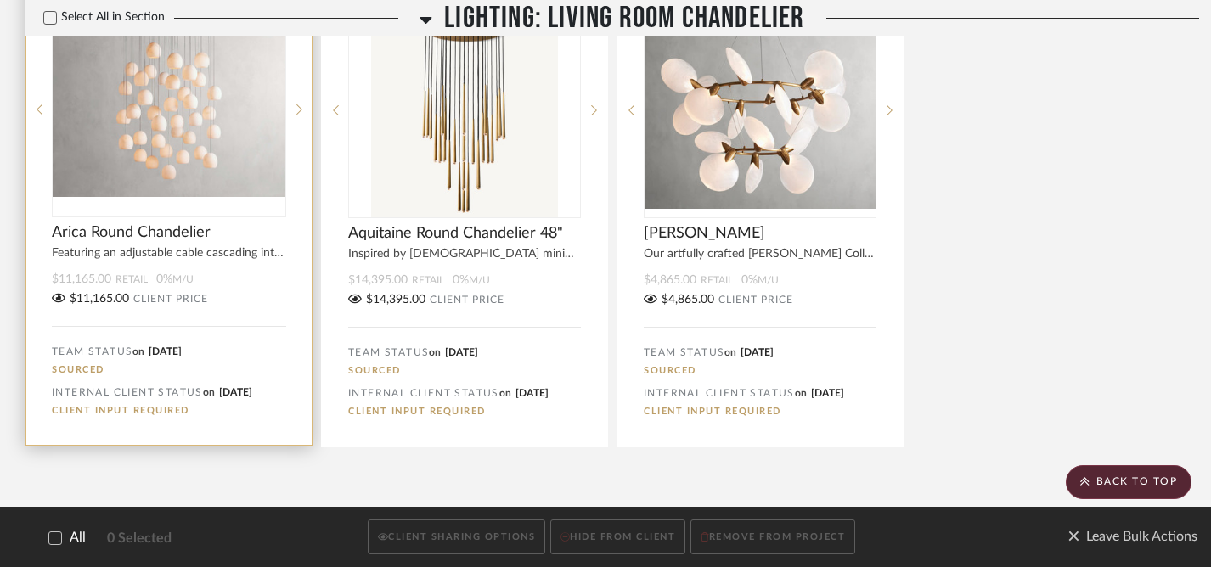
scroll to position [509, 0]
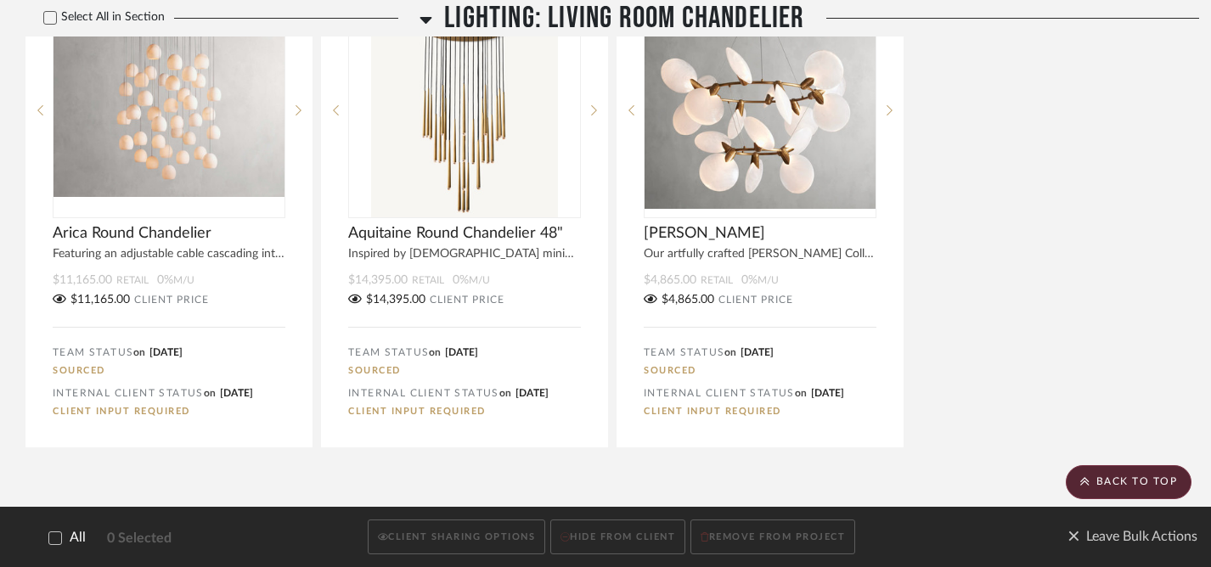
click at [56, 539] on icon at bounding box center [55, 538] width 12 height 12
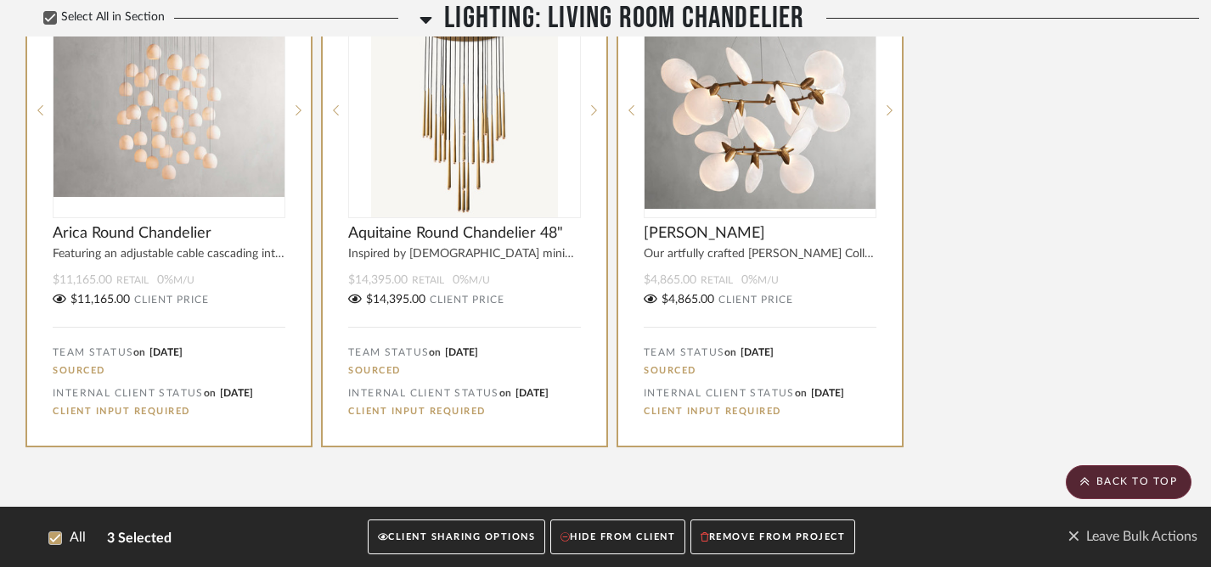
click at [440, 540] on button "CLIENT SHARING OPTIONS" at bounding box center [456, 537] width 177 height 35
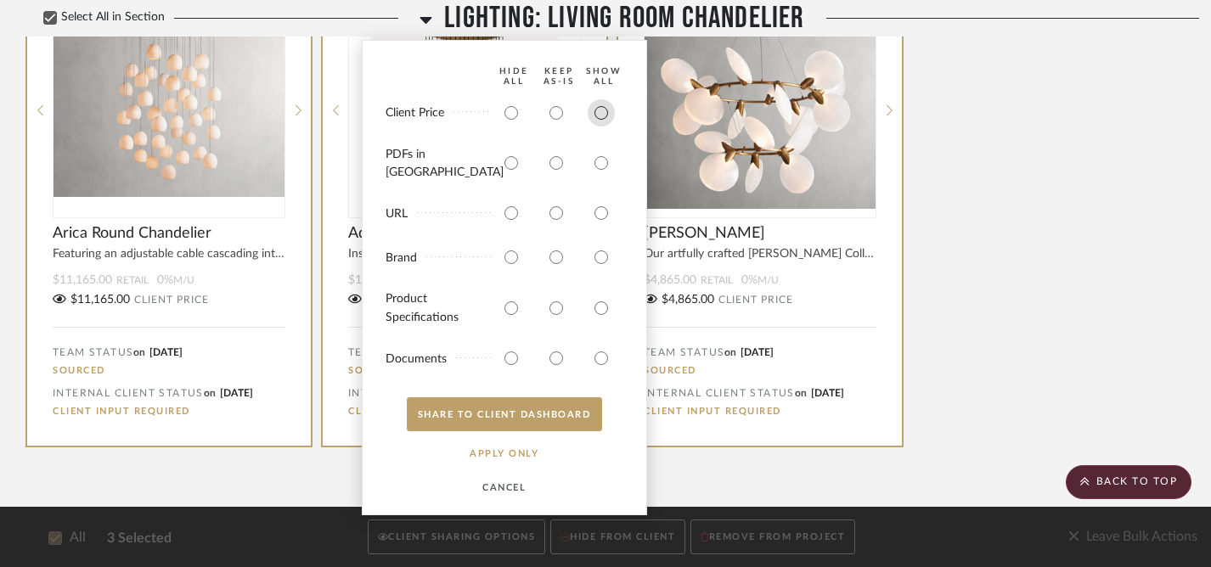
click at [599, 124] on input "radio" at bounding box center [601, 112] width 27 height 27
radio input "true"
click at [599, 167] on input "radio" at bounding box center [601, 162] width 27 height 27
radio input "true"
click at [600, 211] on input "radio" at bounding box center [601, 213] width 27 height 27
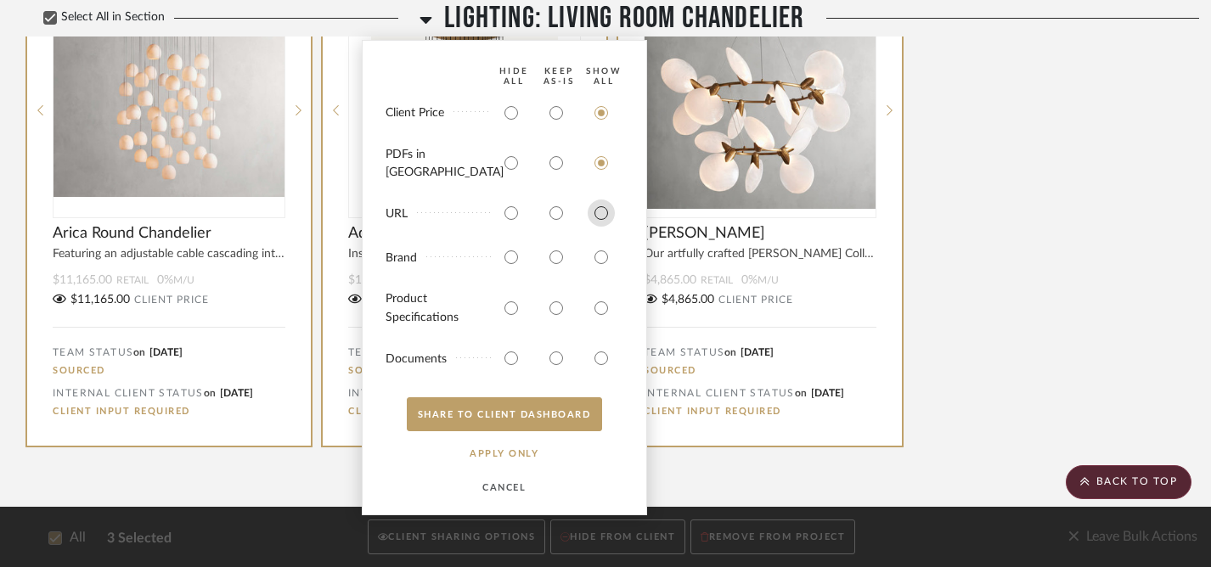
radio input "true"
click at [605, 260] on input "radio" at bounding box center [601, 257] width 27 height 27
radio input "true"
click at [602, 311] on input "radio" at bounding box center [601, 308] width 27 height 27
radio input "true"
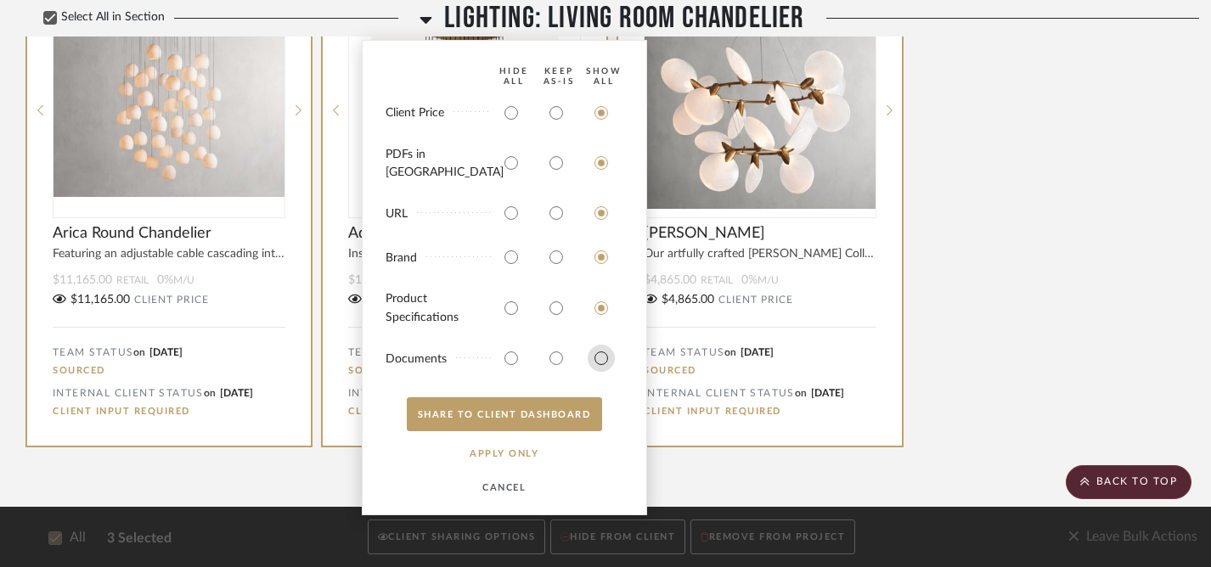
click at [598, 361] on input "radio" at bounding box center [601, 358] width 27 height 27
radio input "true"
click at [502, 416] on button "SHARE TO CLIENT Dashboard" at bounding box center [504, 414] width 195 height 34
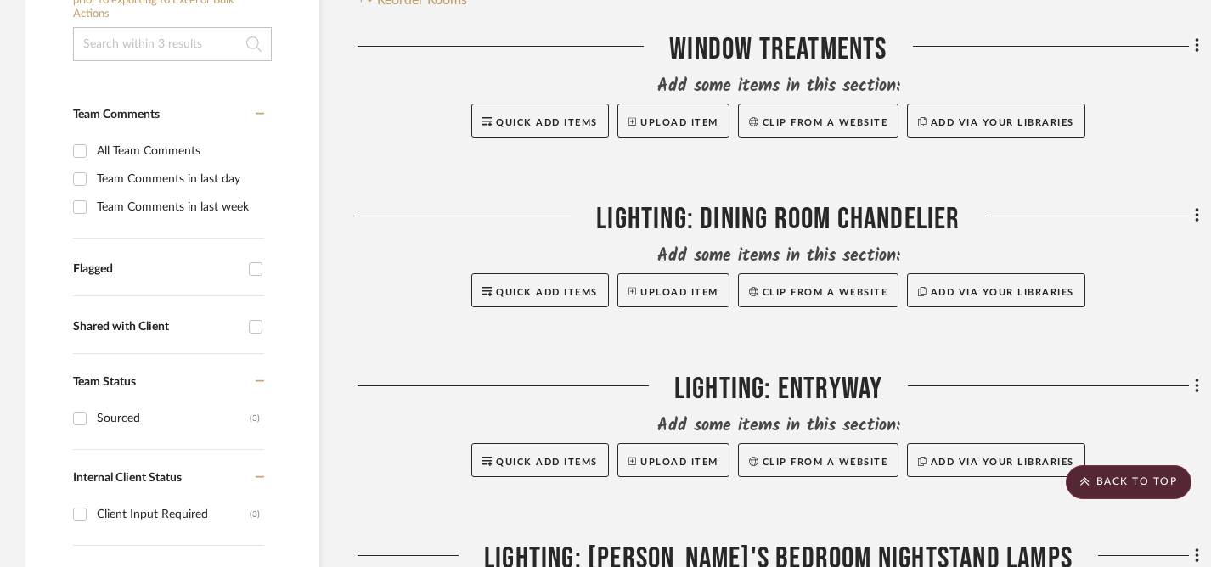
scroll to position [0, 0]
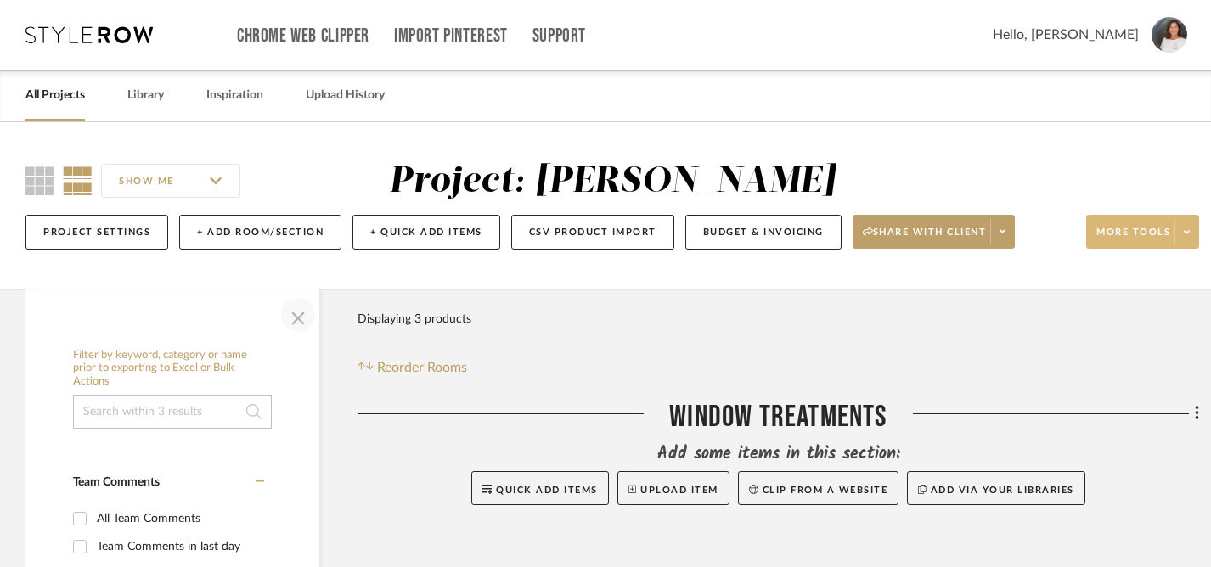
click at [301, 318] on span "button" at bounding box center [298, 315] width 41 height 41
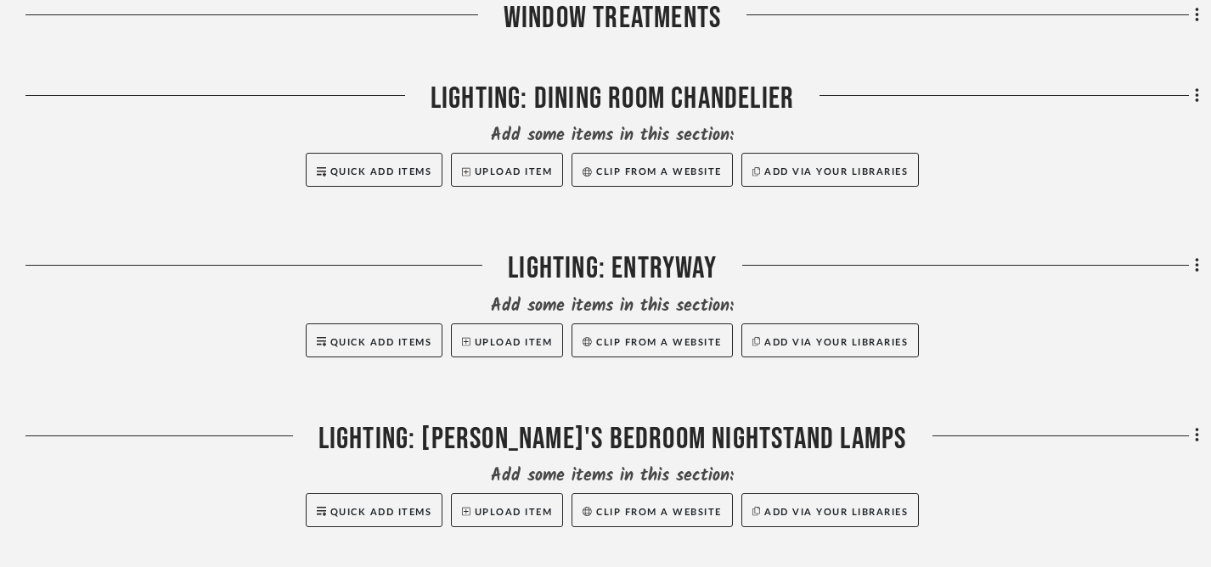
scroll to position [494, 0]
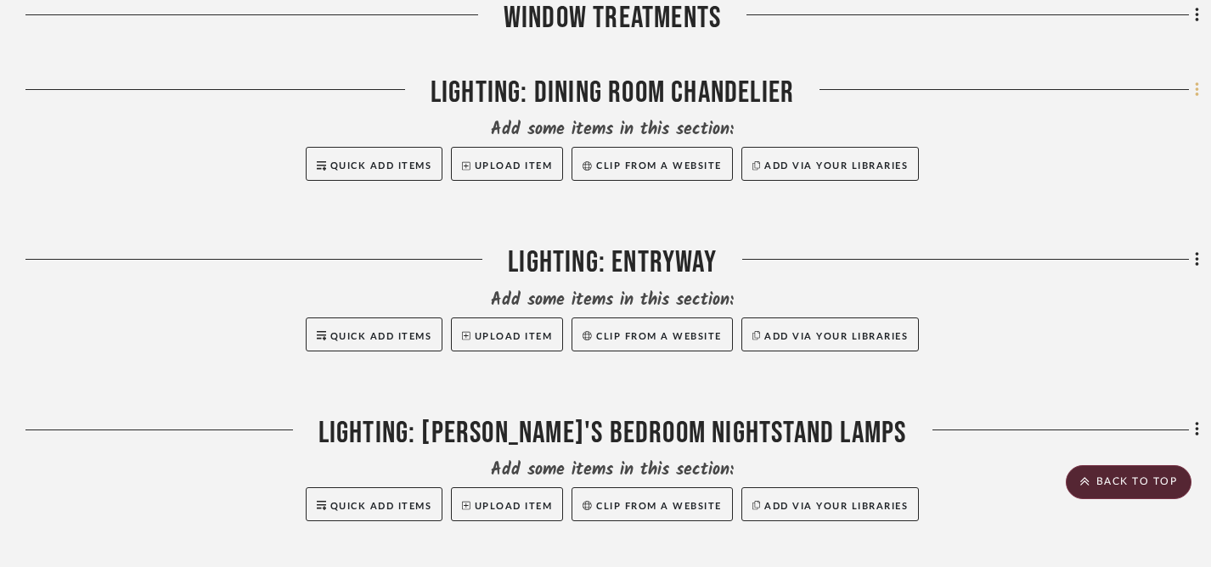
click at [1197, 92] on icon at bounding box center [1196, 89] width 3 height 14
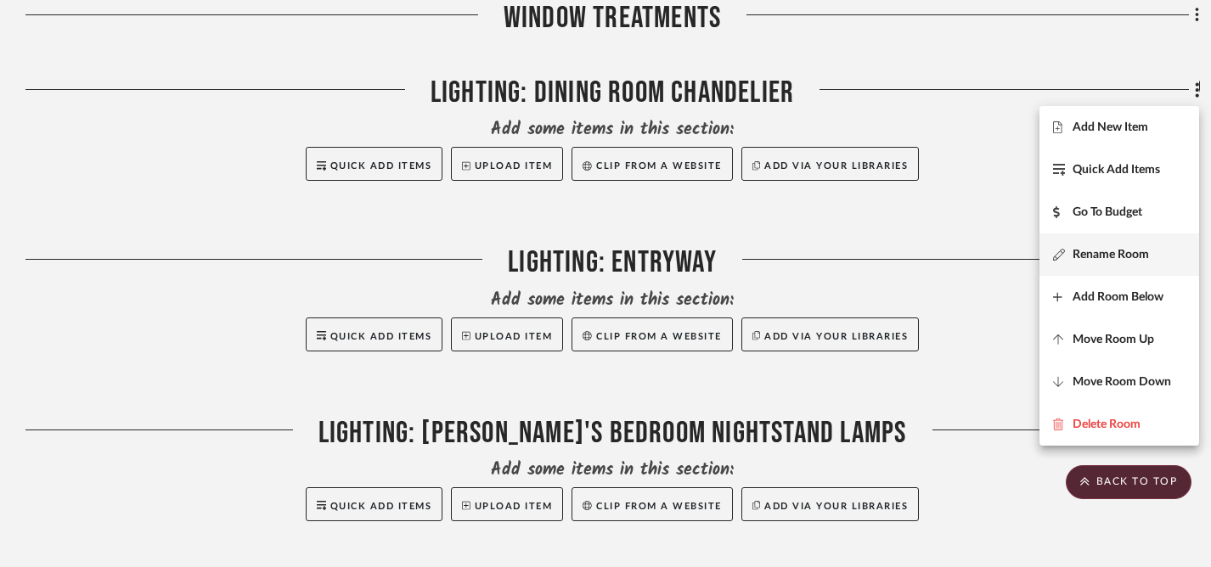
click at [1081, 254] on span "Rename Room" at bounding box center [1110, 255] width 76 height 14
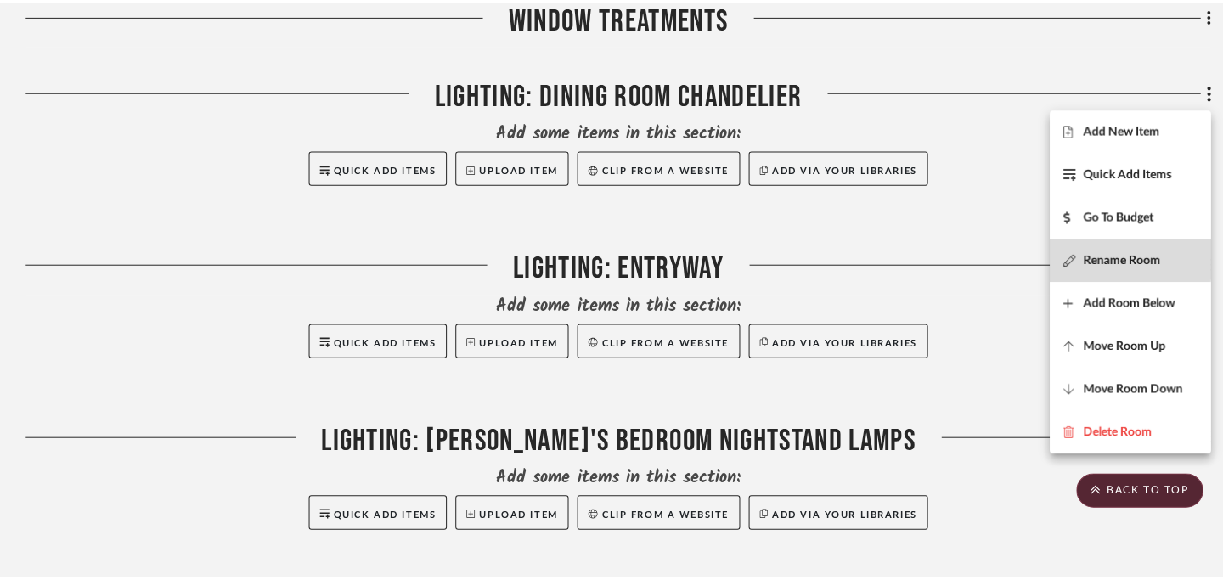
scroll to position [0, 0]
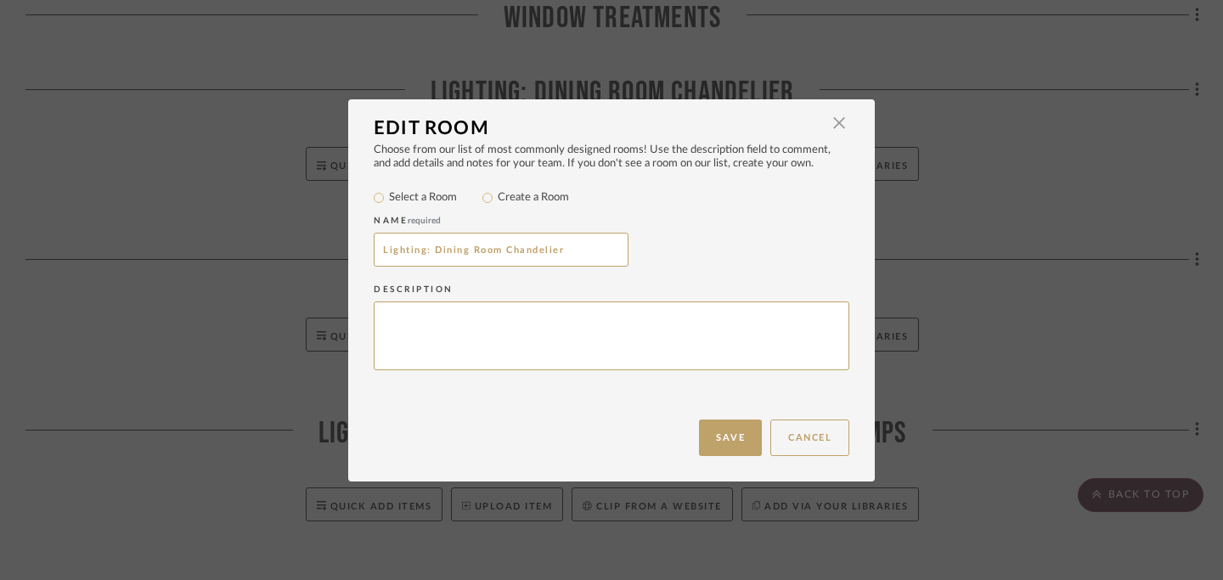
drag, startPoint x: 427, startPoint y: 253, endPoint x: 363, endPoint y: 250, distance: 63.7
click at [363, 250] on div "Choose from our list of most commonly designed rooms! Use the description field…" at bounding box center [611, 281] width 526 height 276
type input "Dining Room Chandelier"
click at [730, 429] on button "Save" at bounding box center [730, 437] width 63 height 37
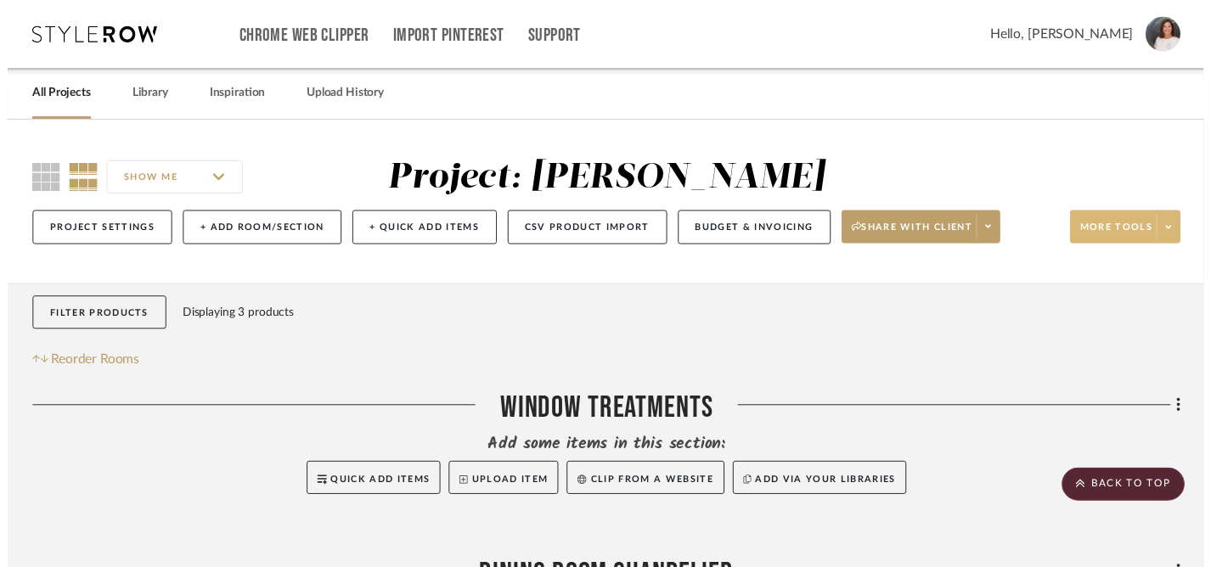
scroll to position [494, 0]
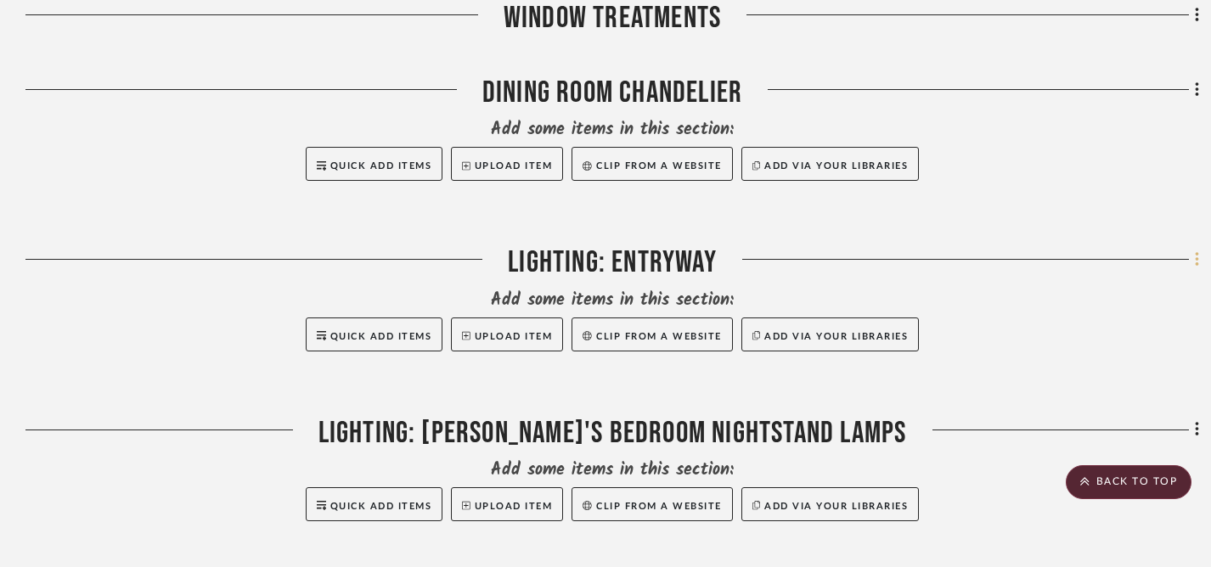
click at [1196, 262] on icon at bounding box center [1196, 260] width 3 height 14
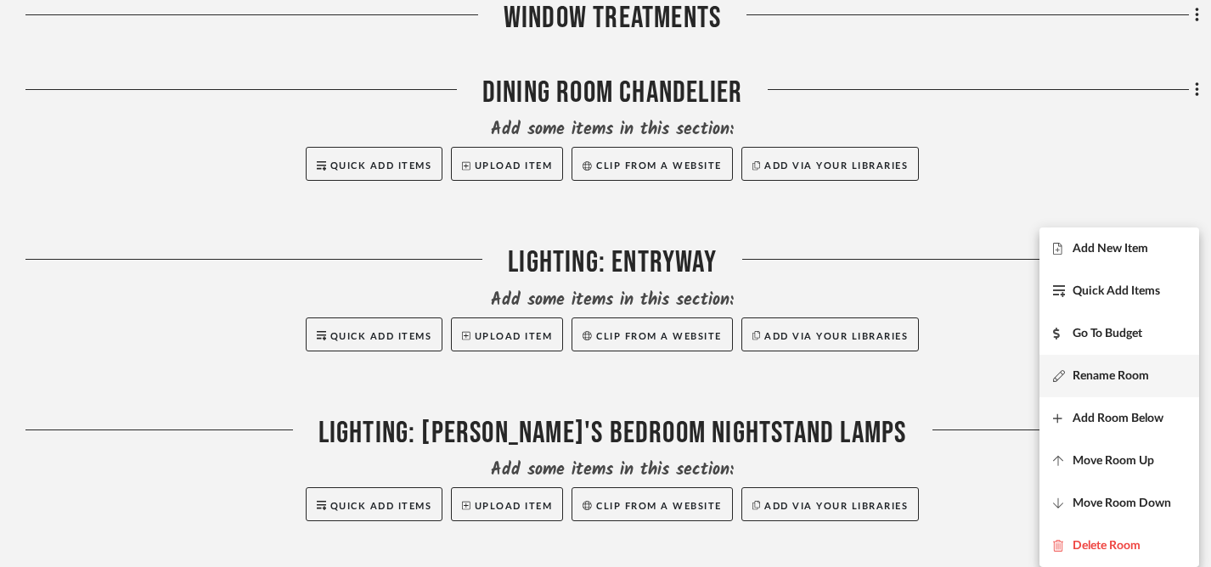
click at [1094, 377] on span "Rename Room" at bounding box center [1110, 376] width 76 height 14
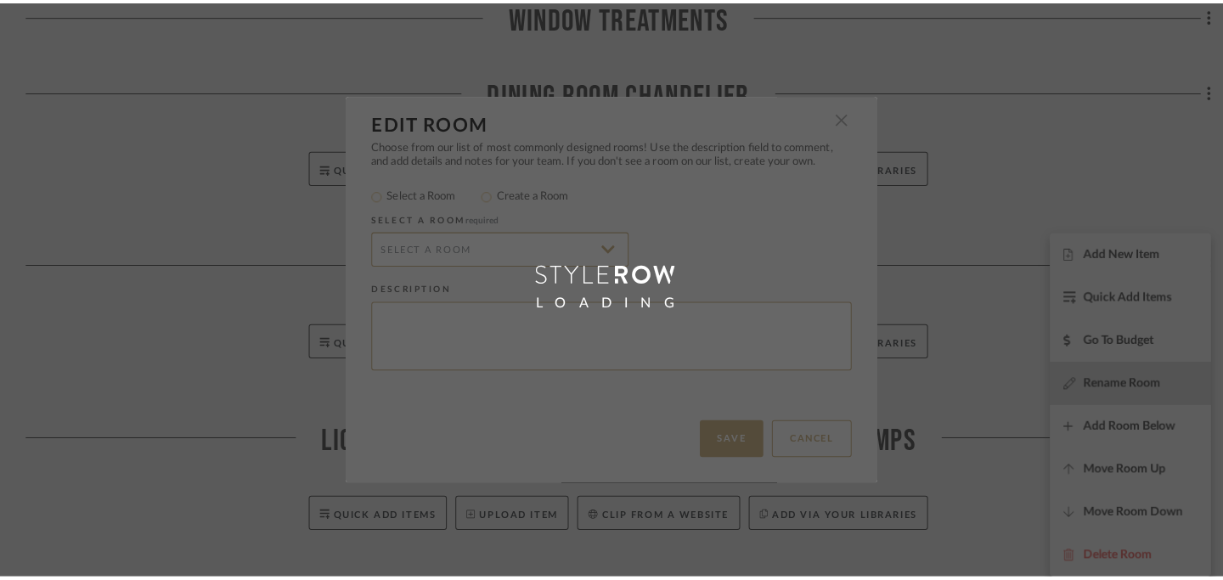
scroll to position [0, 0]
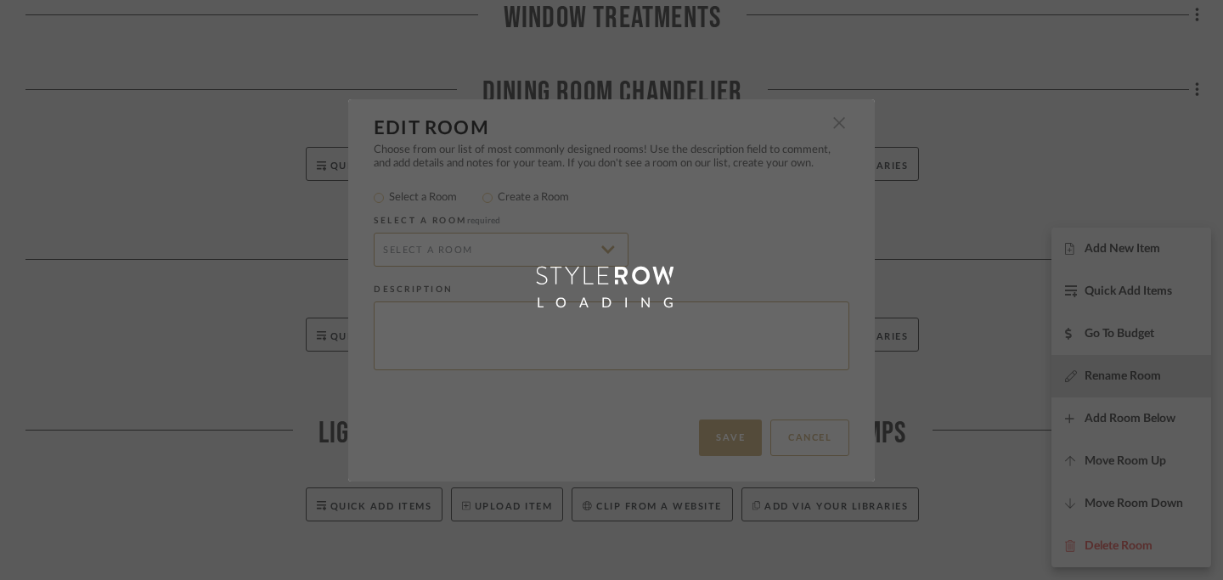
radio input "false"
radio input "true"
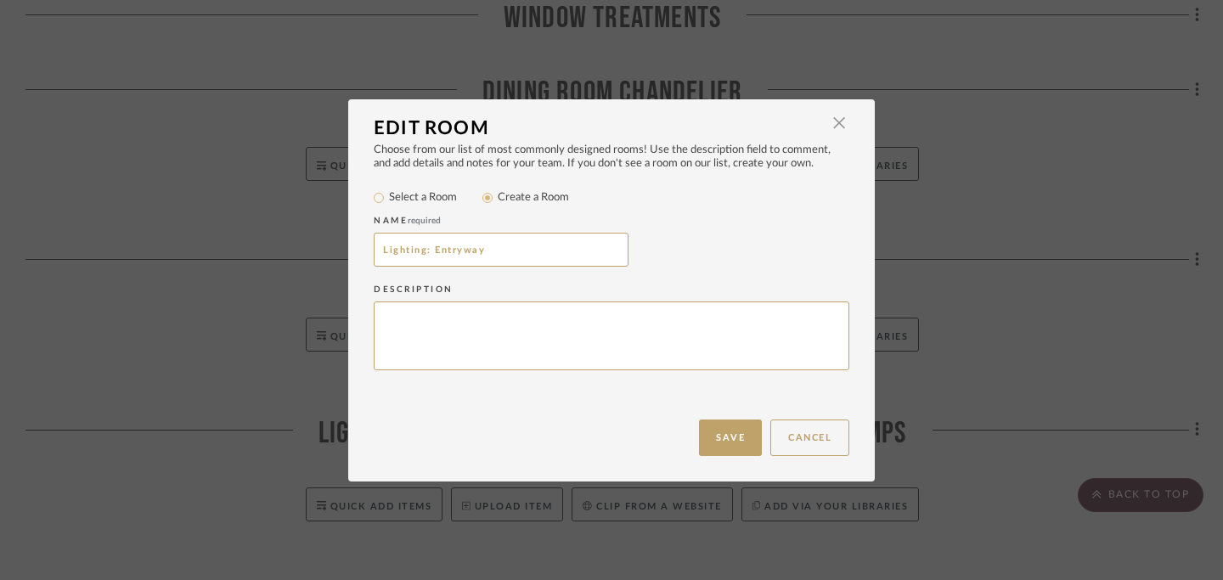
drag, startPoint x: 429, startPoint y: 250, endPoint x: 343, endPoint y: 250, distance: 85.8
click at [348, 250] on div "Choose from our list of most commonly designed rooms! Use the description field…" at bounding box center [611, 281] width 526 height 276
click at [436, 250] on input "Entryway" at bounding box center [501, 250] width 255 height 34
type input "Entryway Lighting"
click at [723, 432] on button "Save" at bounding box center [730, 437] width 63 height 37
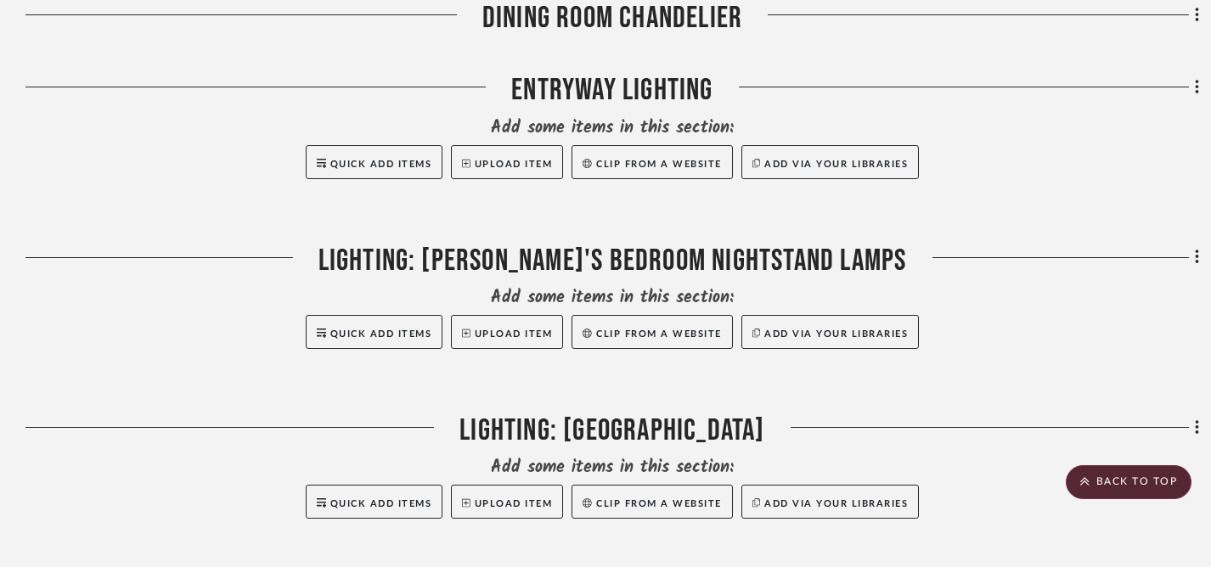
scroll to position [671, 0]
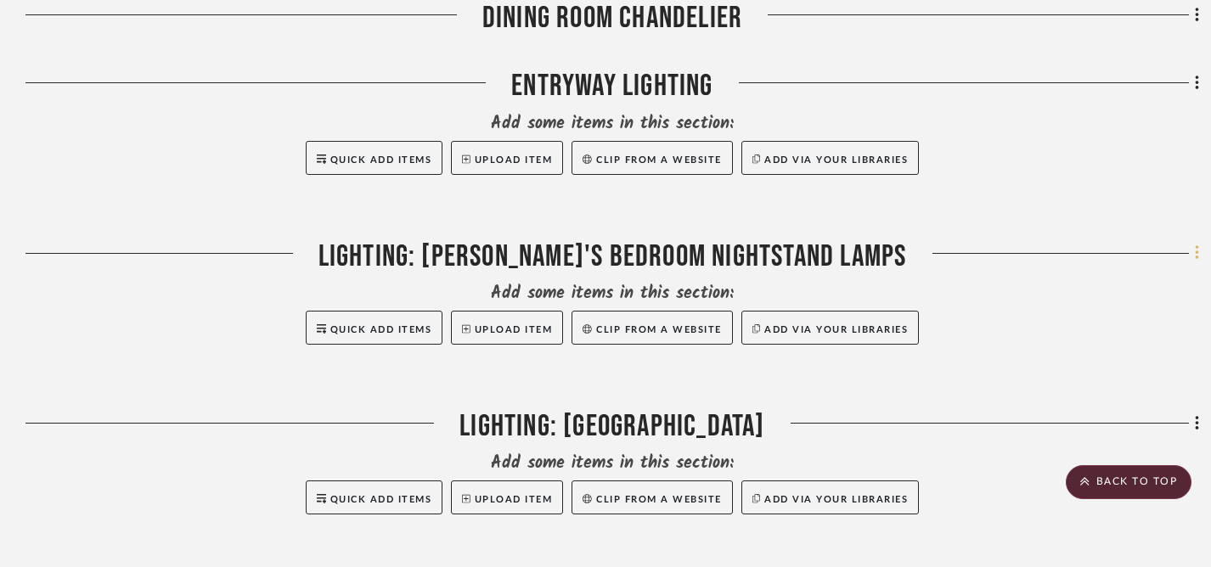
click at [1196, 256] on icon at bounding box center [1196, 253] width 3 height 14
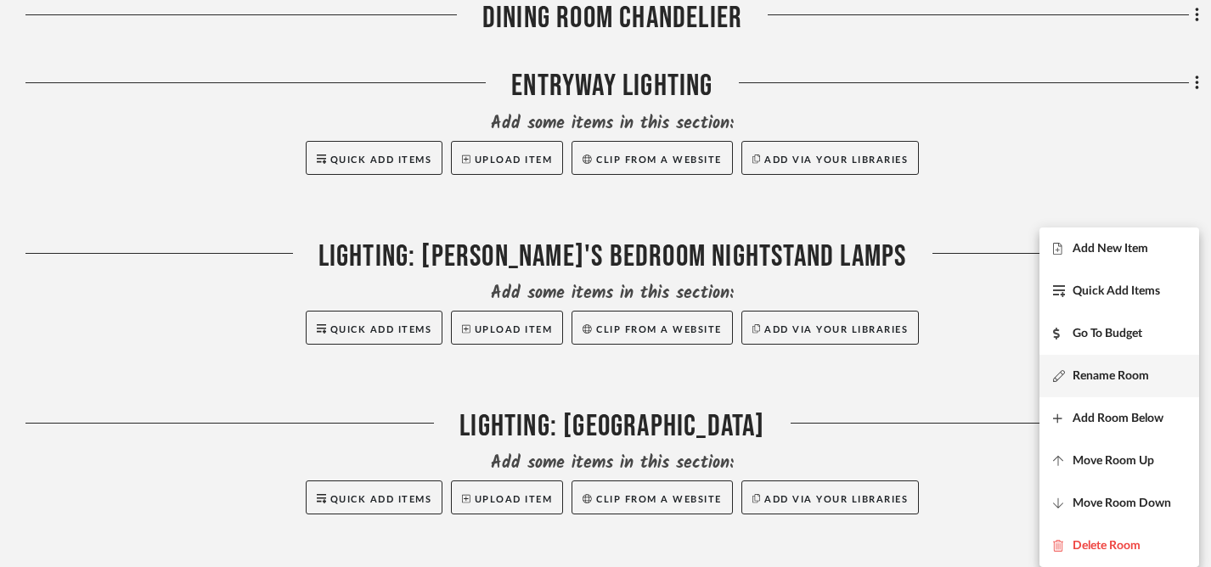
click at [1095, 371] on span "Rename Room" at bounding box center [1110, 376] width 76 height 14
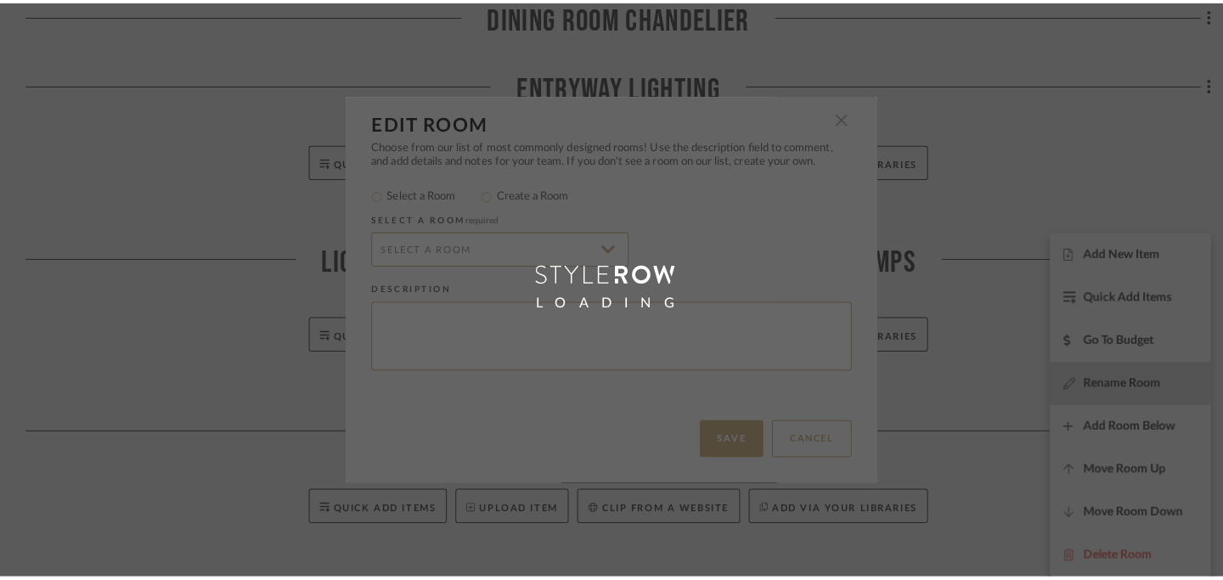
scroll to position [0, 0]
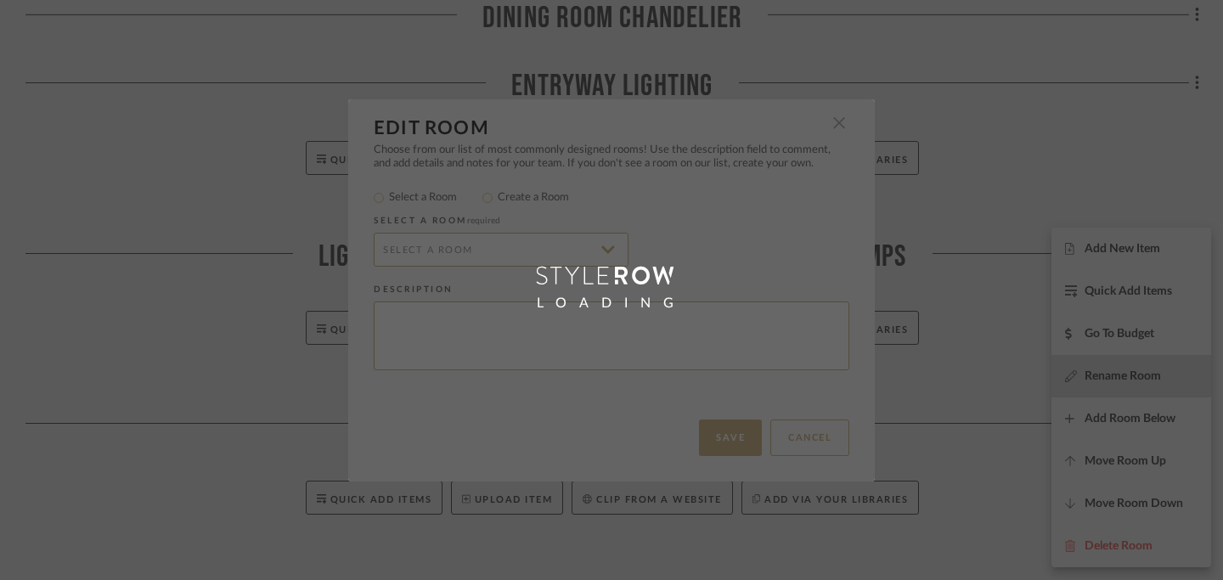
radio input "false"
radio input "true"
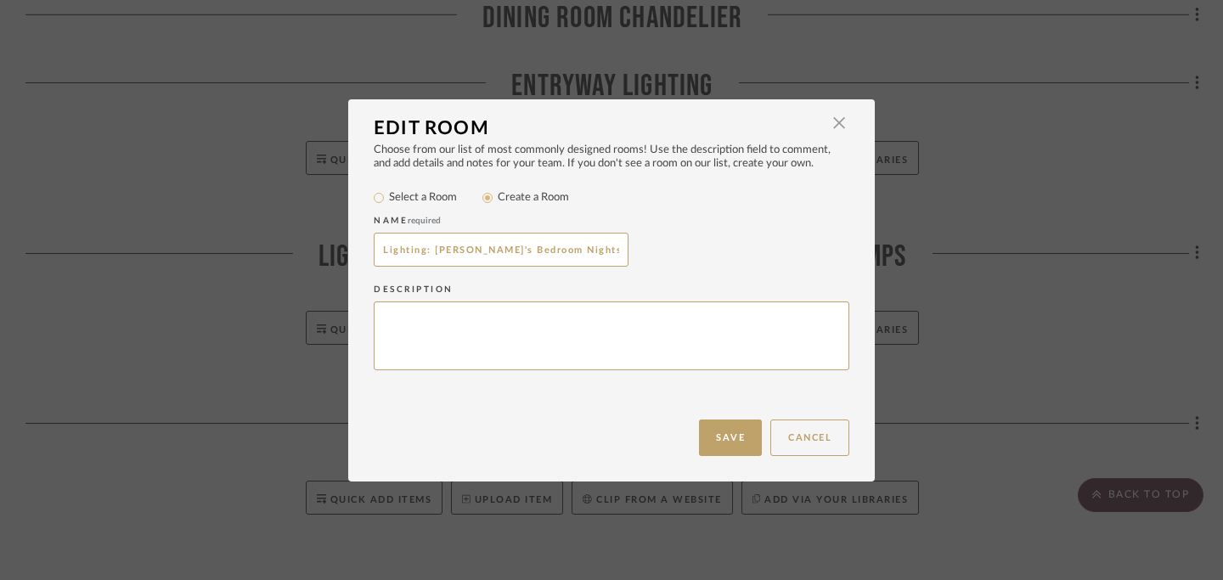
drag, startPoint x: 427, startPoint y: 249, endPoint x: 339, endPoint y: 245, distance: 88.4
click at [339, 245] on div "Edit Room × Choose from our list of most commonly designed rooms! Use the descr…" at bounding box center [611, 290] width 1223 height 580
type input "Jill's Bedroom Nightstand Lamps"
click at [720, 432] on button "Save" at bounding box center [730, 437] width 63 height 37
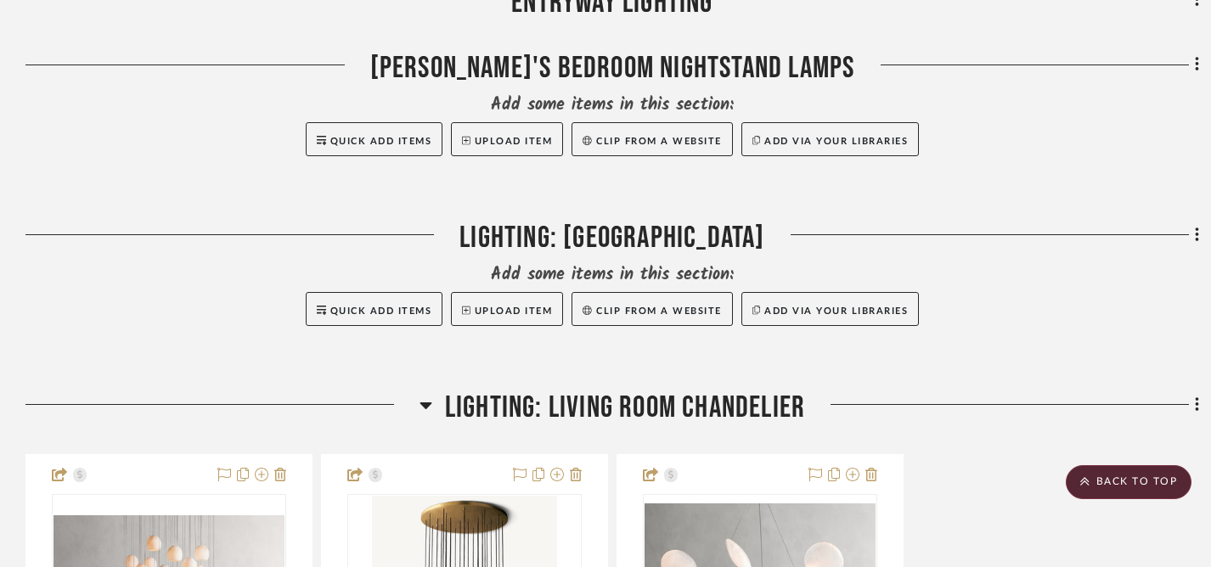
scroll to position [849, 0]
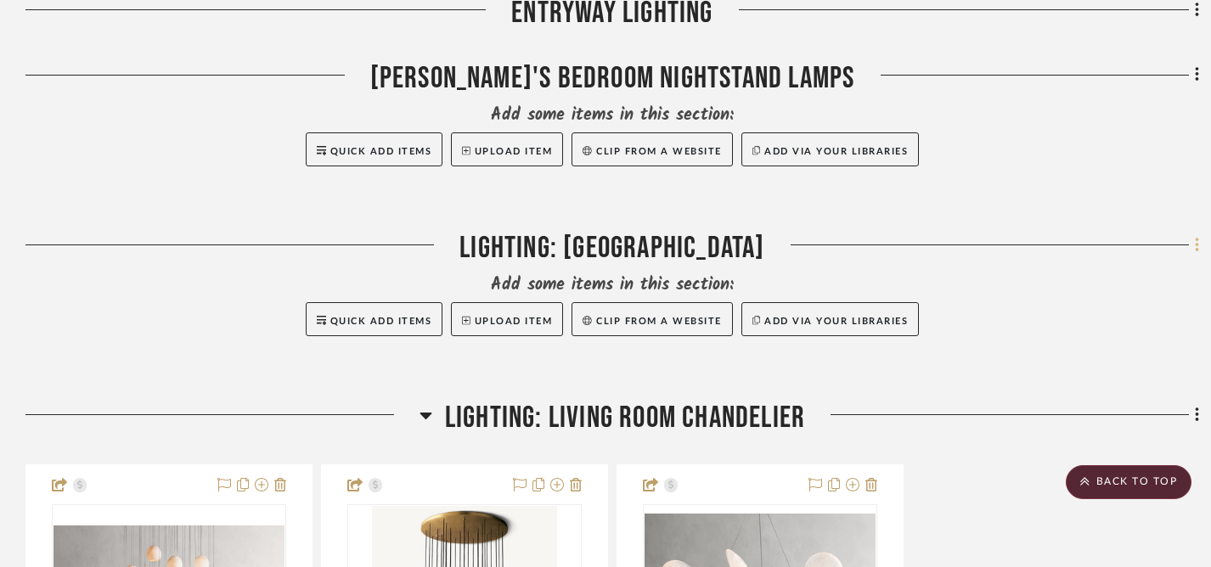
click at [1196, 250] on icon at bounding box center [1197, 245] width 5 height 19
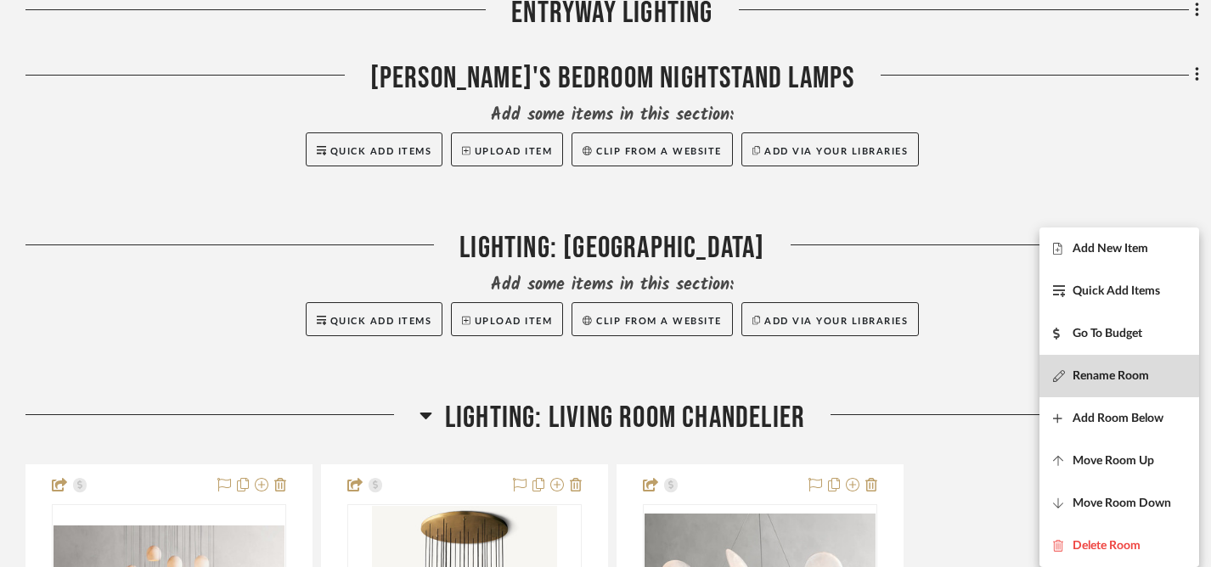
click at [1096, 374] on span "Rename Room" at bounding box center [1110, 376] width 76 height 14
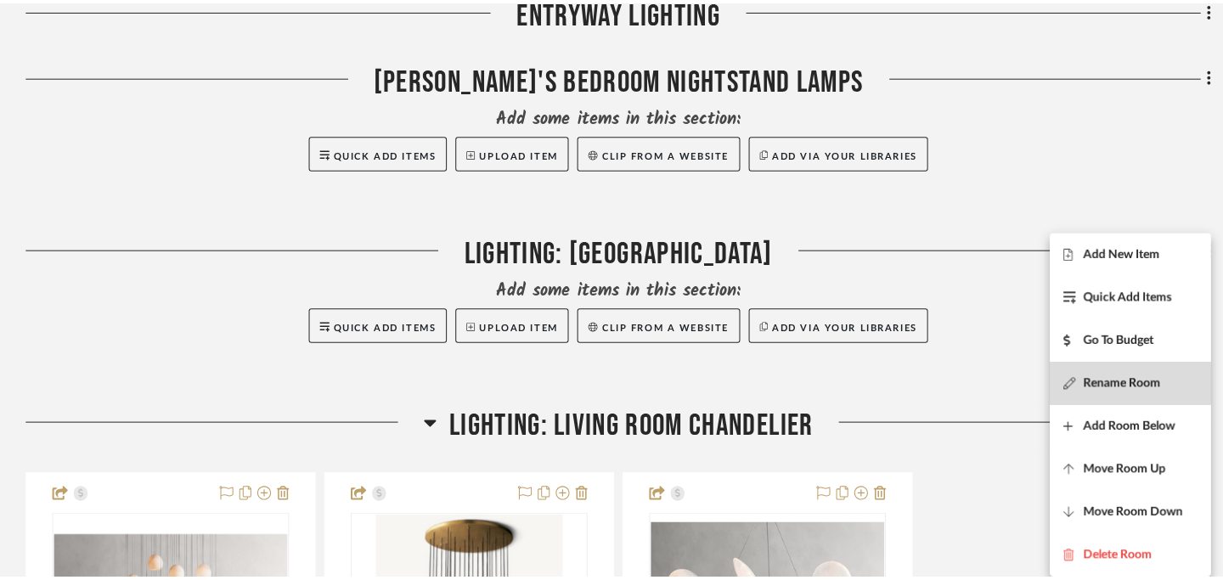
scroll to position [0, 0]
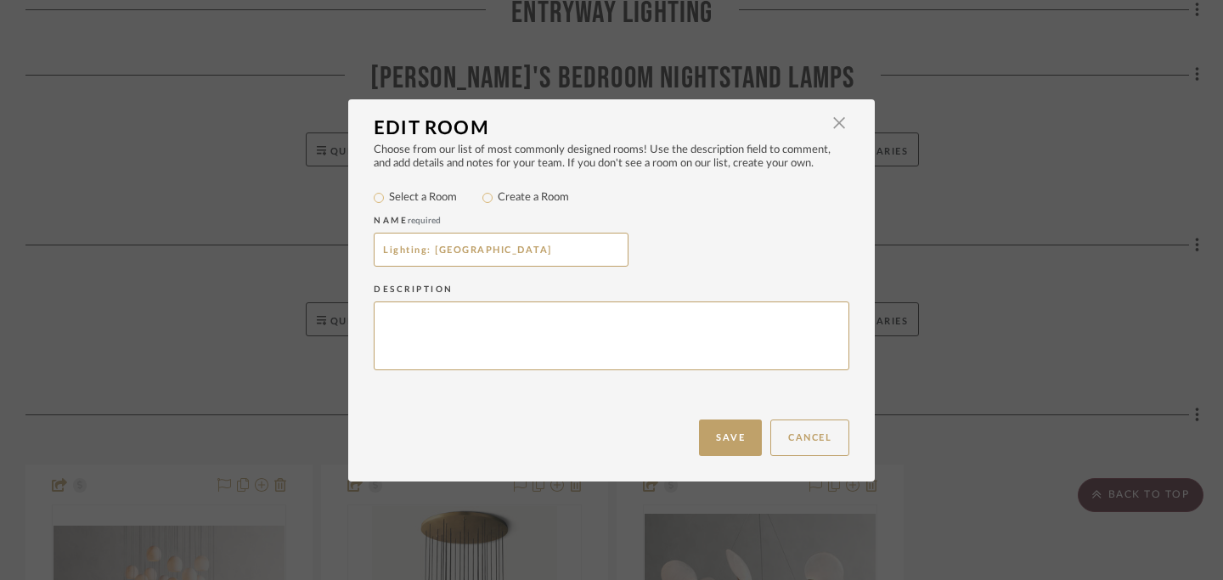
drag, startPoint x: 427, startPoint y: 256, endPoint x: 327, endPoint y: 262, distance: 100.4
click at [327, 262] on div "Edit Room × Choose from our list of most commonly designed rooms! Use the descr…" at bounding box center [611, 290] width 1223 height 580
drag, startPoint x: 377, startPoint y: 249, endPoint x: 419, endPoint y: 254, distance: 41.9
click at [419, 254] on input "Lighting: Kitchen Island" at bounding box center [501, 250] width 255 height 34
click at [384, 254] on input ": Kitchen Island" at bounding box center [501, 250] width 255 height 34
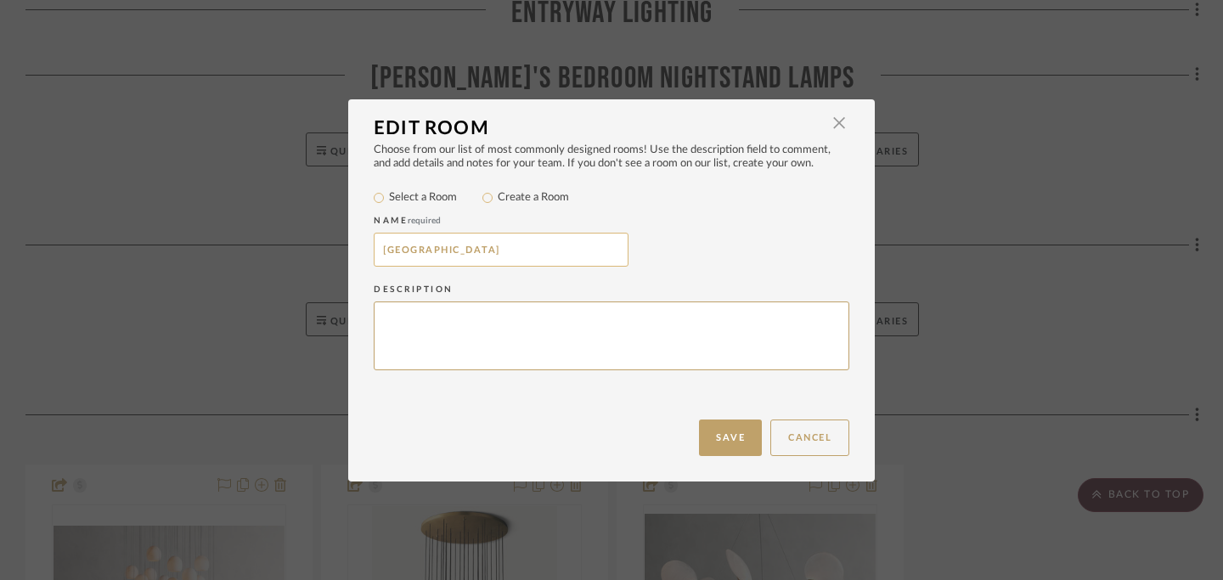
click at [467, 254] on input "Kitchen Island" at bounding box center [501, 250] width 255 height 34
paste input "Lighting"
type input "Kitchen Island Lighting"
click at [721, 436] on button "Save" at bounding box center [730, 437] width 63 height 37
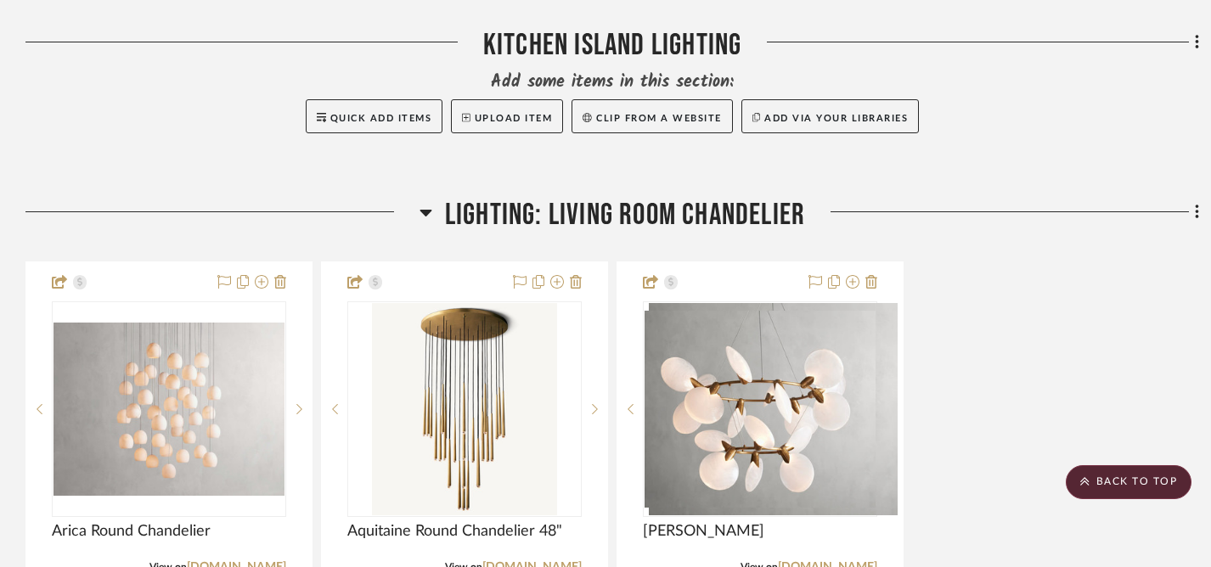
scroll to position [1036, 0]
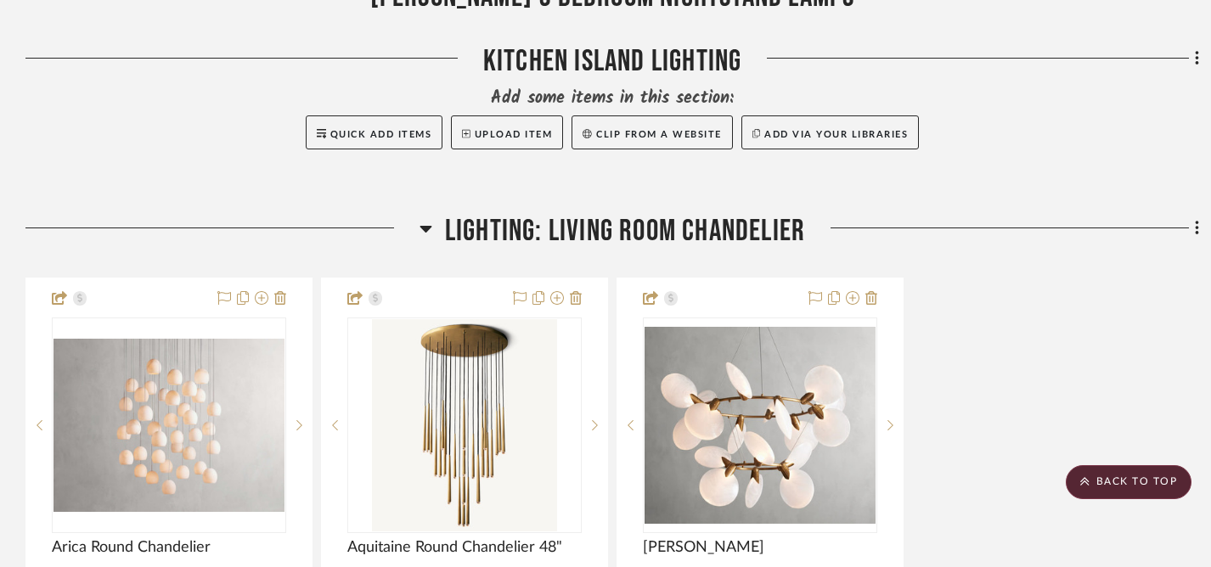
click at [1200, 225] on div "Filter by keyword, category or name prior to exporting to Excel or Bulk Actions…" at bounding box center [611, 240] width 1223 height 1973
click at [1193, 231] on fa-icon at bounding box center [1194, 230] width 11 height 28
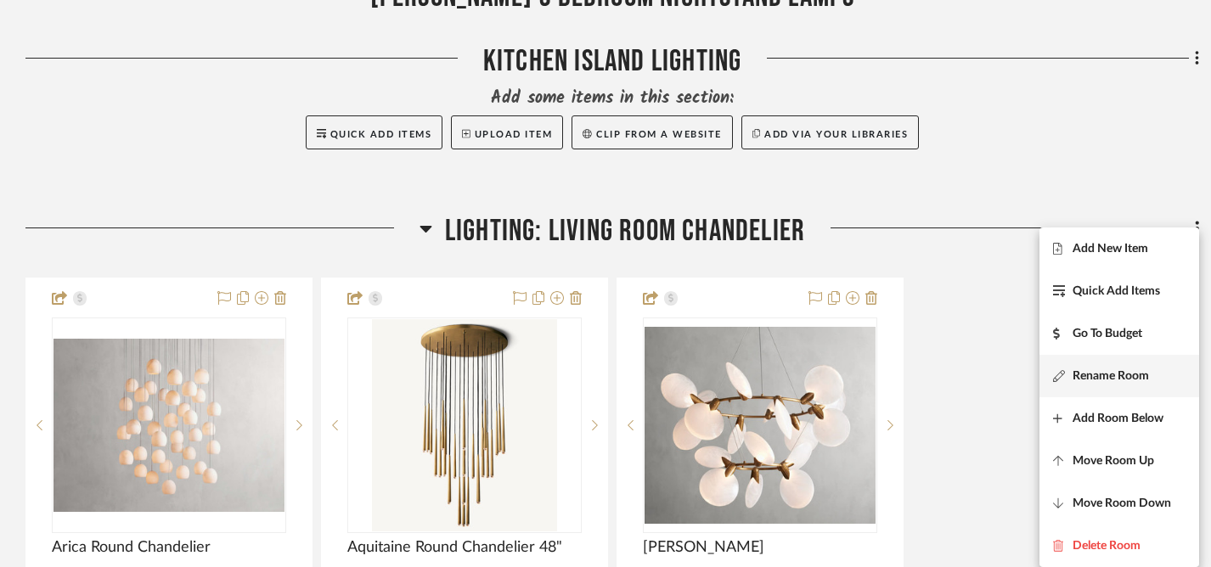
click at [1090, 374] on span "Rename Room" at bounding box center [1110, 376] width 76 height 14
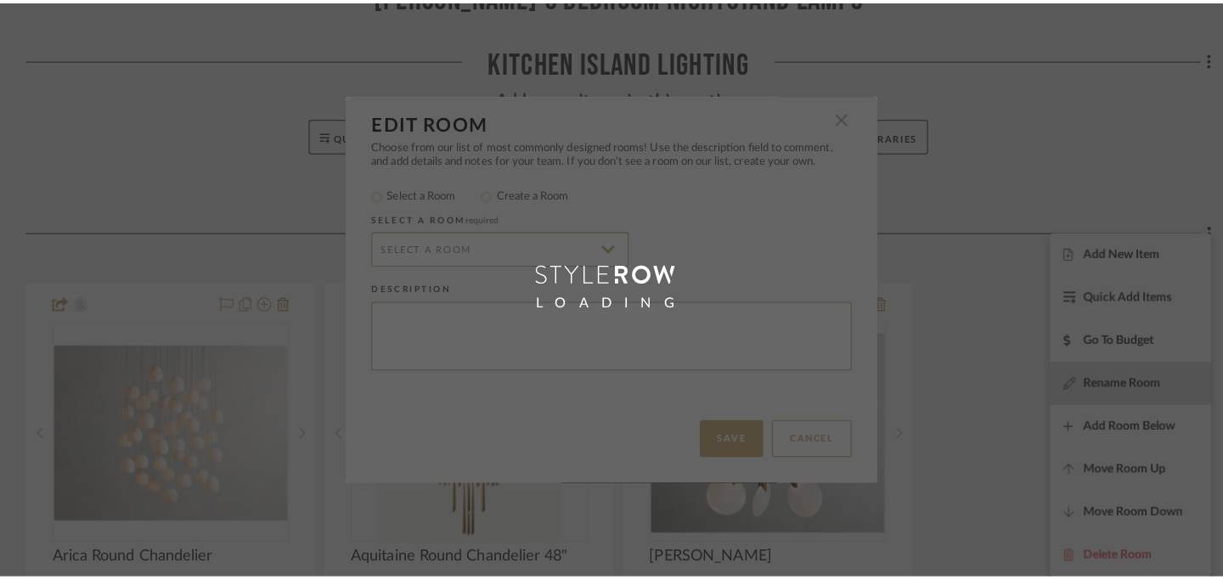
scroll to position [0, 0]
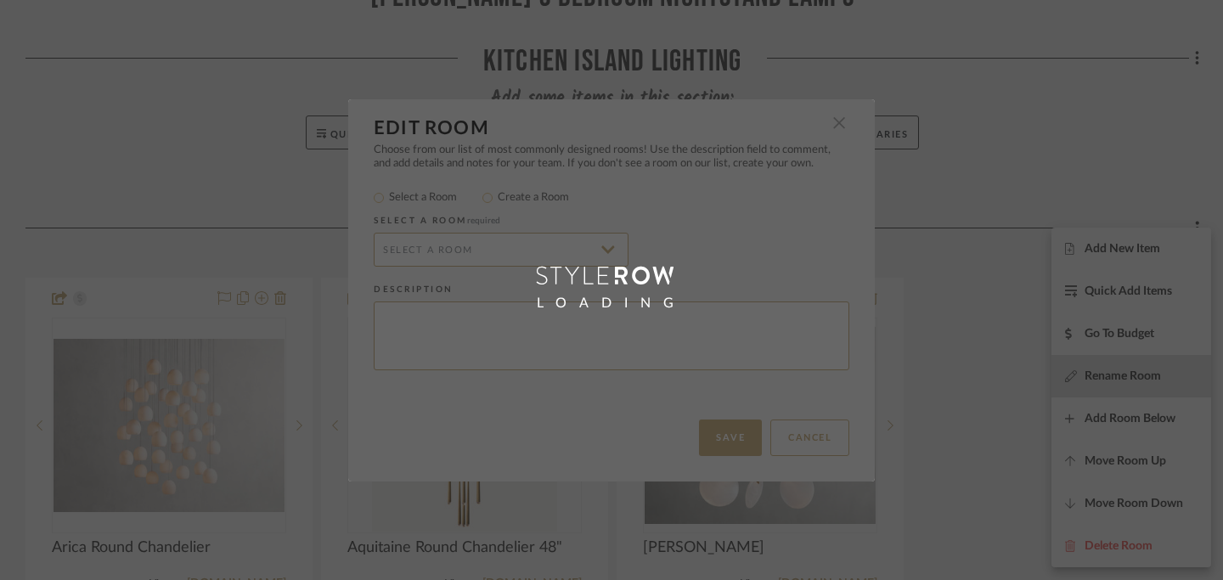
radio input "false"
radio input "true"
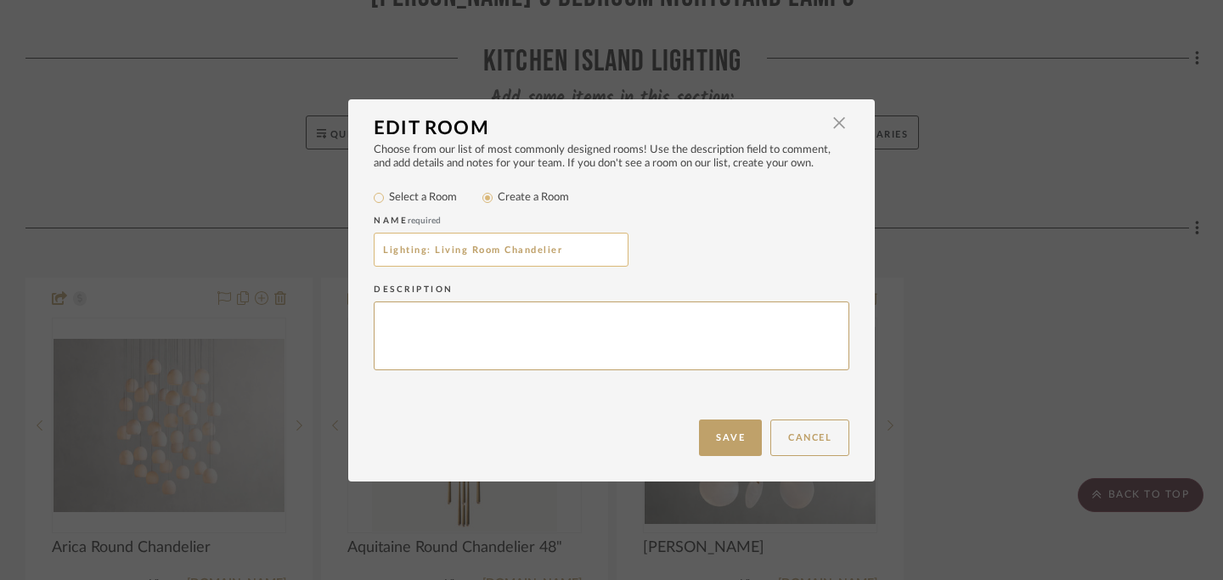
click at [426, 254] on input "Lighting: Living Room Chandelier" at bounding box center [501, 250] width 255 height 34
type input "Living Room Chandelier"
click at [722, 435] on button "Save" at bounding box center [730, 437] width 63 height 37
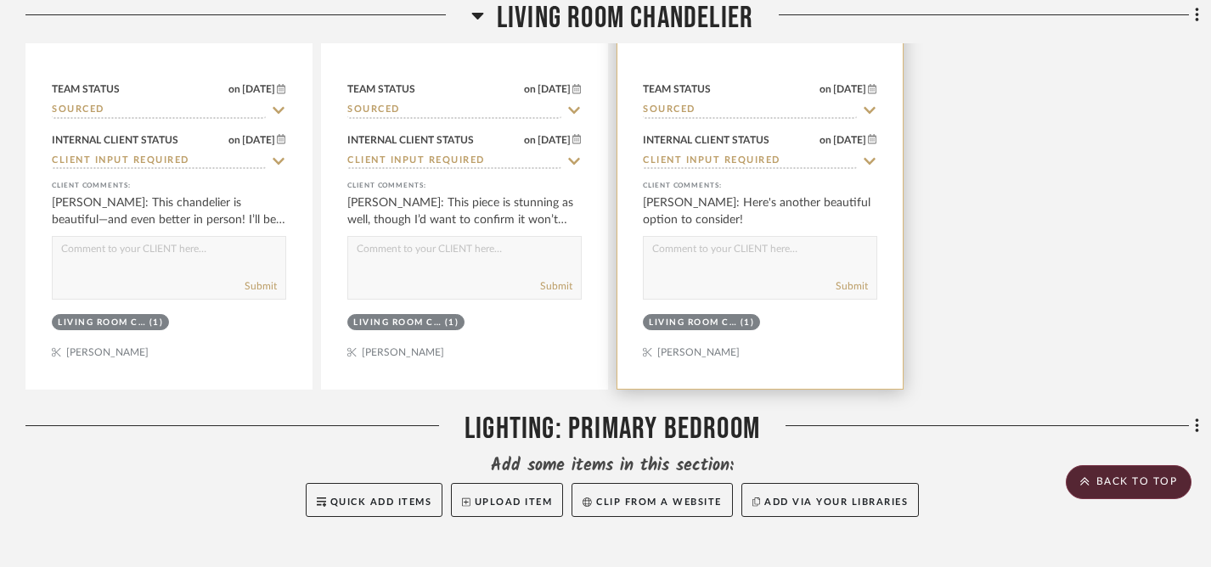
scroll to position [1695, 0]
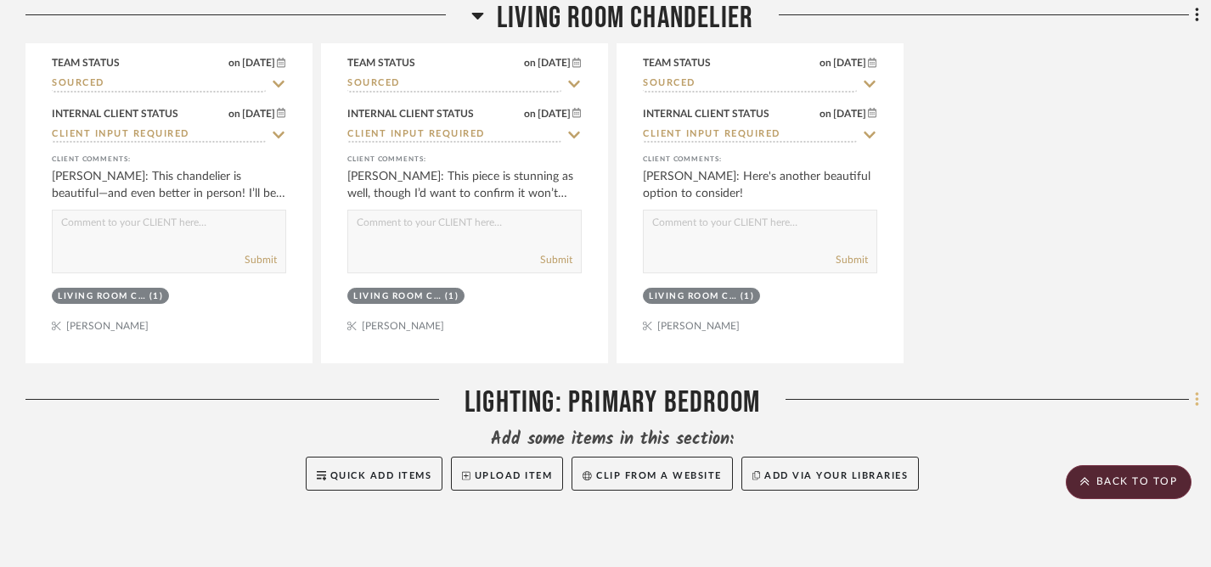
click at [1198, 402] on icon at bounding box center [1197, 400] width 5 height 19
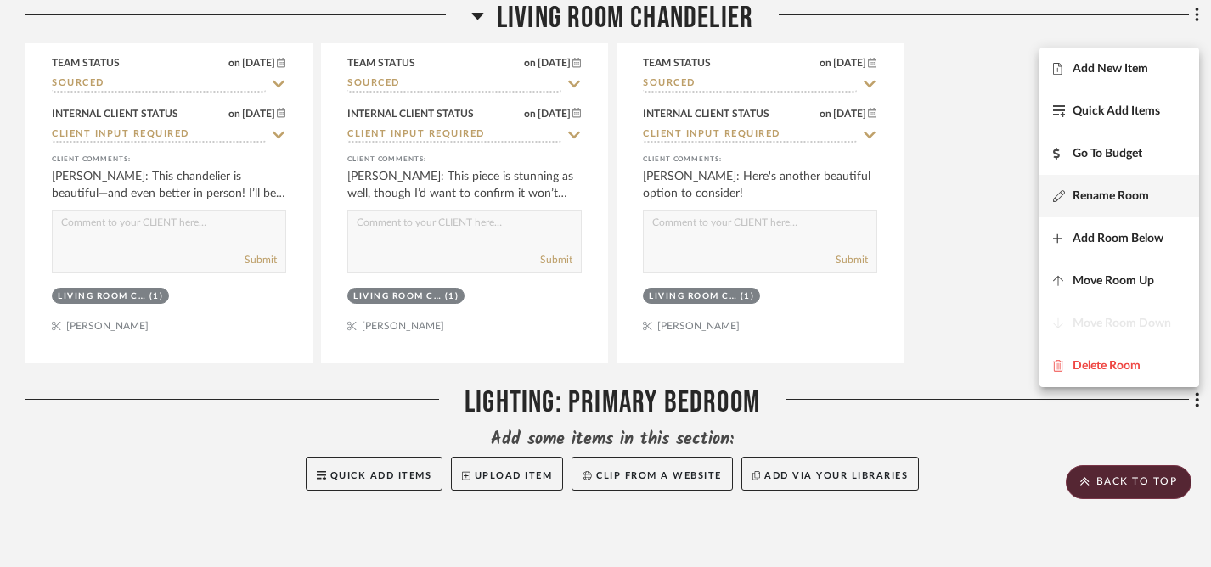
click at [1101, 194] on span "Rename Room" at bounding box center [1110, 195] width 76 height 14
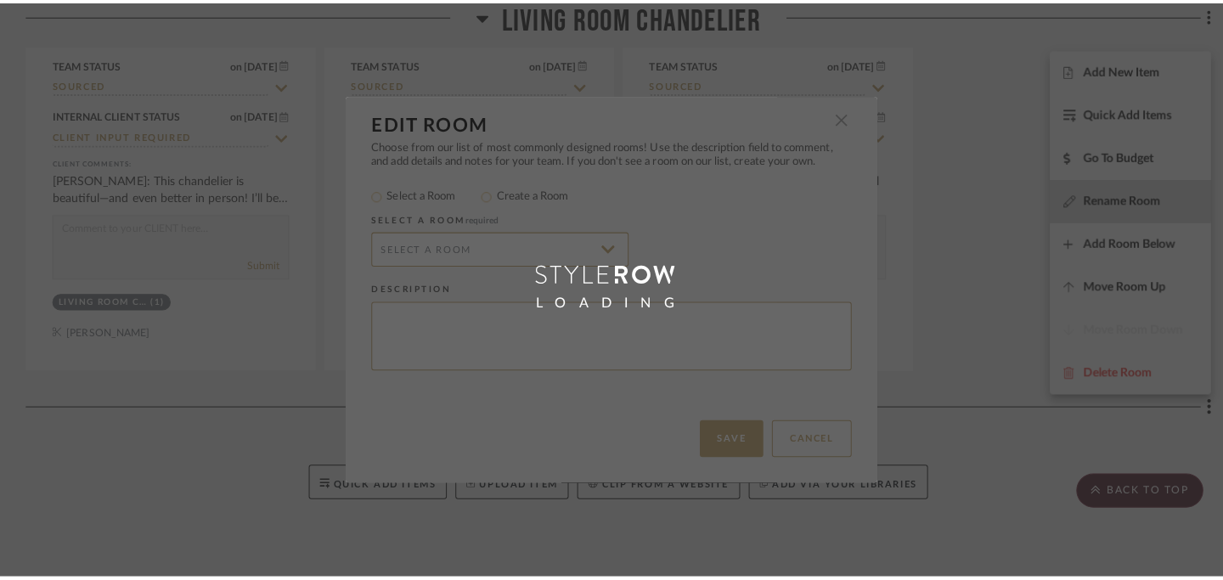
scroll to position [0, 0]
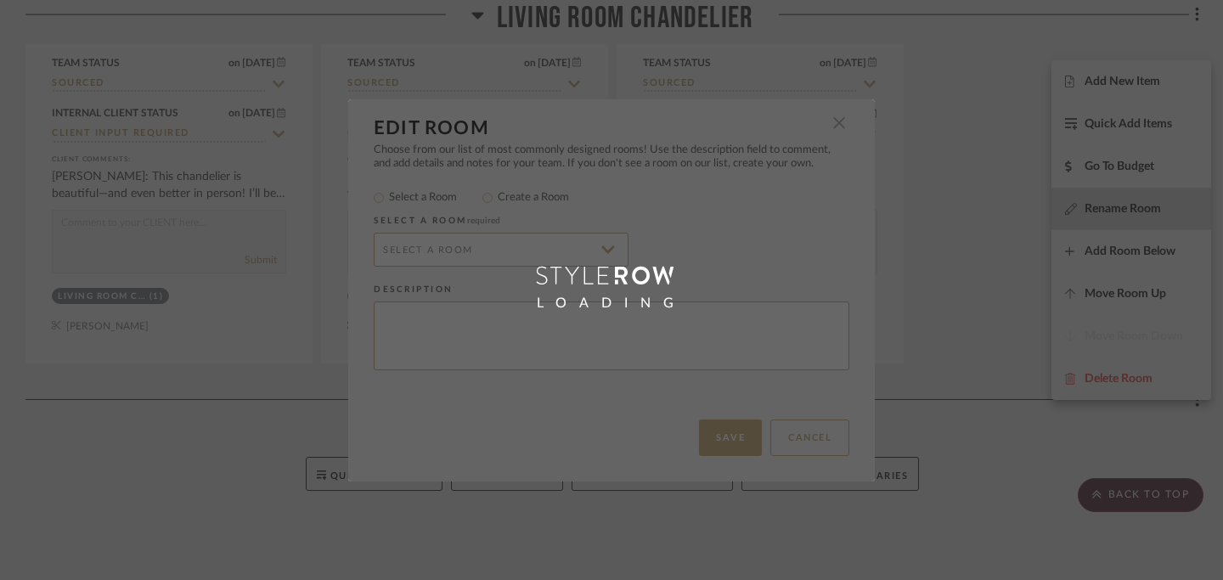
radio input "false"
radio input "true"
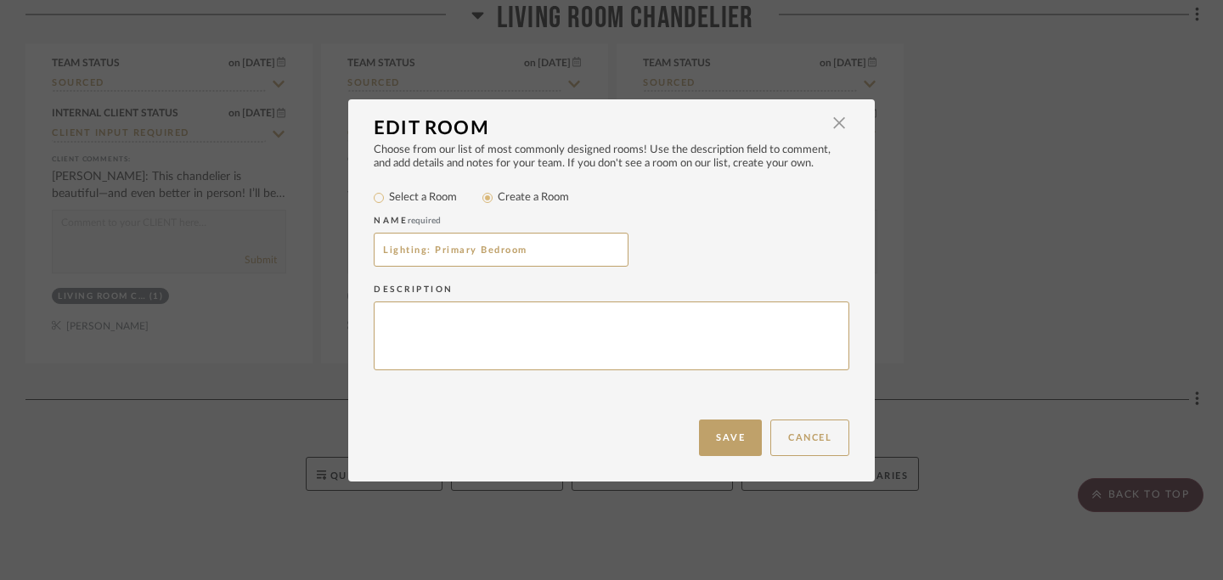
drag, startPoint x: 428, startPoint y: 253, endPoint x: 296, endPoint y: 258, distance: 131.7
click at [296, 258] on div "Edit Room × Choose from our list of most commonly designed rooms! Use the descr…" at bounding box center [611, 290] width 1223 height 580
type input "L"
type input "Primary Bedroom Lighting"
click at [715, 443] on button "Save" at bounding box center [730, 437] width 63 height 37
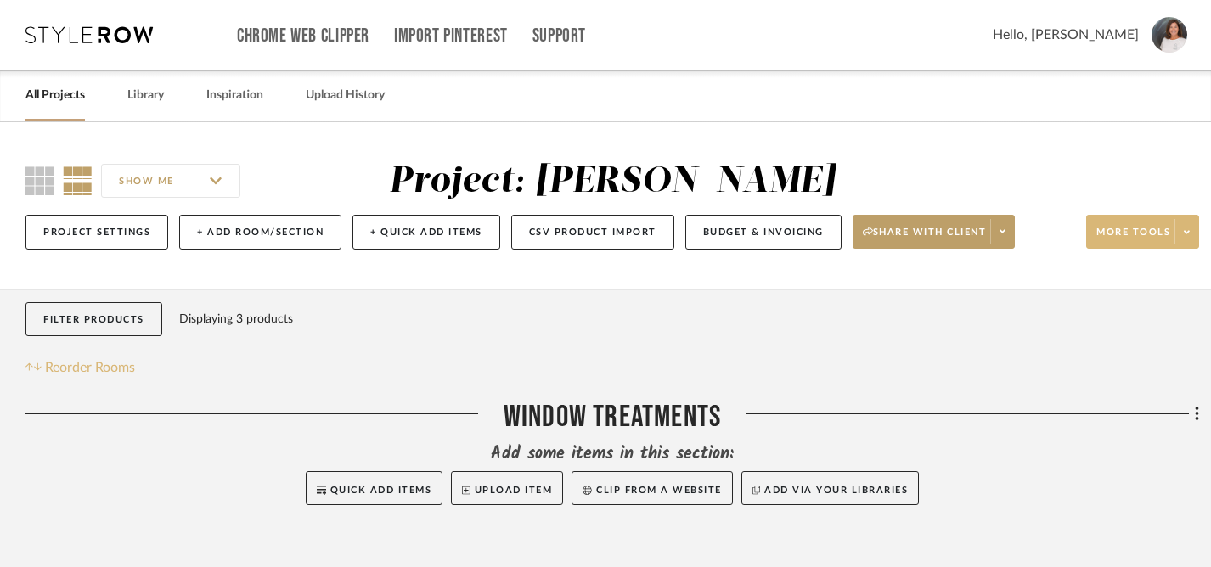
click at [125, 369] on span "Reorder Rooms" at bounding box center [90, 367] width 90 height 20
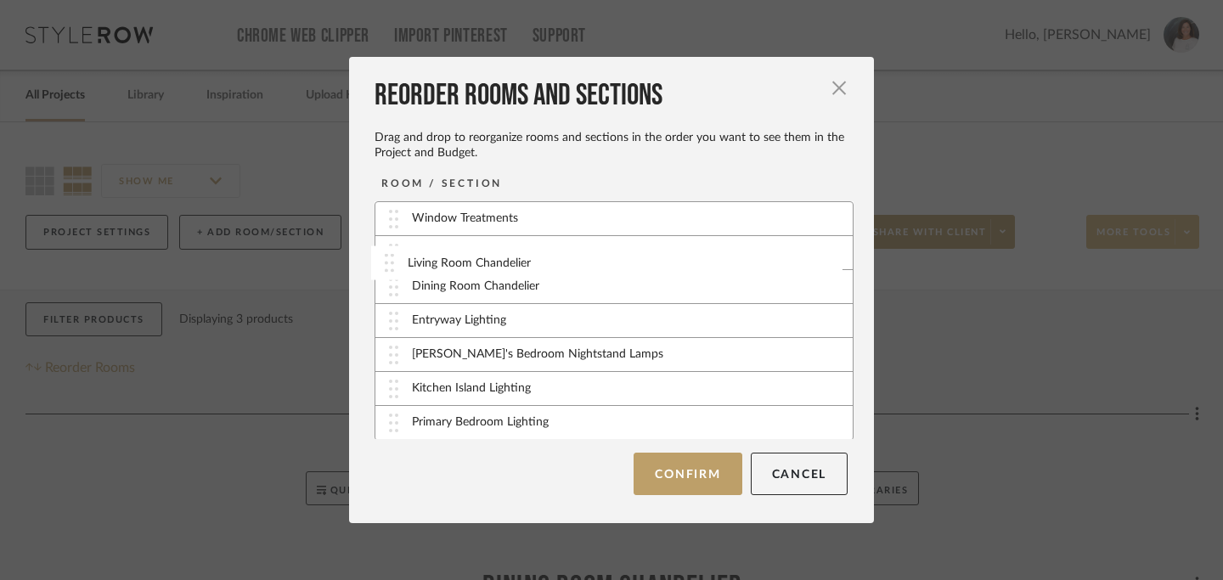
drag, startPoint x: 389, startPoint y: 387, endPoint x: 391, endPoint y: 260, distance: 127.4
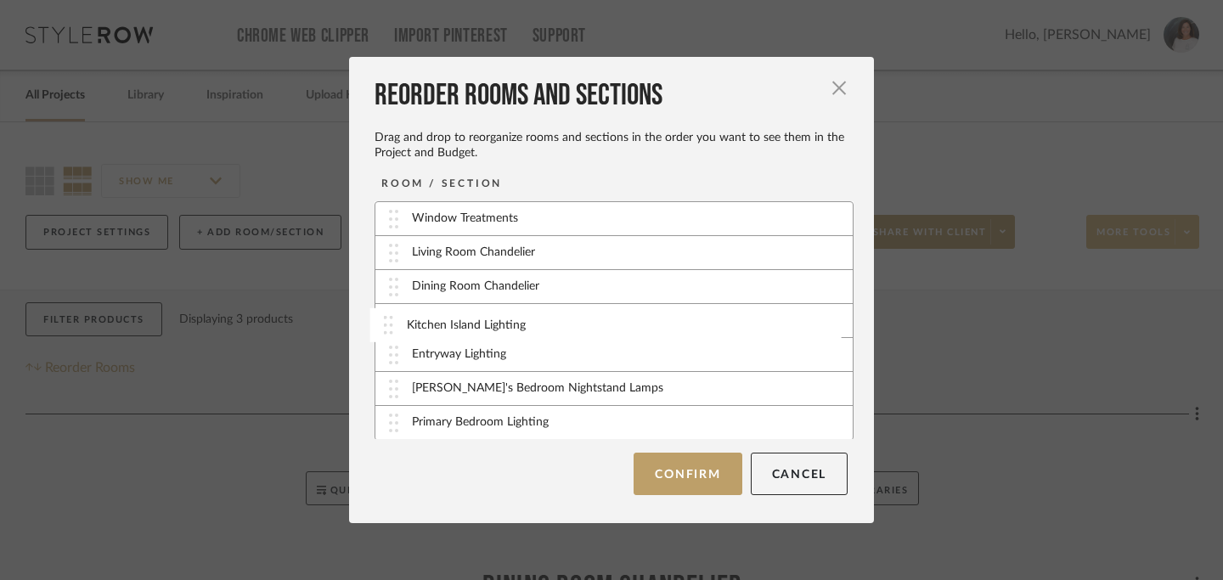
drag, startPoint x: 385, startPoint y: 391, endPoint x: 385, endPoint y: 326, distance: 64.5
drag, startPoint x: 389, startPoint y: 361, endPoint x: 391, endPoint y: 254, distance: 107.0
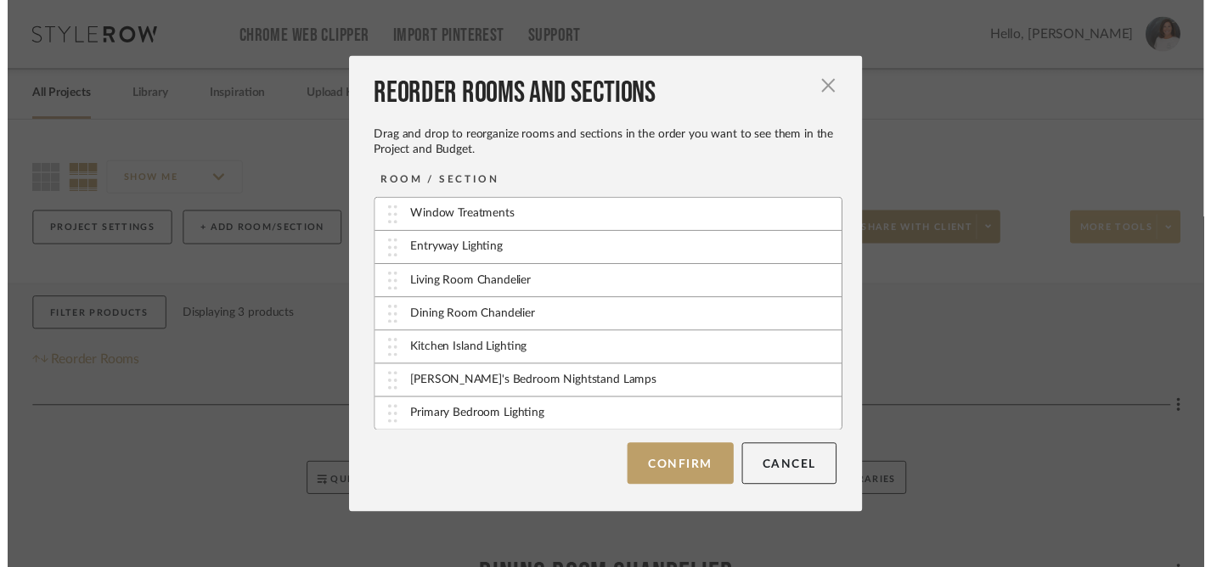
scroll to position [1, 0]
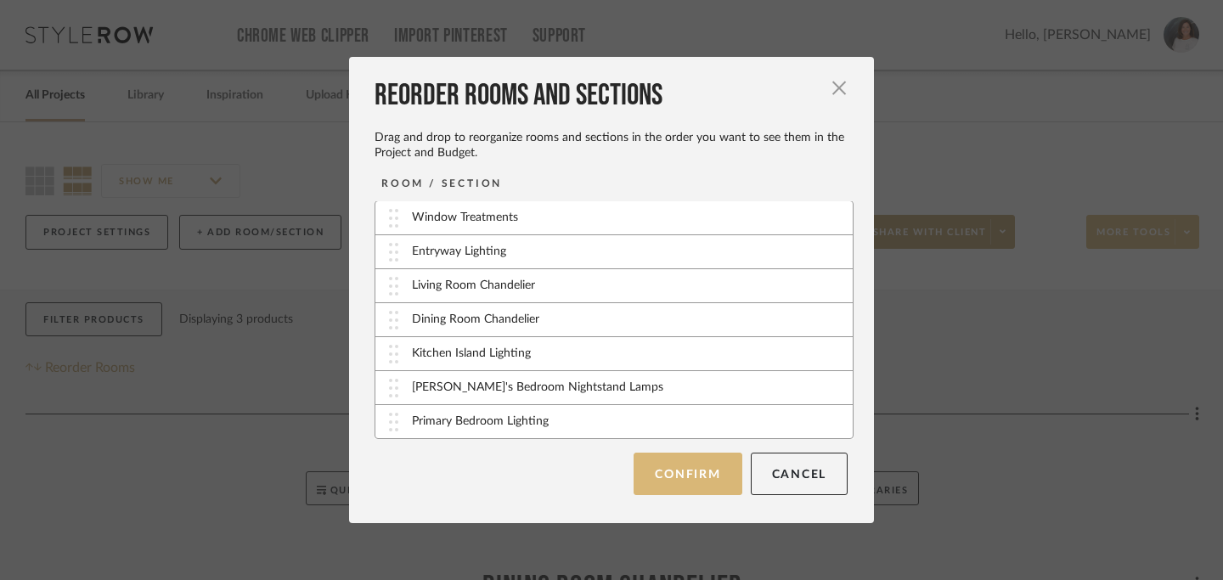
click at [672, 478] on button "Confirm" at bounding box center [687, 474] width 108 height 42
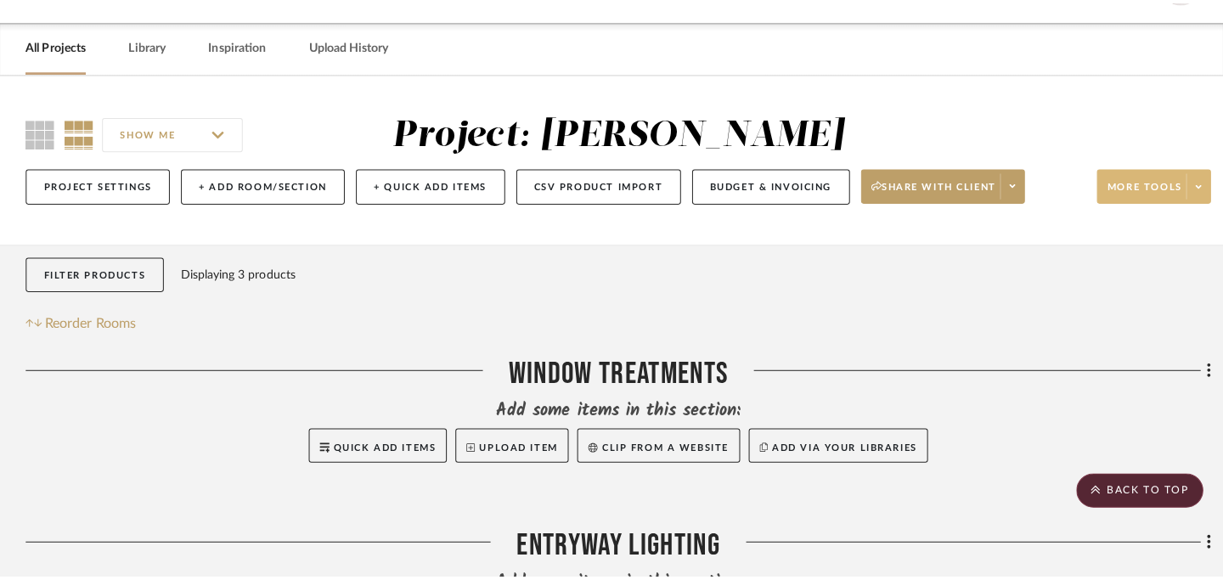
scroll to position [0, 0]
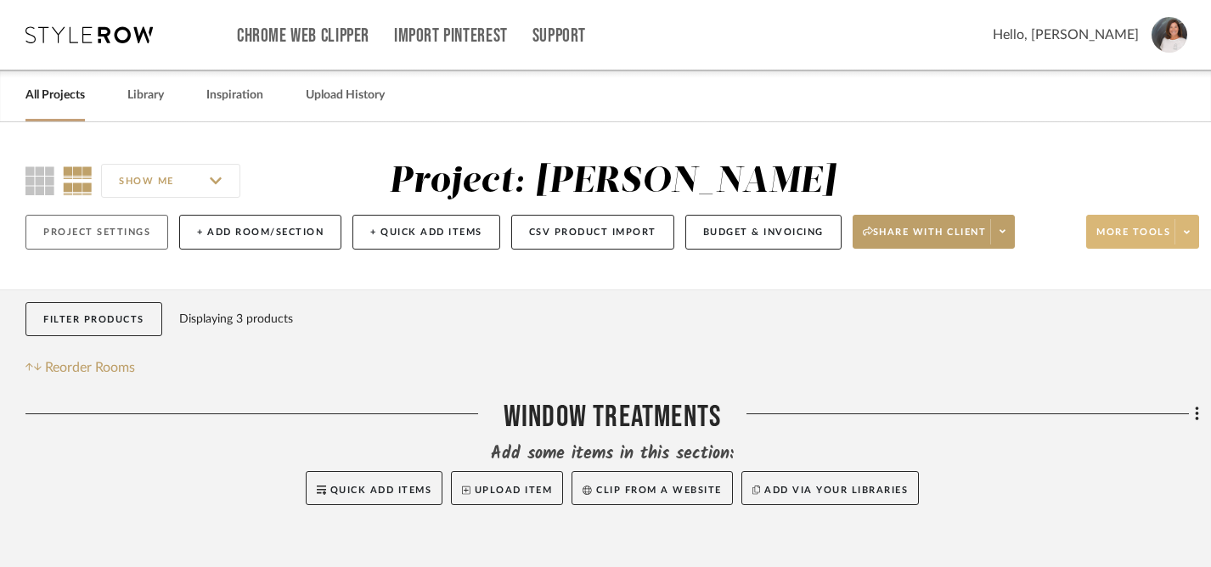
click at [130, 227] on button "Project Settings" at bounding box center [96, 232] width 143 height 35
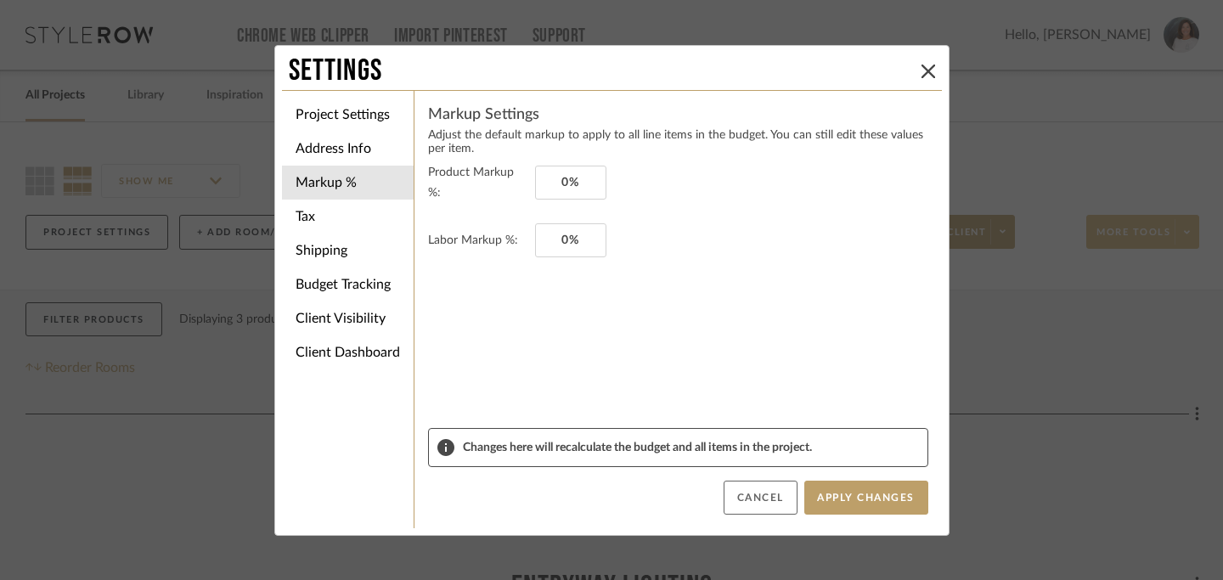
click at [762, 495] on button "Cancel" at bounding box center [760, 498] width 74 height 34
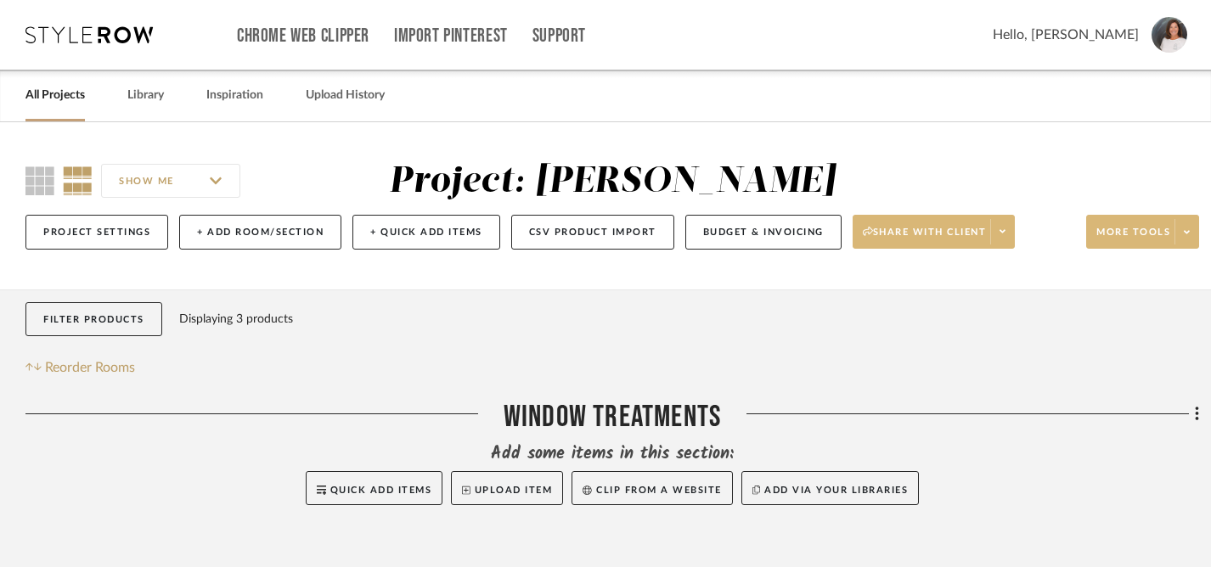
click at [938, 233] on span "Share with client" at bounding box center [925, 238] width 124 height 25
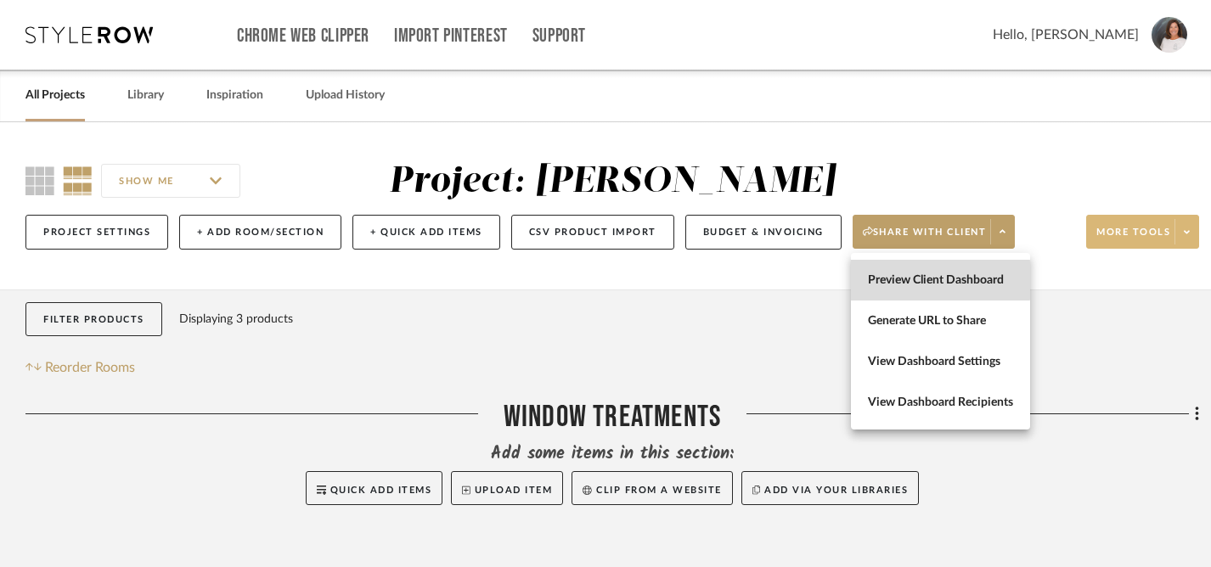
click at [920, 280] on span "Preview Client Dashboard" at bounding box center [940, 280] width 145 height 14
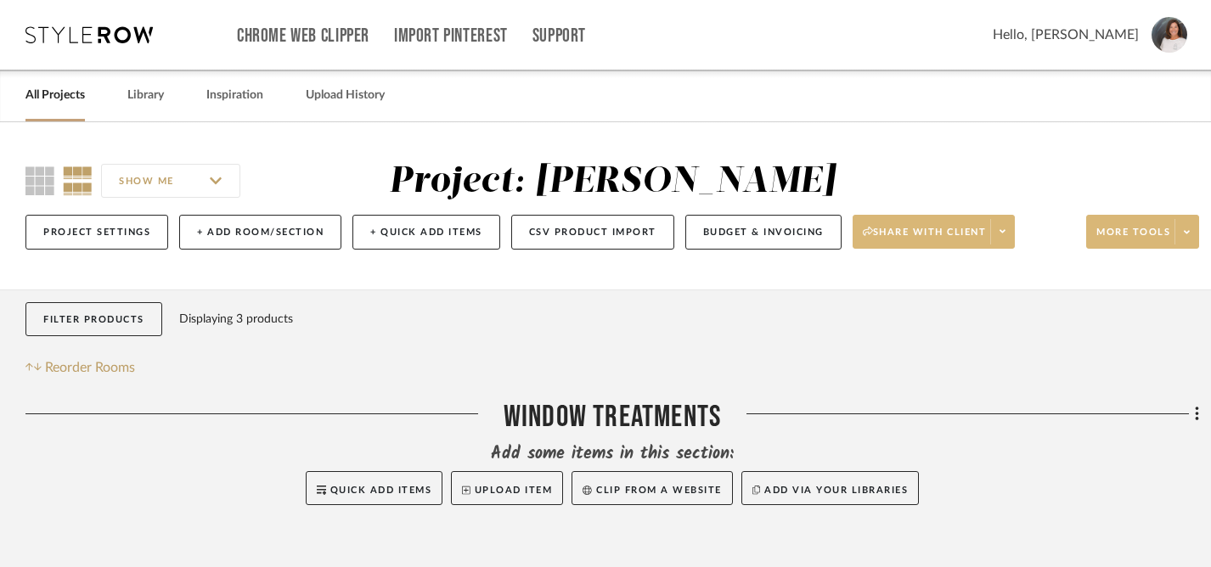
click at [1005, 236] on icon at bounding box center [1002, 231] width 6 height 9
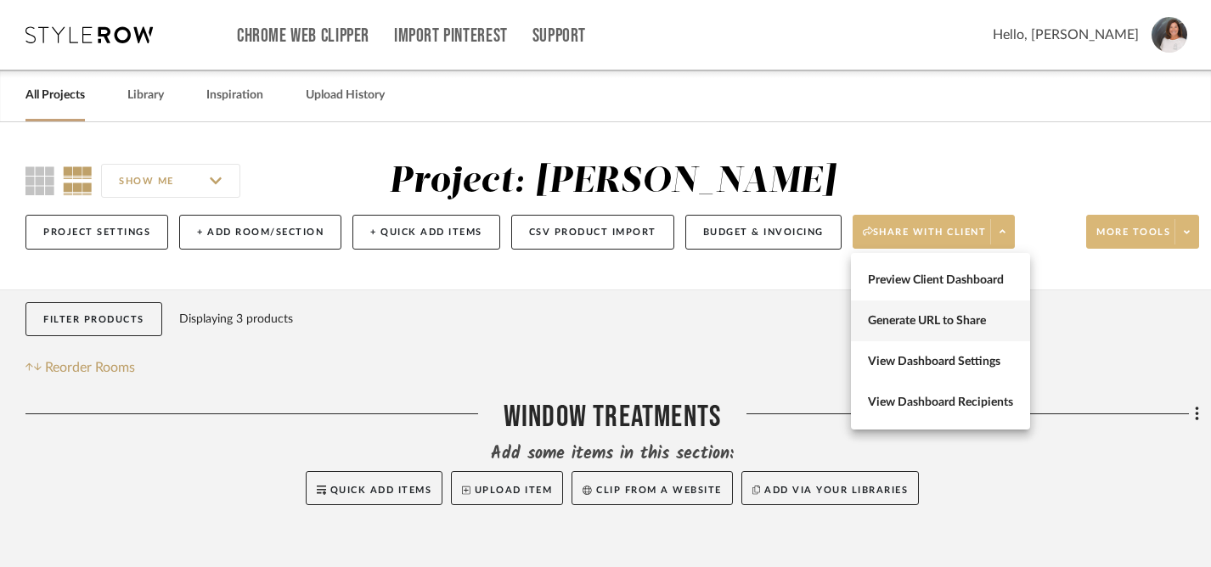
click at [899, 320] on span "Generate URL to Share" at bounding box center [940, 321] width 145 height 14
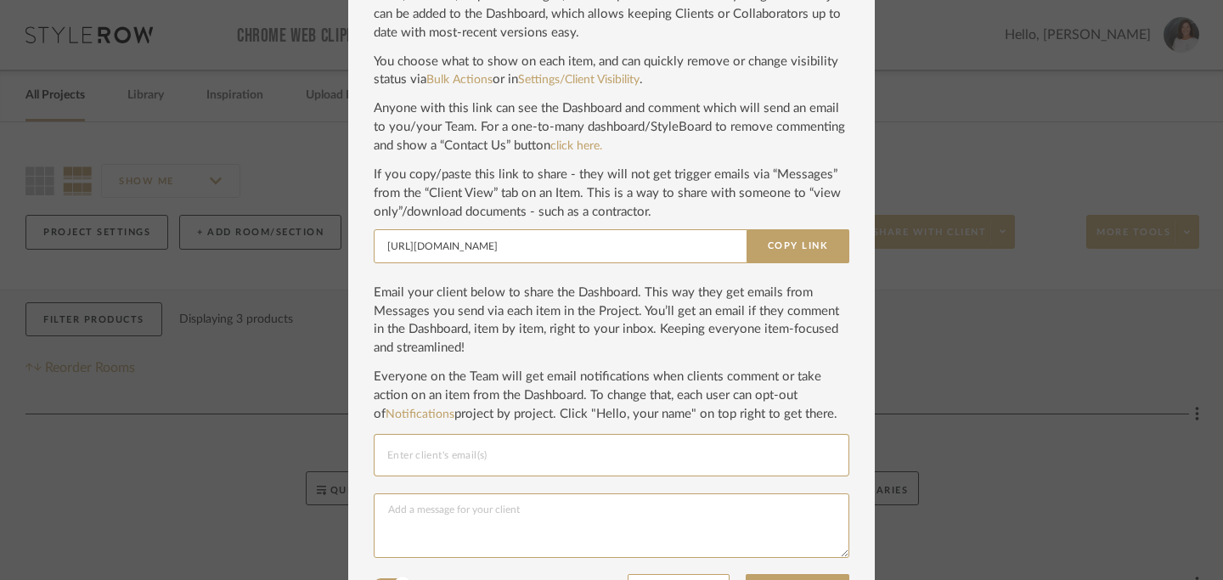
scroll to position [144, 0]
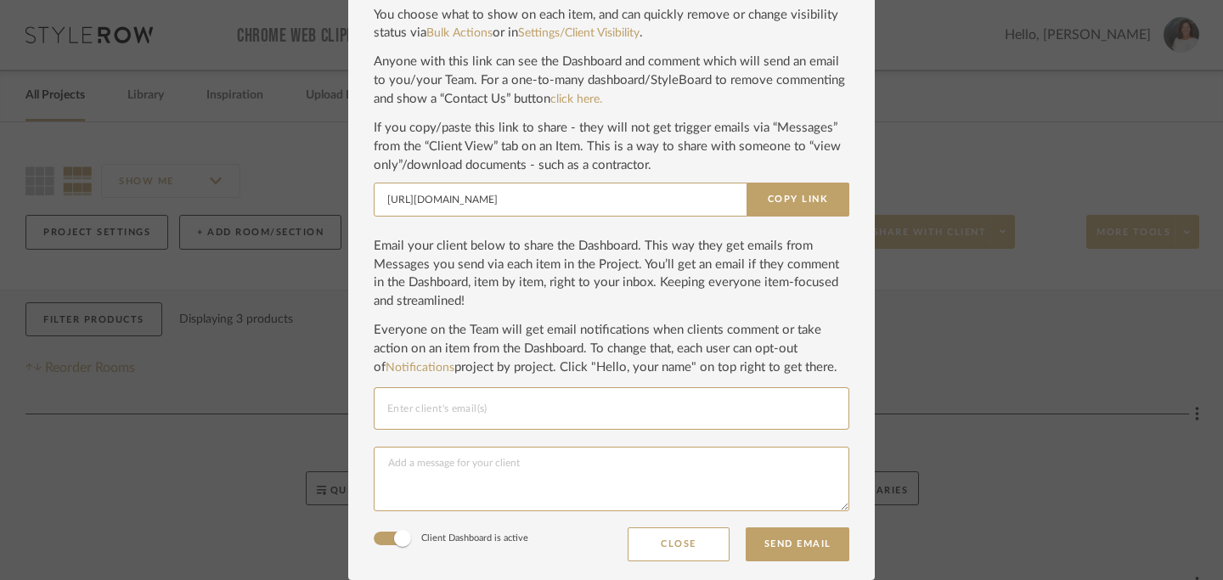
click at [662, 414] on input "Email selection" at bounding box center [611, 408] width 448 height 20
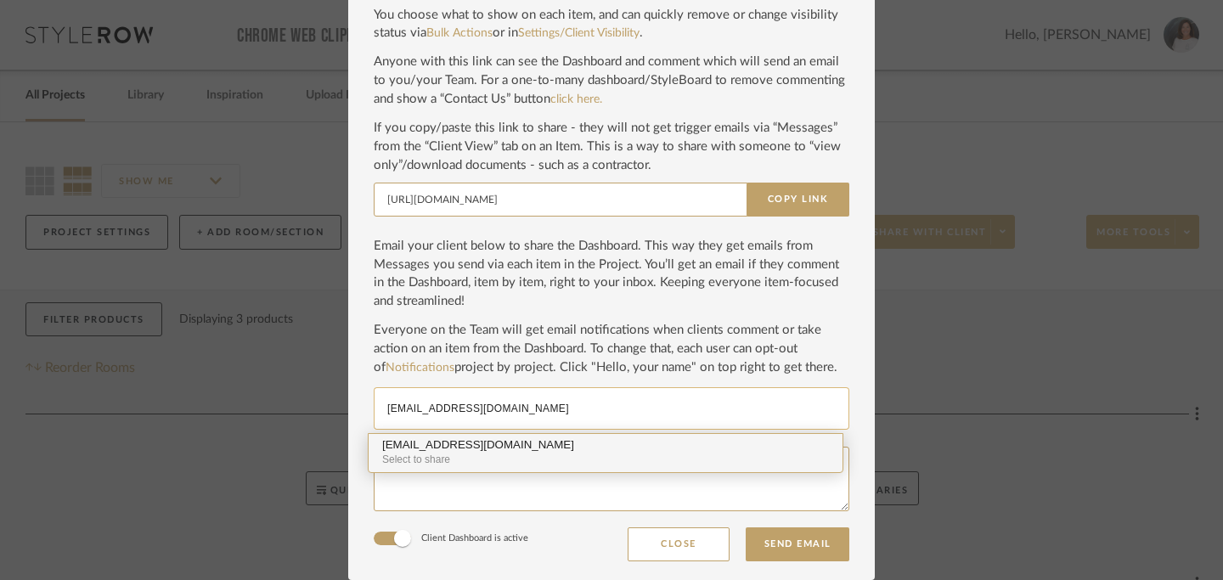
type input "marybethmarcus@hotmail.com"
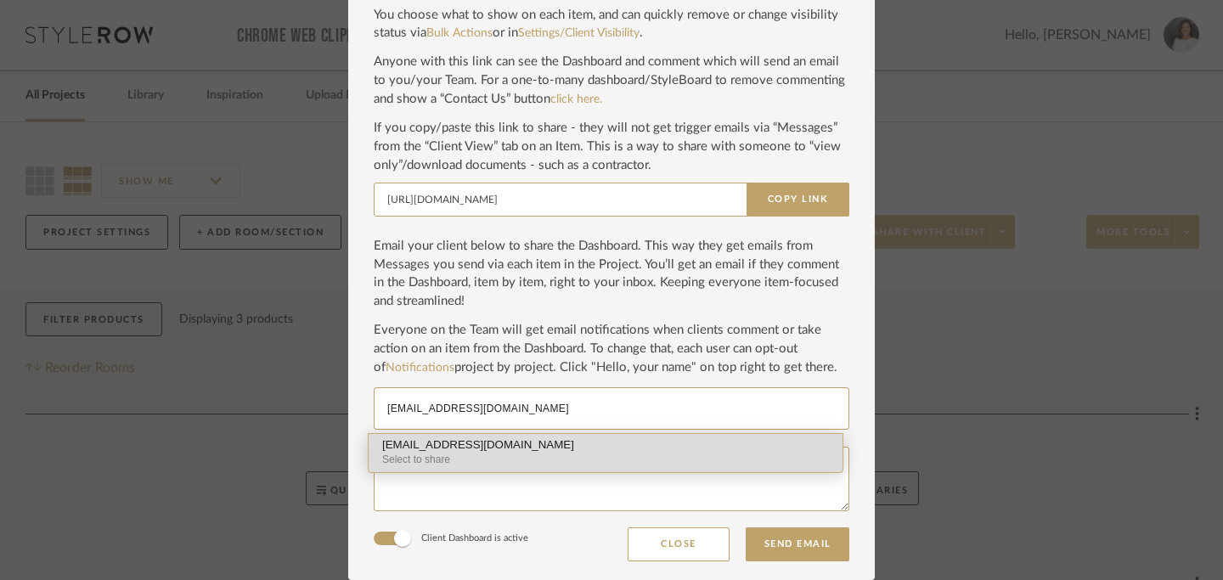
click at [683, 452] on div "Select to share" at bounding box center [605, 460] width 447 height 16
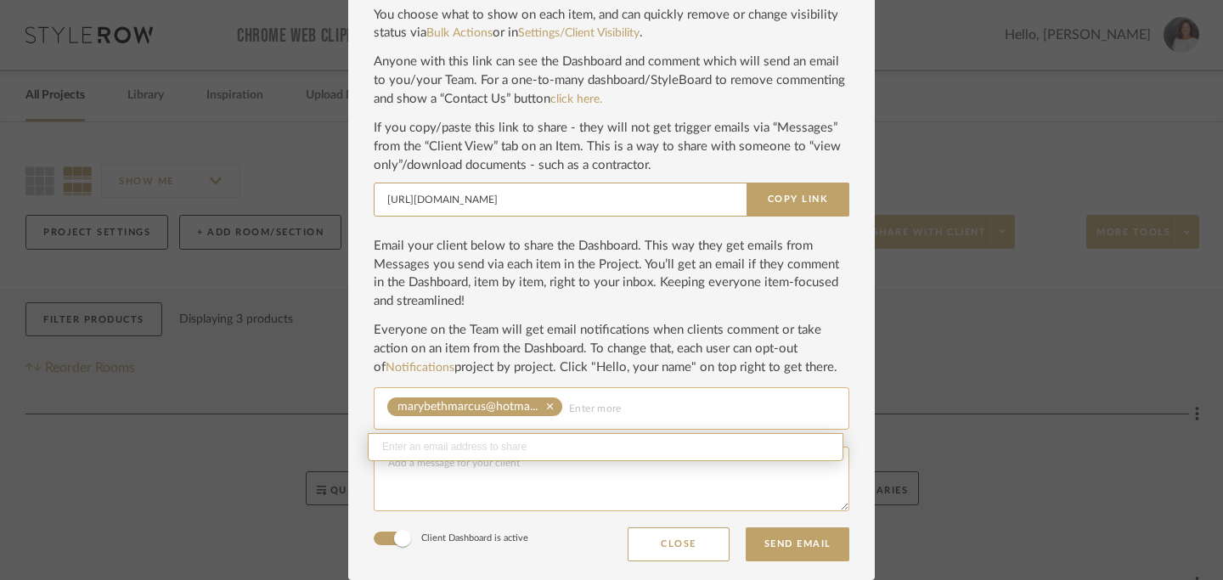
click at [595, 486] on textarea at bounding box center [611, 479] width 475 height 65
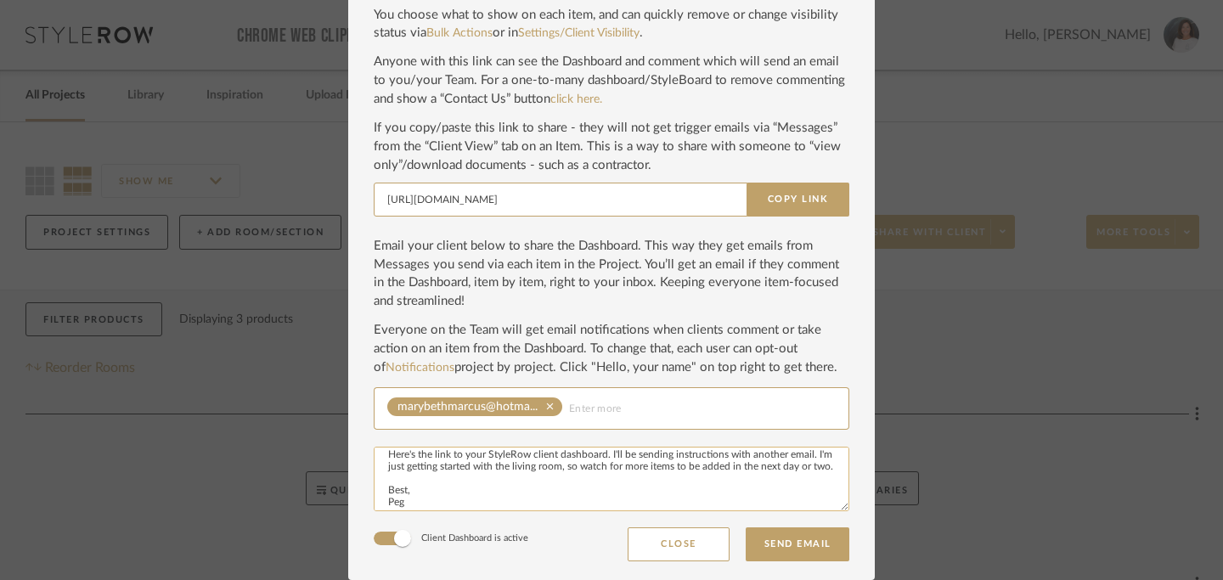
scroll to position [34, 0]
click at [741, 458] on textarea "Hi Marybeth, Here's the link to your StyleRow client dashboard. I'll be sending…" at bounding box center [611, 479] width 475 height 65
click at [758, 498] on textarea "Hi Marybeth, Here's the link to your StyleRow client dashboard. I'll be sending…" at bounding box center [611, 479] width 475 height 65
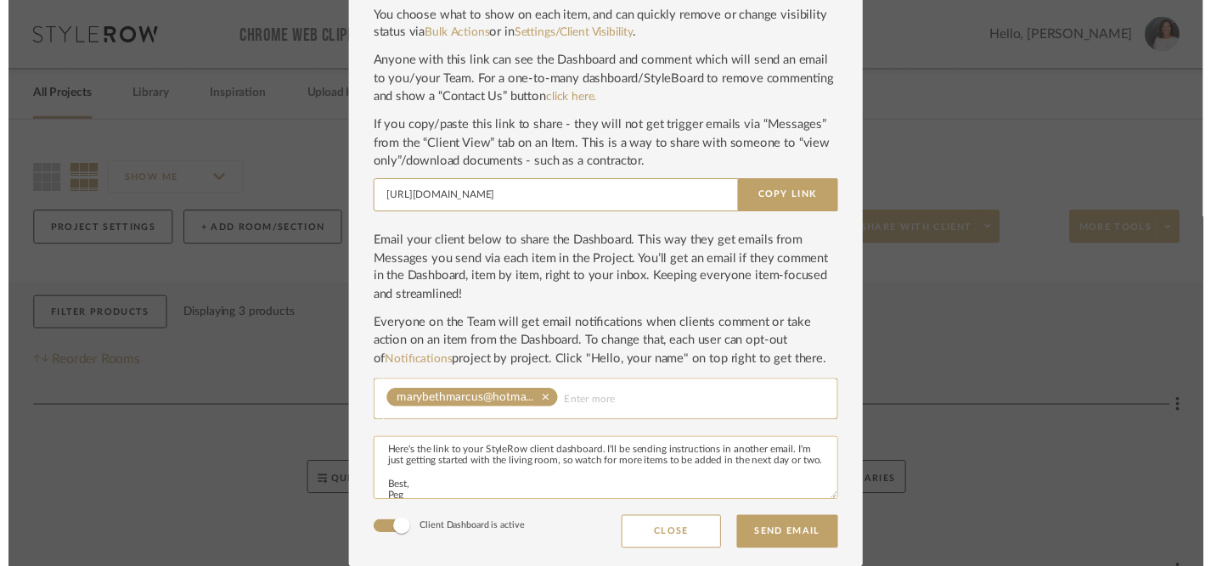
scroll to position [49, 0]
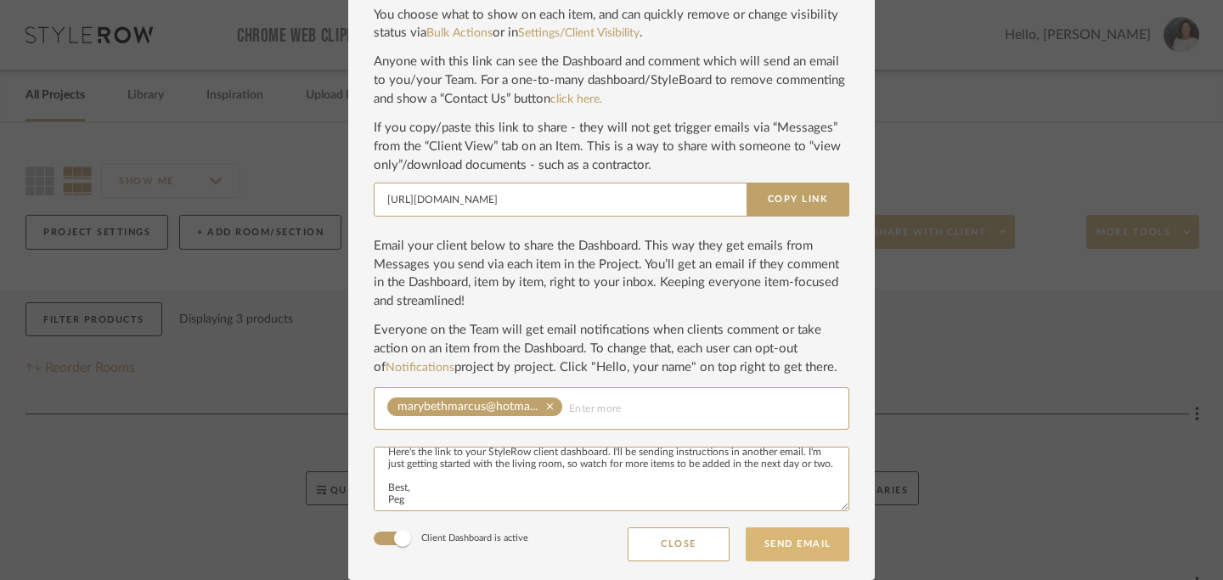
type textarea "Hi Marybeth, Here's the link to your StyleRow client dashboard. I'll be sending…"
click at [790, 544] on button "Send Email" at bounding box center [797, 544] width 104 height 34
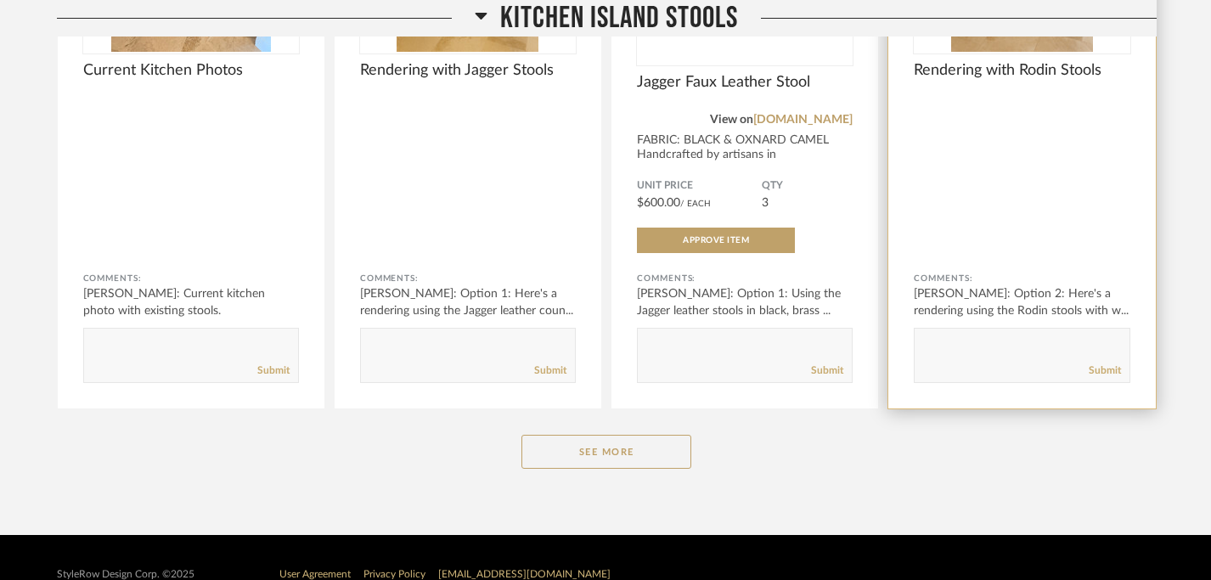
scroll to position [1133, 0]
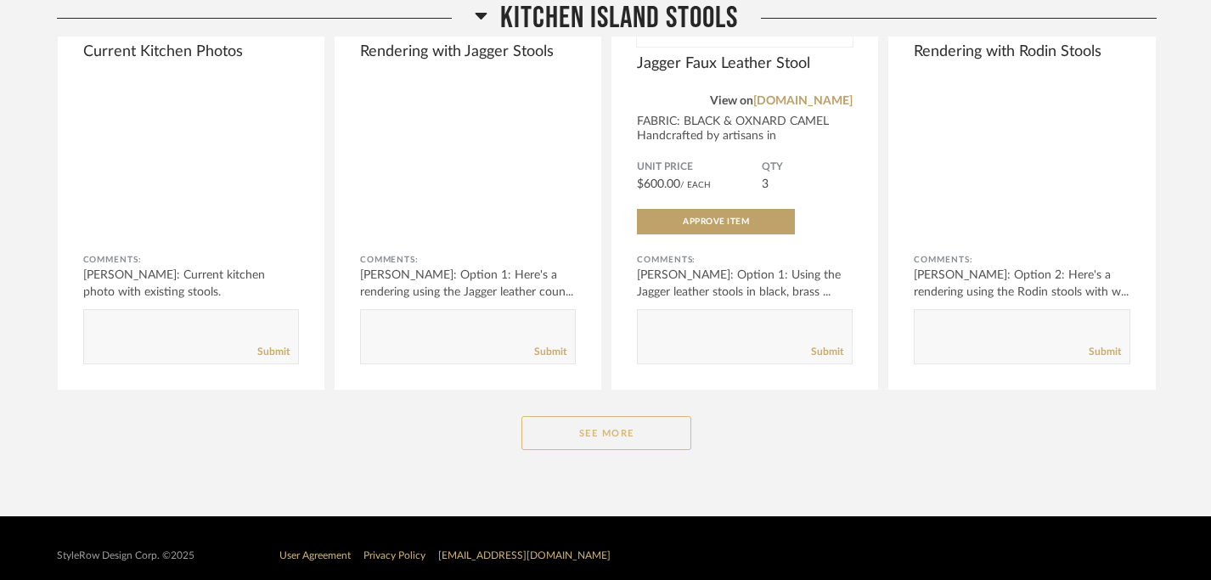
click at [628, 433] on button "See More" at bounding box center [606, 433] width 170 height 34
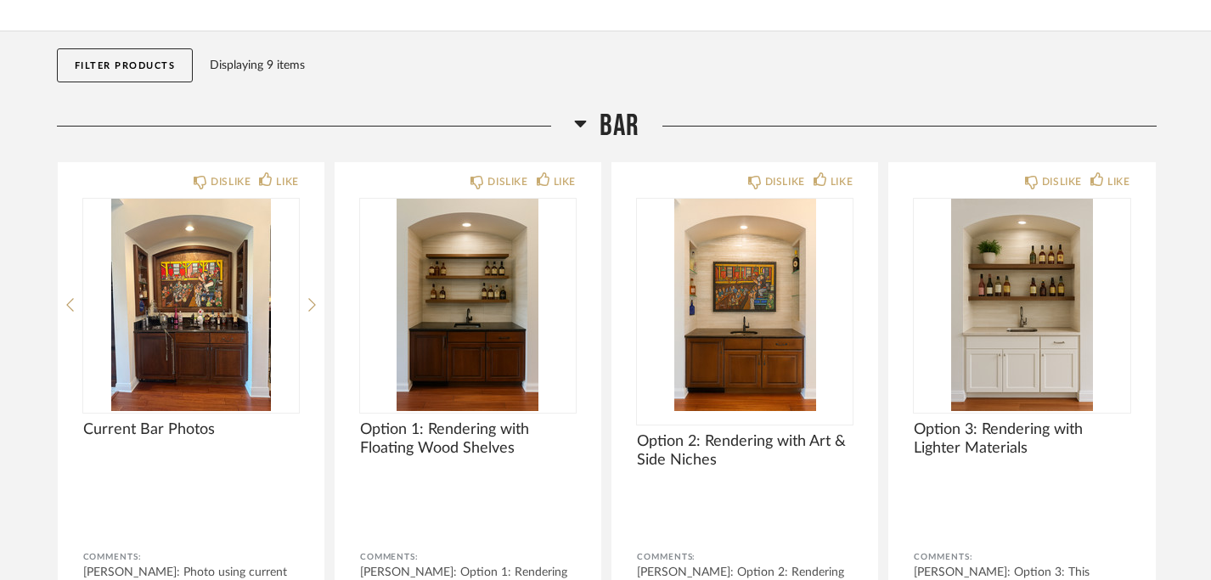
scroll to position [0, 0]
